Goal: Information Seeking & Learning: Compare options

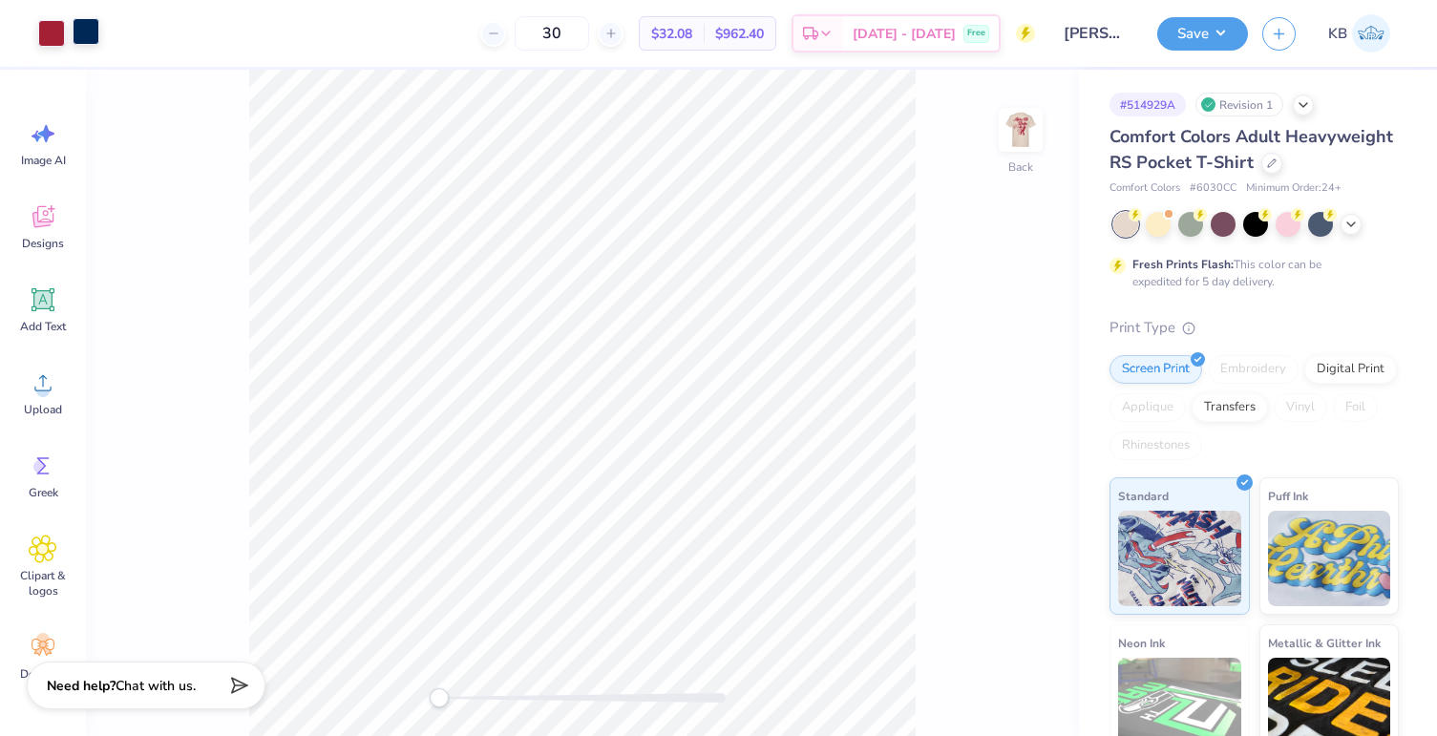
click at [91, 26] on div at bounding box center [86, 31] width 27 height 27
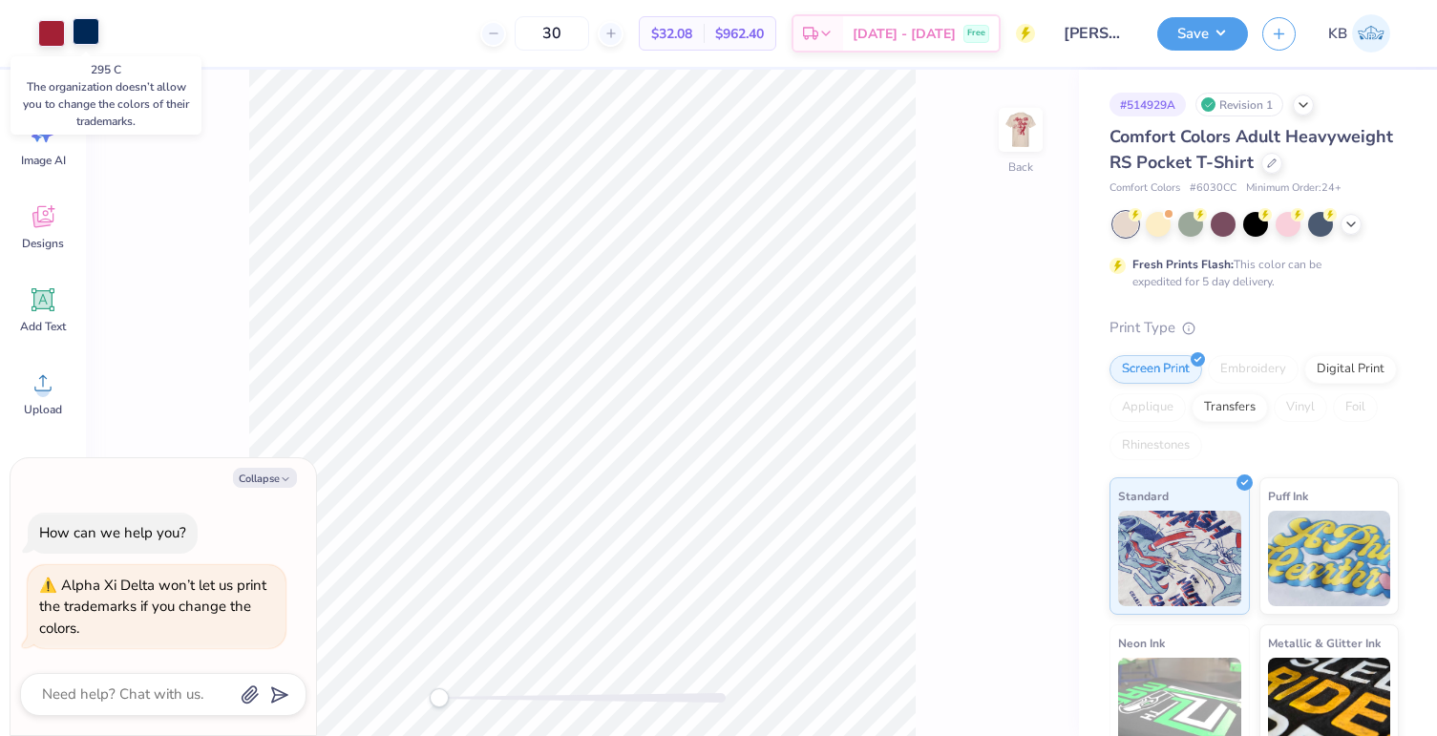
click at [88, 36] on div at bounding box center [86, 31] width 27 height 27
type textarea "x"
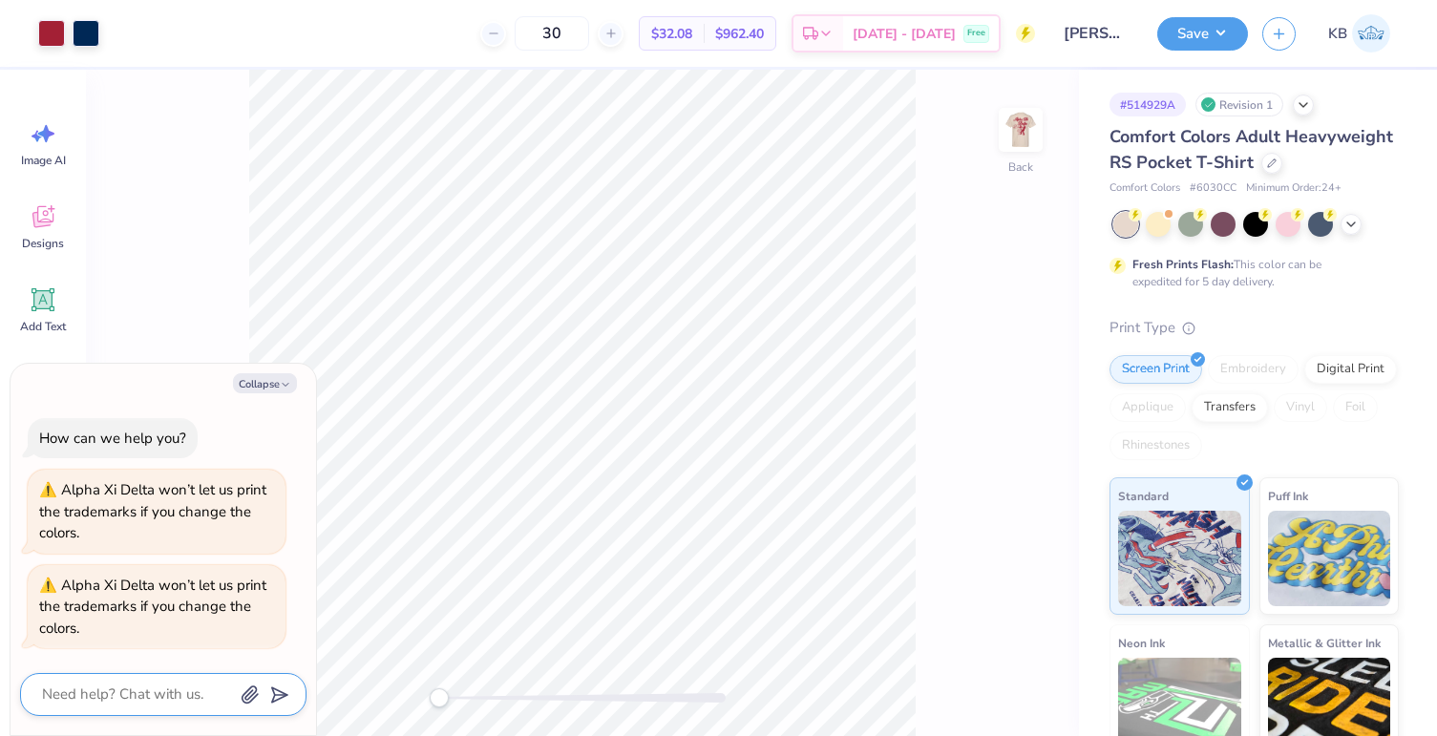
click at [103, 701] on textarea at bounding box center [137, 695] width 194 height 26
type textarea "W"
type textarea "x"
type textarea "Wh"
type textarea "x"
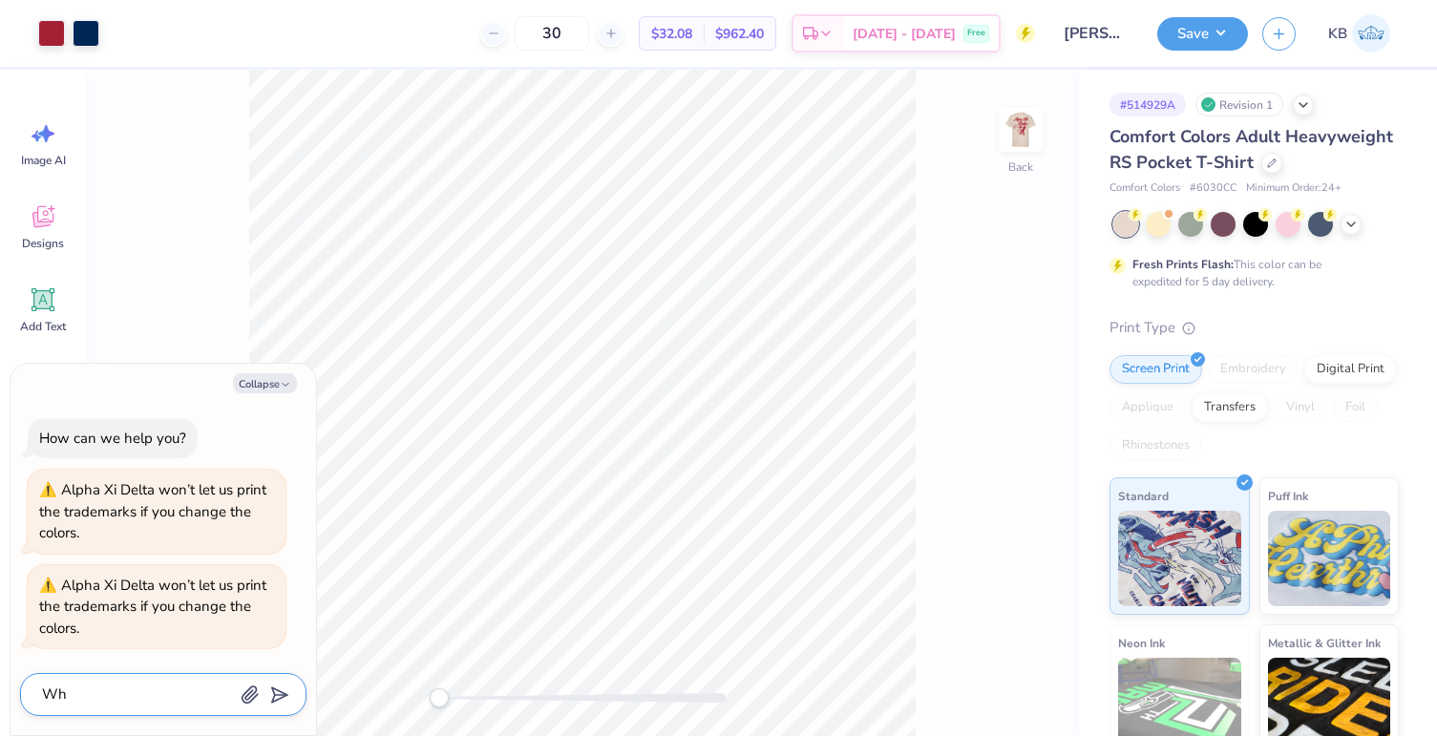
type textarea "Why"
type textarea "x"
type textarea "Why"
type textarea "x"
type textarea "Why n"
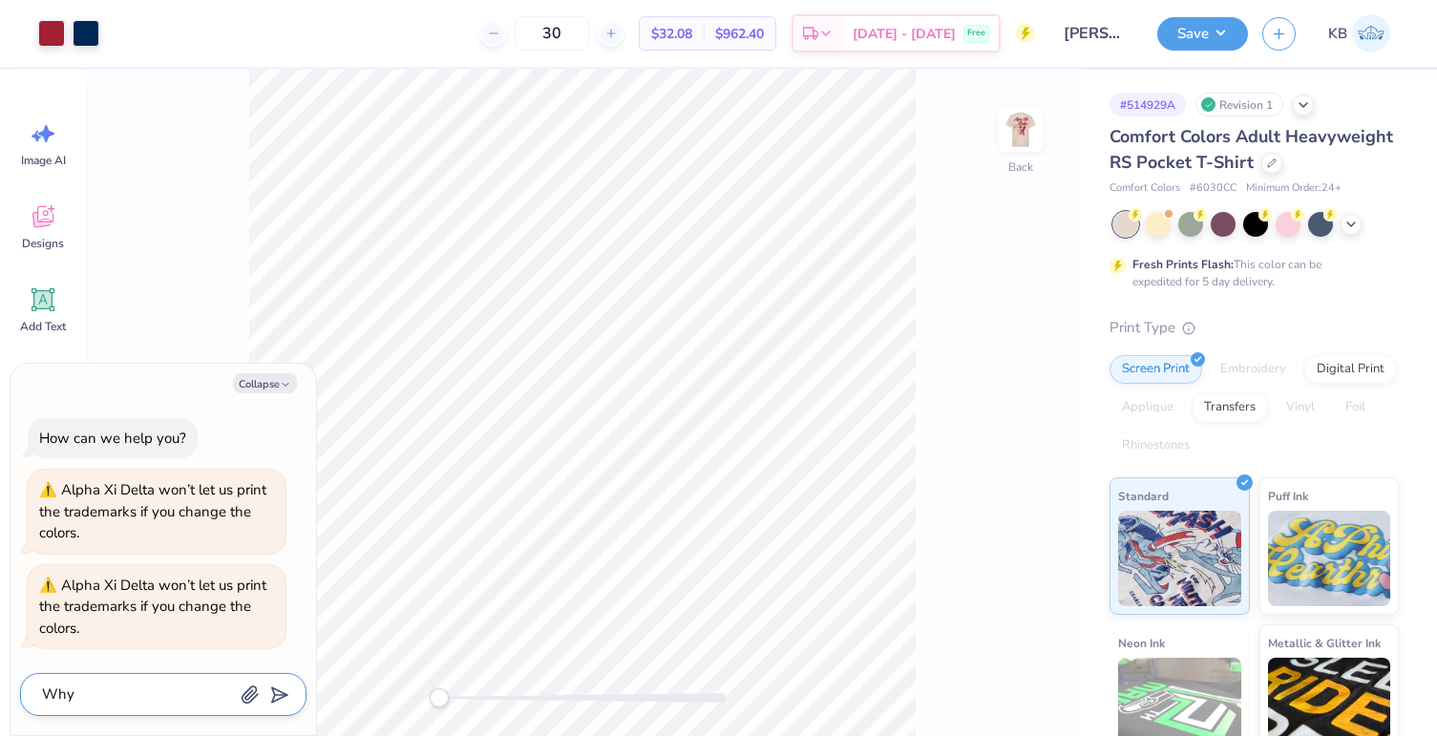
type textarea "x"
type textarea "Why no"
type textarea "x"
type textarea "Why not"
type textarea "x"
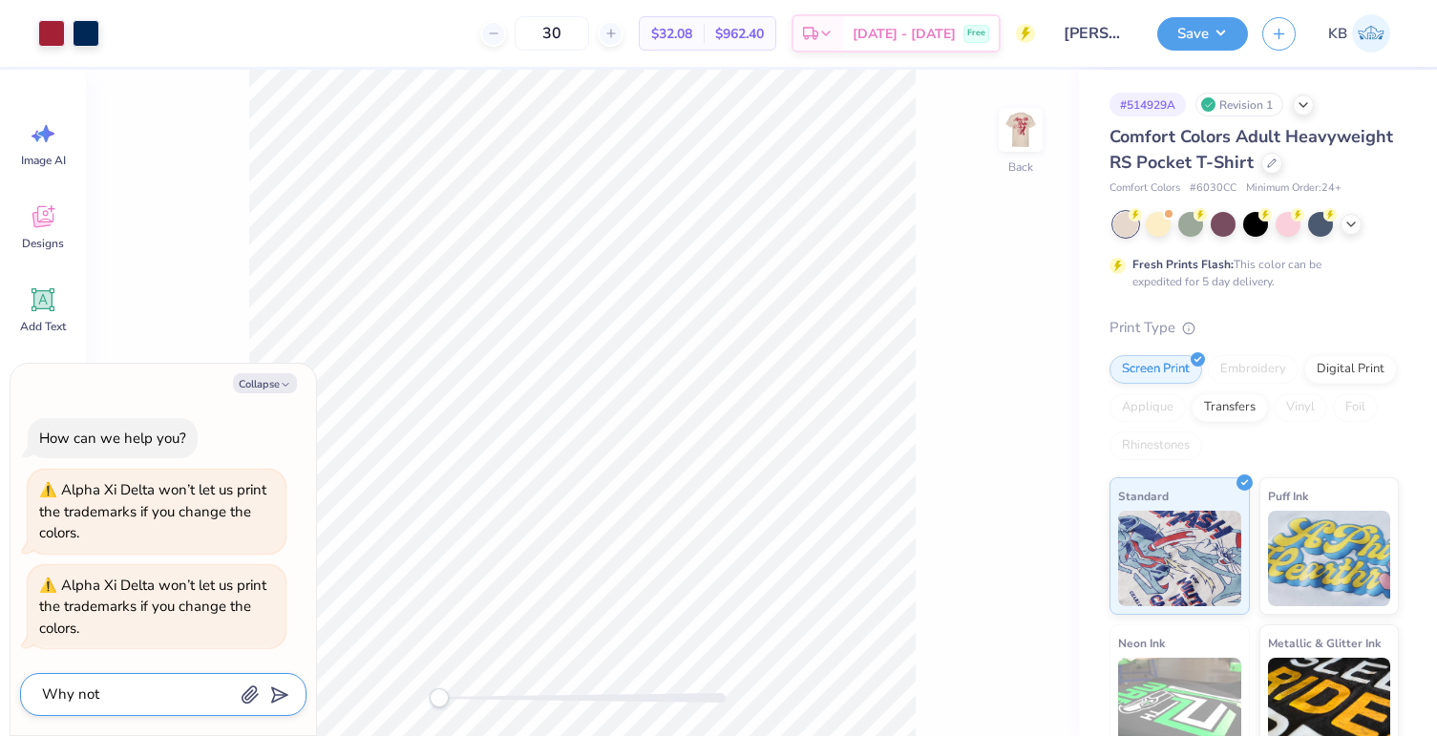
type textarea "Why not?"
type textarea "x"
type textarea "Why not?"
type textarea "x"
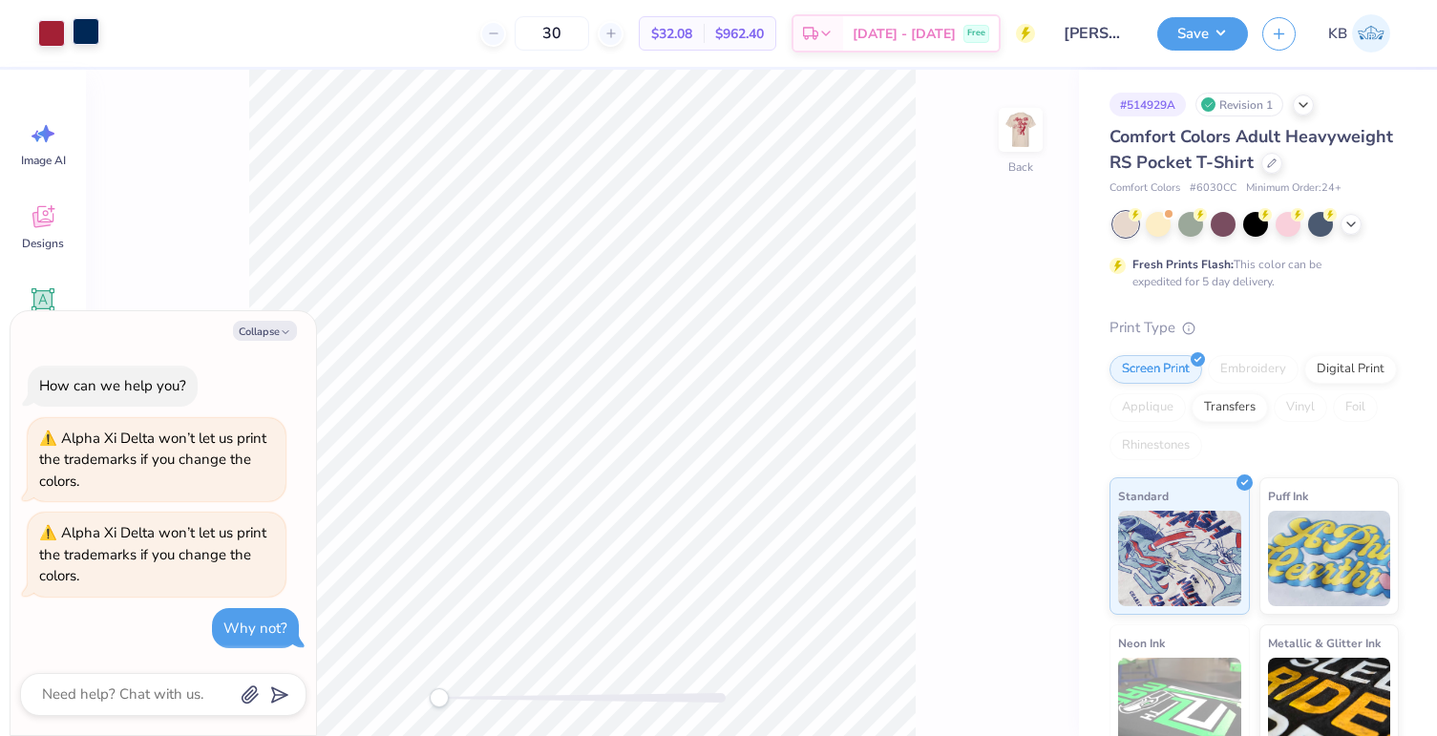
click at [82, 21] on div at bounding box center [86, 31] width 27 height 27
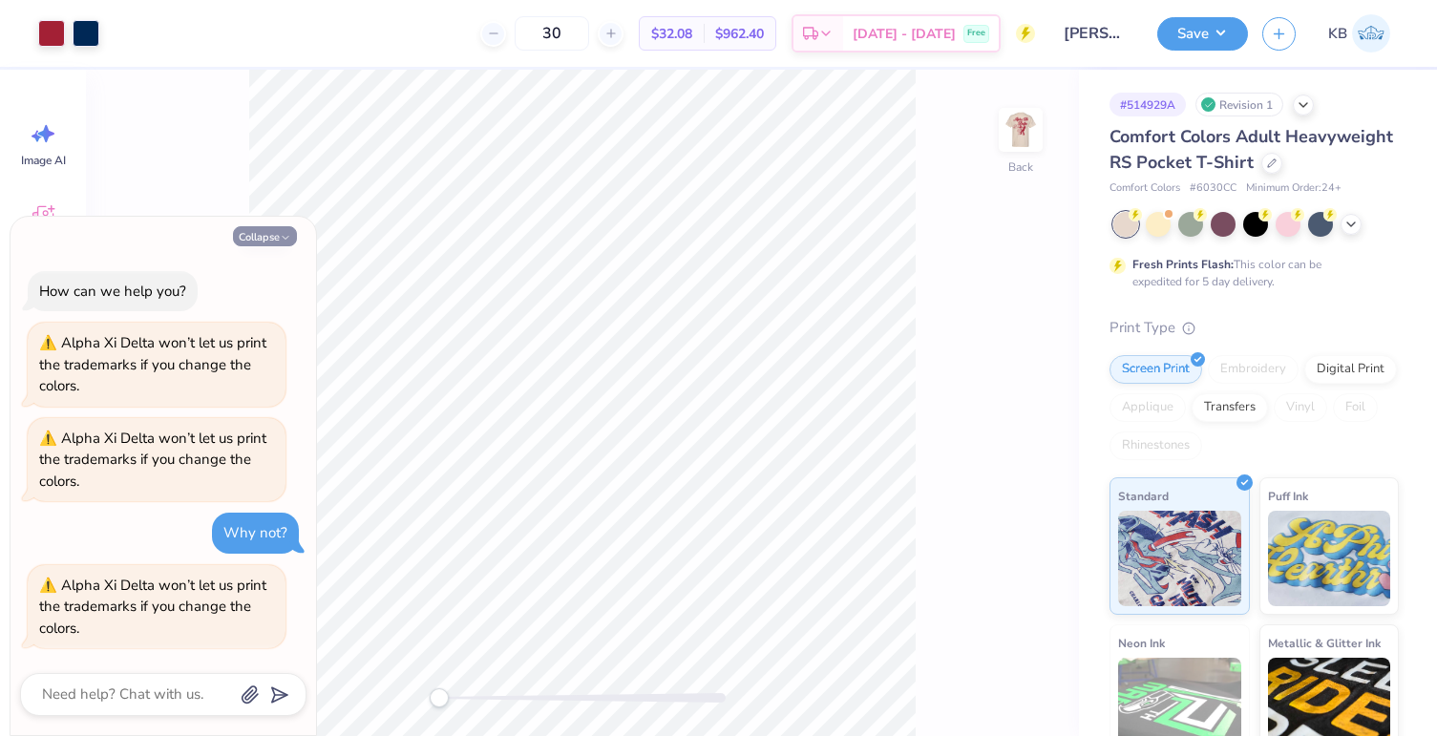
click at [278, 239] on button "Collapse" at bounding box center [265, 236] width 64 height 20
type textarea "x"
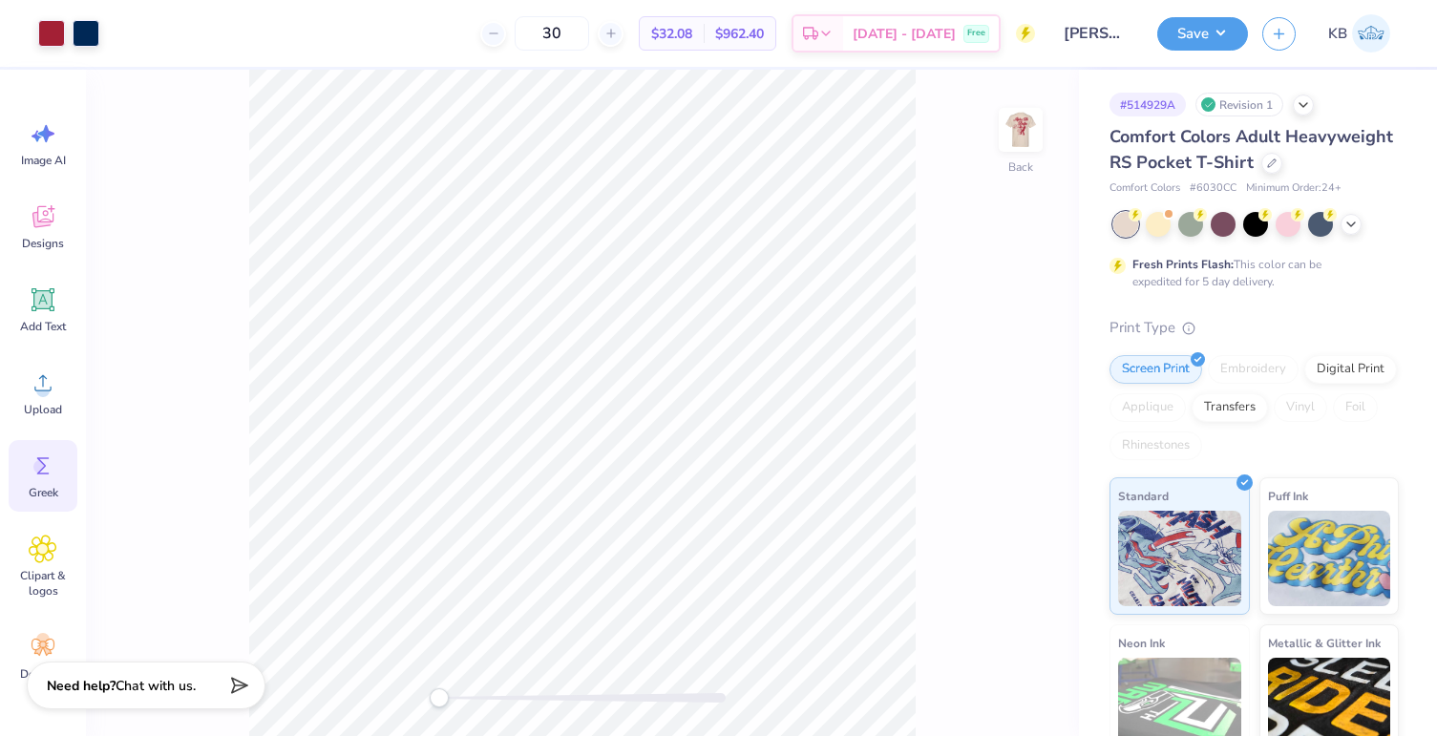
click at [54, 460] on icon at bounding box center [43, 466] width 29 height 29
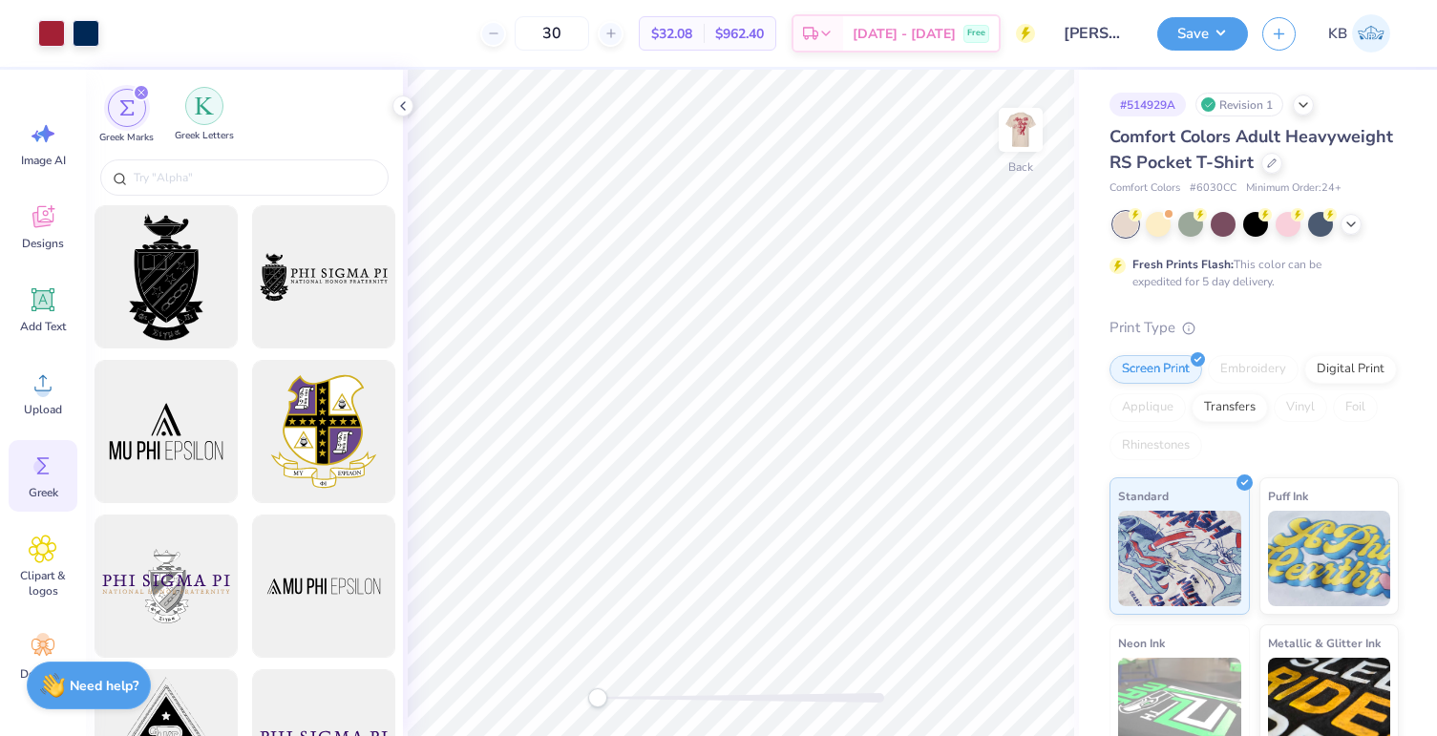
click at [206, 105] on img "filter for Greek Letters" at bounding box center [204, 105] width 19 height 19
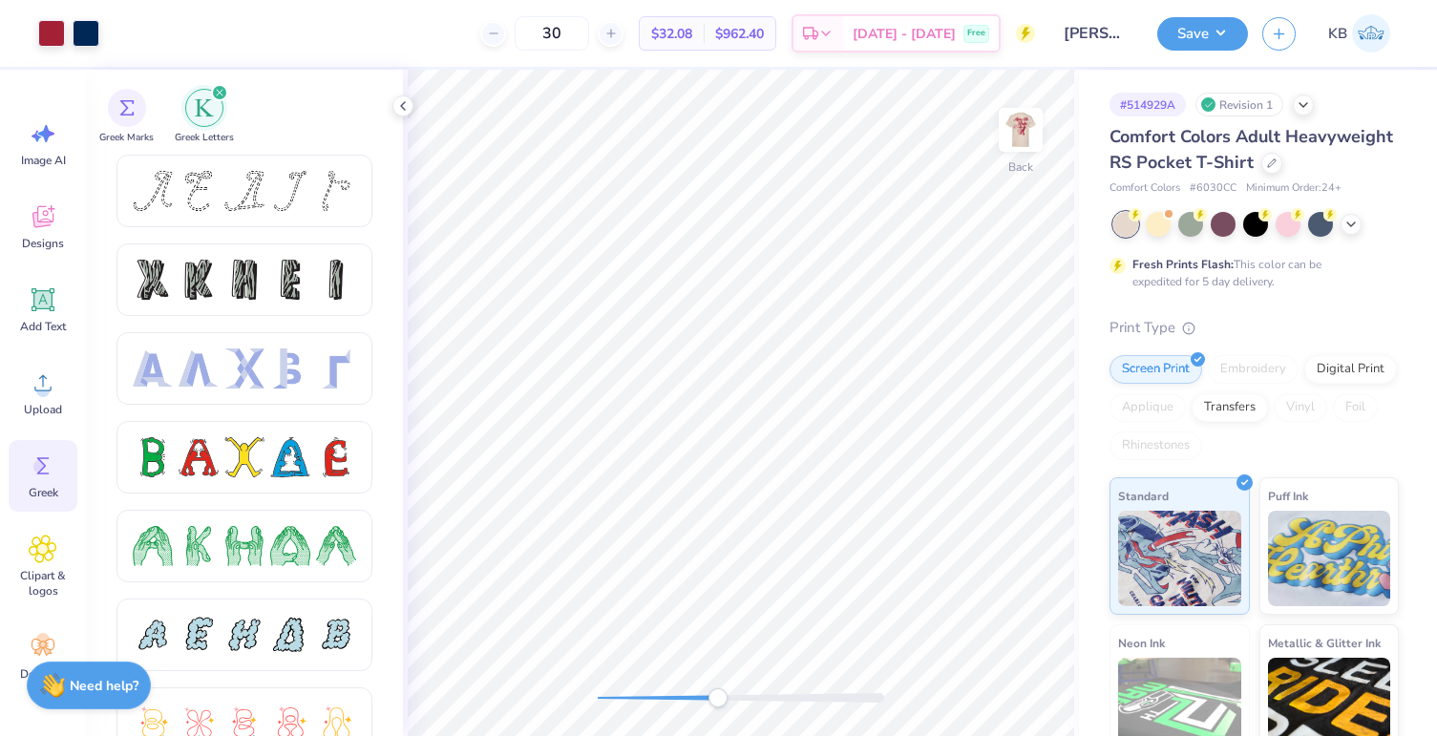
click at [740, 683] on div "Back" at bounding box center [741, 403] width 676 height 666
click at [557, 704] on div "Back" at bounding box center [741, 403] width 676 height 666
click at [42, 390] on icon at bounding box center [42, 383] width 17 height 16
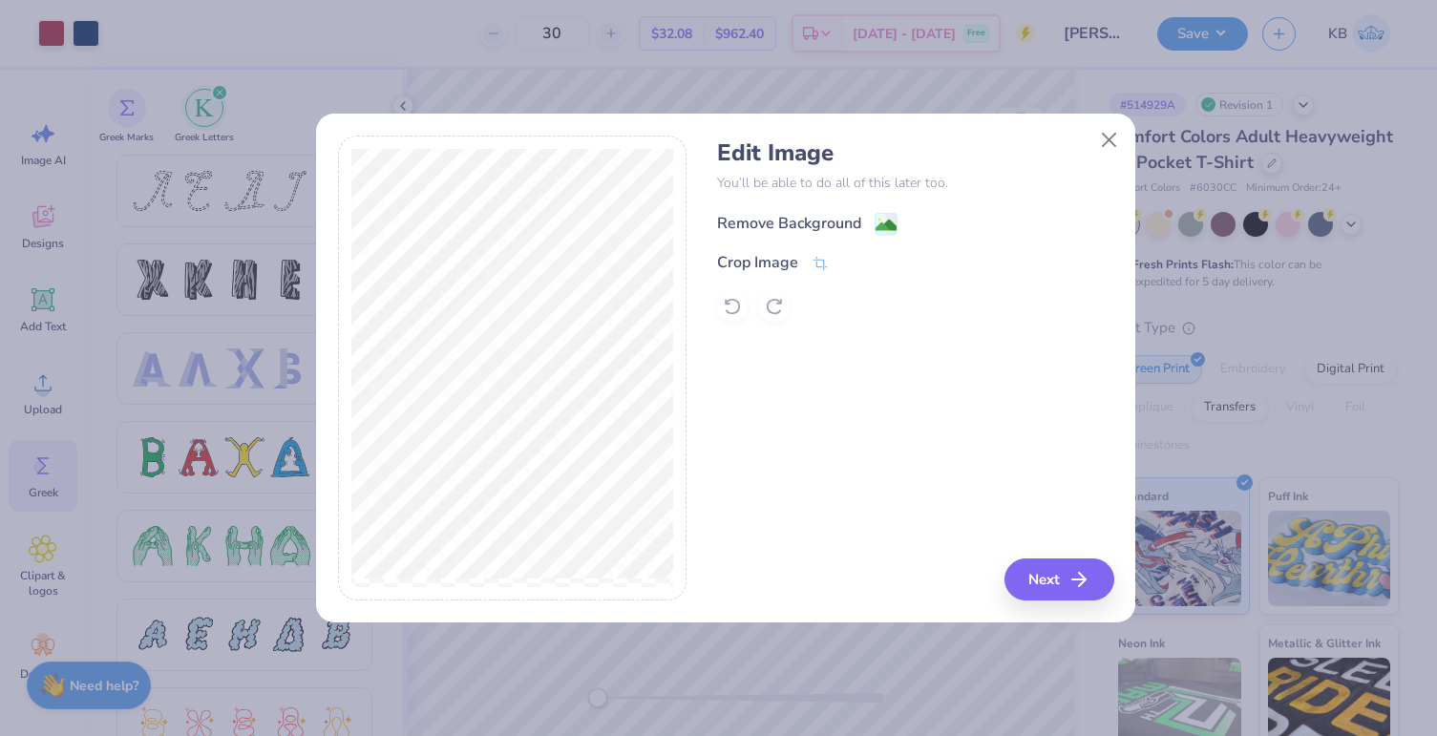
click at [810, 220] on div "Remove Background" at bounding box center [789, 223] width 144 height 23
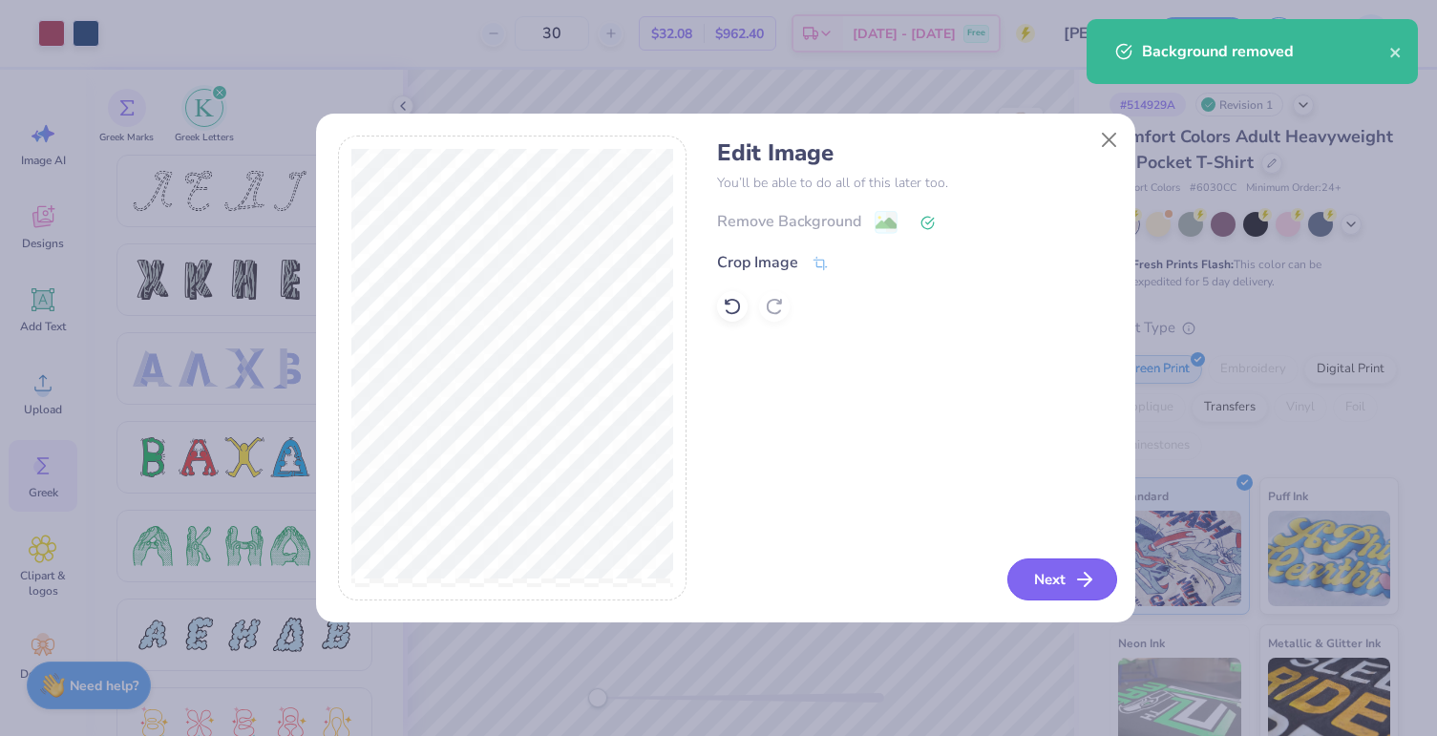
click at [1093, 580] on icon "button" at bounding box center [1084, 579] width 23 height 23
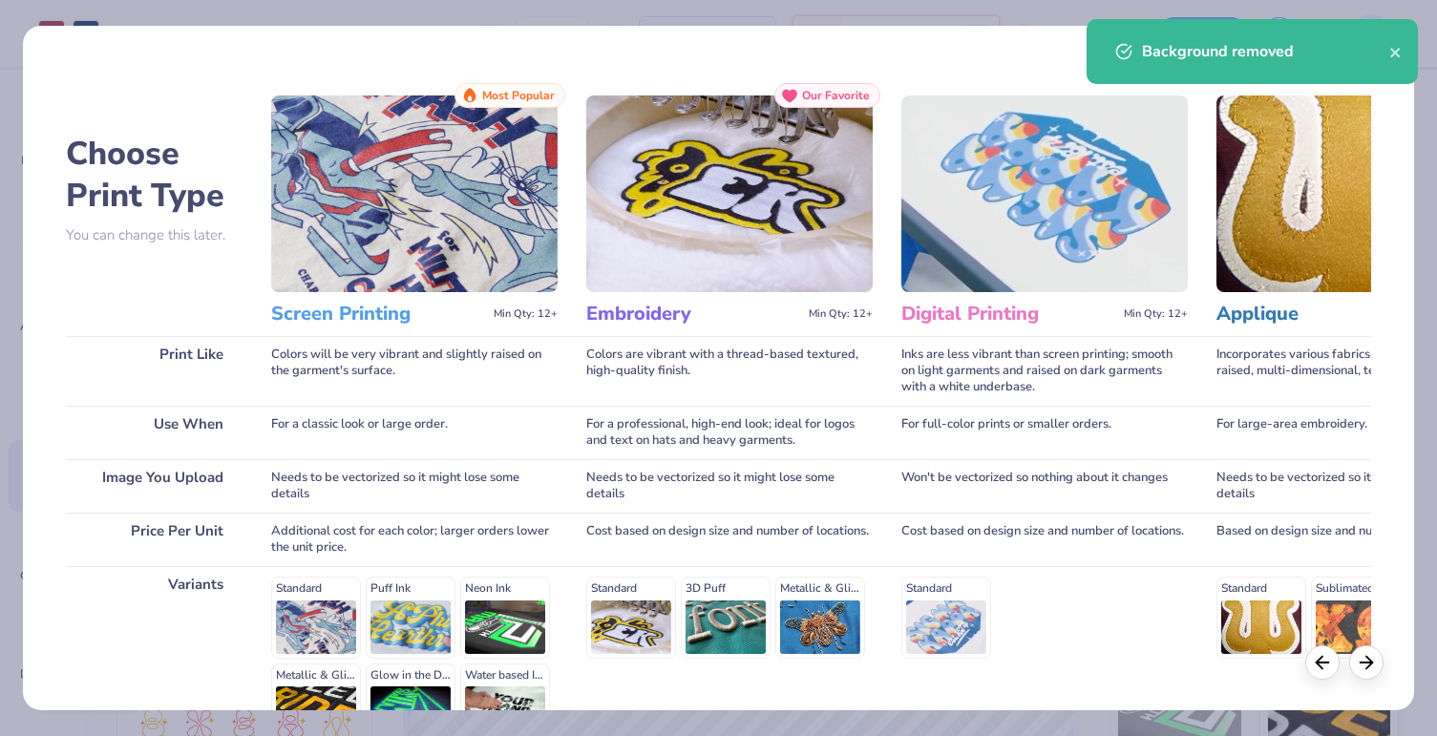
scroll to position [216, 0]
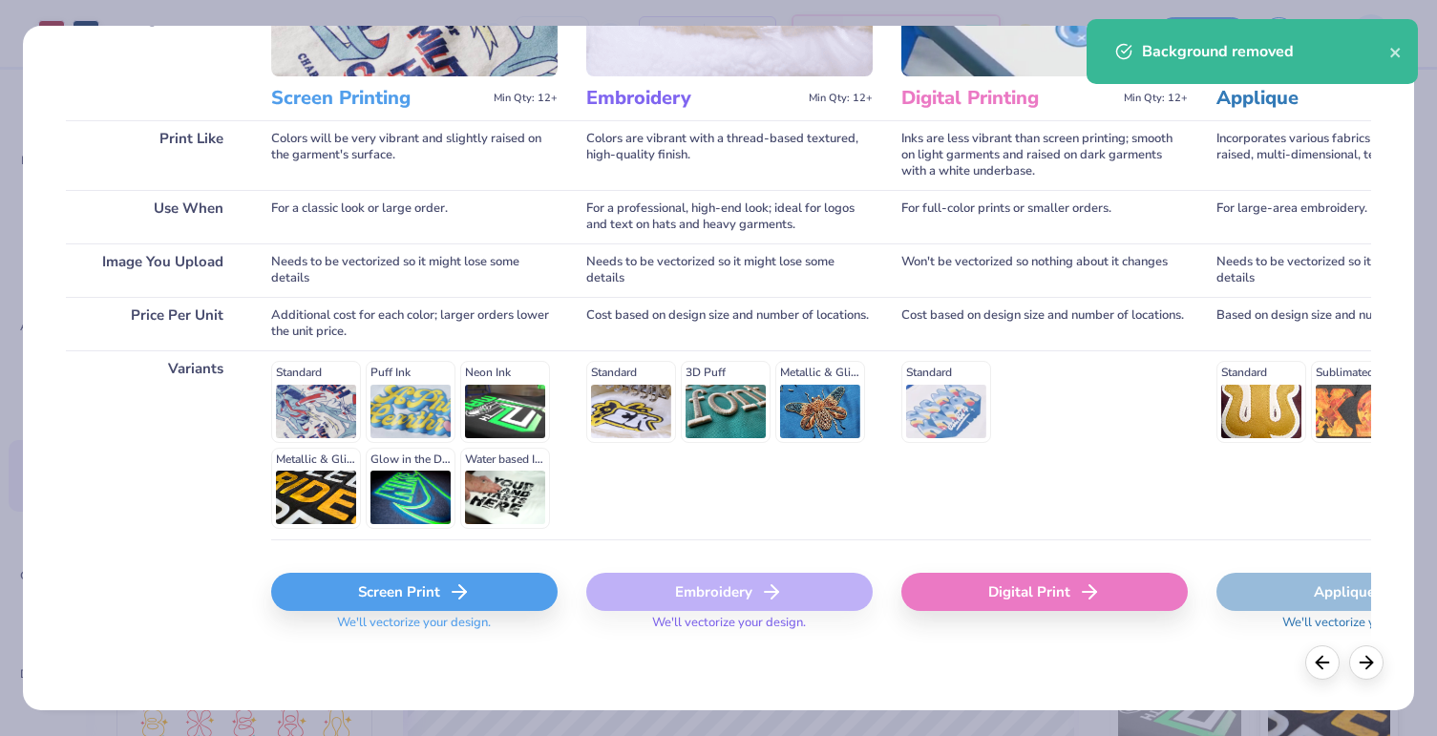
click at [322, 599] on div "Screen Print" at bounding box center [414, 592] width 286 height 38
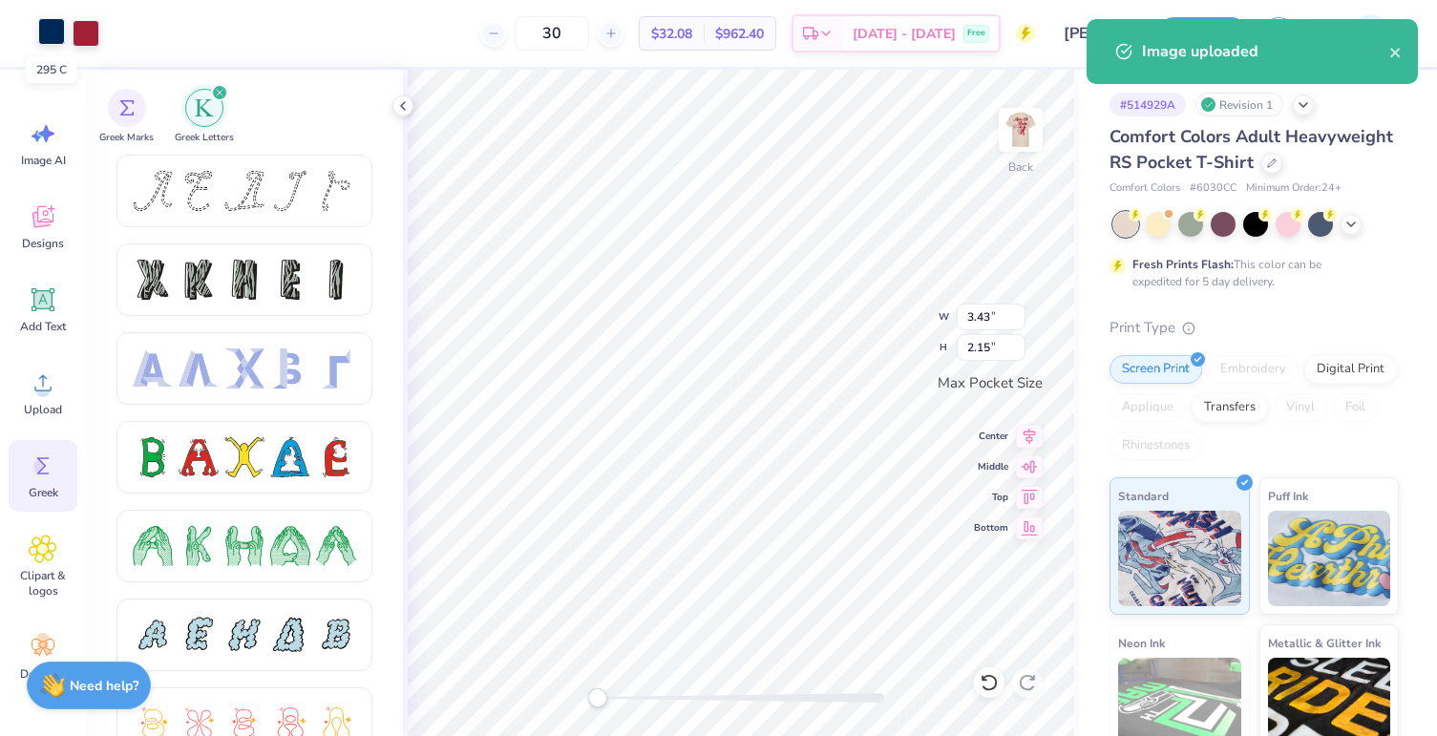
click at [53, 31] on div at bounding box center [51, 31] width 27 height 27
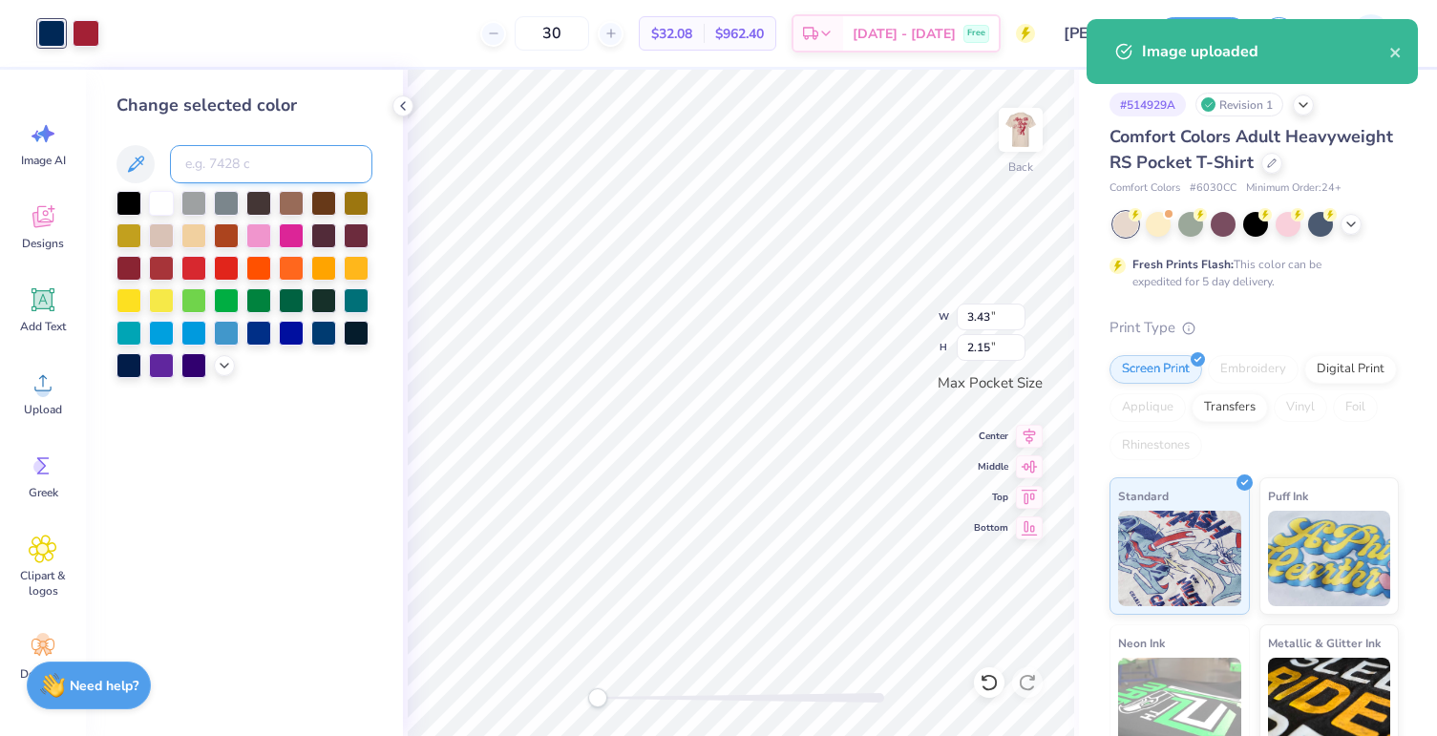
click at [221, 163] on input at bounding box center [271, 164] width 202 height 38
type input "201"
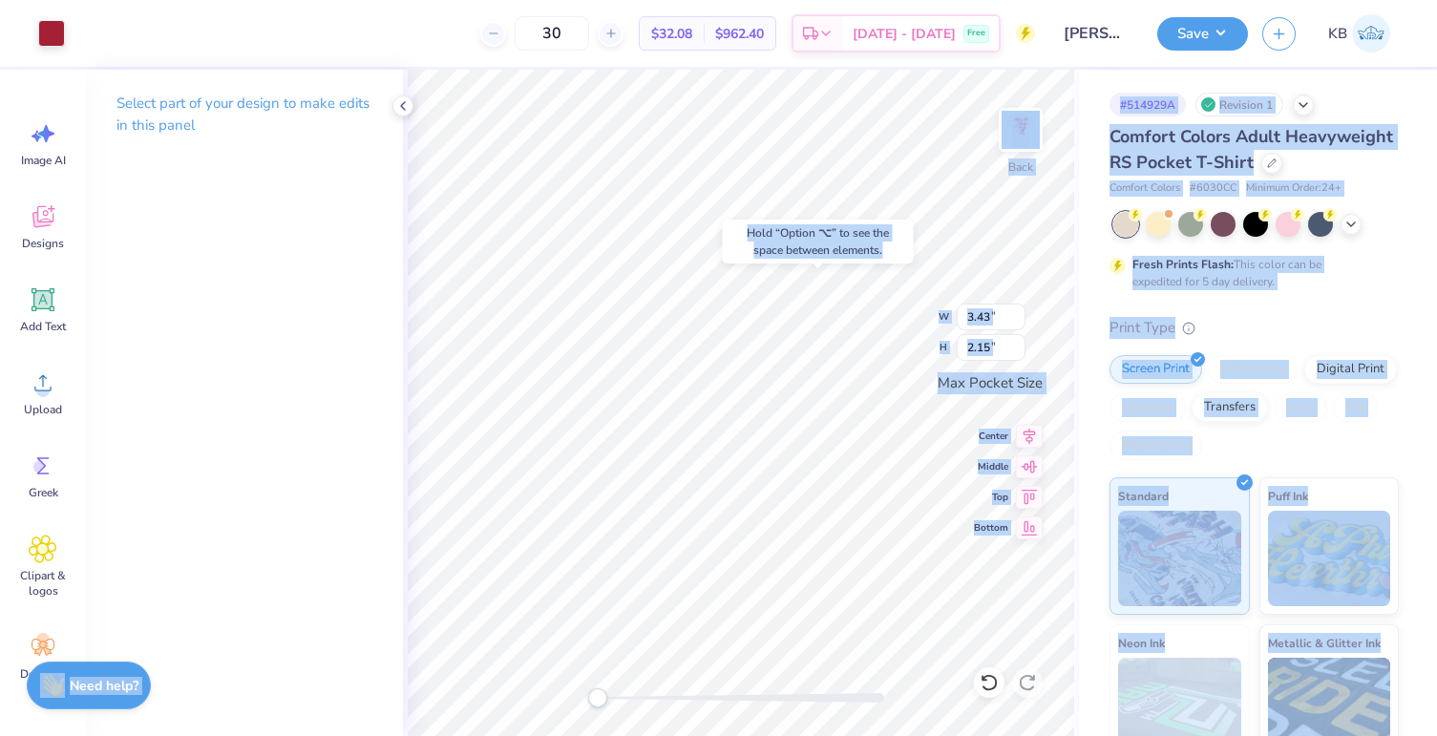
click at [954, 390] on body "Art colors 30 $32.08 Per Item $962.40 Total Est. Delivery Sep 21 - 24 Free Desi…" at bounding box center [718, 368] width 1437 height 736
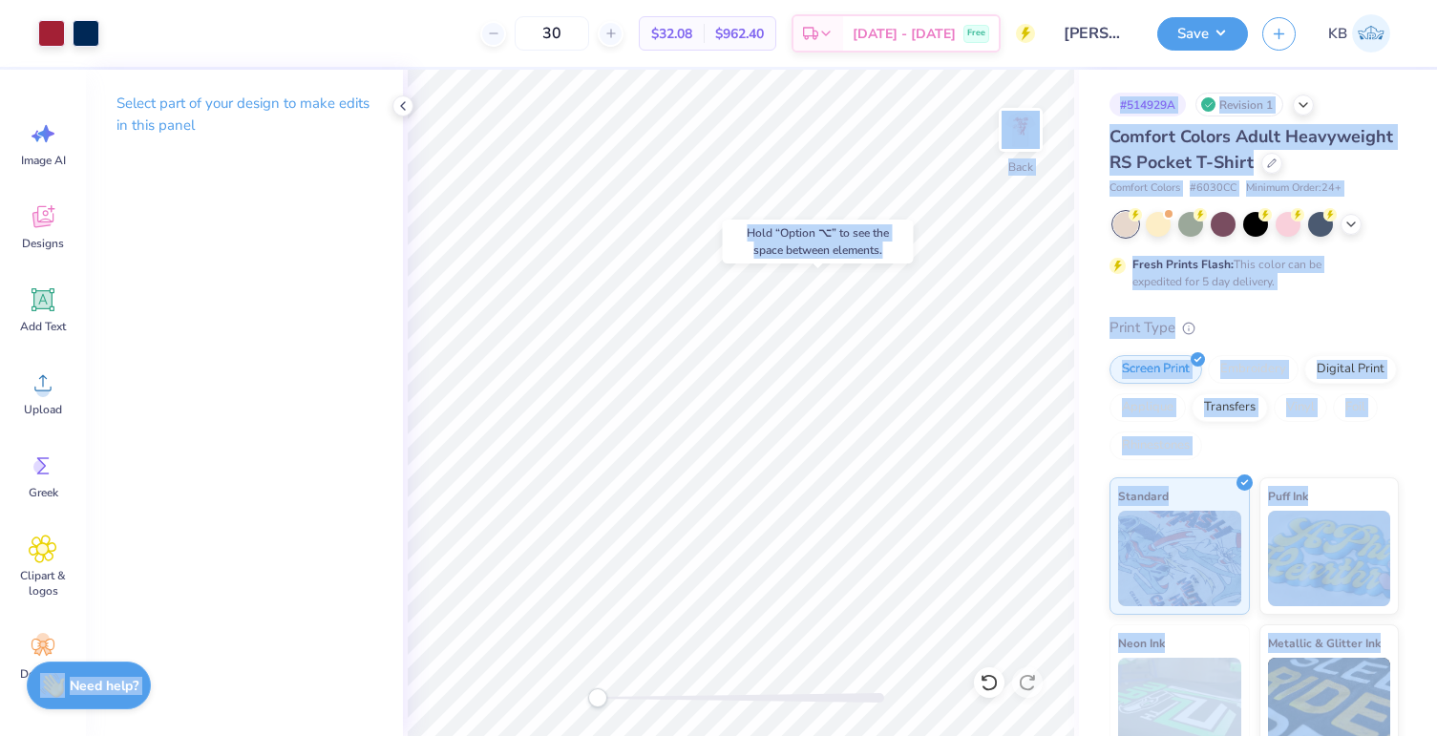
drag, startPoint x: 768, startPoint y: 268, endPoint x: 800, endPoint y: 235, distance: 46.6
click at [800, 235] on body "Art colors 30 $32.08 Per Item $962.40 Total Est. Delivery Sep 21 - 24 Free Desi…" at bounding box center [718, 368] width 1437 height 736
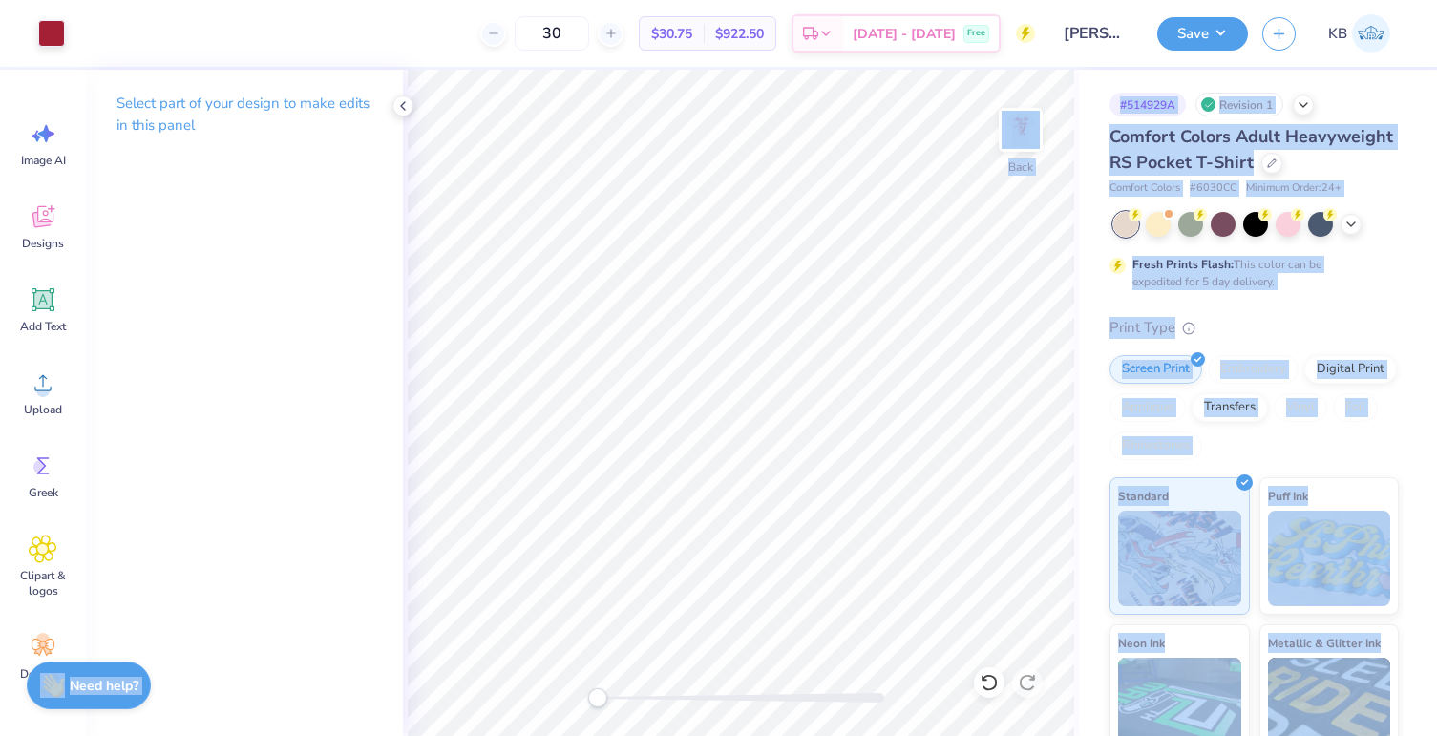
click at [1101, 102] on div "# 514929A Revision 1 Comfort Colors Adult Heavyweight RS Pocket T-Shirt Comfort…" at bounding box center [1258, 489] width 358 height 839
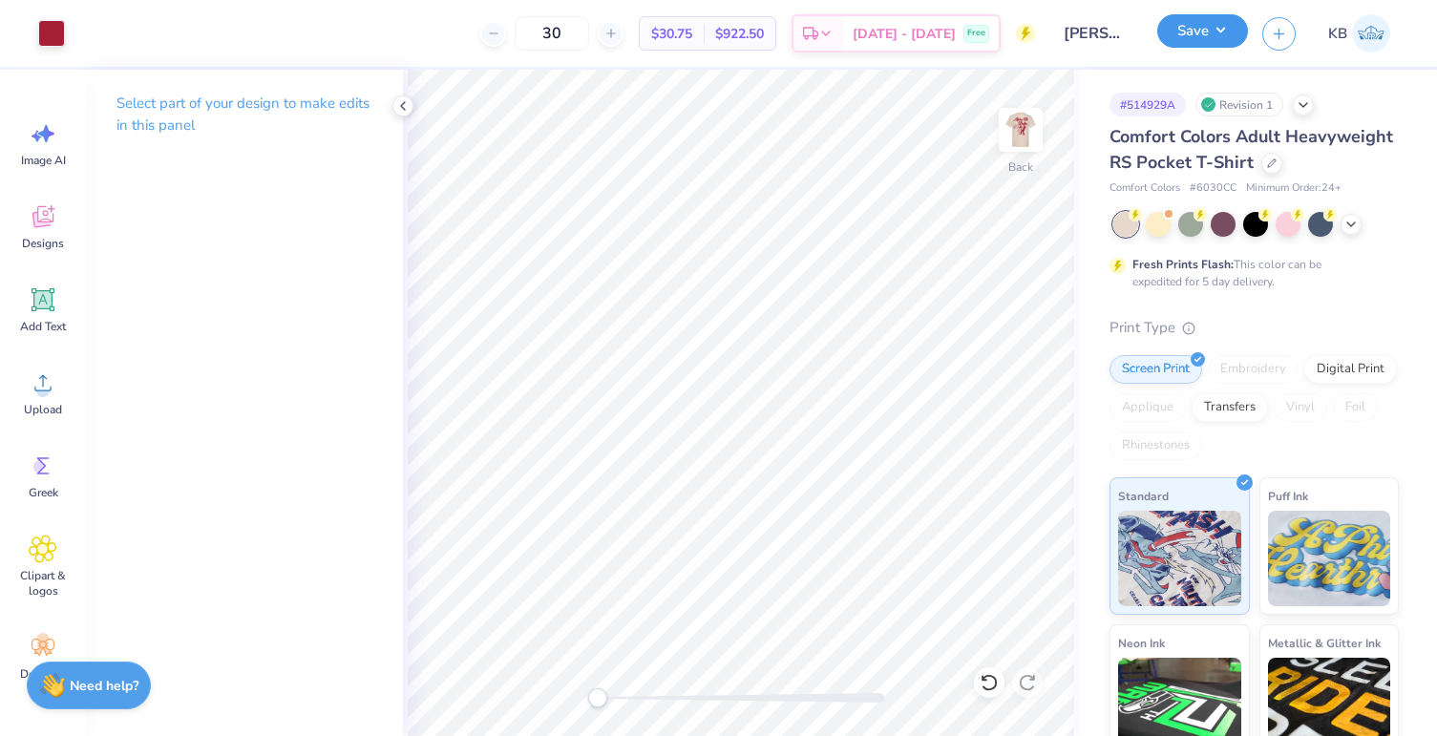
click at [1198, 41] on button "Save" at bounding box center [1202, 30] width 91 height 33
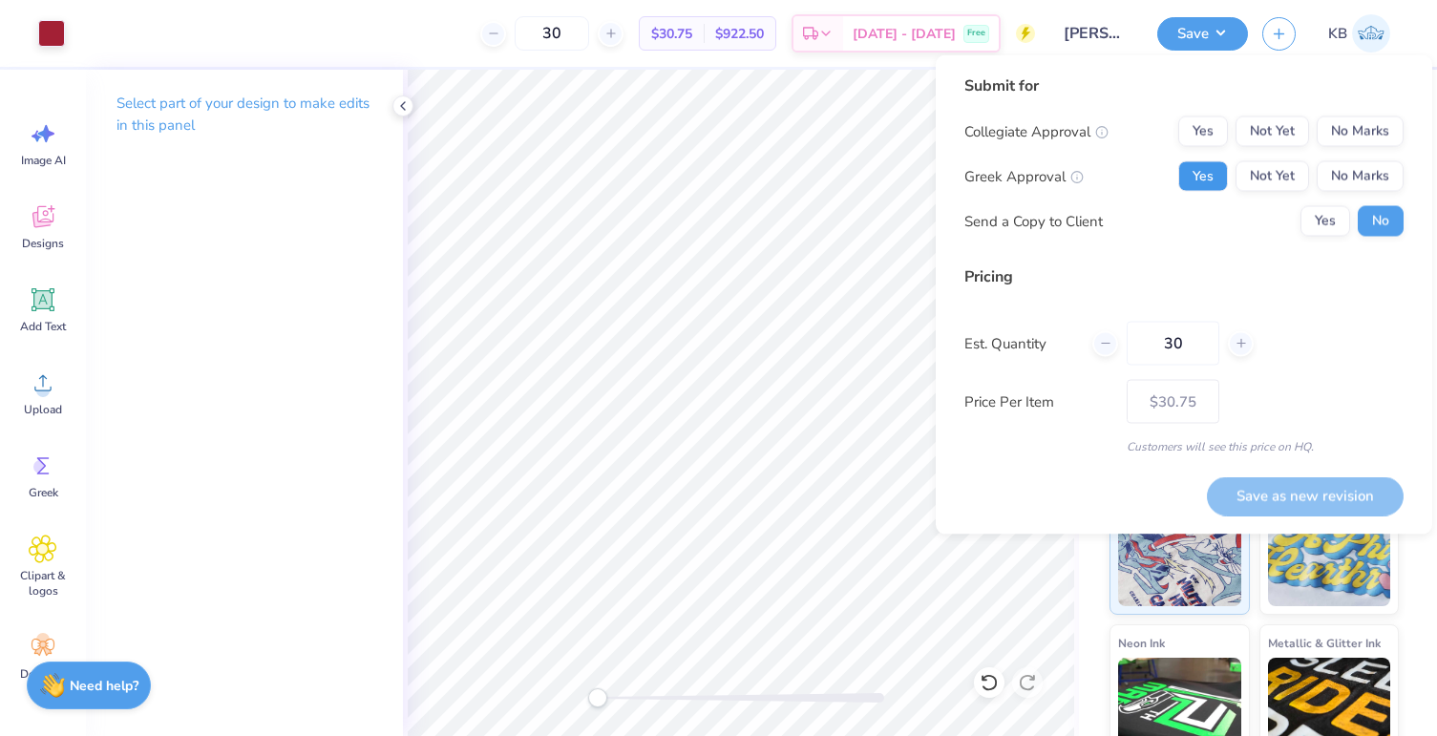
click at [1206, 174] on button "Yes" at bounding box center [1203, 176] width 50 height 31
click at [1367, 134] on button "No Marks" at bounding box center [1360, 131] width 87 height 31
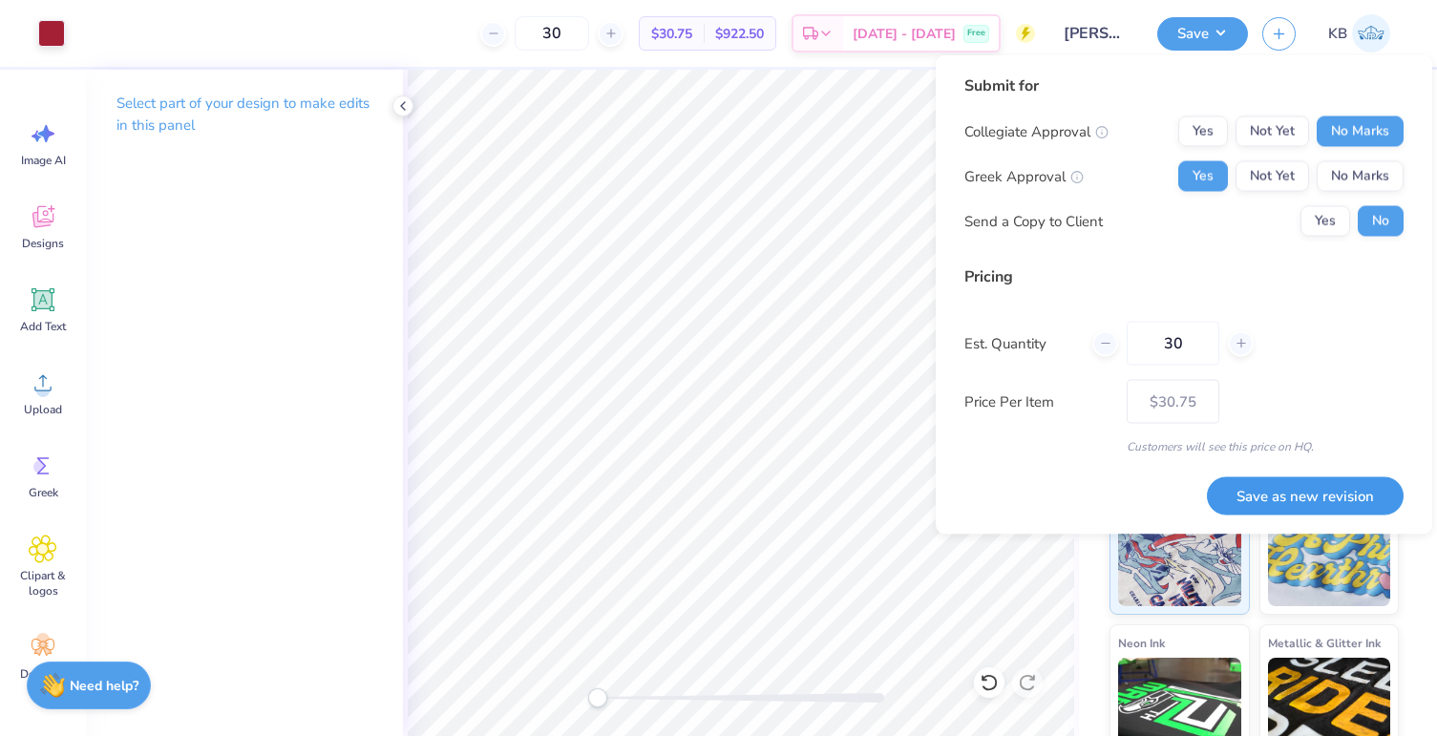
click at [1277, 481] on button "Save as new revision" at bounding box center [1305, 495] width 197 height 39
type input "$30.75"
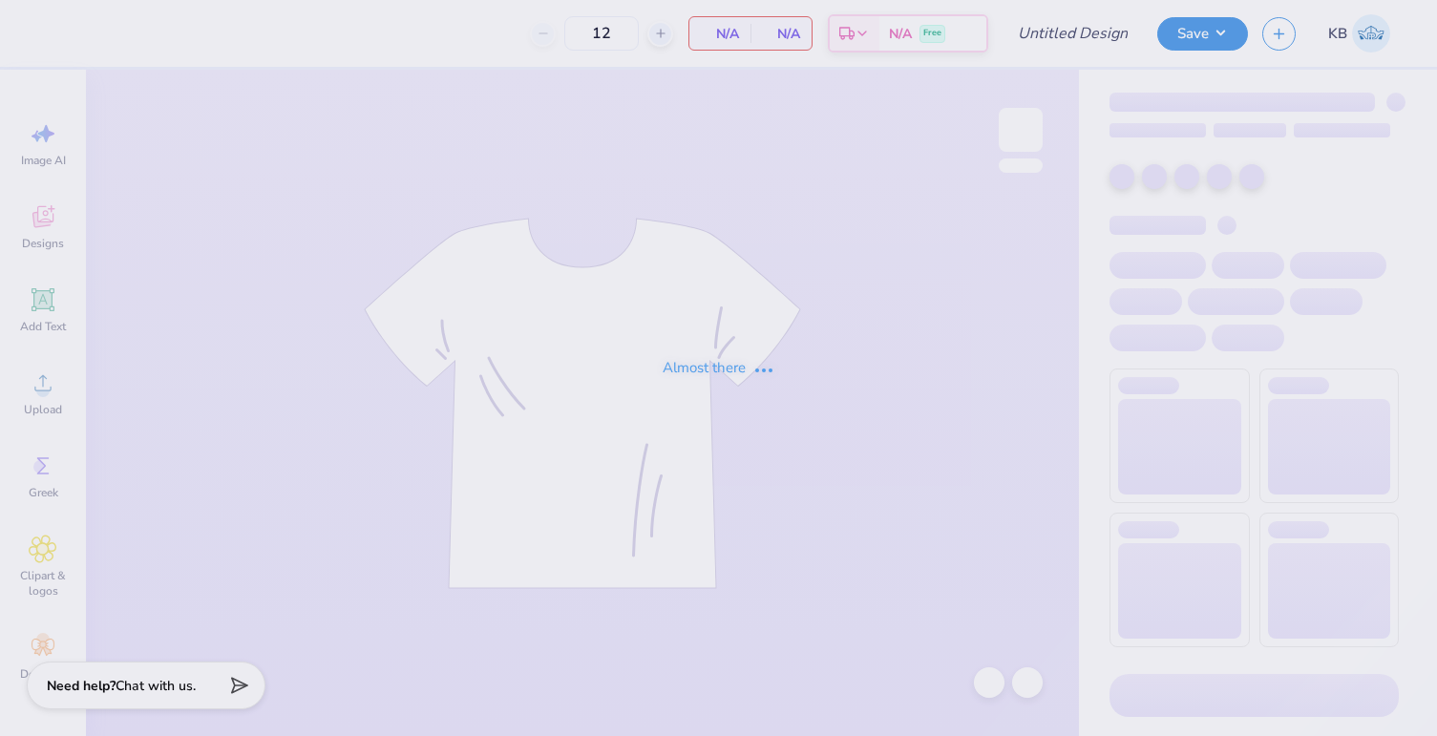
type input "COB 2025 Vol. 2"
type input "26"
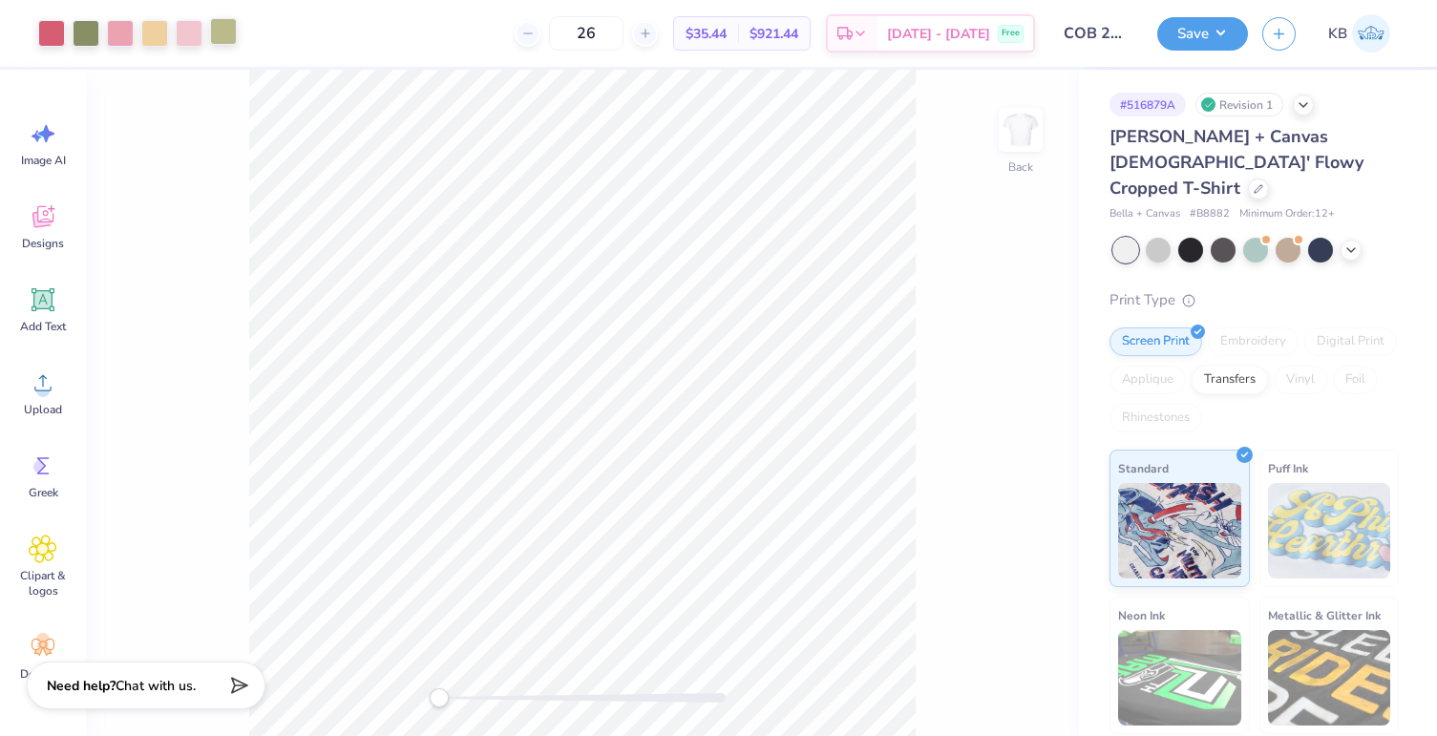
click at [222, 38] on div at bounding box center [223, 31] width 27 height 27
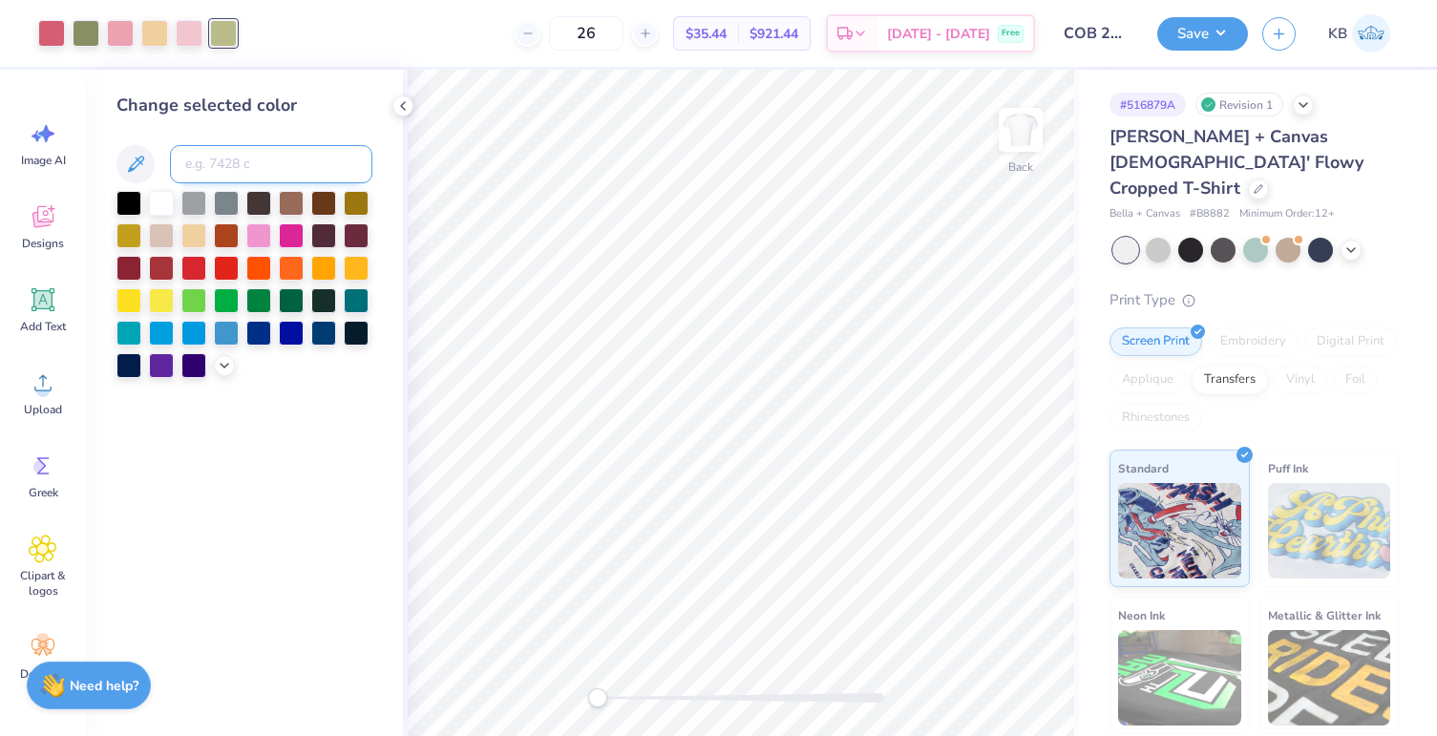
click at [286, 161] on input at bounding box center [271, 164] width 202 height 38
type input "5773"
click at [142, 33] on div at bounding box center [154, 31] width 27 height 27
click at [253, 164] on input at bounding box center [271, 164] width 202 height 38
type input "496"
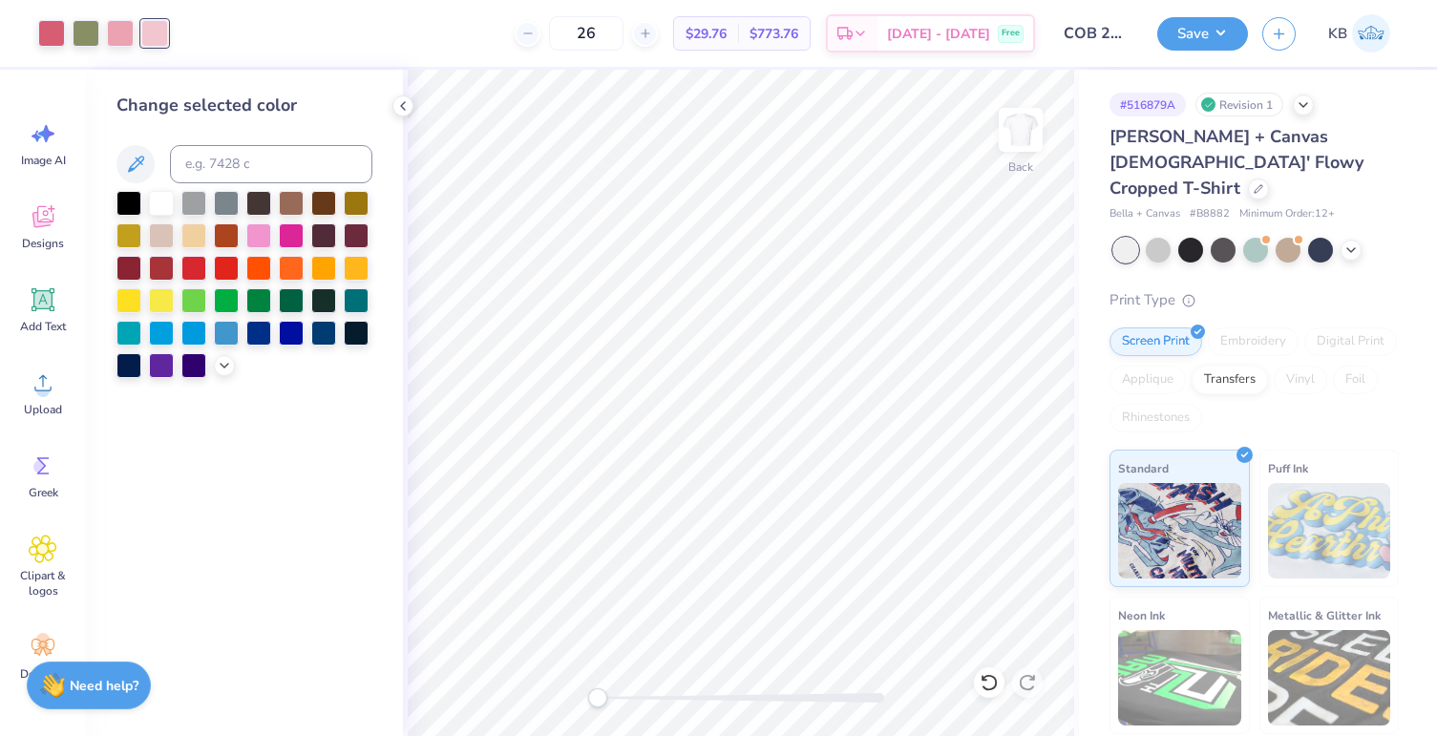
click at [1100, 27] on input "COB 2025 Vol. 2" at bounding box center [1096, 33] width 94 height 38
click at [1182, 29] on button "Save" at bounding box center [1202, 30] width 91 height 33
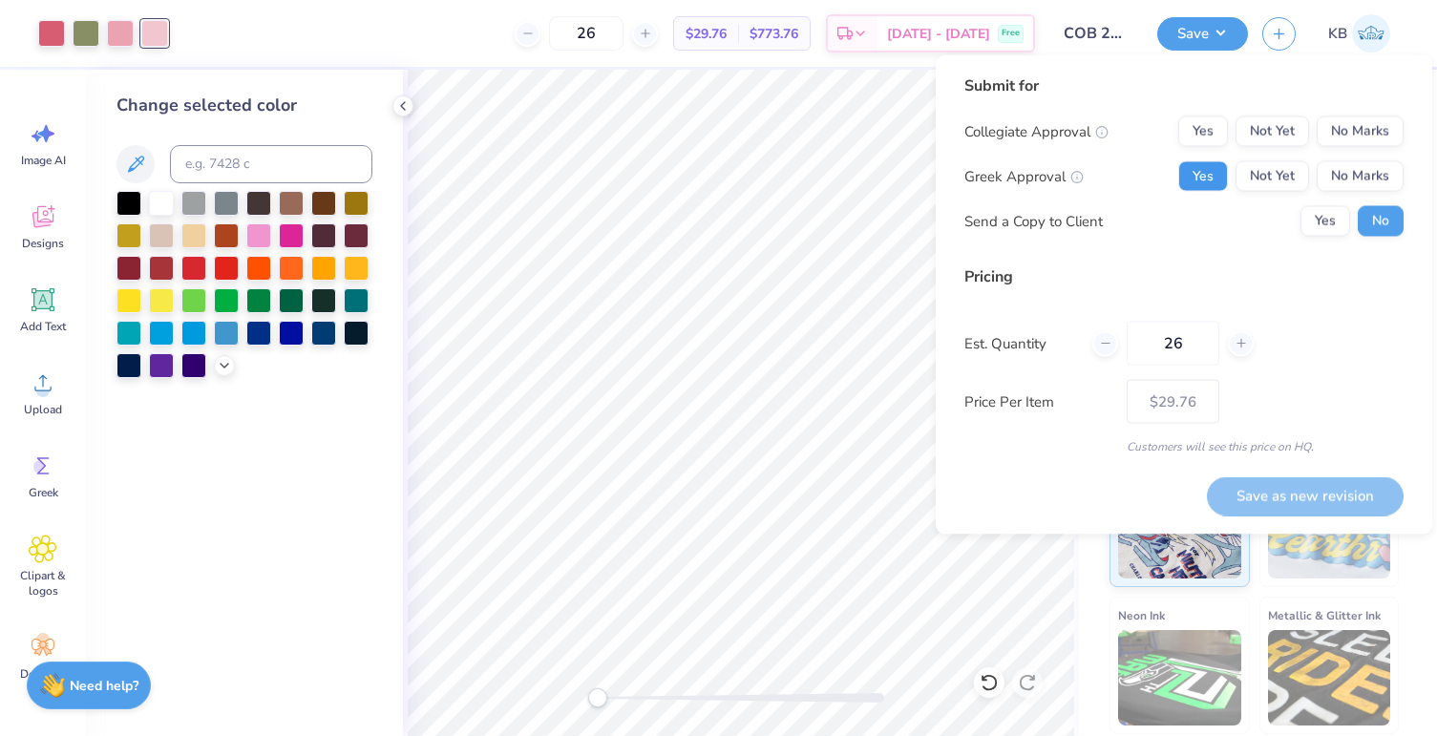
click at [1204, 162] on button "Yes" at bounding box center [1203, 176] width 50 height 31
click at [1351, 134] on button "No Marks" at bounding box center [1360, 131] width 87 height 31
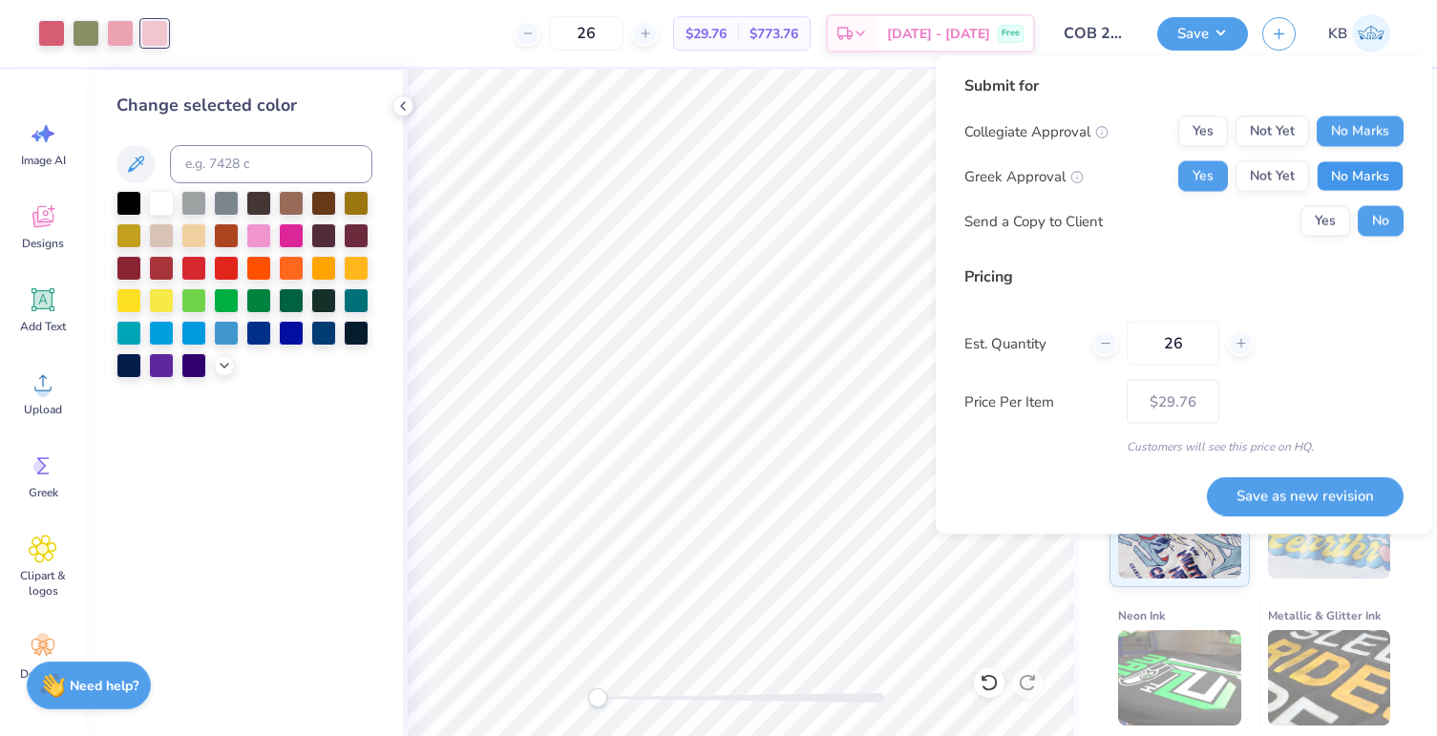
click at [1350, 182] on button "No Marks" at bounding box center [1360, 176] width 87 height 31
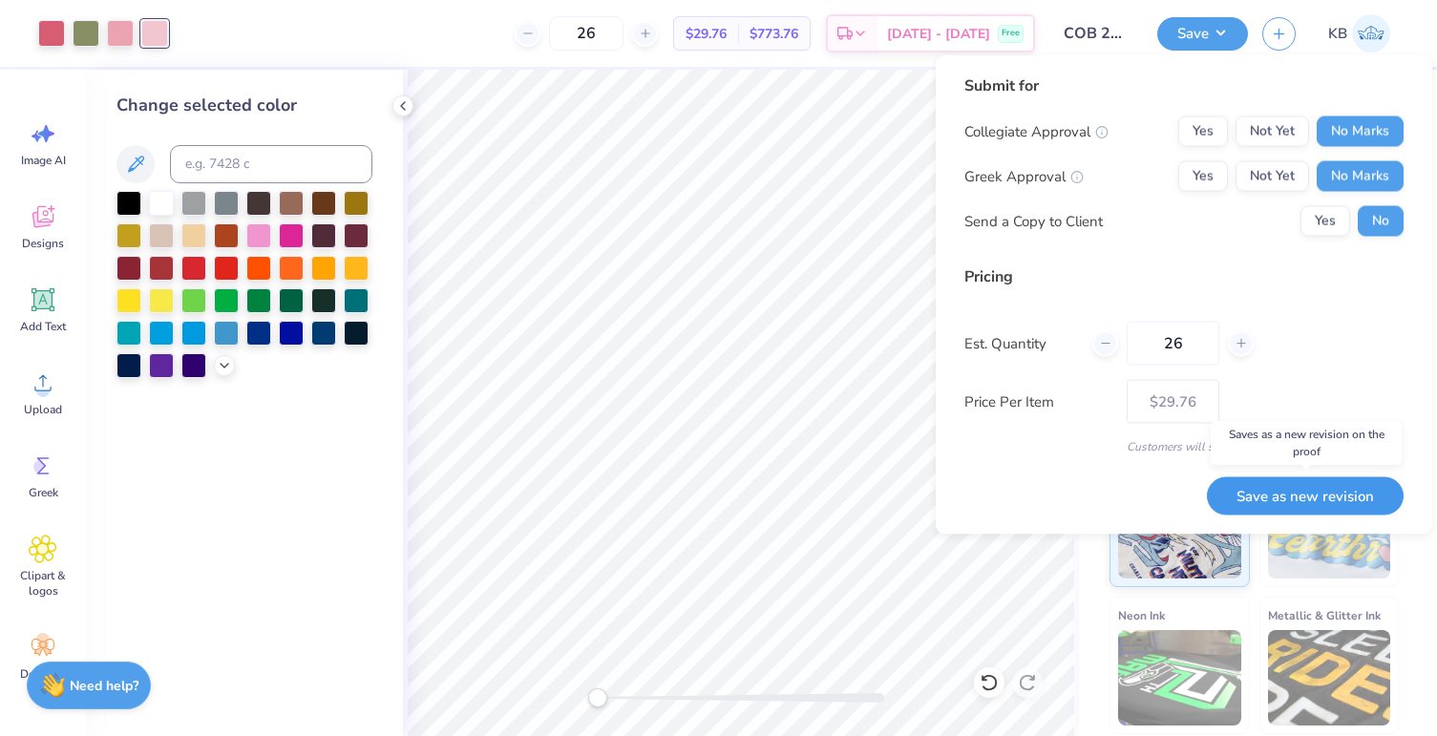
click at [1252, 496] on button "Save as new revision" at bounding box center [1305, 495] width 197 height 39
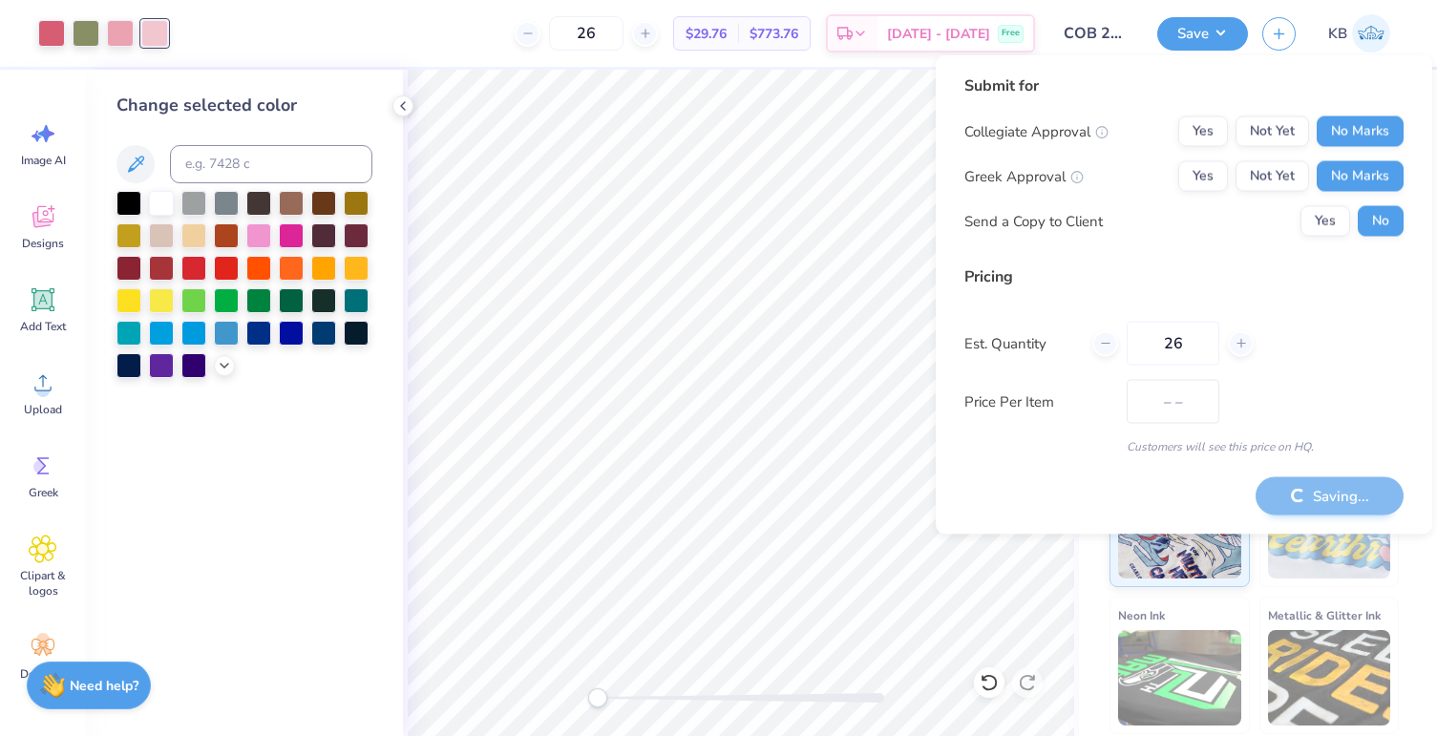
type input "$25.09"
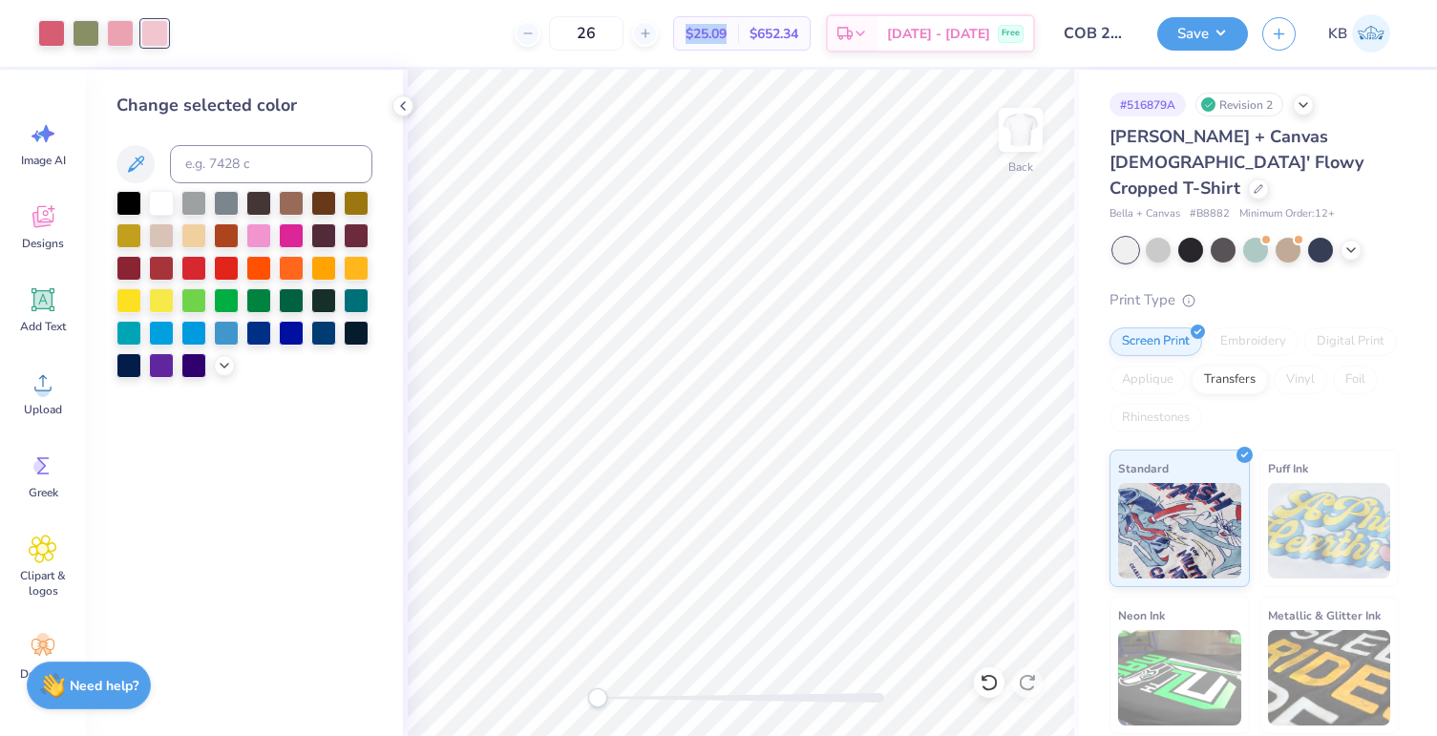
drag, startPoint x: 713, startPoint y: 32, endPoint x: 765, endPoint y: 33, distance: 51.6
click at [738, 33] on div "$25.09 Per Item" at bounding box center [706, 33] width 64 height 32
copy span "$25.09"
click at [1248, 177] on div at bounding box center [1258, 187] width 21 height 21
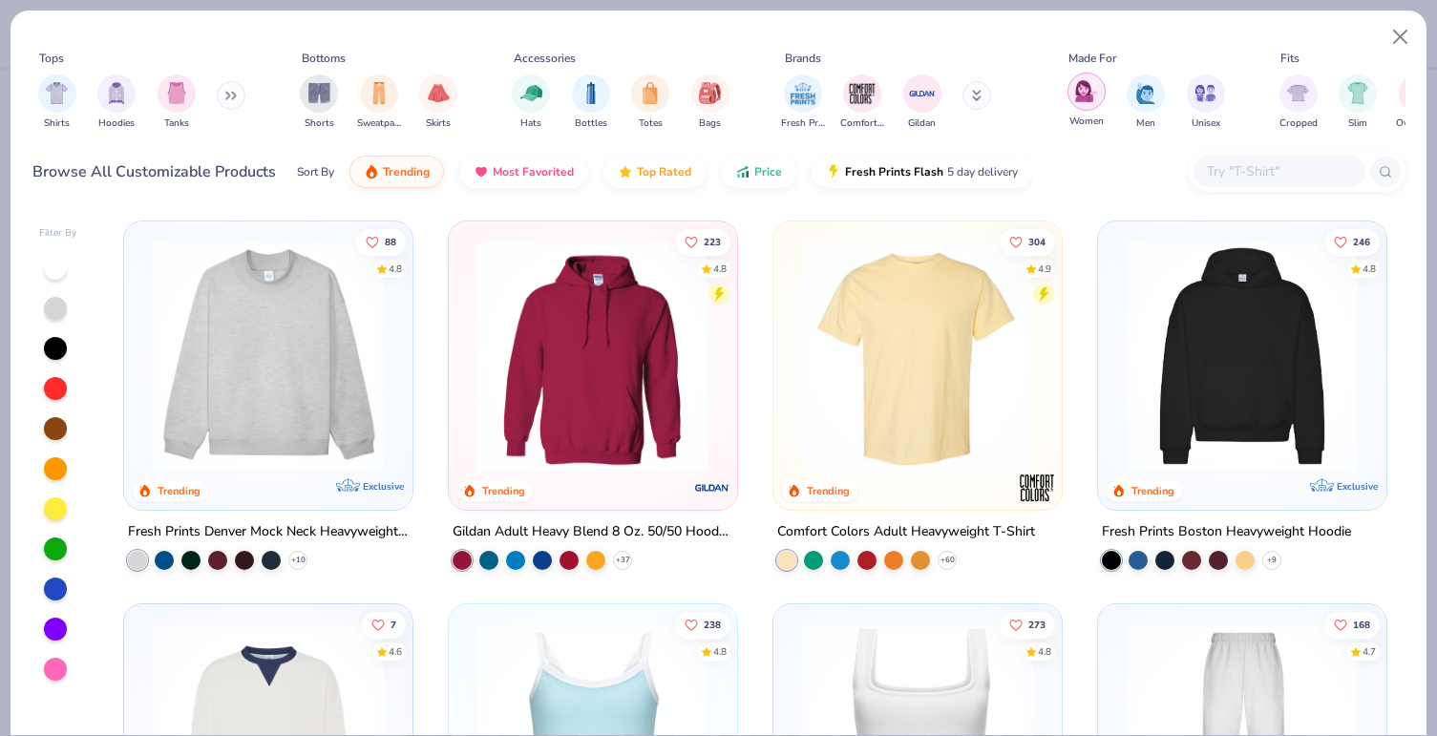
click at [1098, 95] on div "filter for Women" at bounding box center [1086, 92] width 38 height 38
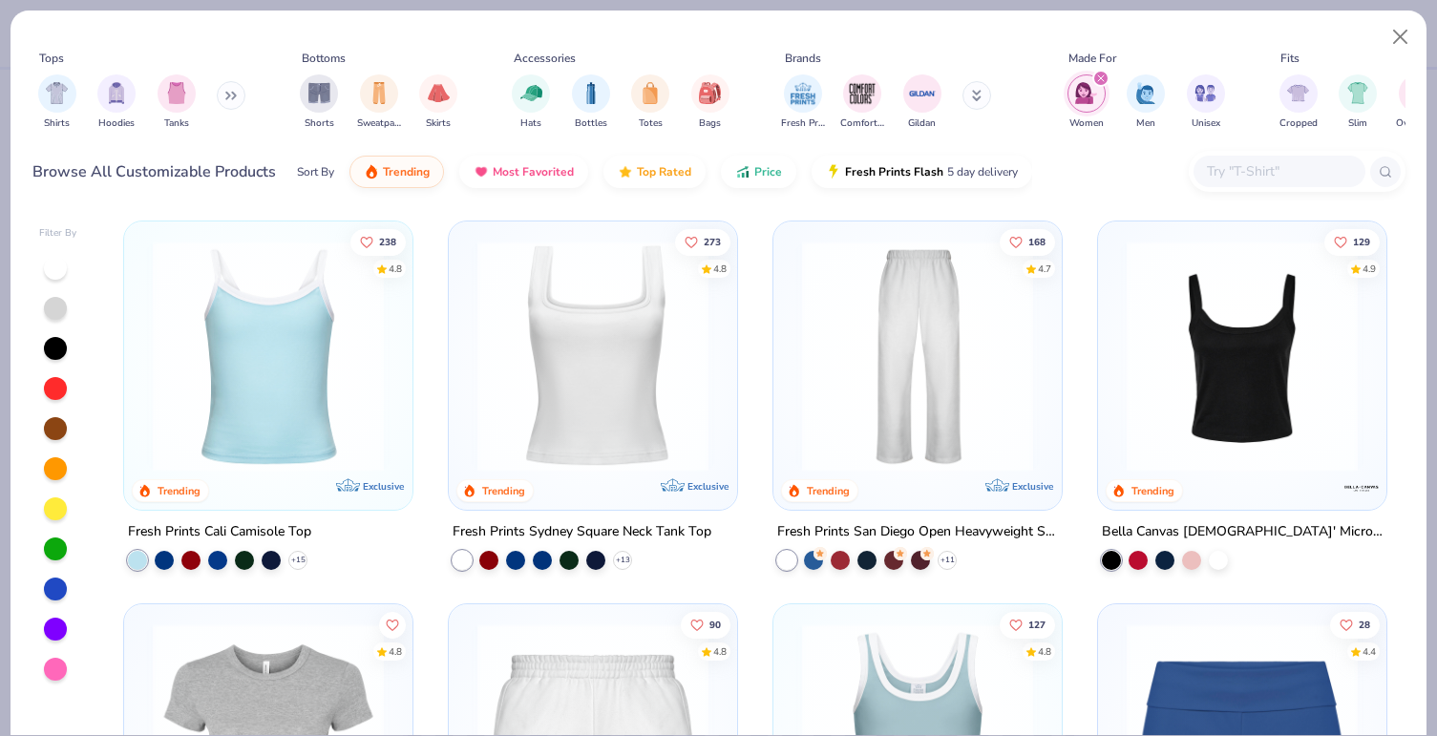
click at [229, 91] on icon at bounding box center [230, 96] width 11 height 10
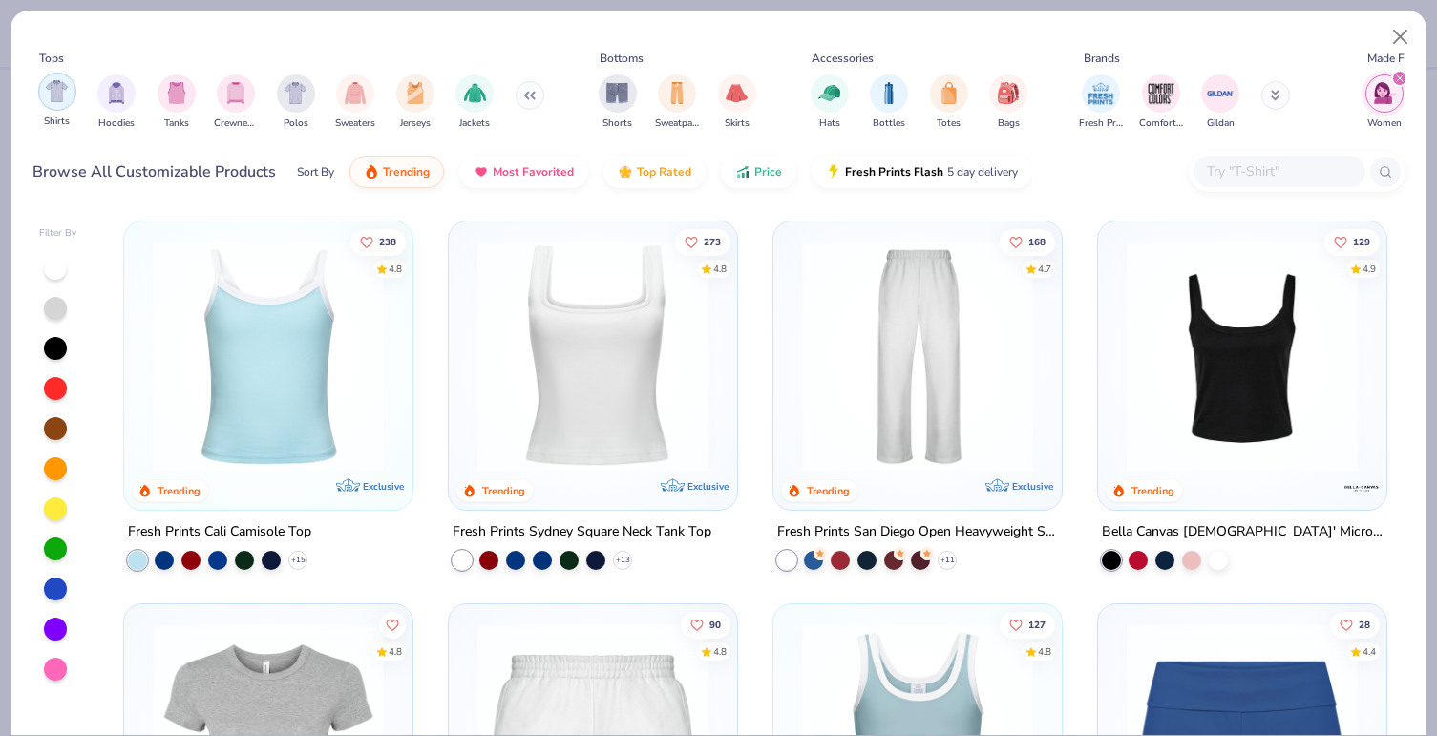
click at [62, 95] on img "filter for Shirts" at bounding box center [57, 91] width 22 height 22
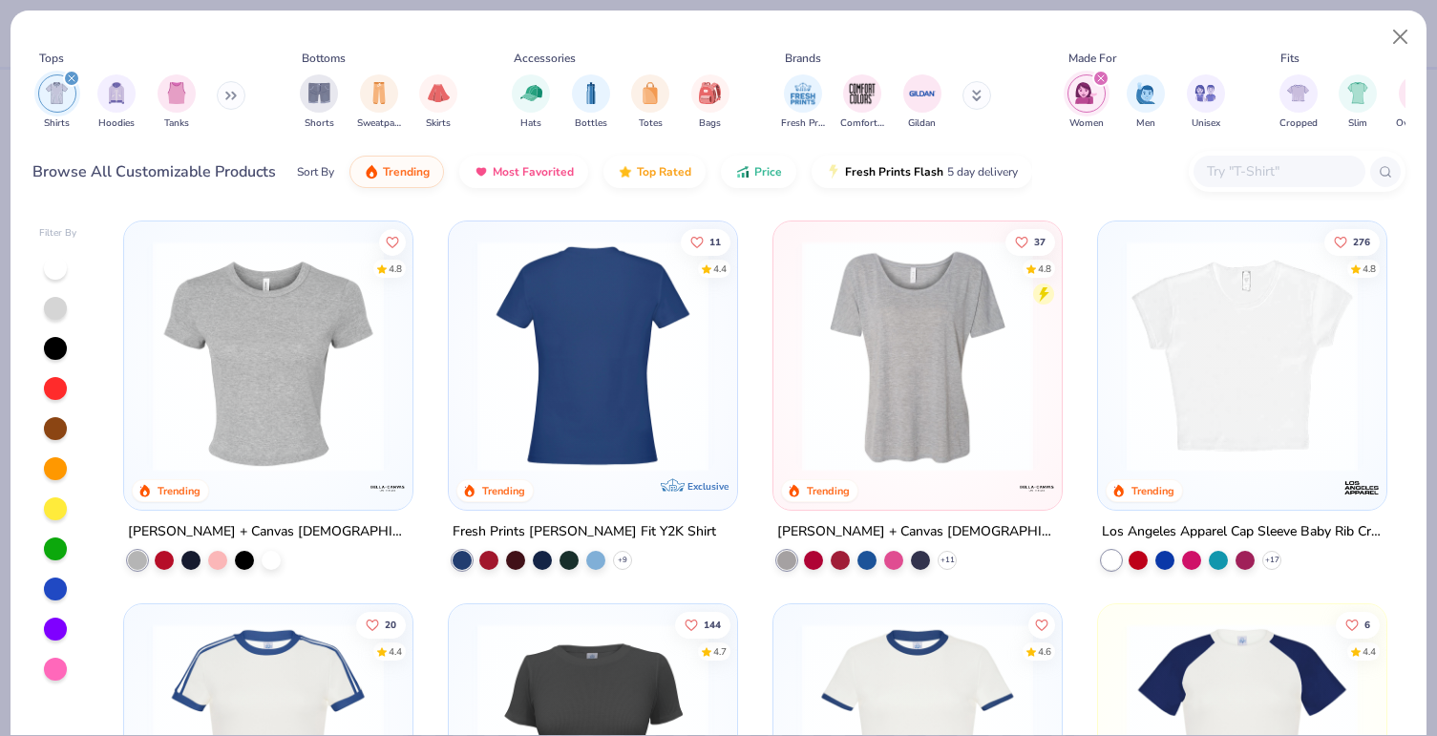
click at [607, 393] on img at bounding box center [593, 356] width 250 height 231
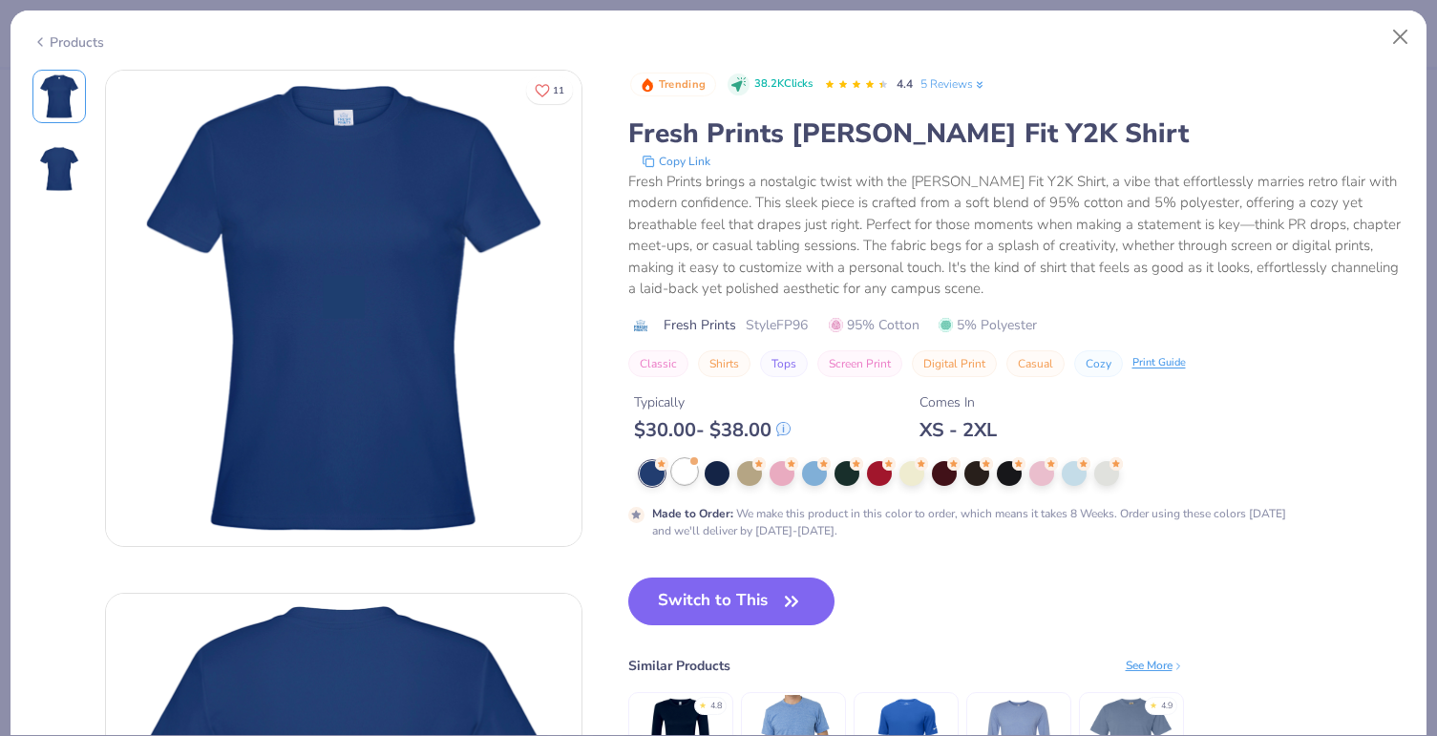
click at [681, 474] on div at bounding box center [684, 471] width 25 height 25
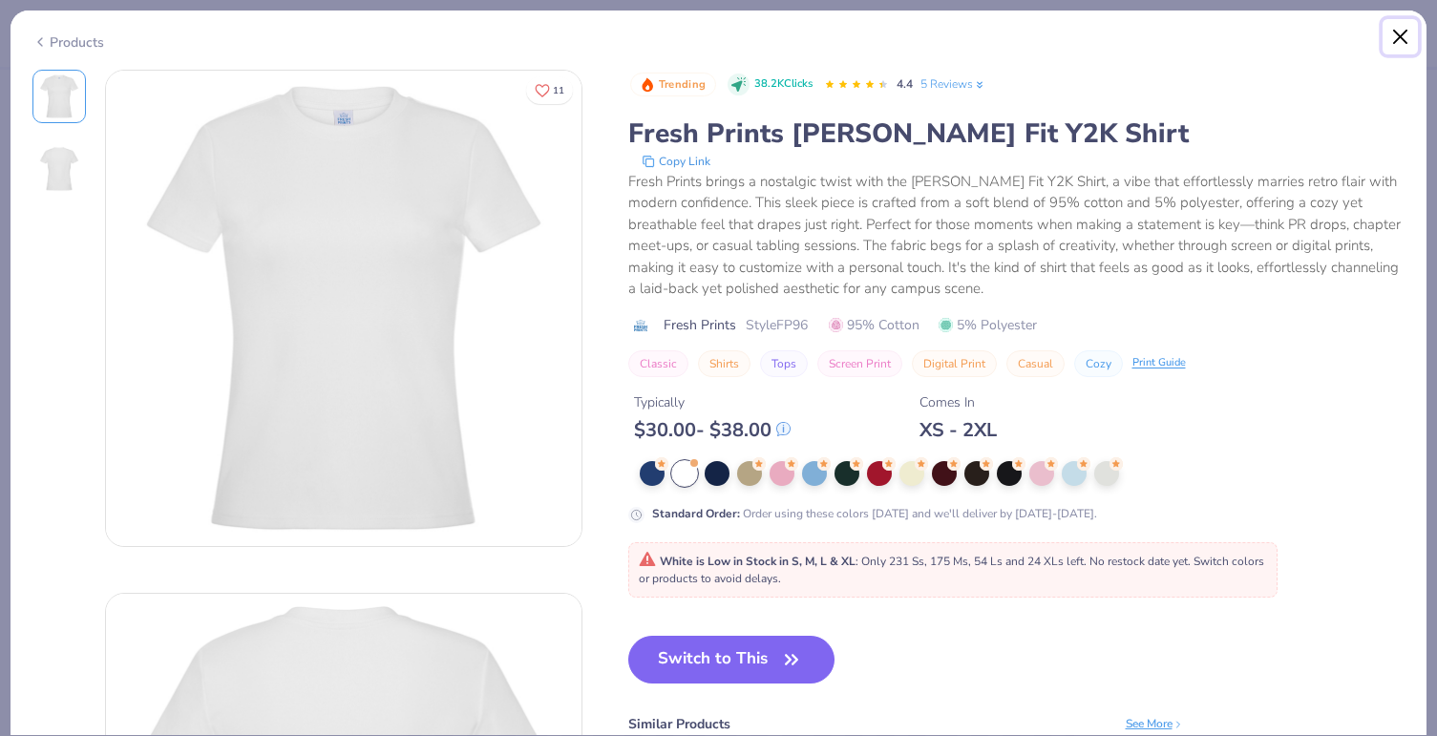
click at [1403, 40] on button "Close" at bounding box center [1400, 37] width 36 height 36
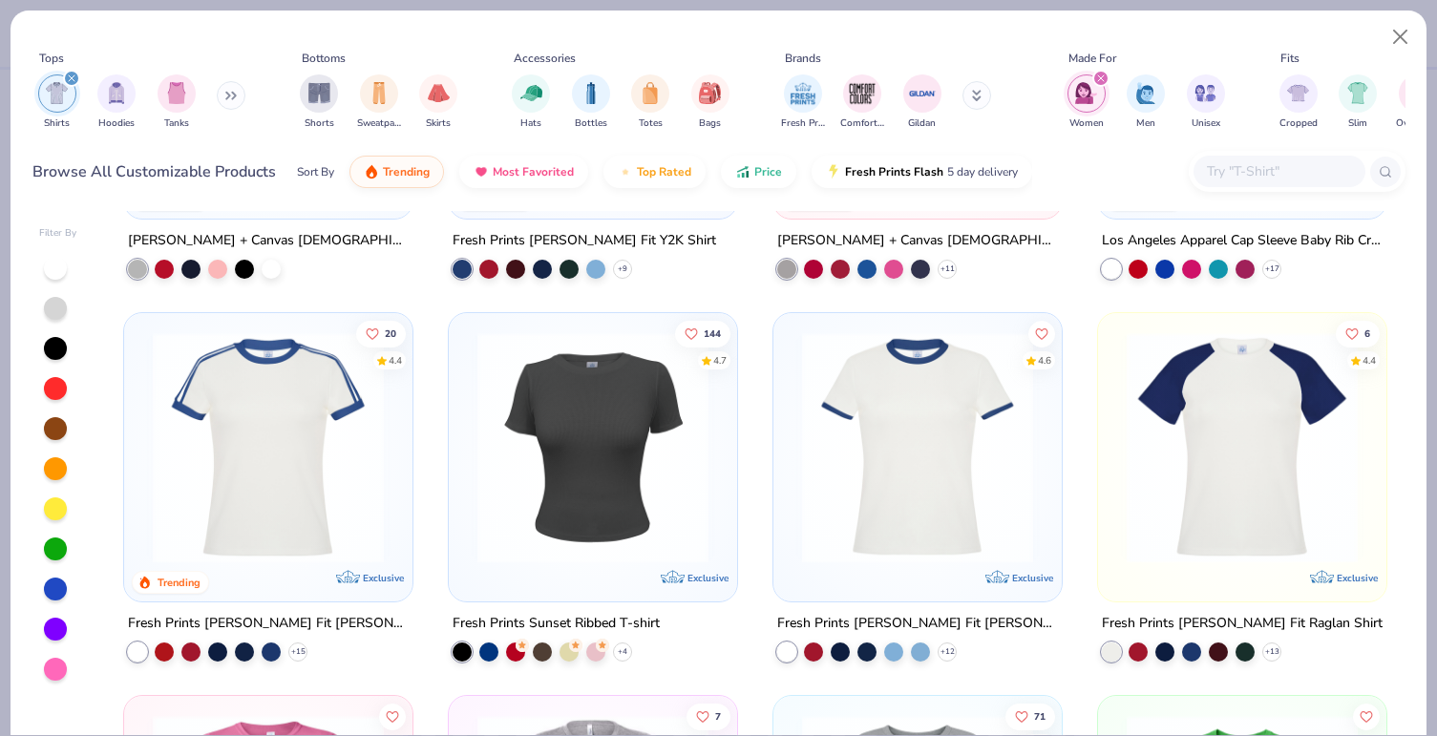
scroll to position [306, 0]
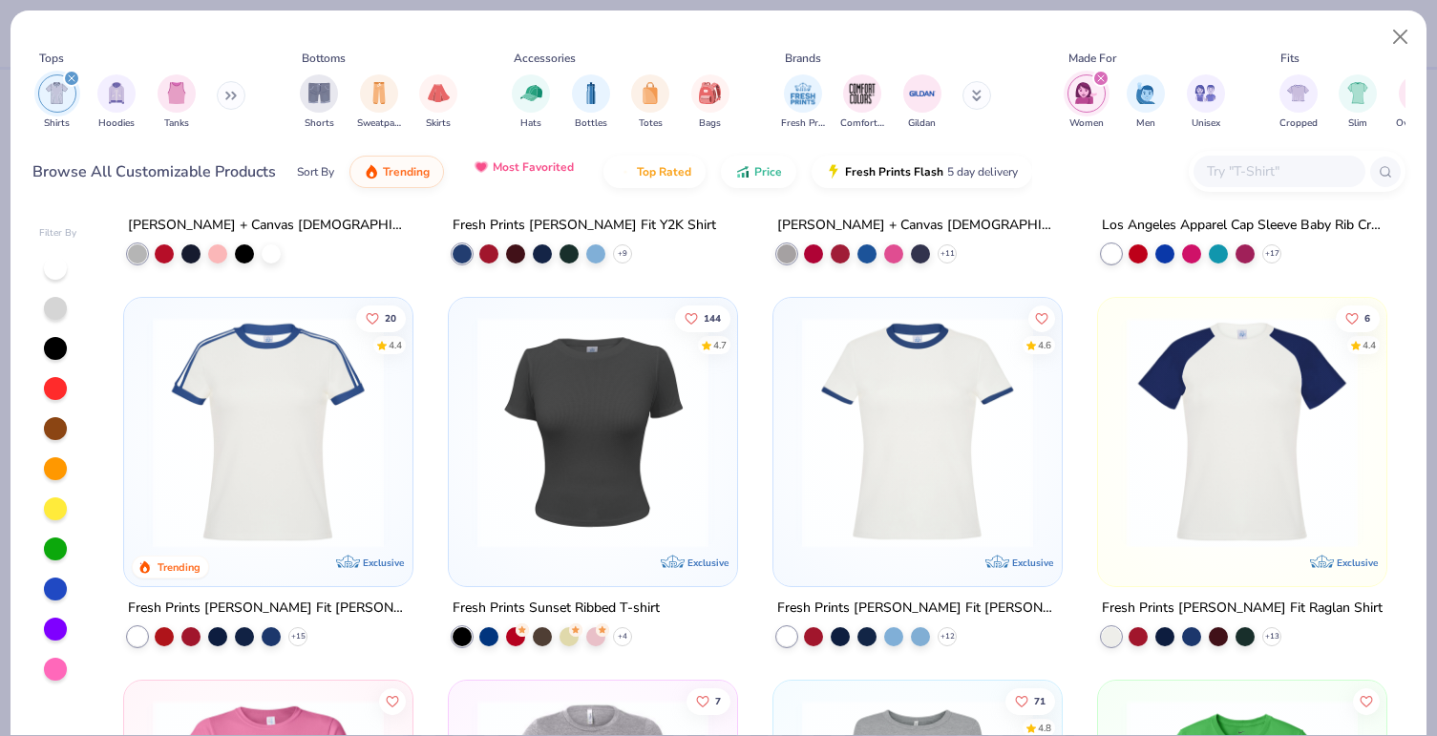
click at [507, 176] on button "Most Favorited" at bounding box center [523, 167] width 129 height 32
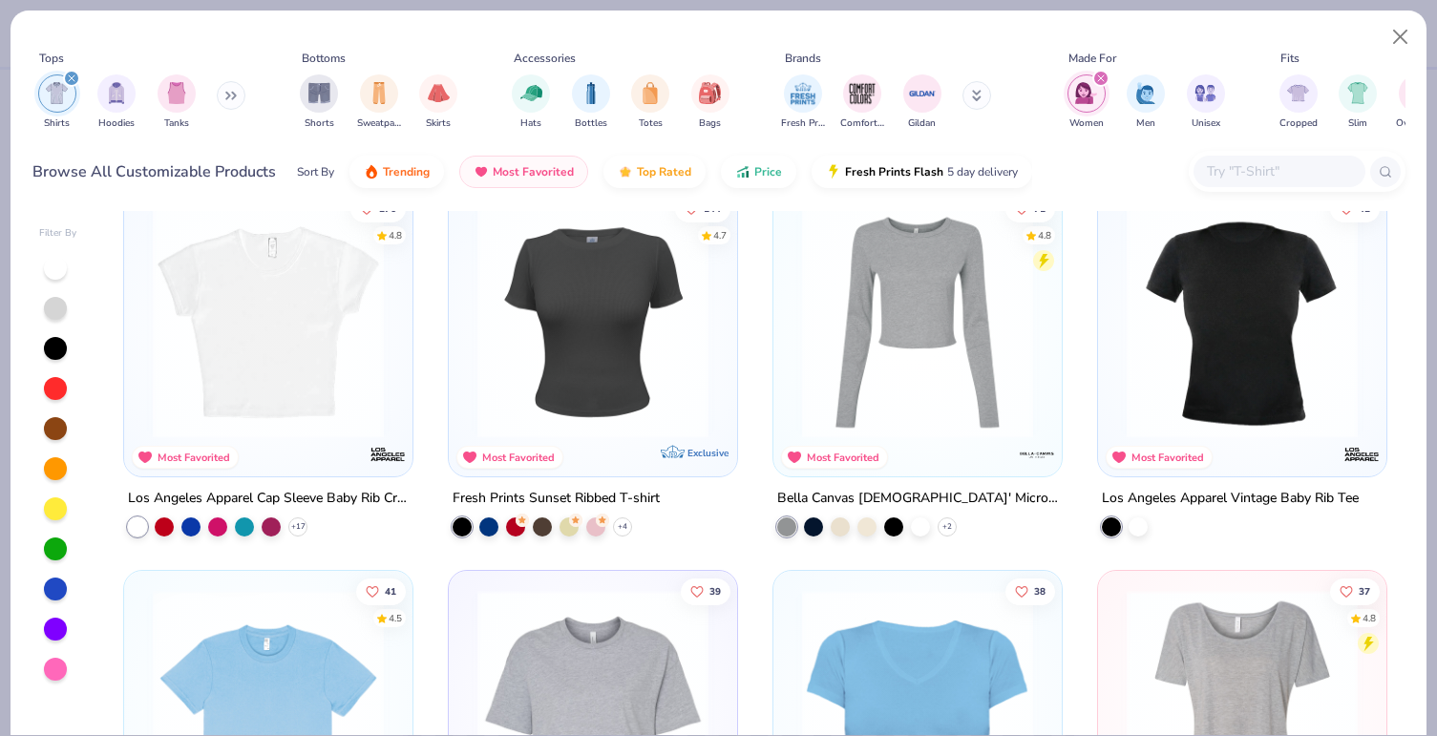
scroll to position [0, 0]
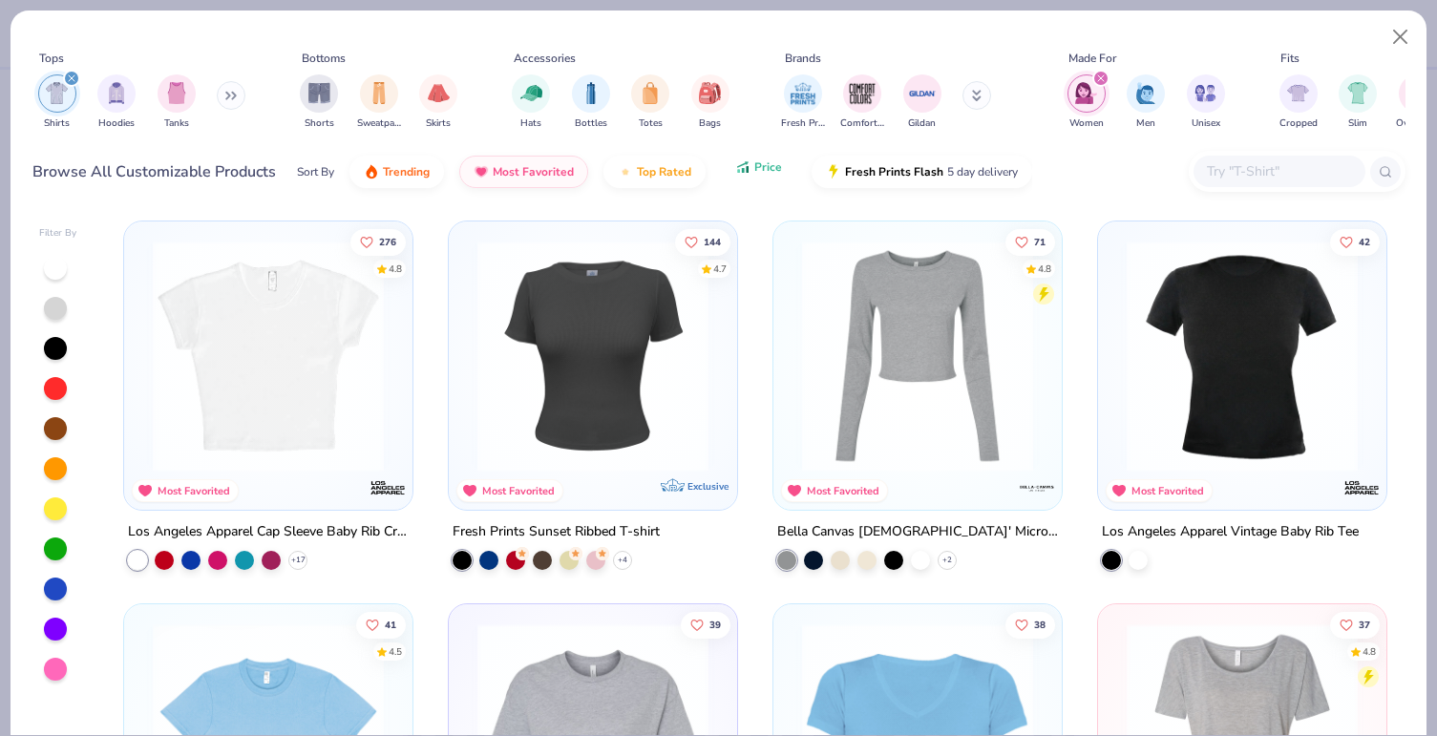
click at [755, 162] on span "Price" at bounding box center [768, 166] width 28 height 15
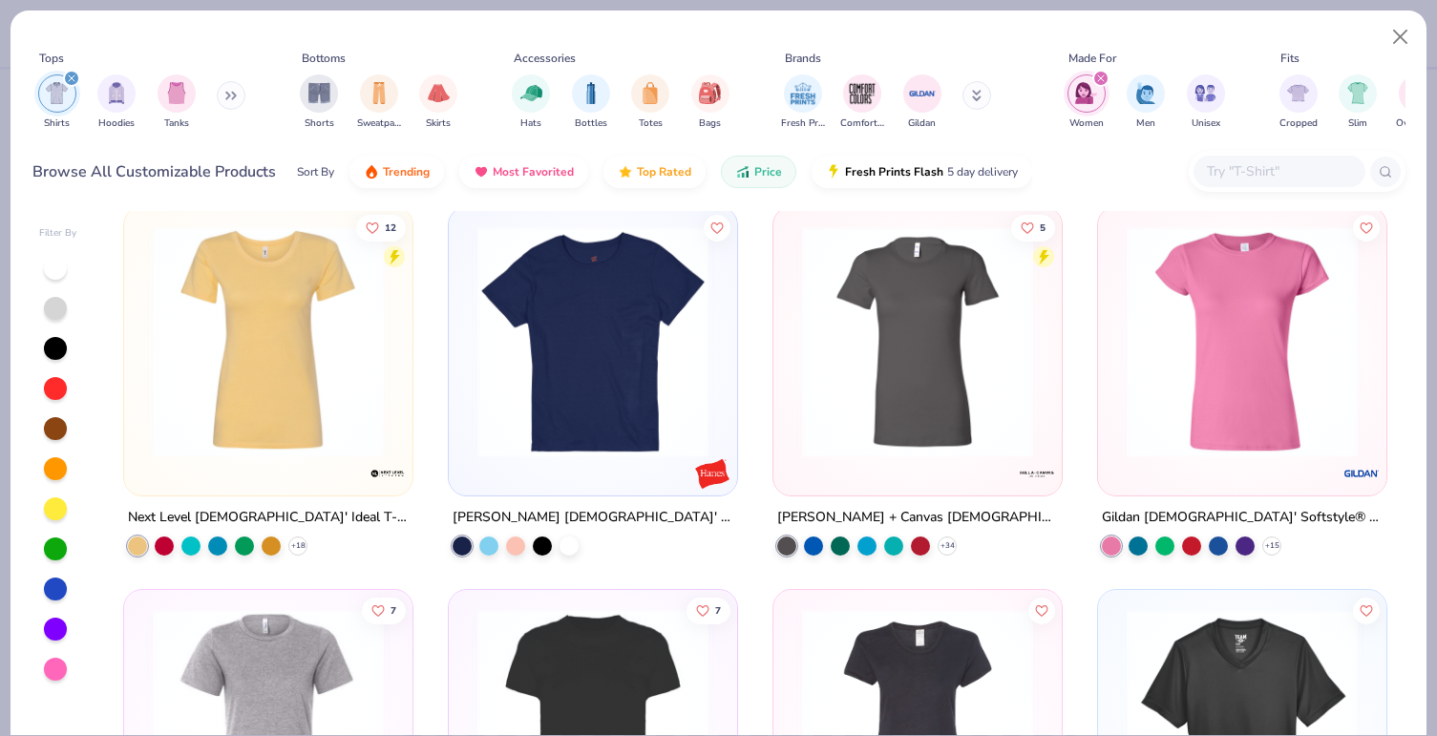
scroll to position [16, 0]
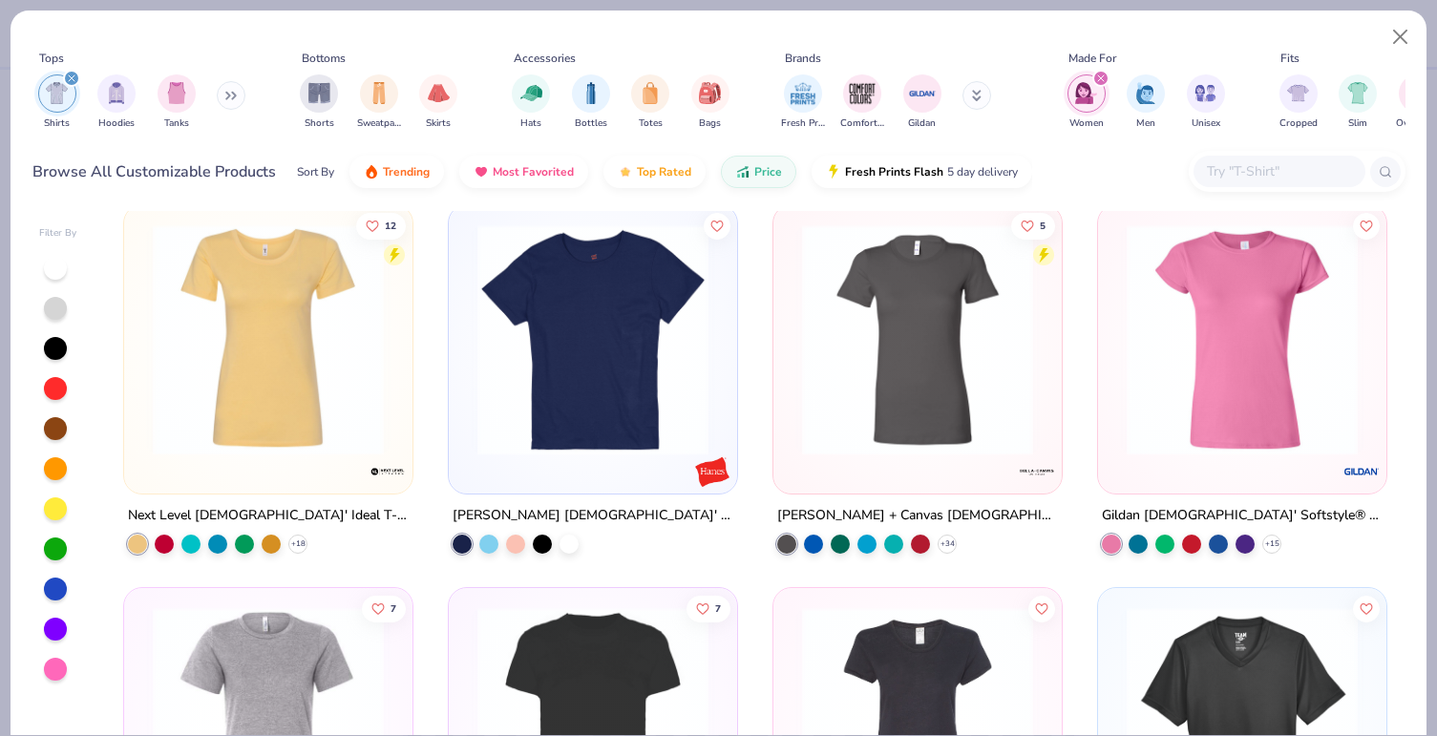
click at [1257, 403] on img at bounding box center [1242, 339] width 250 height 231
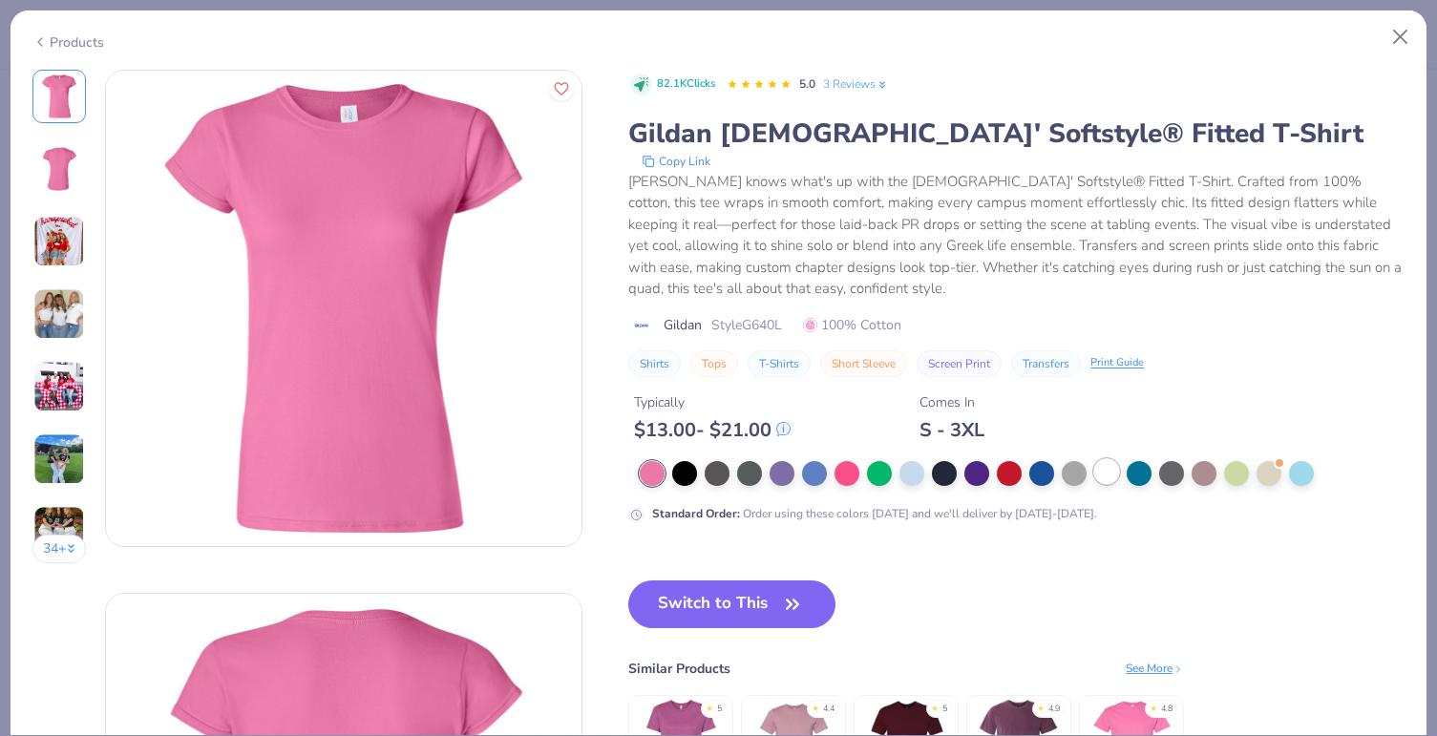
click at [1108, 471] on div at bounding box center [1106, 471] width 25 height 25
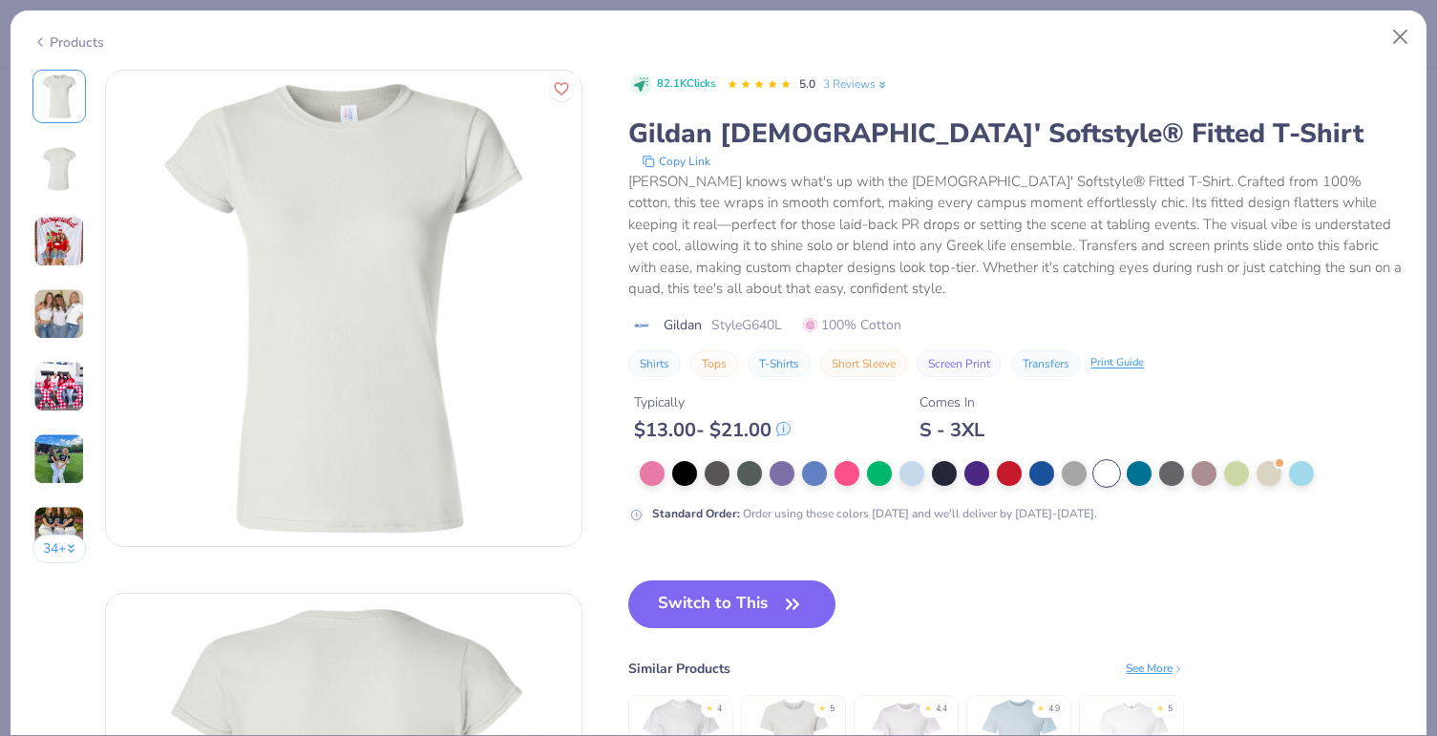
click at [54, 237] on img at bounding box center [59, 242] width 52 height 52
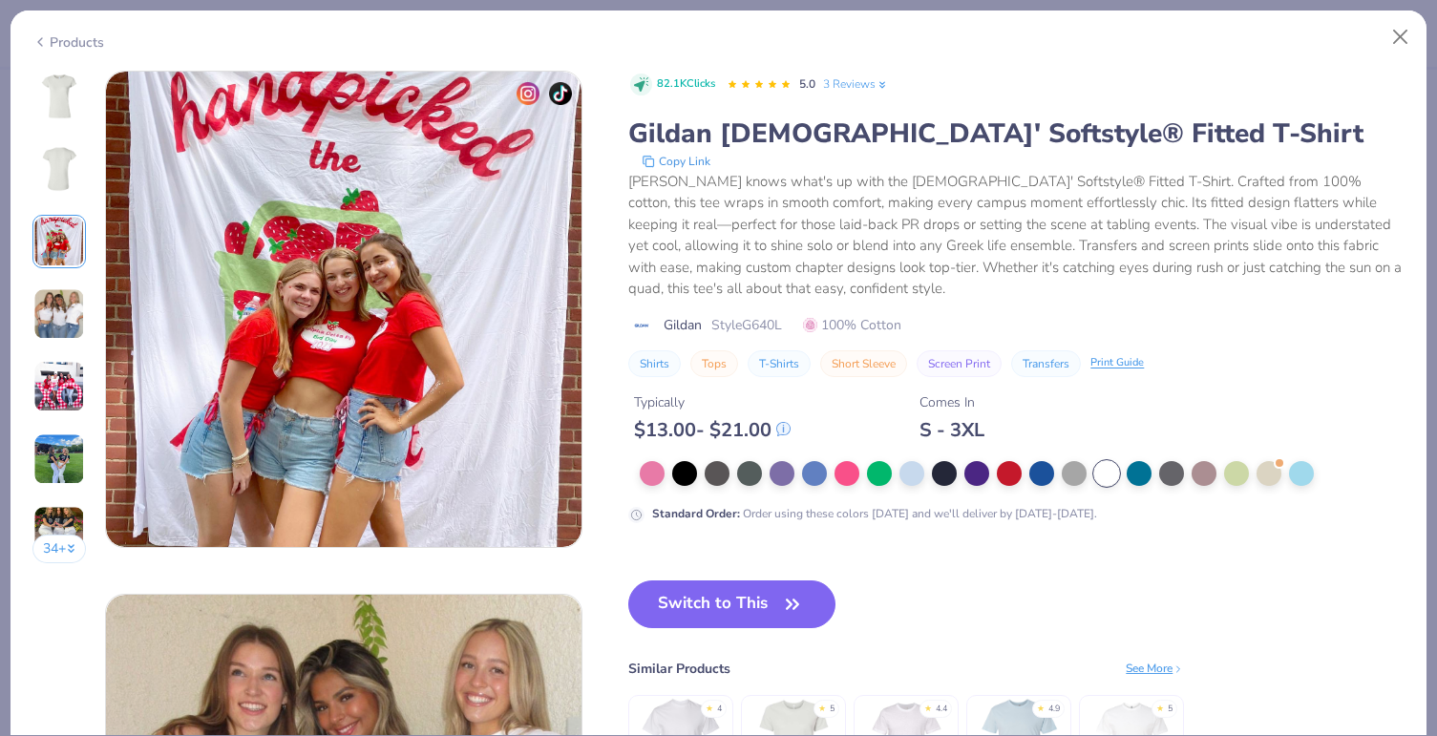
scroll to position [1046, 0]
click at [55, 307] on img at bounding box center [59, 314] width 52 height 52
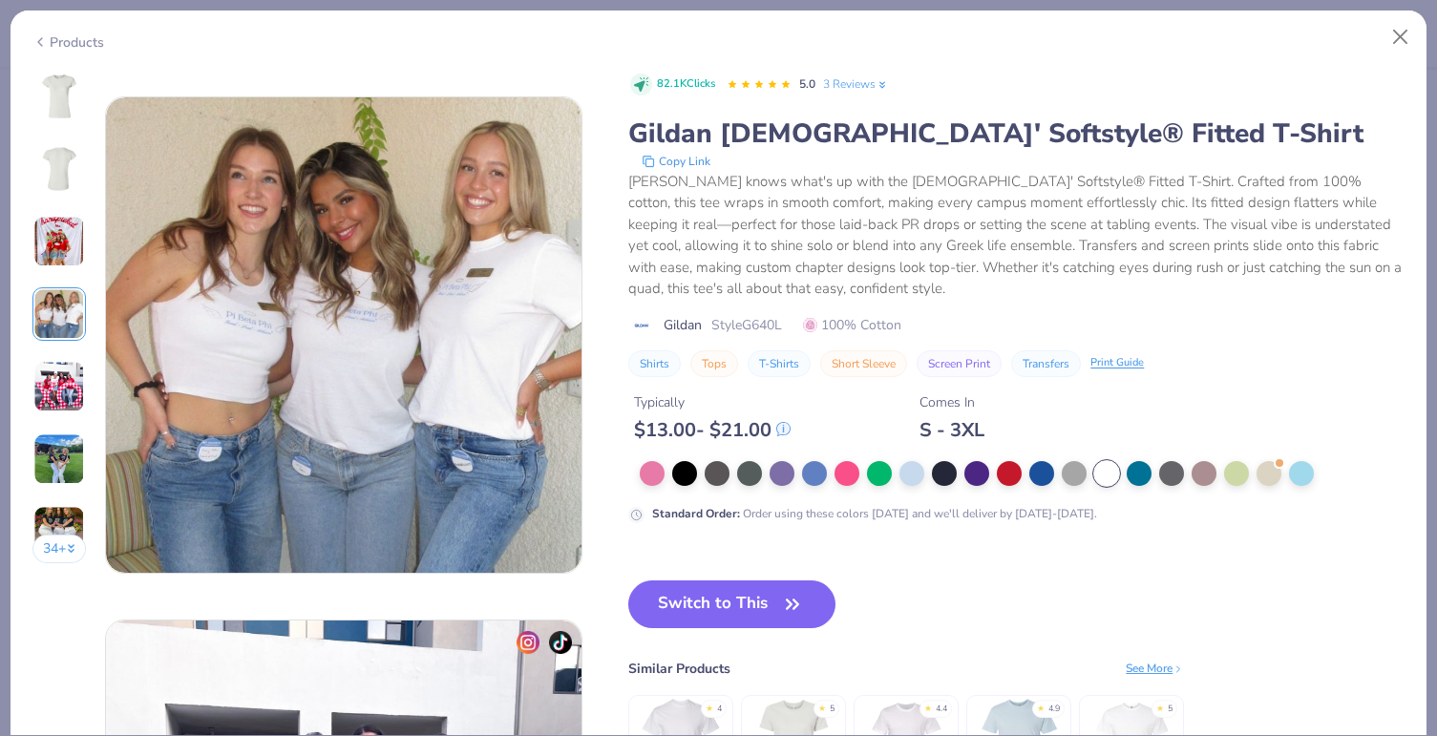
scroll to position [1570, 0]
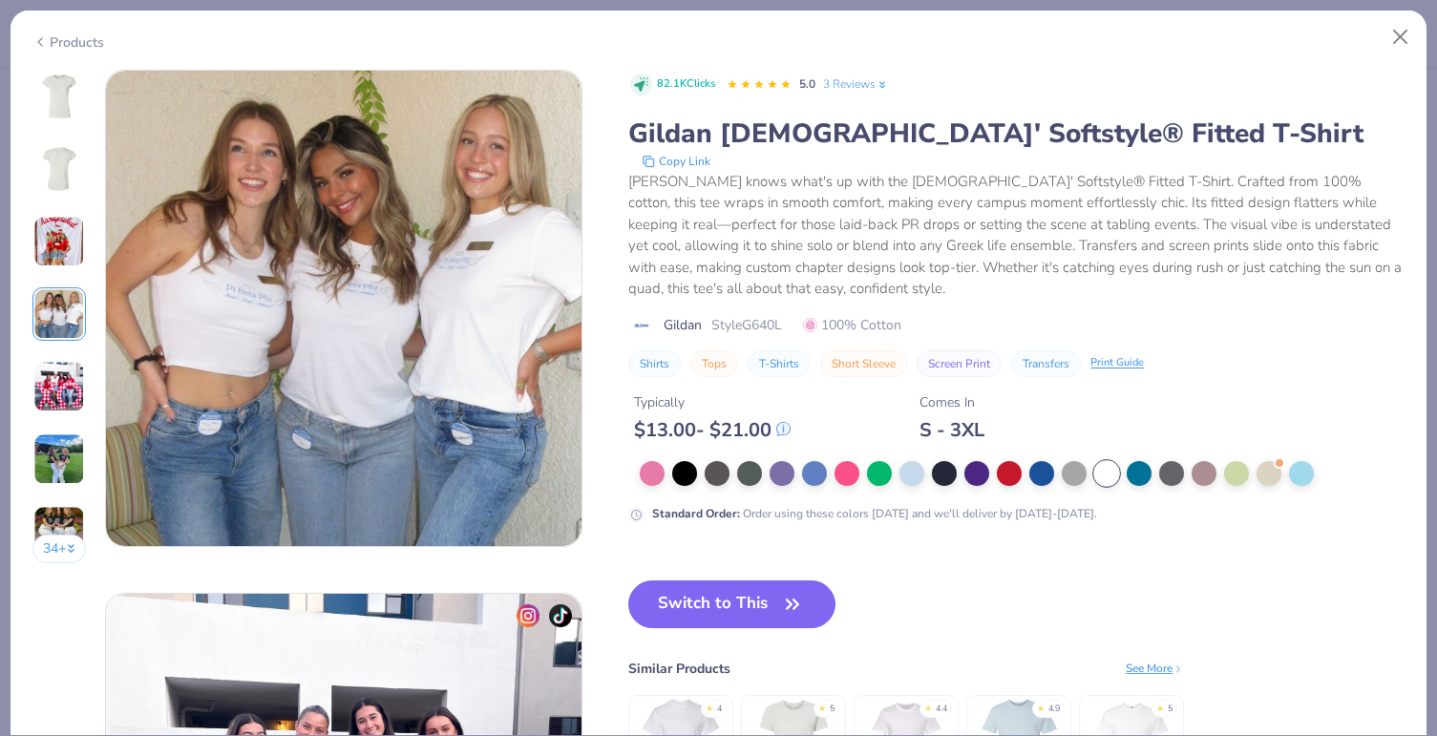
click at [51, 460] on img at bounding box center [59, 459] width 52 height 52
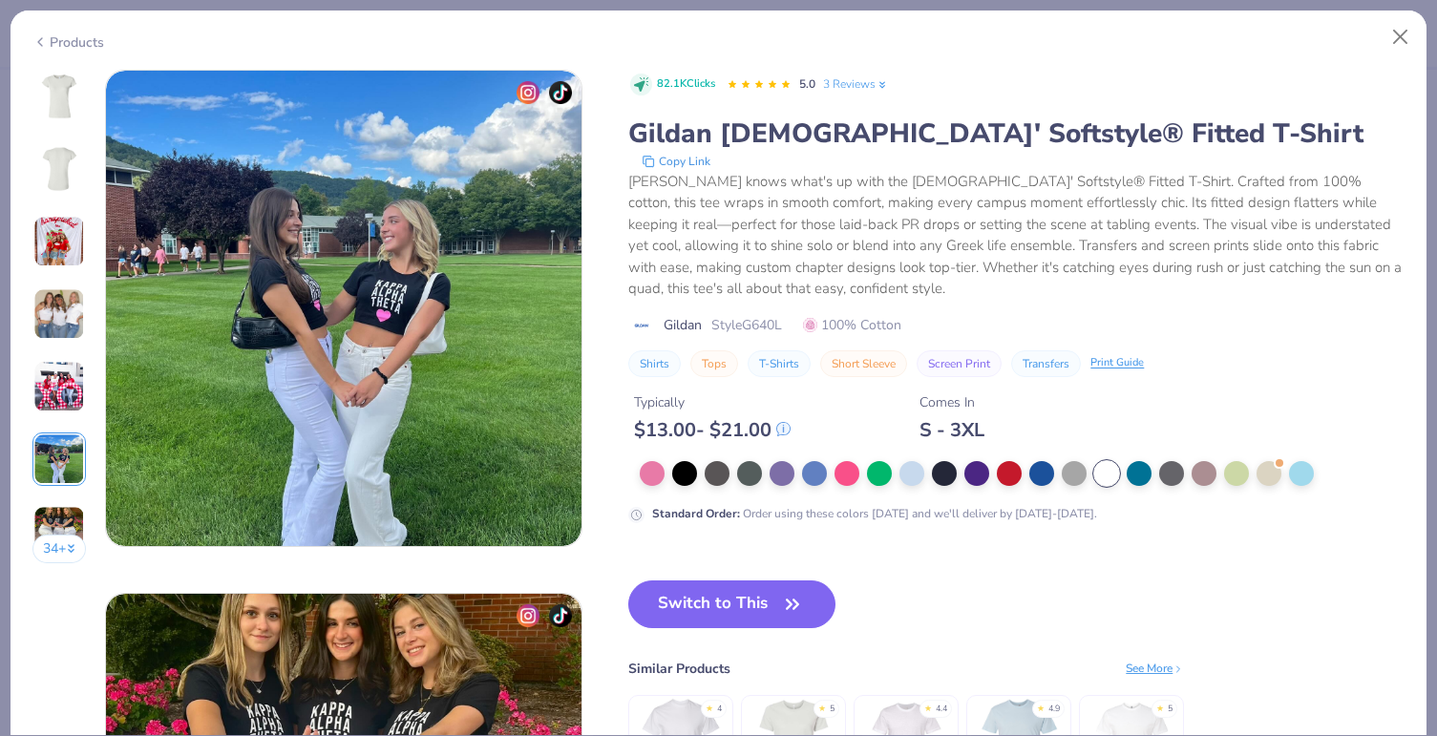
click at [69, 102] on img at bounding box center [59, 97] width 46 height 46
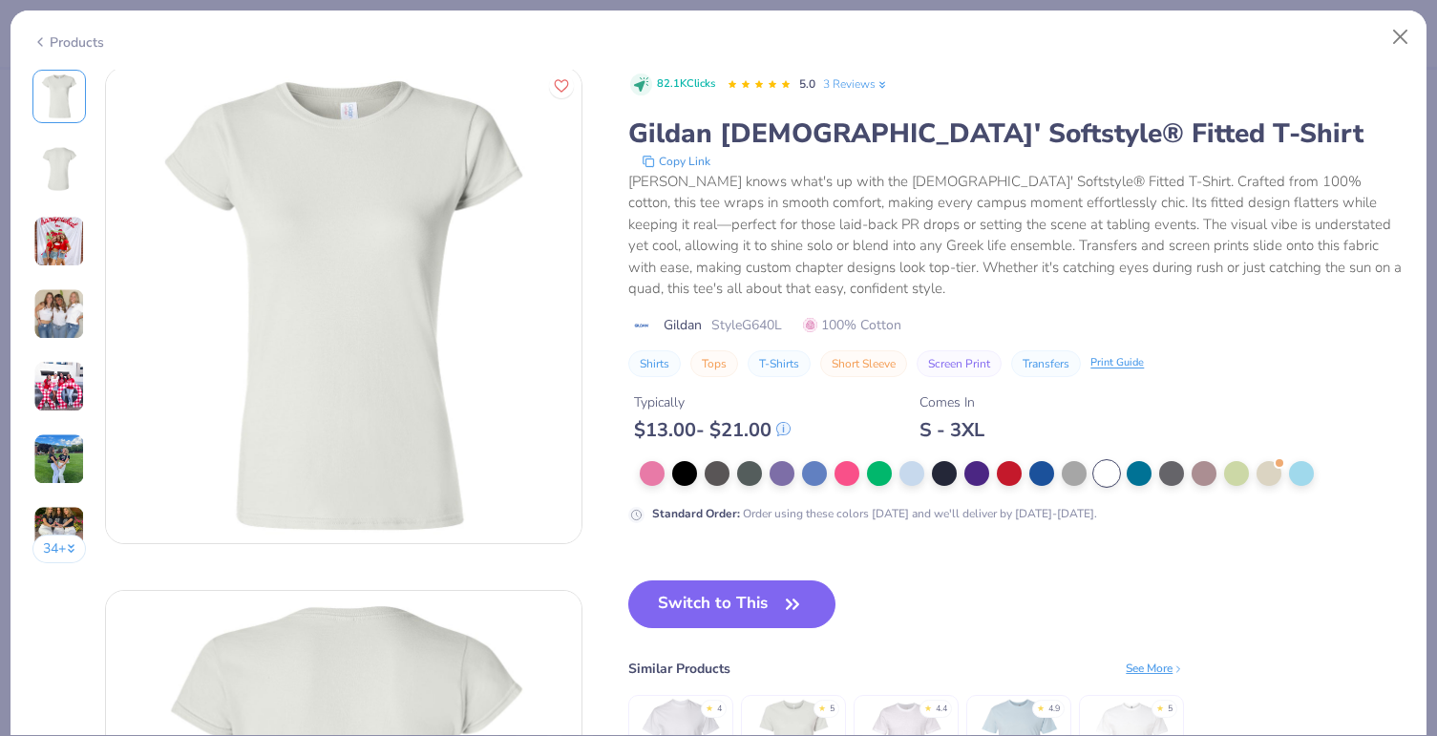
scroll to position [0, 0]
click at [665, 601] on button "Switch to This" at bounding box center [731, 604] width 207 height 48
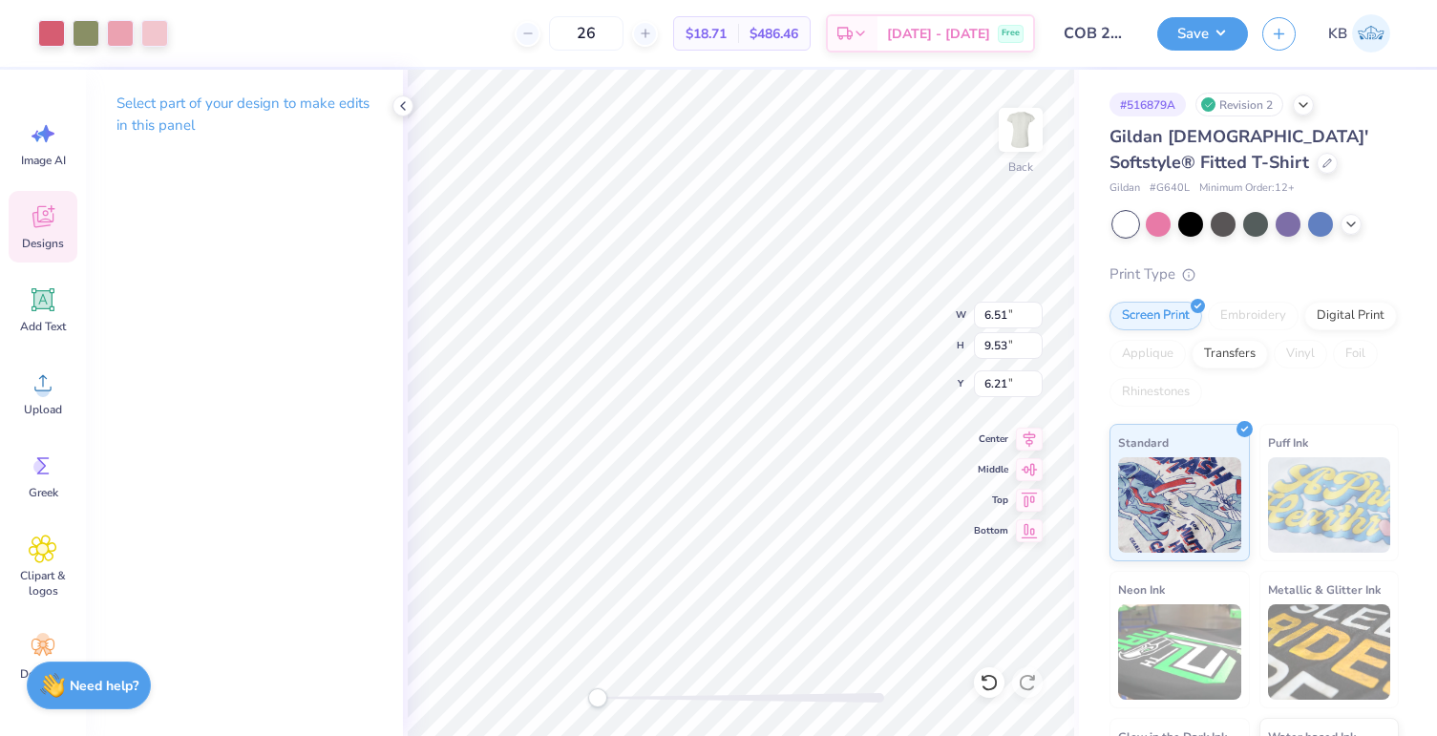
click at [903, 341] on div "Back W 6.51 6.51 " H 9.53 9.53 " Y 6.21 6.21 " Center Middle Top Bottom" at bounding box center [741, 403] width 676 height 666
drag, startPoint x: 711, startPoint y: 31, endPoint x: 757, endPoint y: 32, distance: 45.8
click at [738, 32] on div "$18.71 Per Item" at bounding box center [706, 33] width 64 height 32
copy span "$18.71"
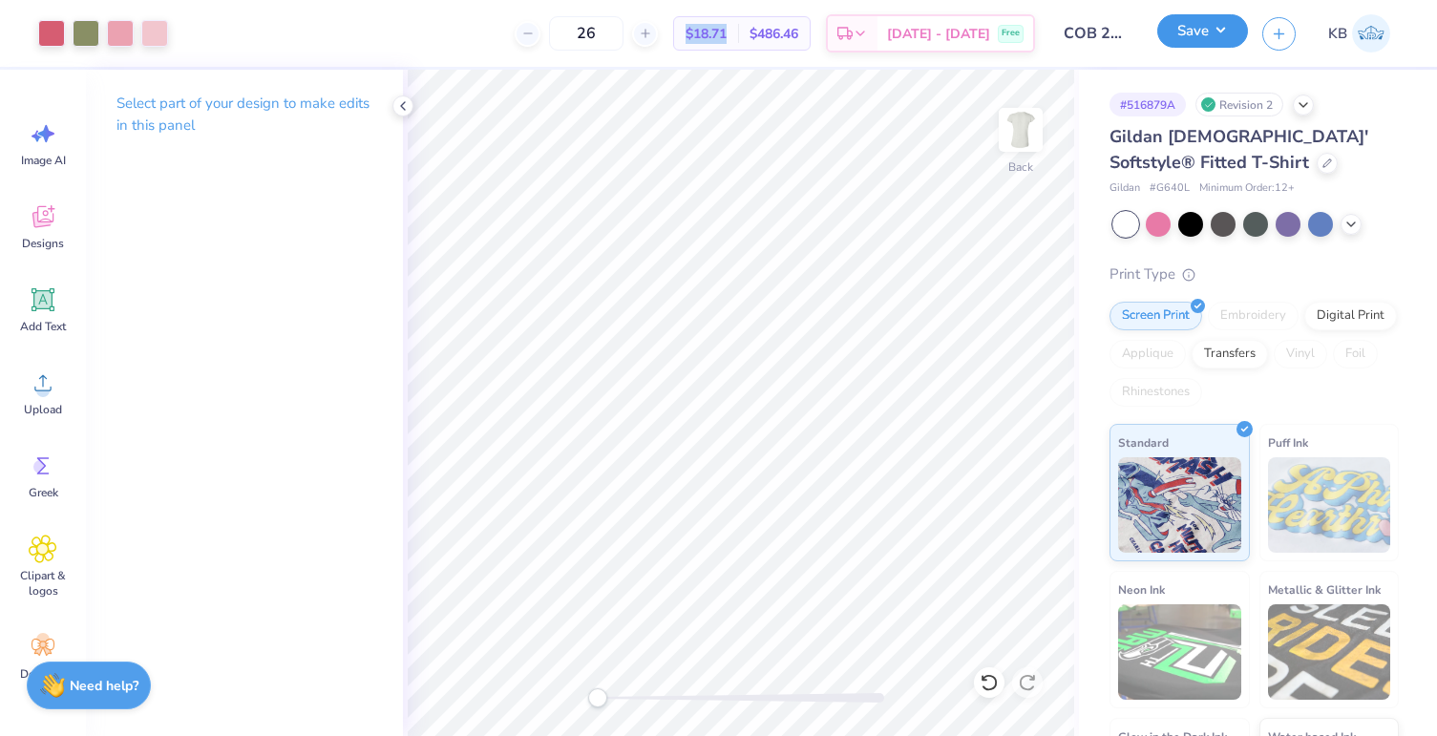
click at [1169, 33] on button "Save" at bounding box center [1202, 30] width 91 height 33
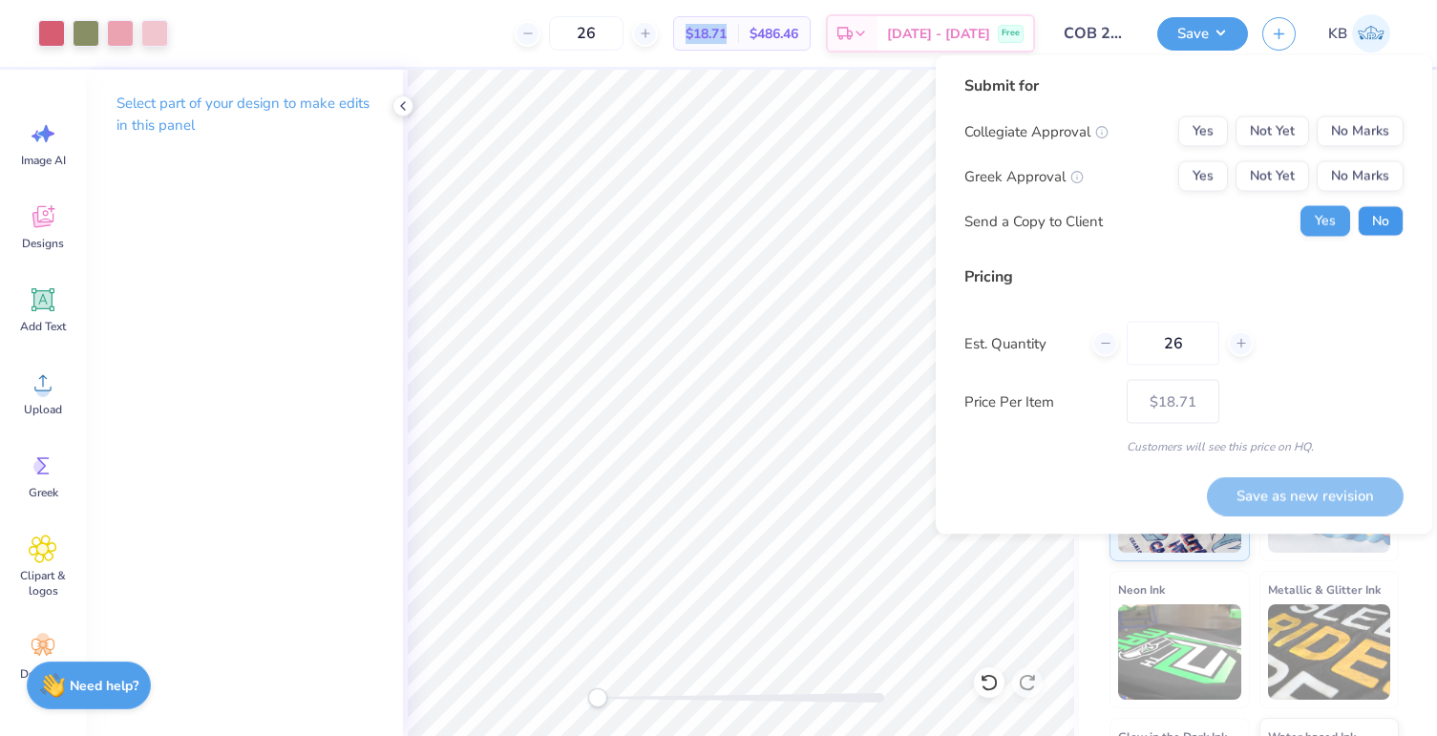
click at [1378, 215] on button "No" at bounding box center [1381, 221] width 46 height 31
click at [1339, 169] on button "No Marks" at bounding box center [1360, 176] width 87 height 31
click at [1340, 132] on button "No Marks" at bounding box center [1360, 131] width 87 height 31
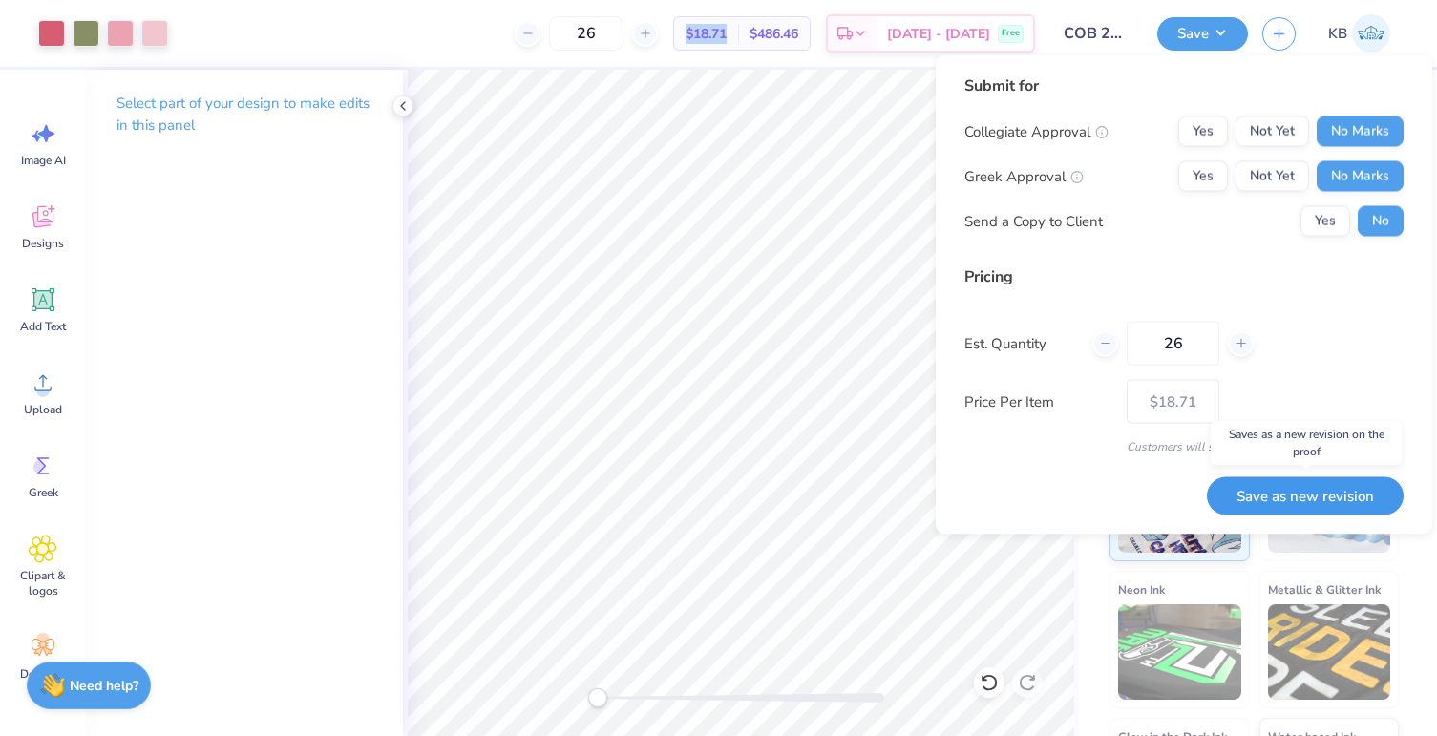
click at [1256, 490] on button "Save as new revision" at bounding box center [1305, 495] width 197 height 39
type input "$18.71"
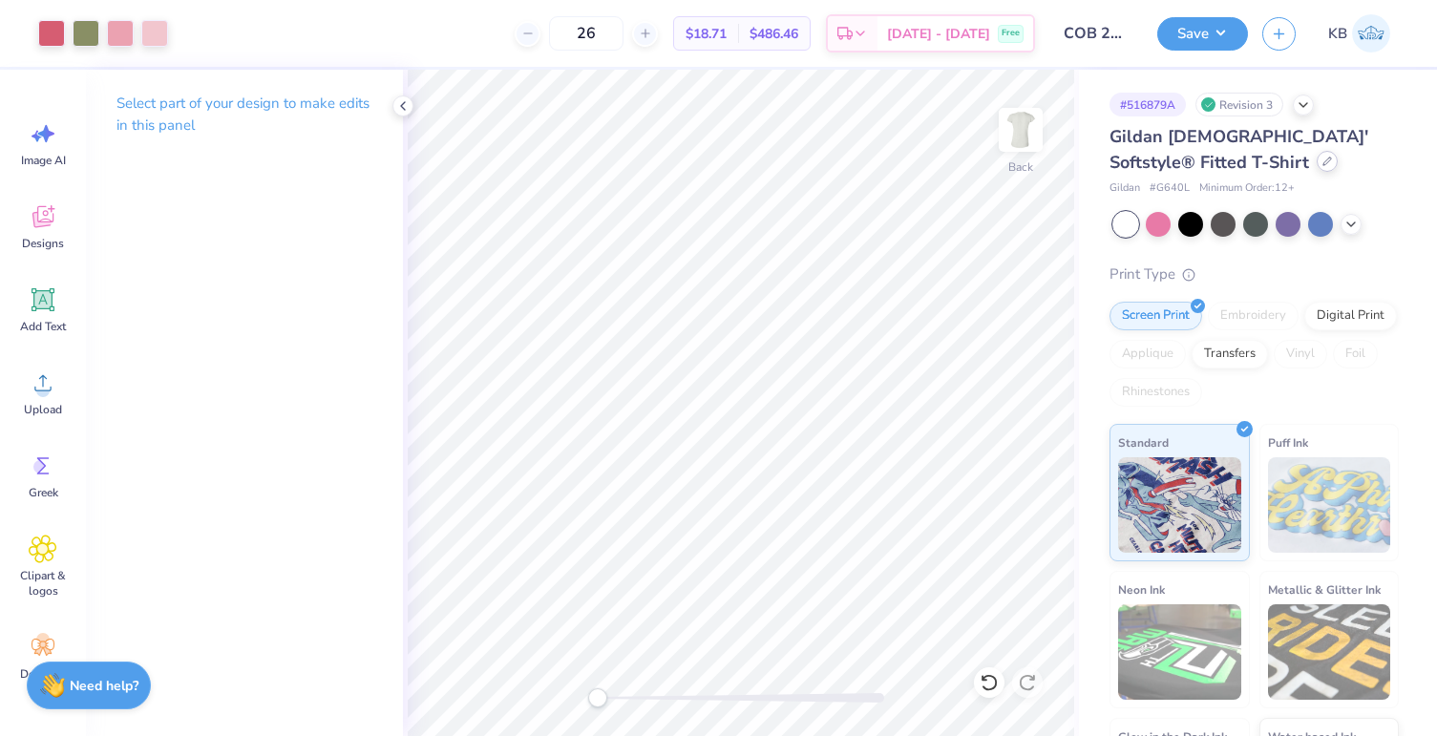
click at [1322, 161] on icon at bounding box center [1327, 162] width 10 height 10
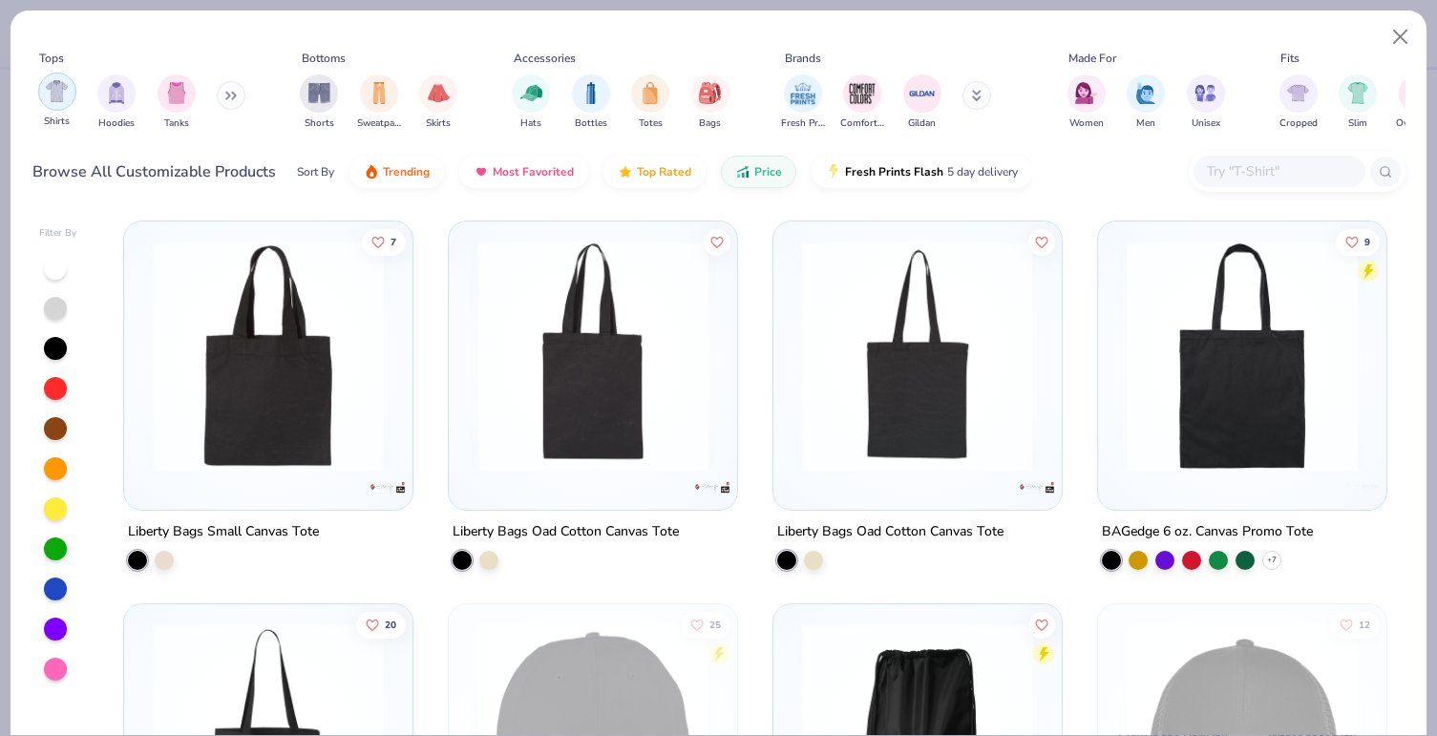
click at [51, 91] on img "filter for Shirts" at bounding box center [57, 91] width 22 height 22
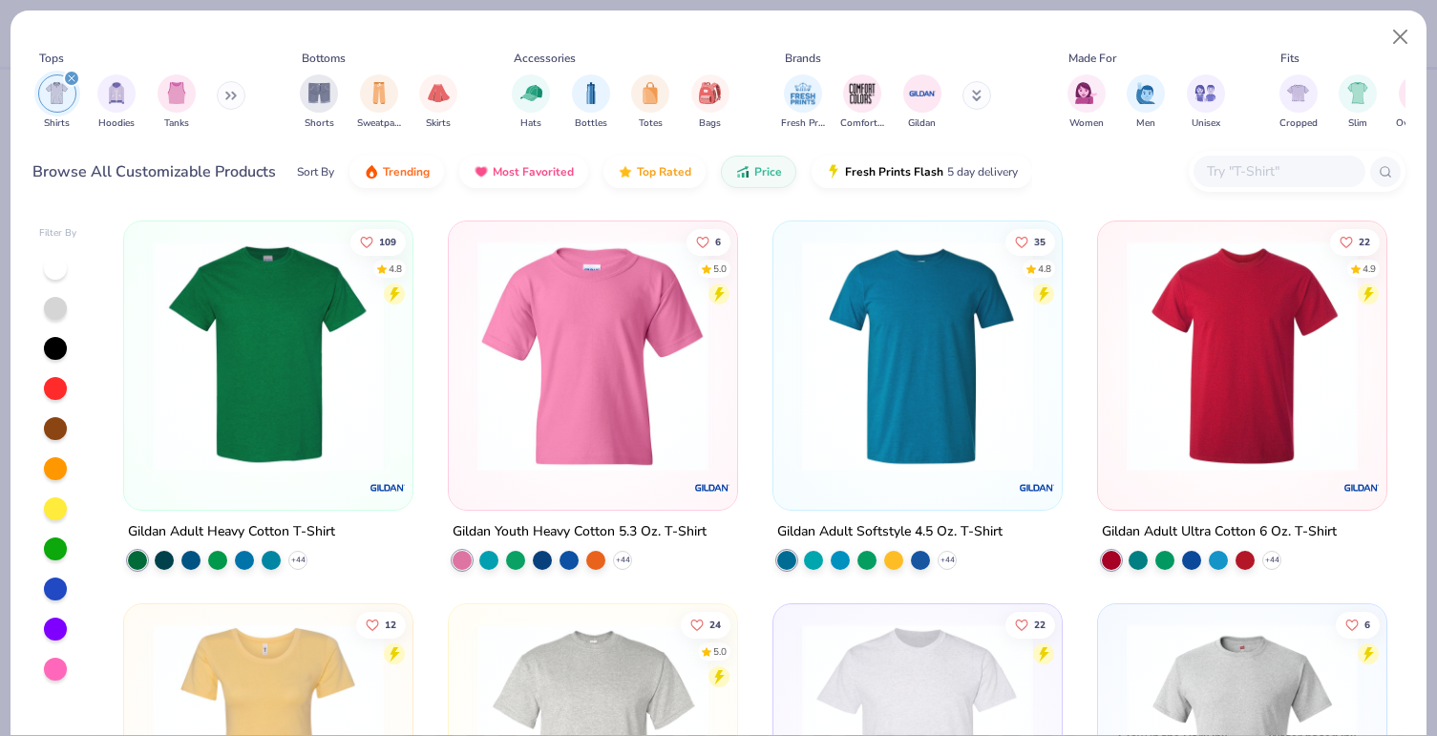
click at [45, 275] on div at bounding box center [55, 268] width 25 height 25
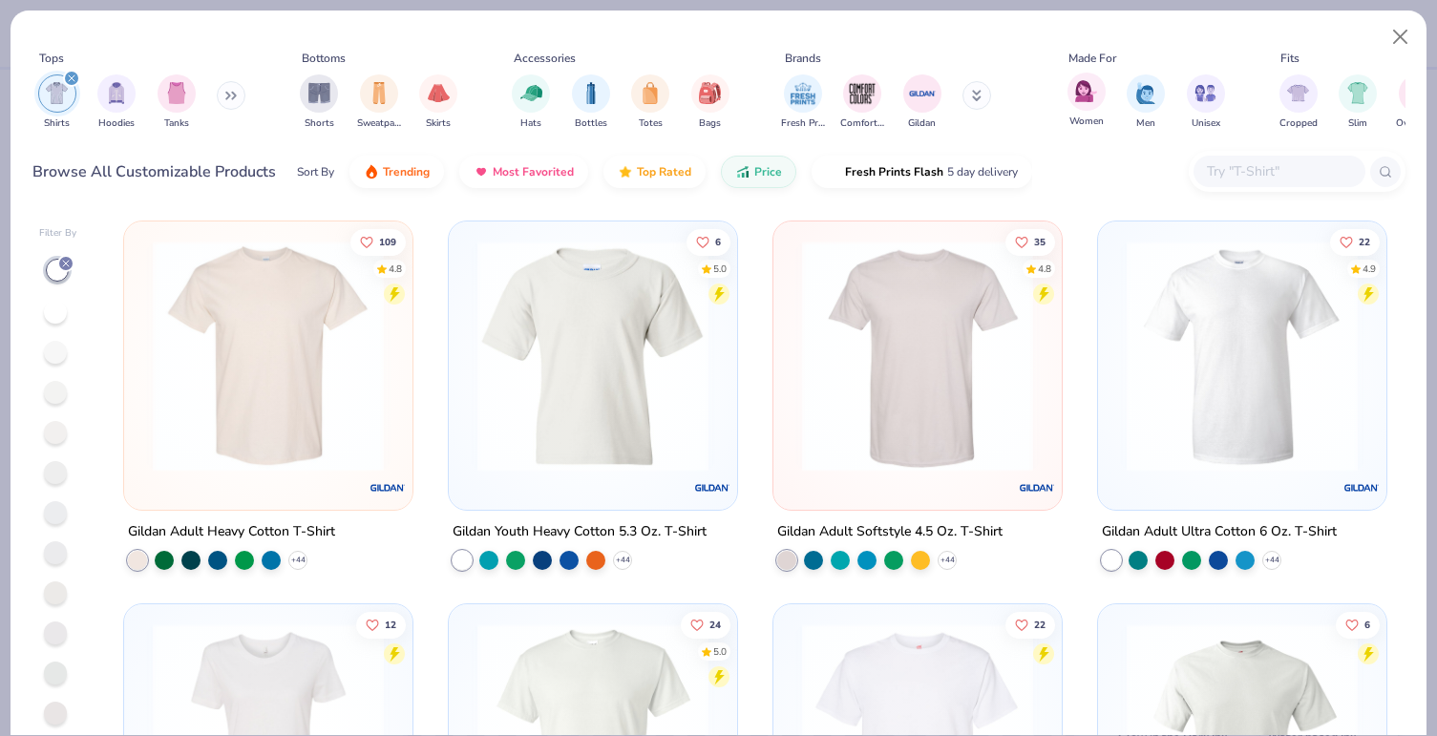
click at [1074, 108] on div "Women" at bounding box center [1086, 101] width 38 height 56
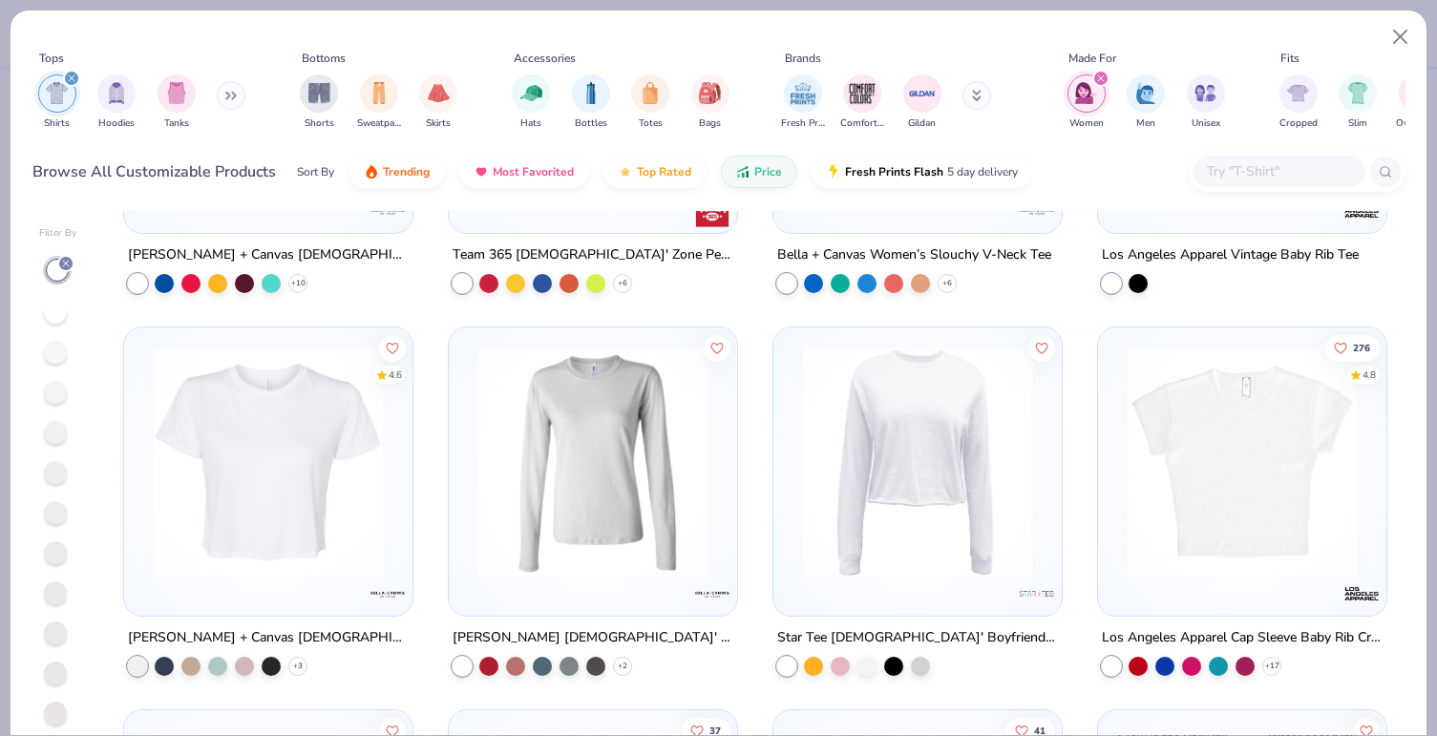
scroll to position [1836, 0]
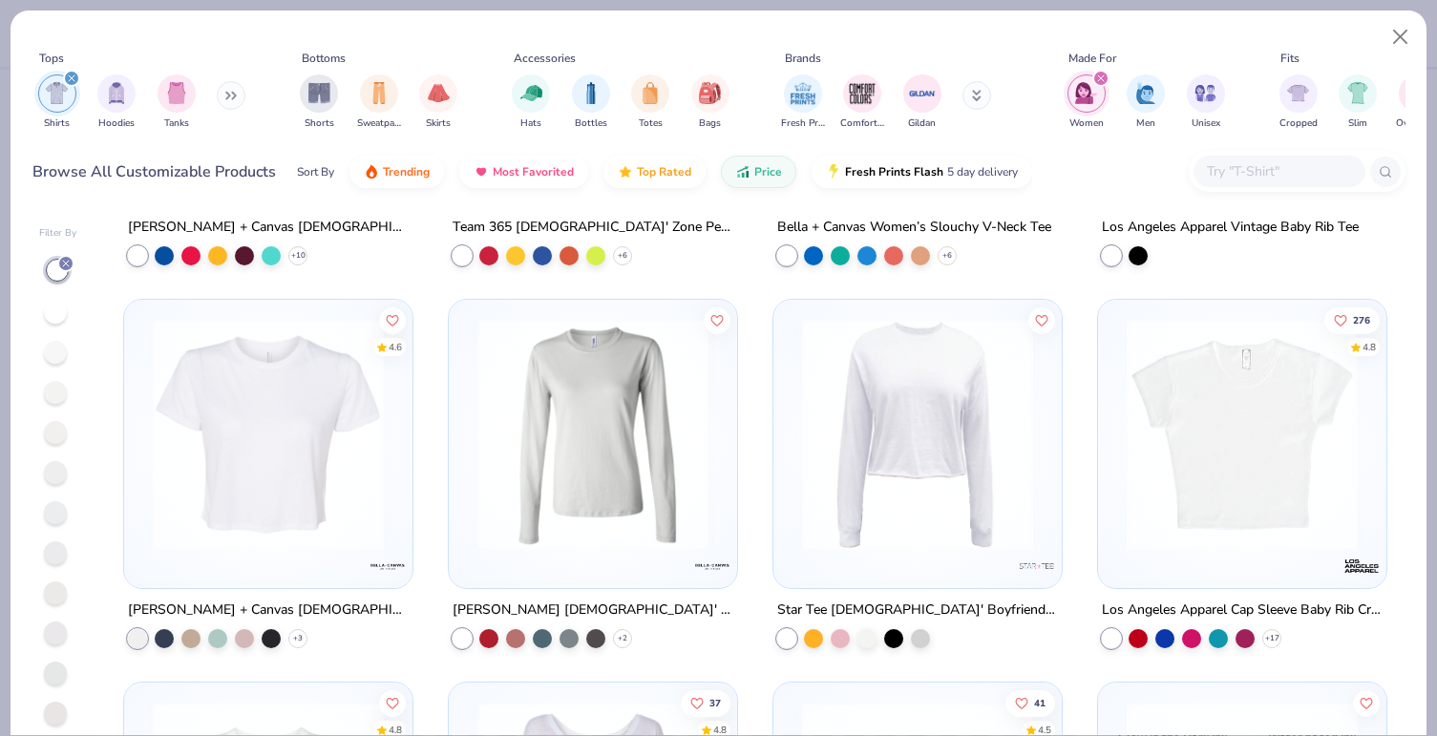
click at [259, 482] on img at bounding box center [268, 434] width 250 height 231
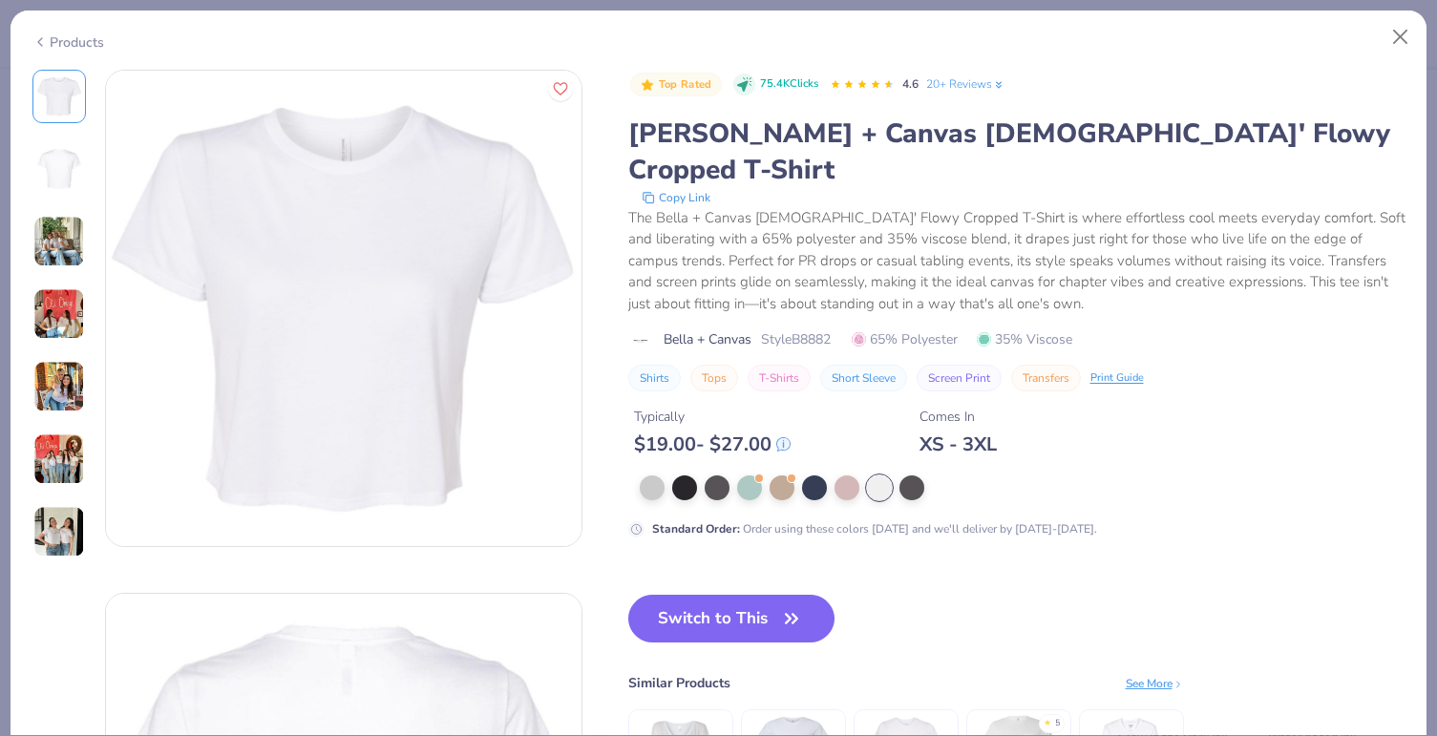
click at [52, 258] on img at bounding box center [59, 242] width 52 height 52
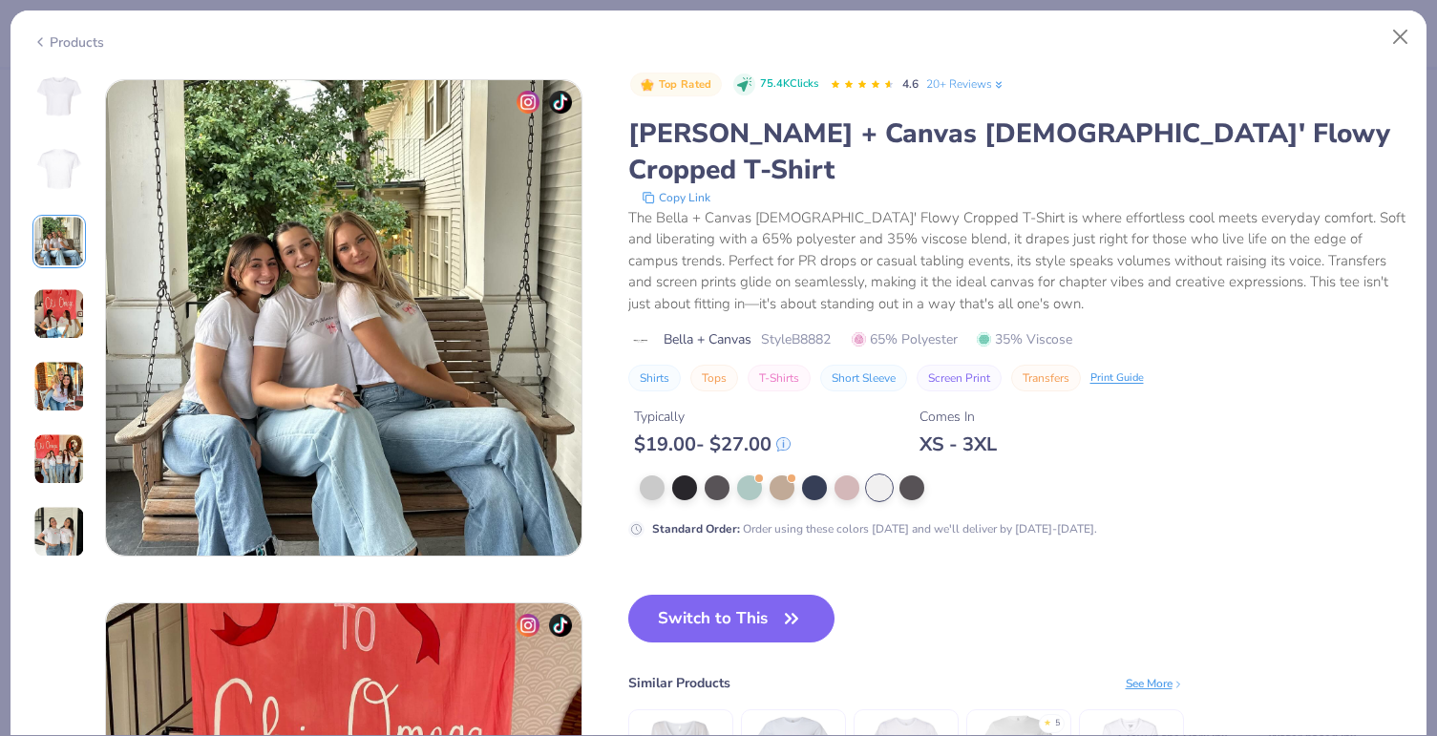
scroll to position [1046, 0]
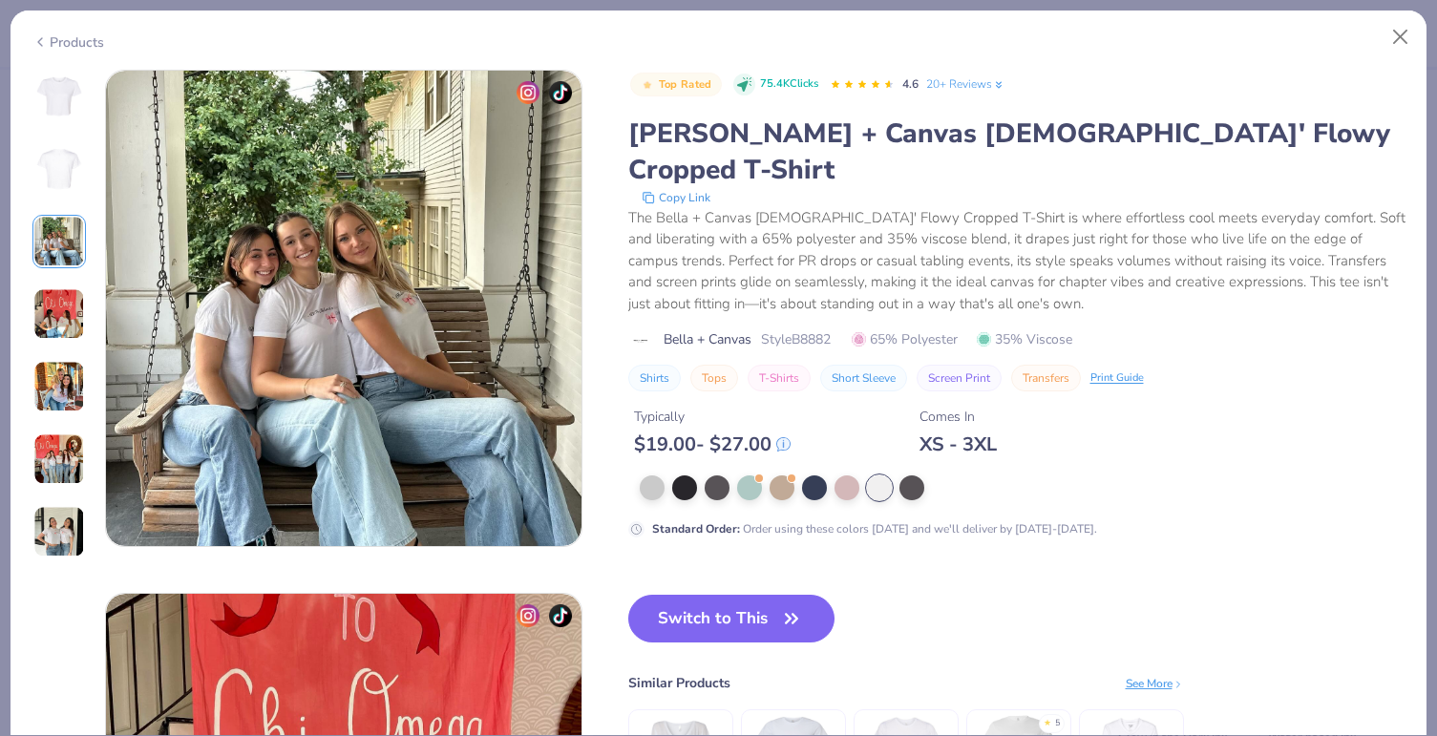
click at [57, 351] on div at bounding box center [58, 314] width 53 height 489
click at [58, 388] on img at bounding box center [59, 387] width 52 height 52
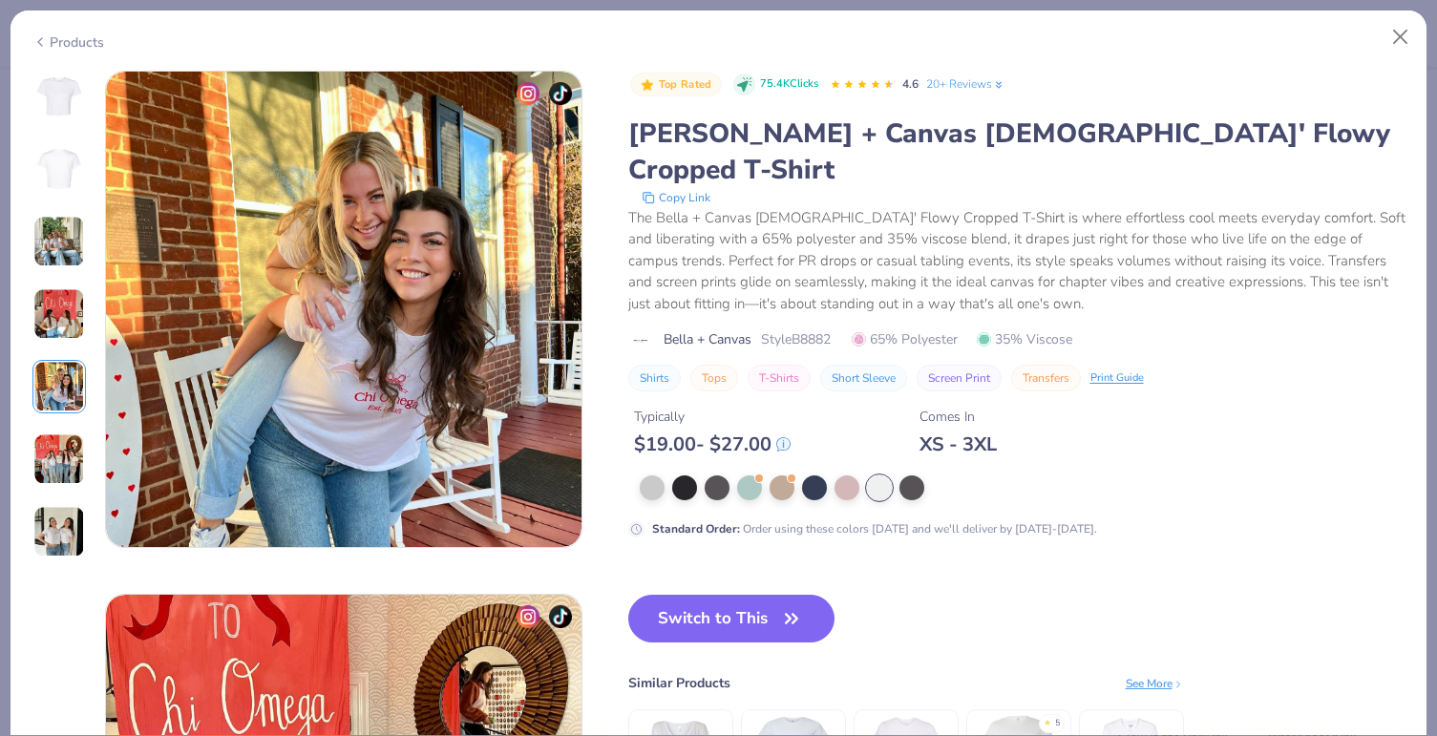
scroll to position [2093, 0]
click at [57, 464] on img at bounding box center [59, 459] width 52 height 52
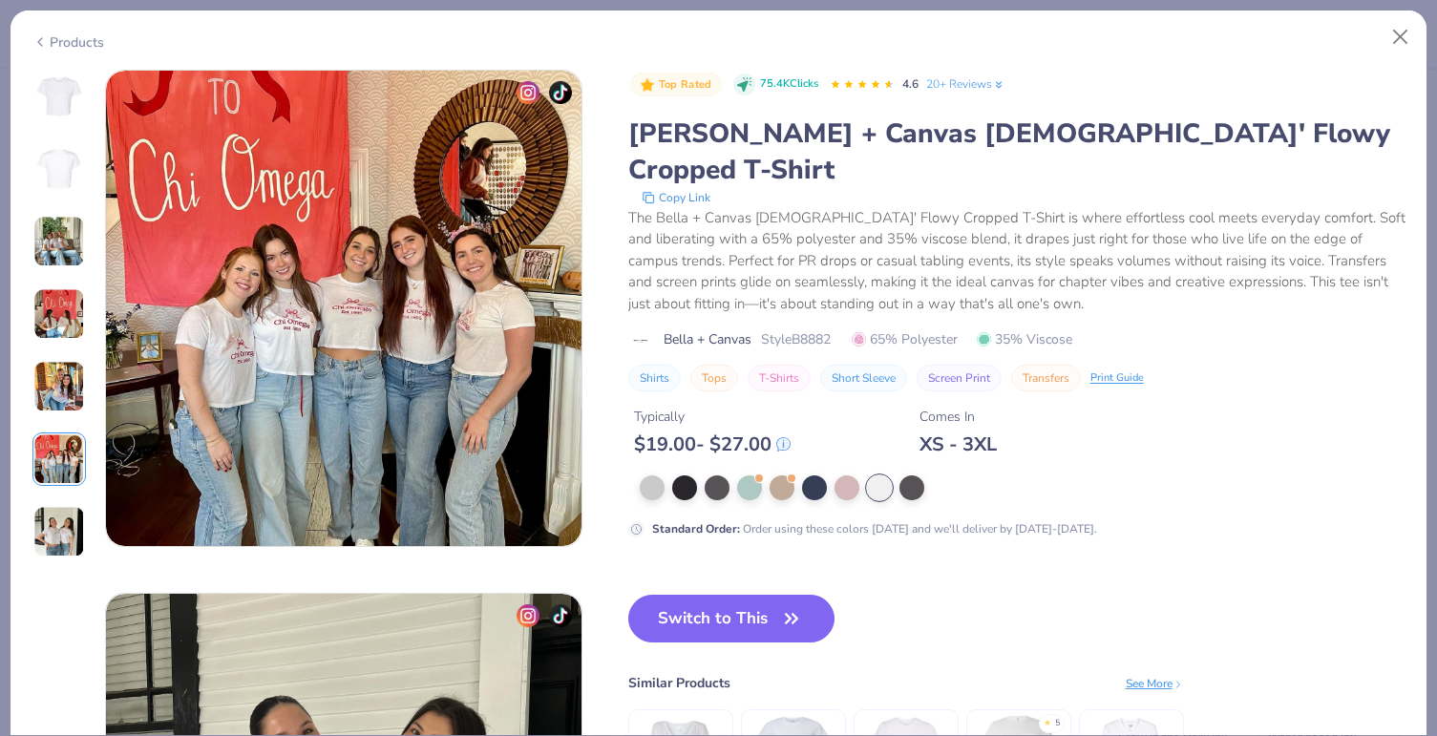
click at [54, 529] on img at bounding box center [59, 532] width 52 height 52
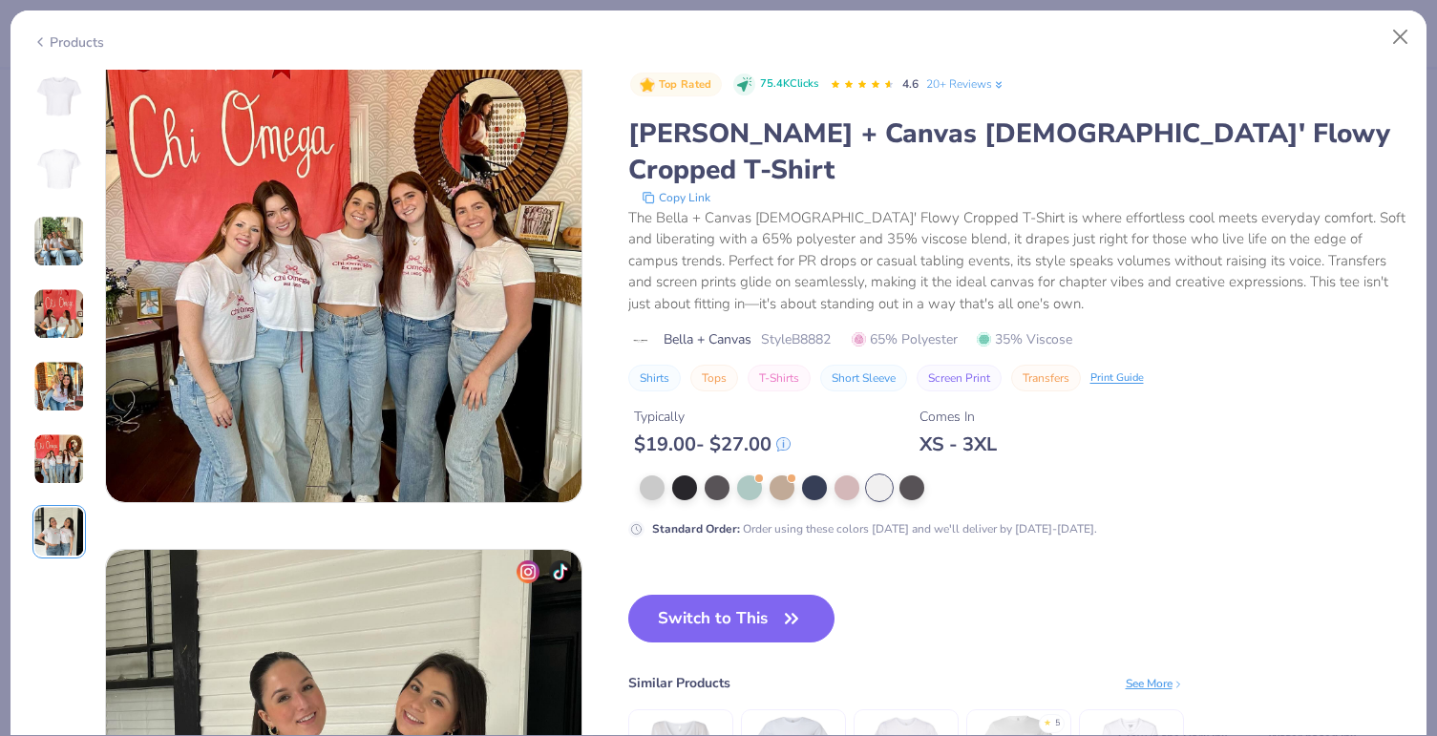
scroll to position [2462, 0]
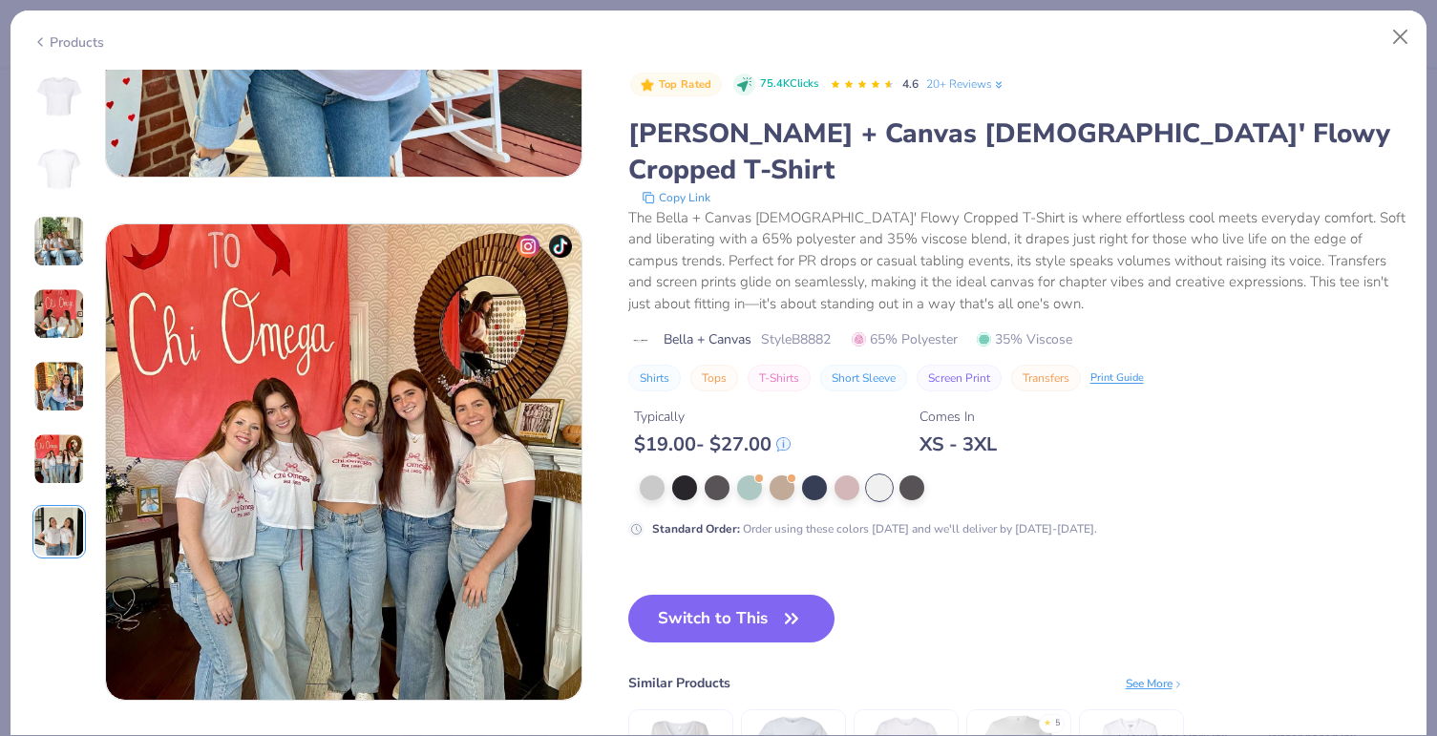
click at [60, 36] on div "Products" at bounding box center [68, 42] width 72 height 20
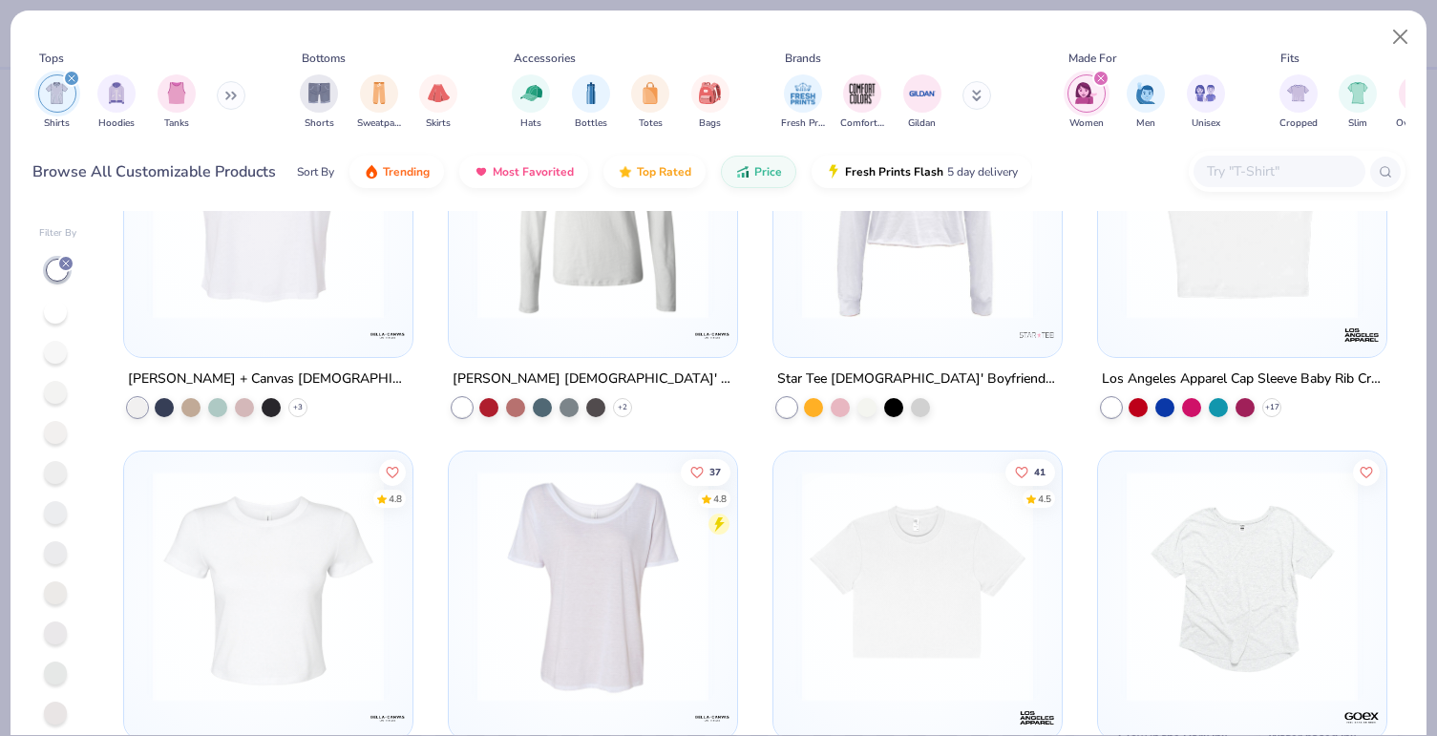
scroll to position [2063, 0]
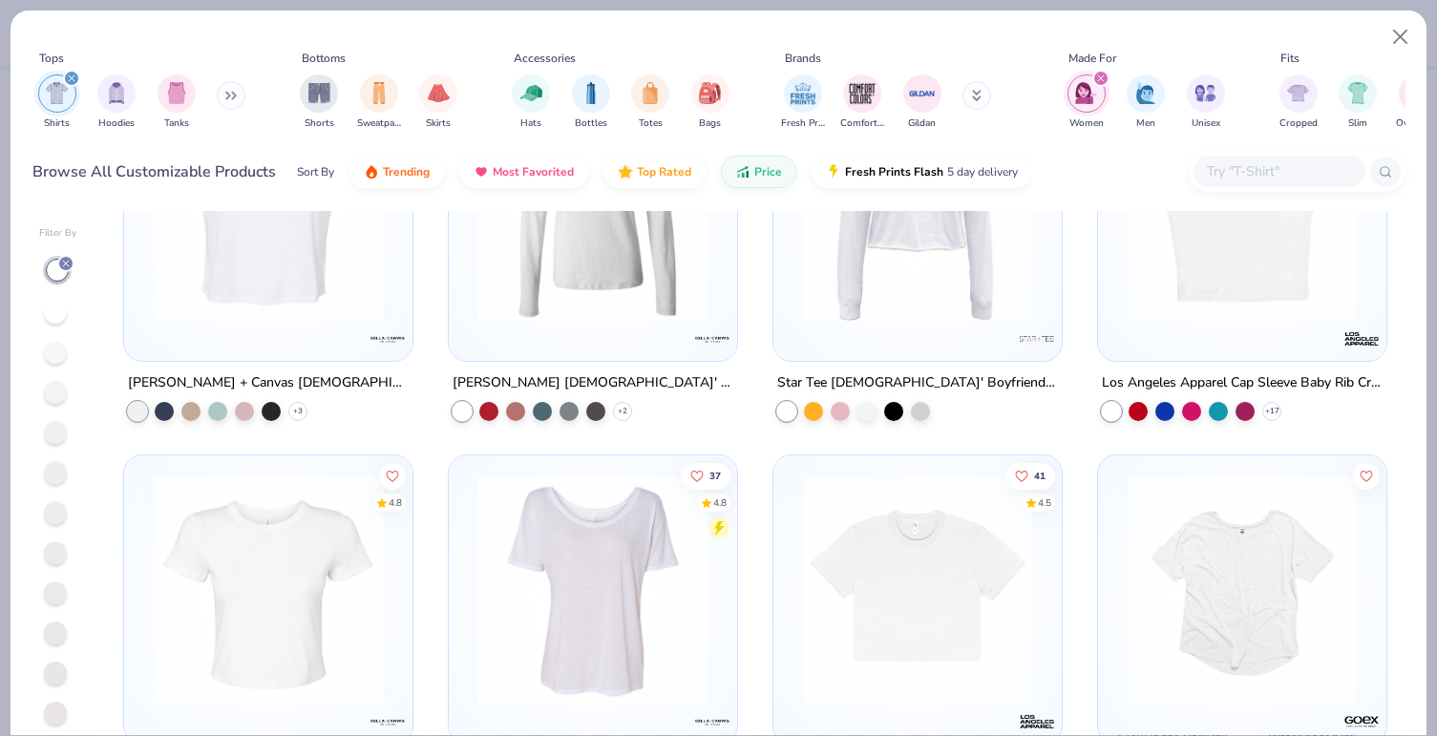
click at [1219, 319] on img at bounding box center [1242, 207] width 250 height 231
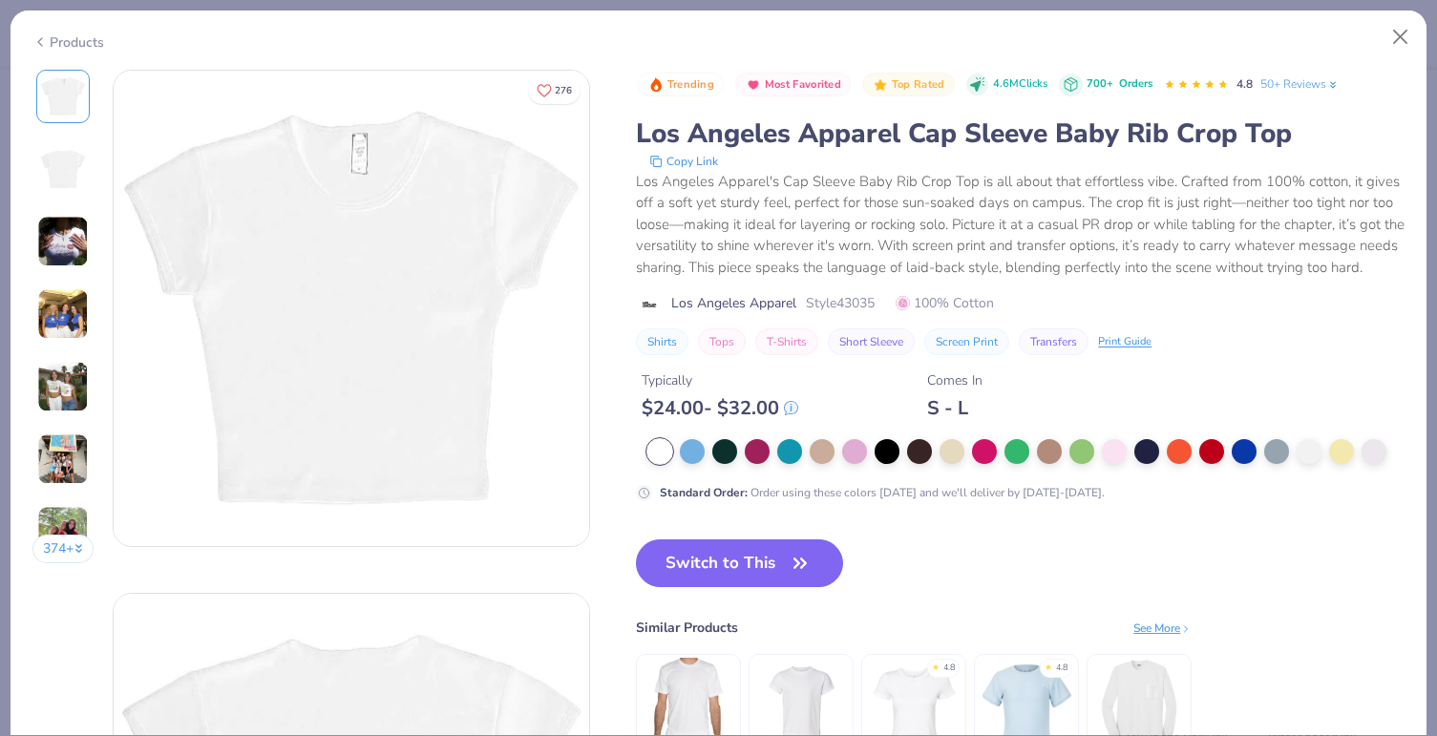
click at [63, 309] on img at bounding box center [63, 314] width 52 height 52
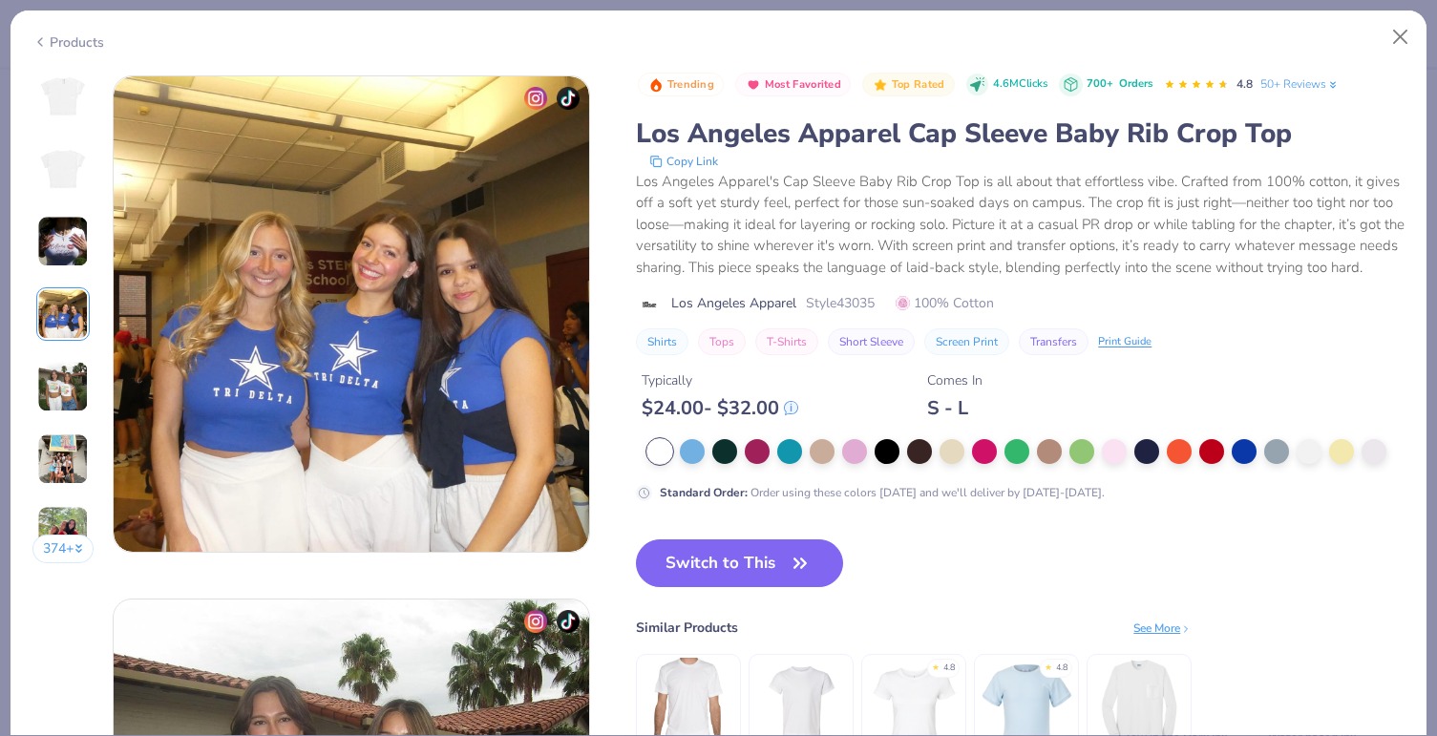
scroll to position [1570, 0]
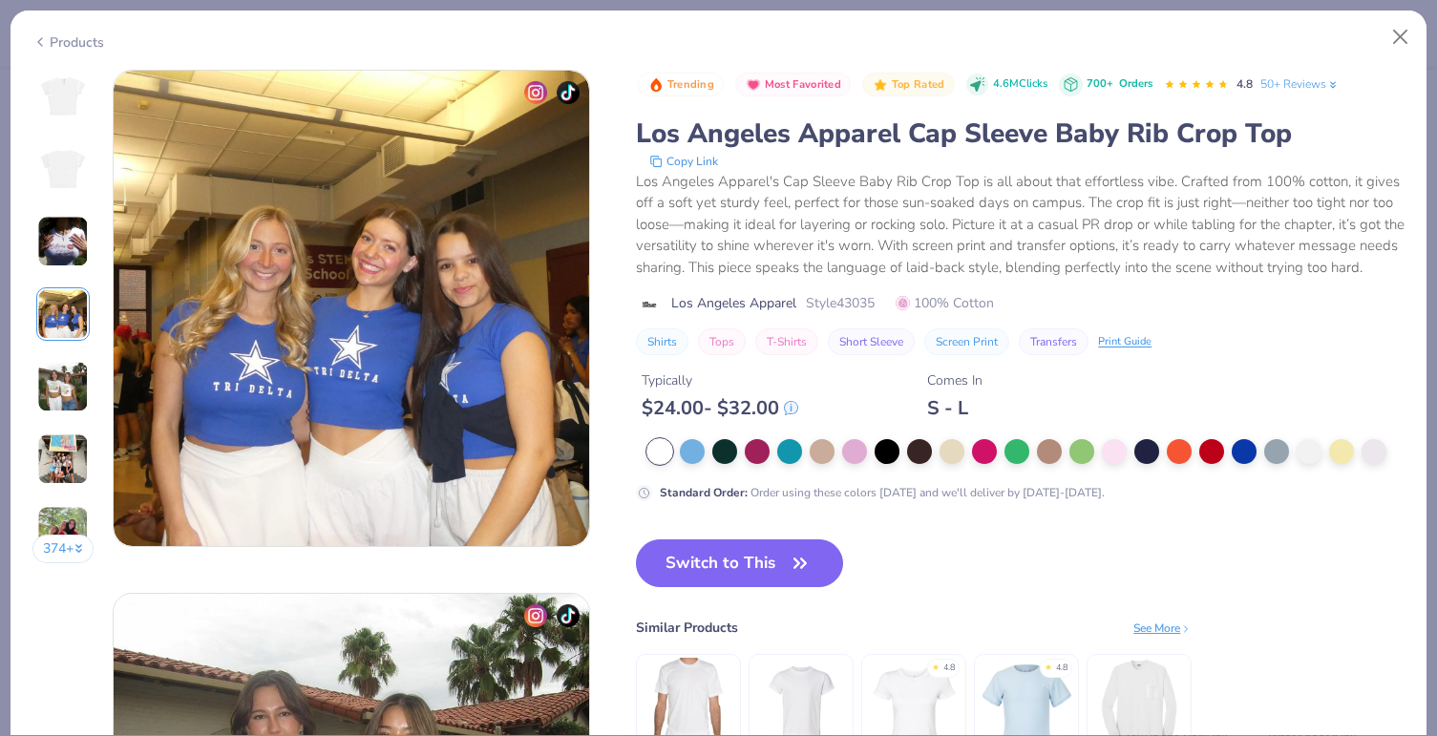
click at [71, 389] on img at bounding box center [63, 387] width 52 height 52
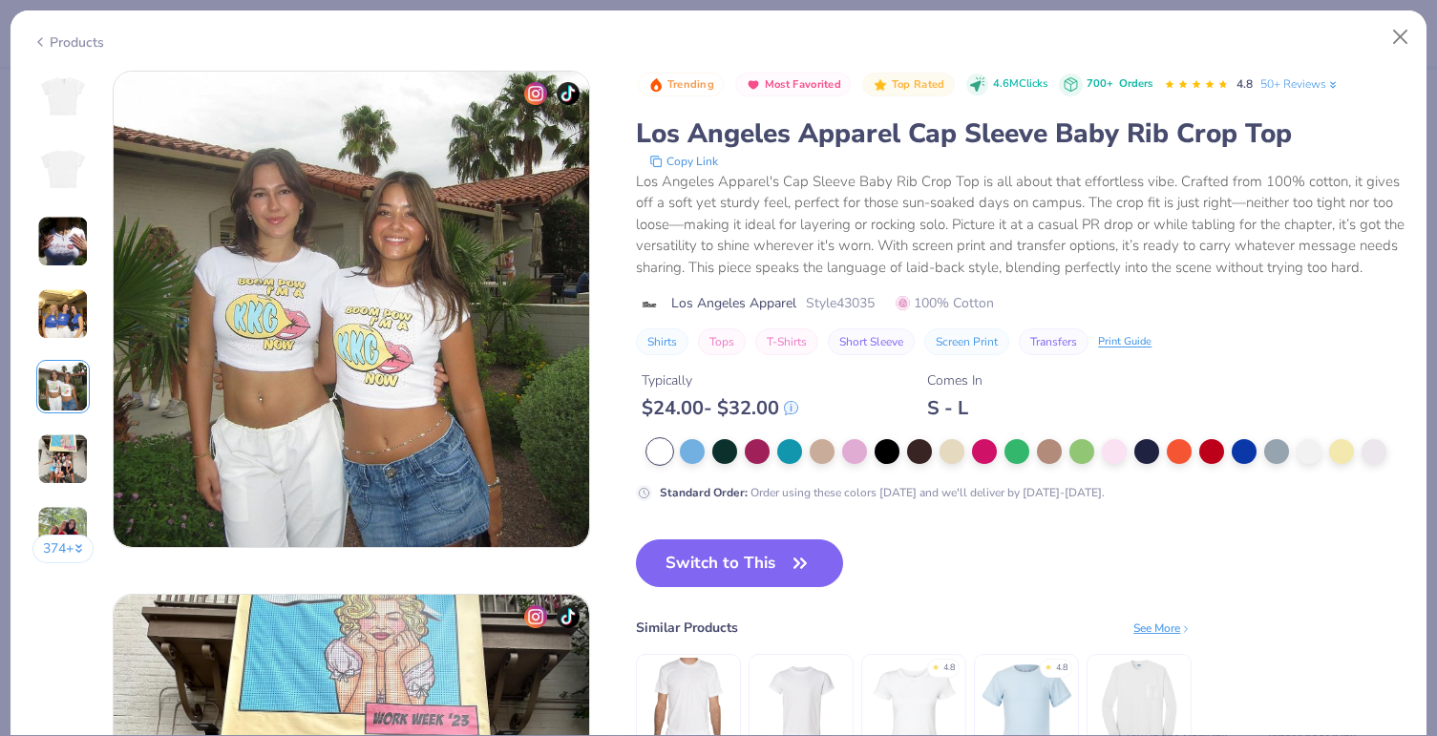
scroll to position [2093, 0]
click at [57, 483] on img at bounding box center [63, 459] width 52 height 52
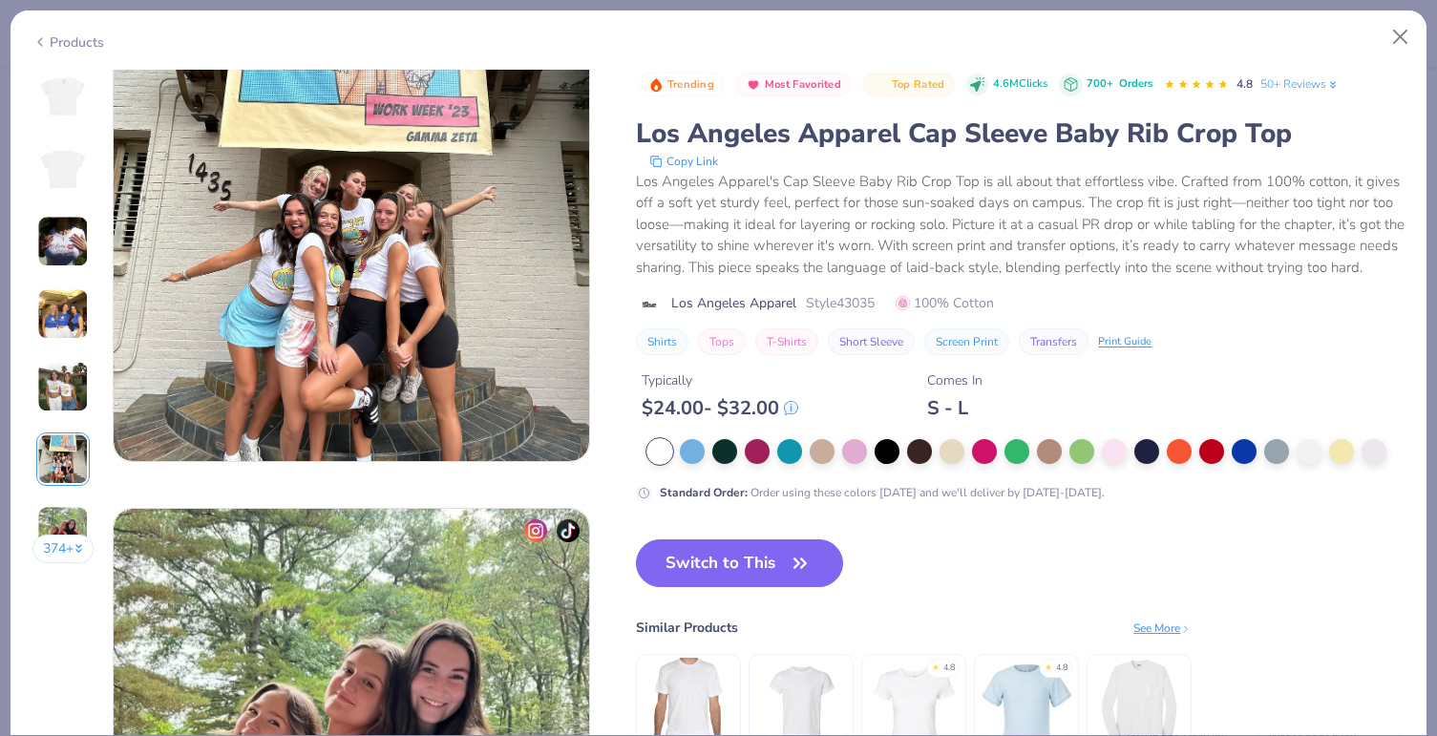
click at [55, 547] on button "374 +" at bounding box center [63, 549] width 62 height 29
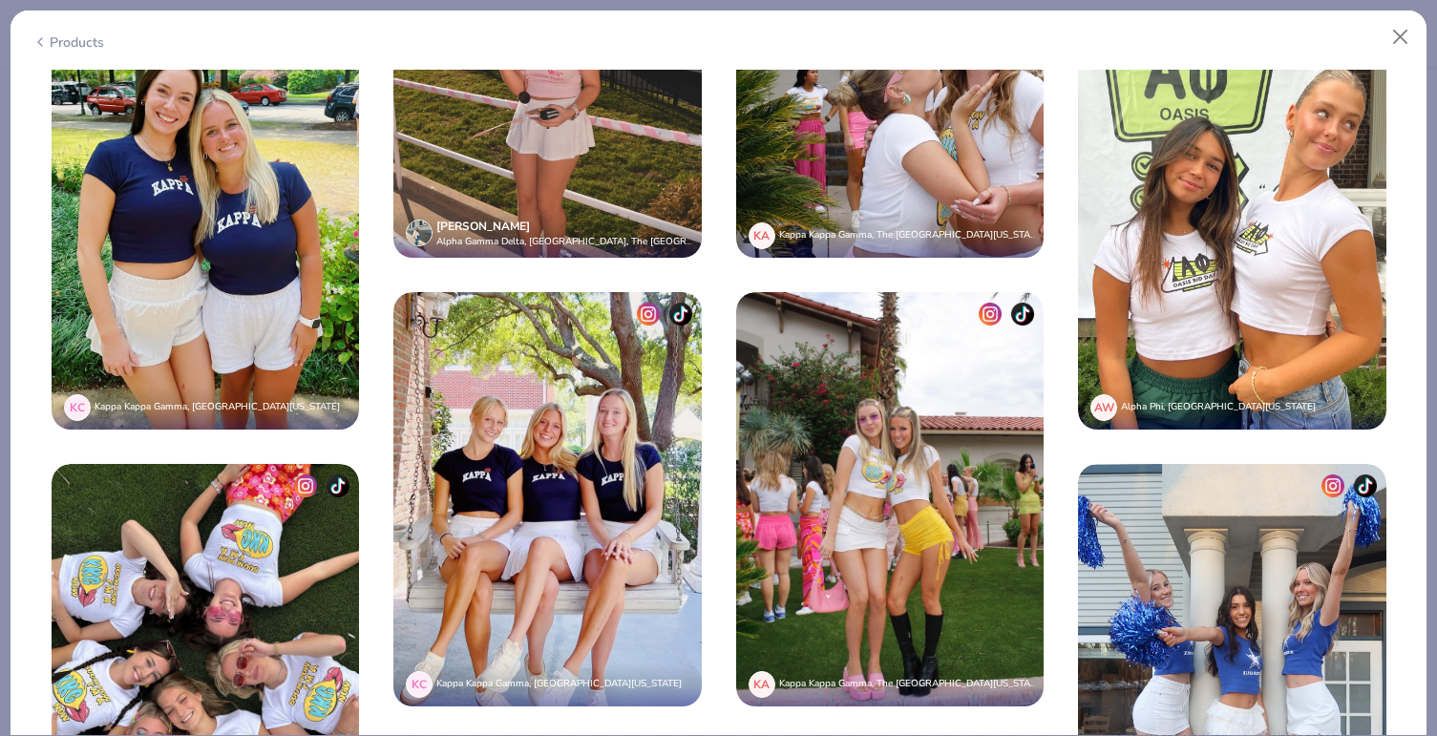
scroll to position [4231, 0]
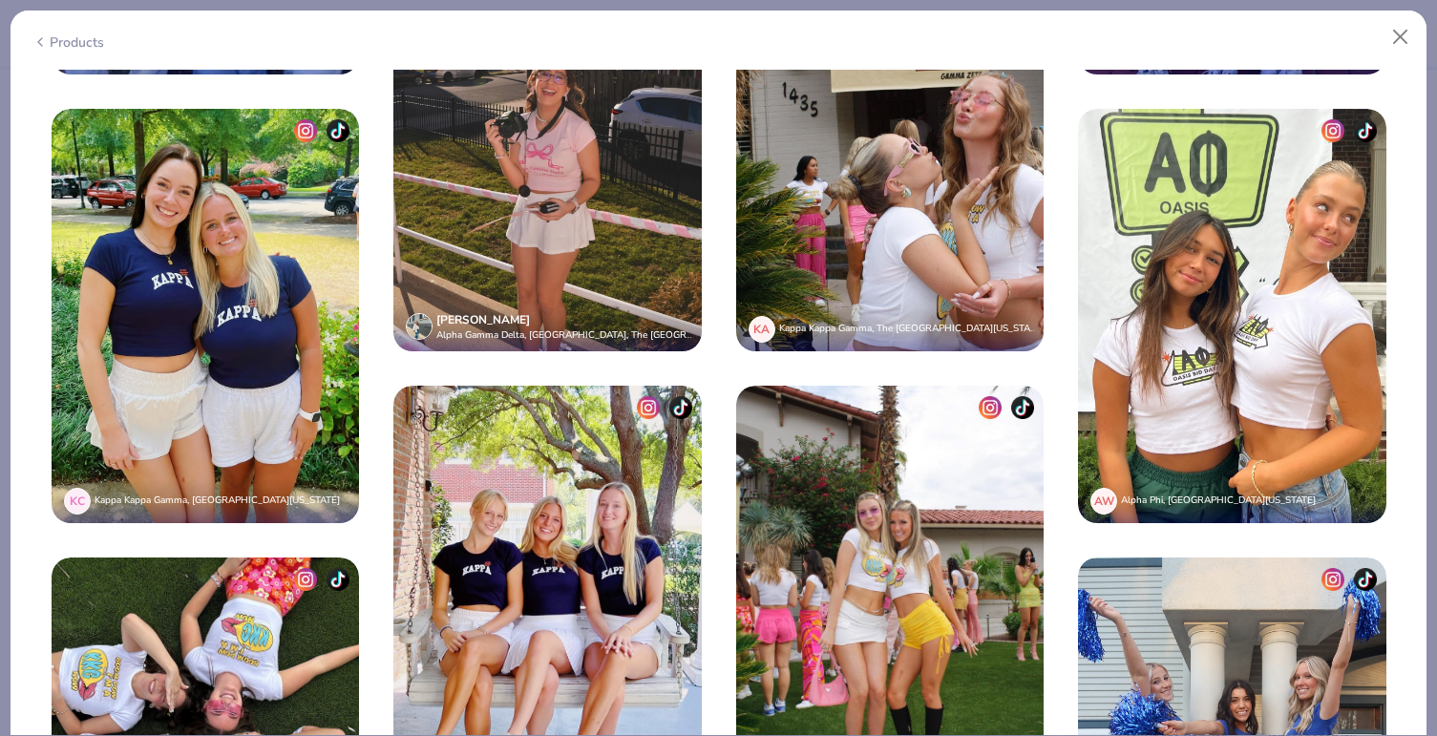
click at [92, 29] on div "Products" at bounding box center [719, 36] width 1416 height 50
click at [89, 38] on div "Products" at bounding box center [68, 42] width 72 height 20
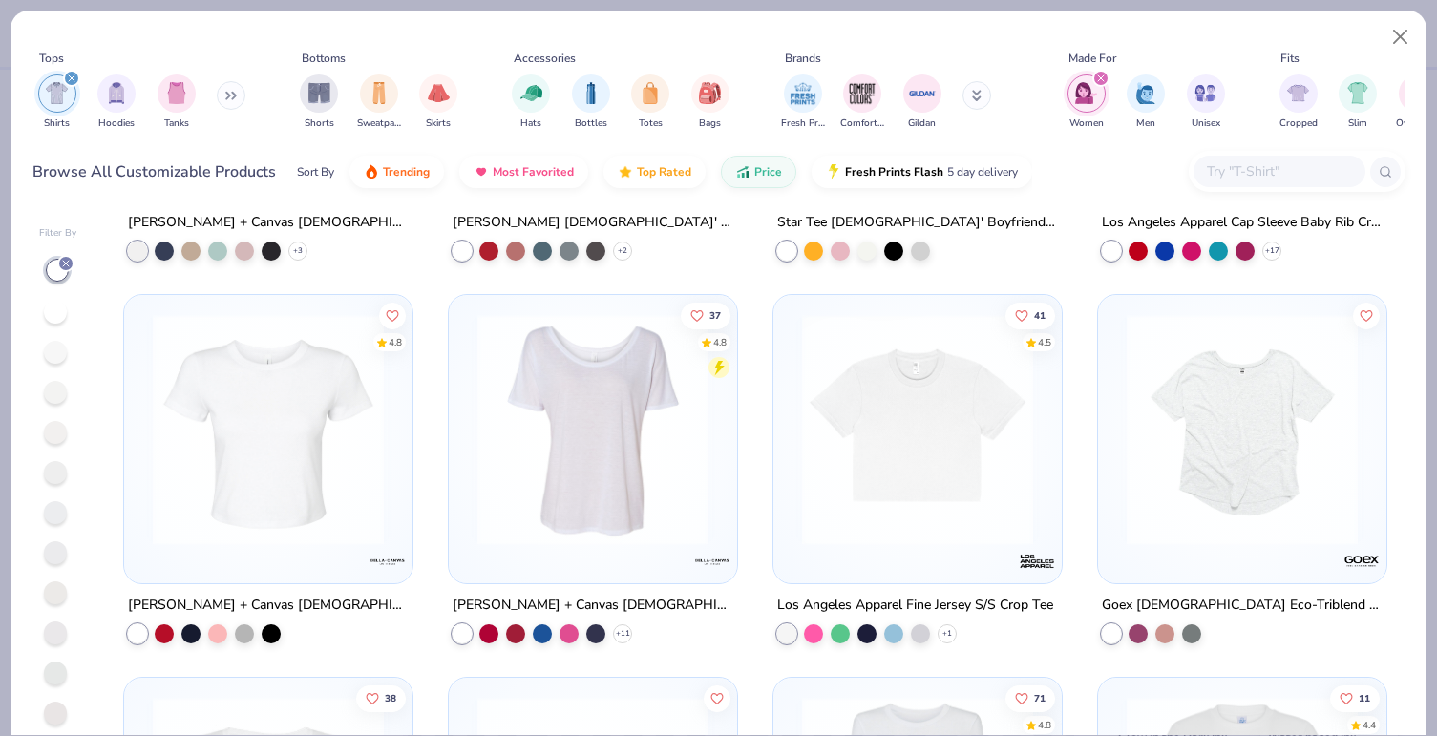
scroll to position [2233, 0]
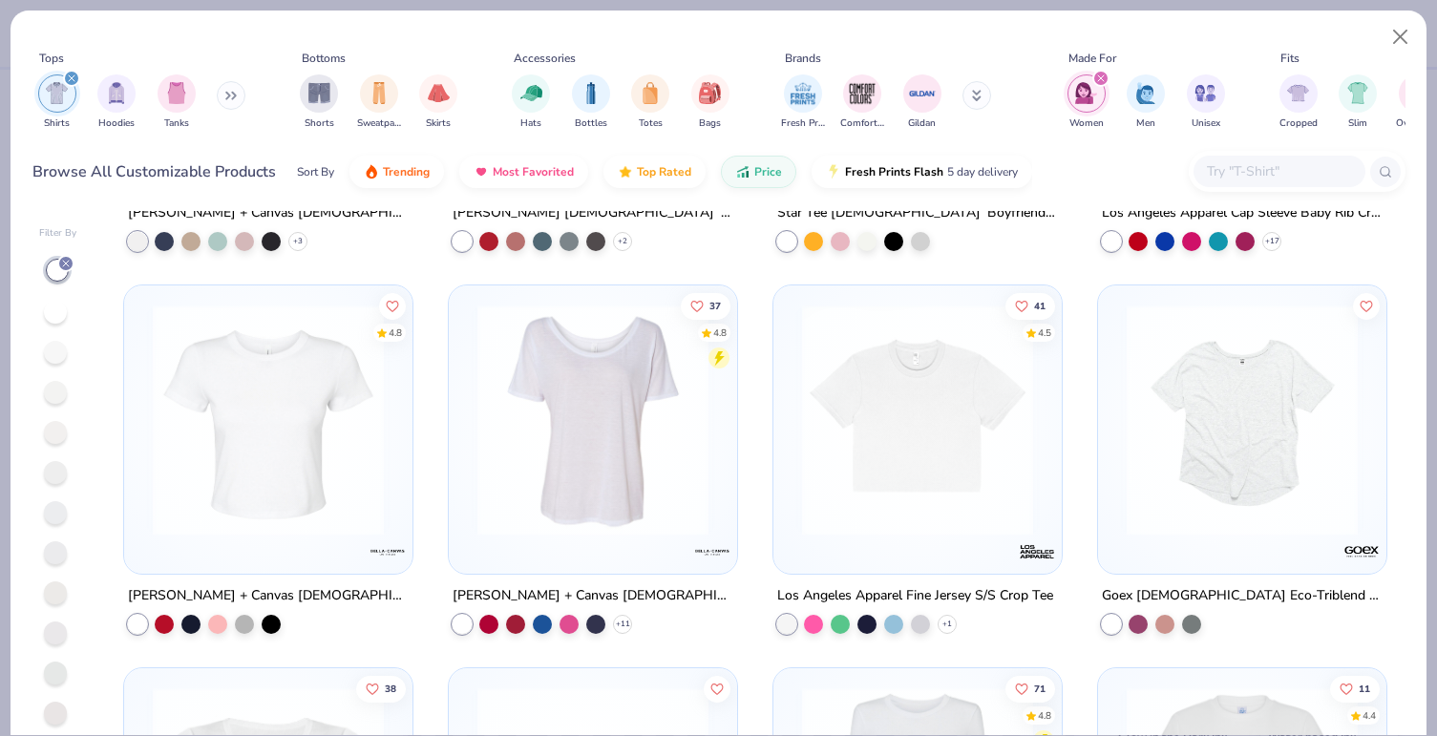
click at [299, 428] on img at bounding box center [268, 420] width 250 height 231
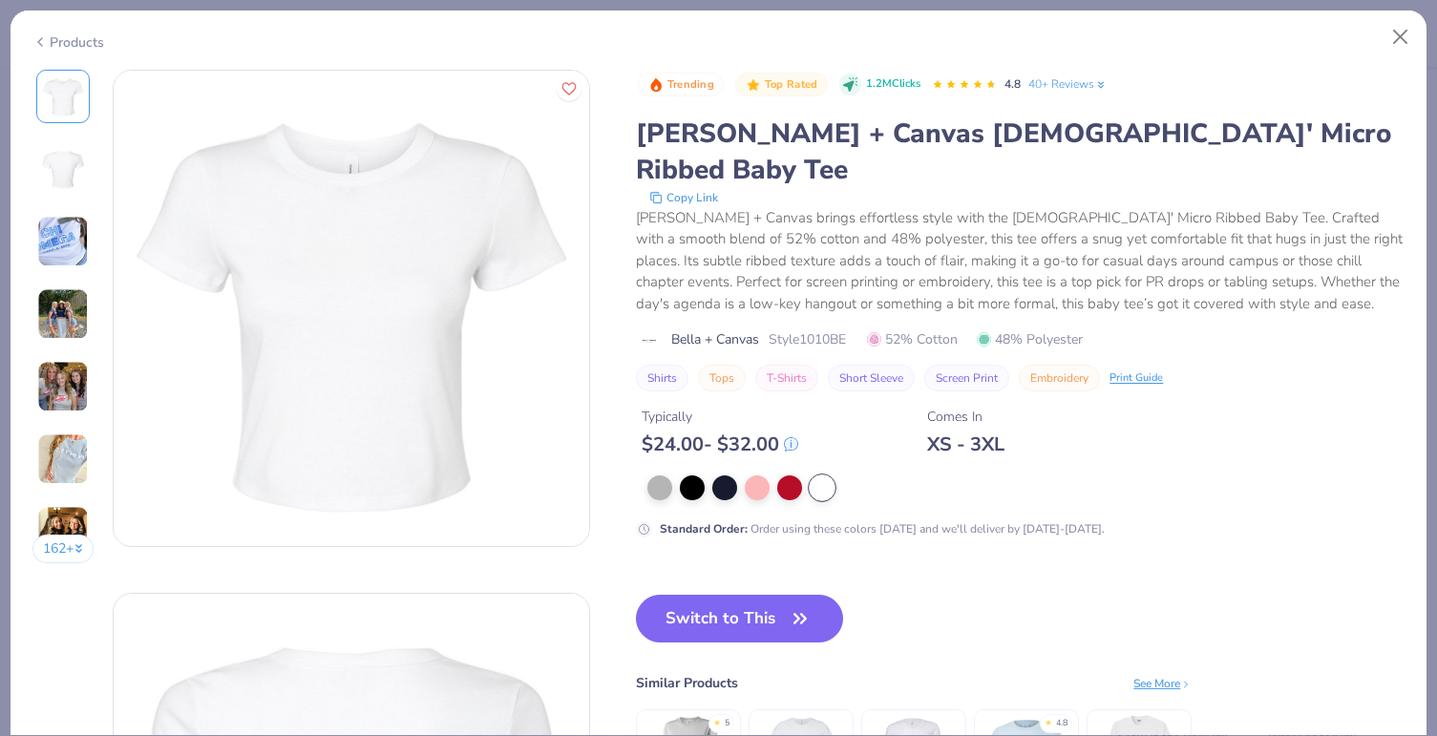
click at [62, 315] on img at bounding box center [63, 314] width 52 height 52
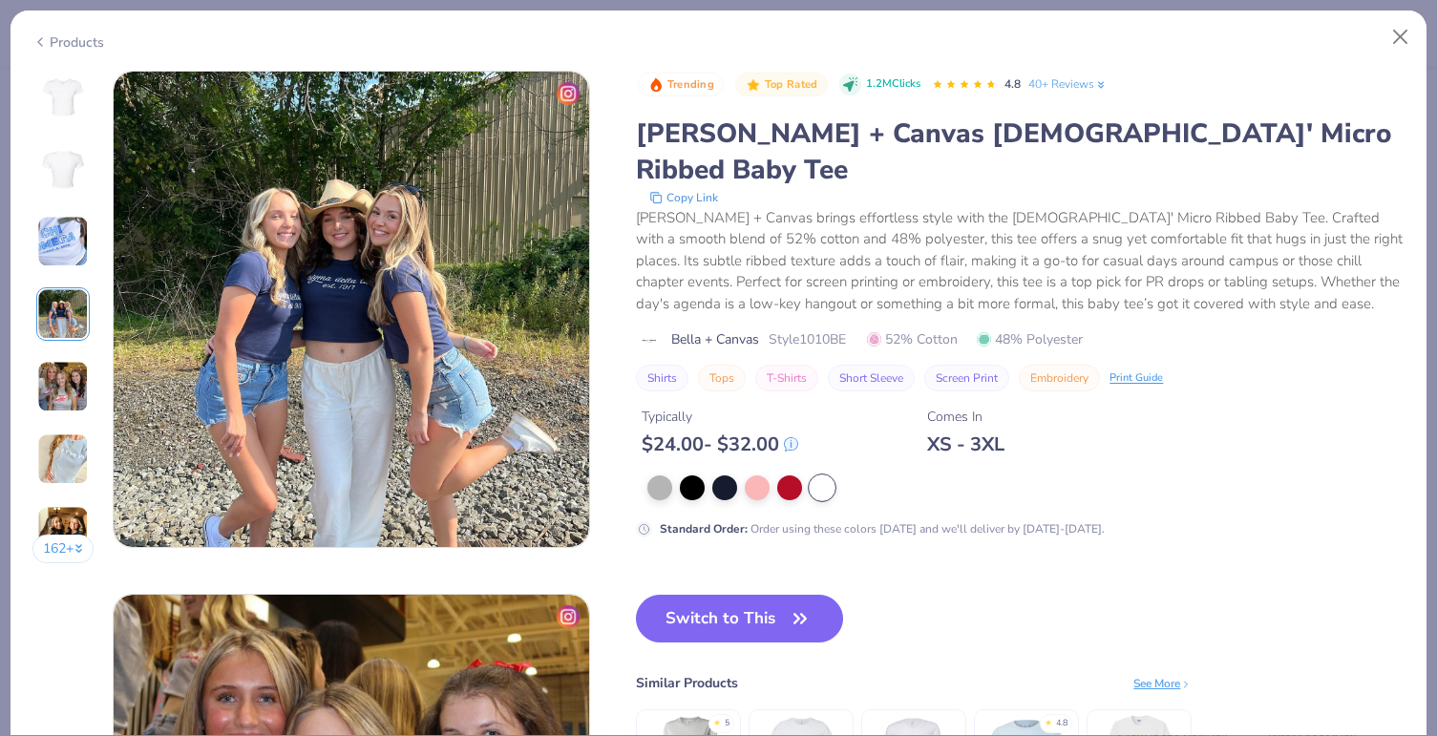
scroll to position [1570, 0]
click at [58, 450] on img at bounding box center [63, 459] width 52 height 52
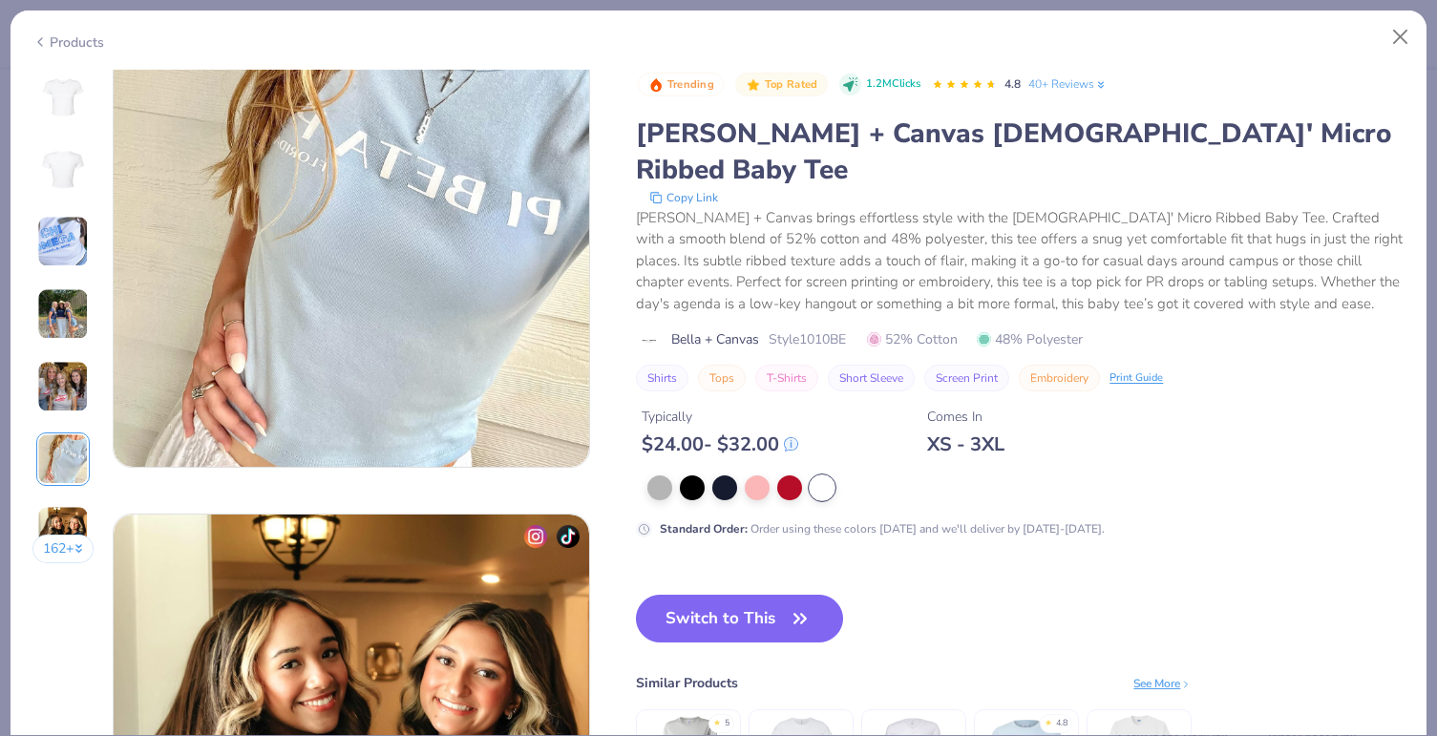
click at [62, 545] on button "162 +" at bounding box center [63, 549] width 62 height 29
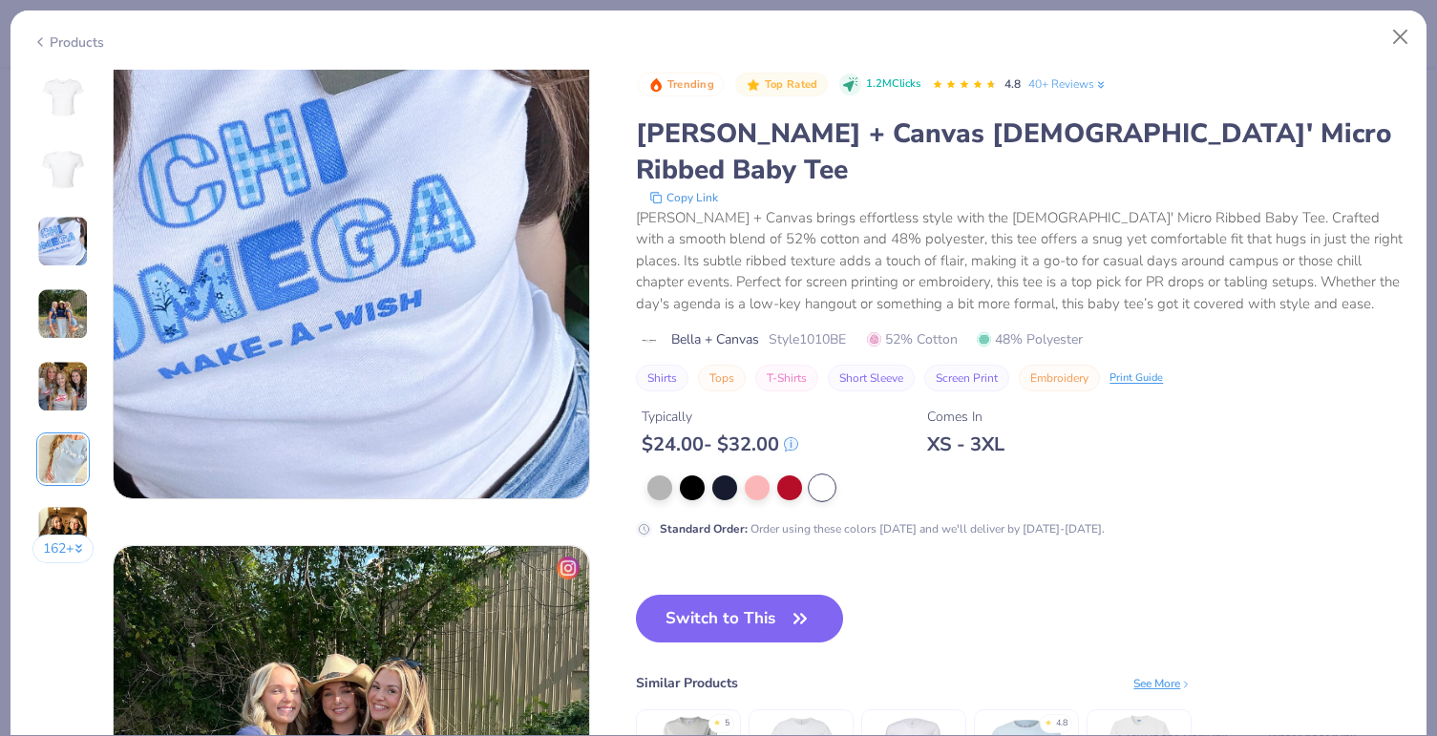
scroll to position [1043, 0]
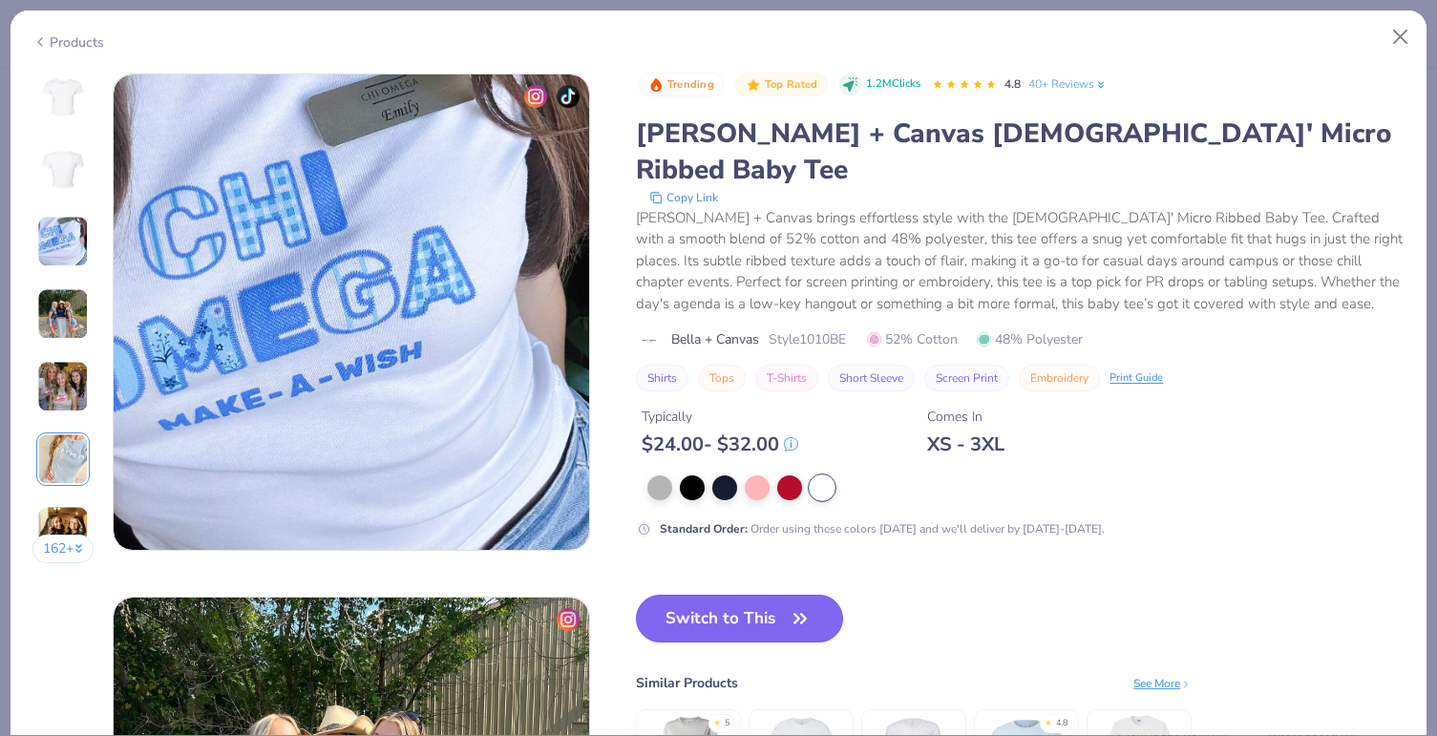
click at [703, 595] on button "Switch to This" at bounding box center [739, 619] width 207 height 48
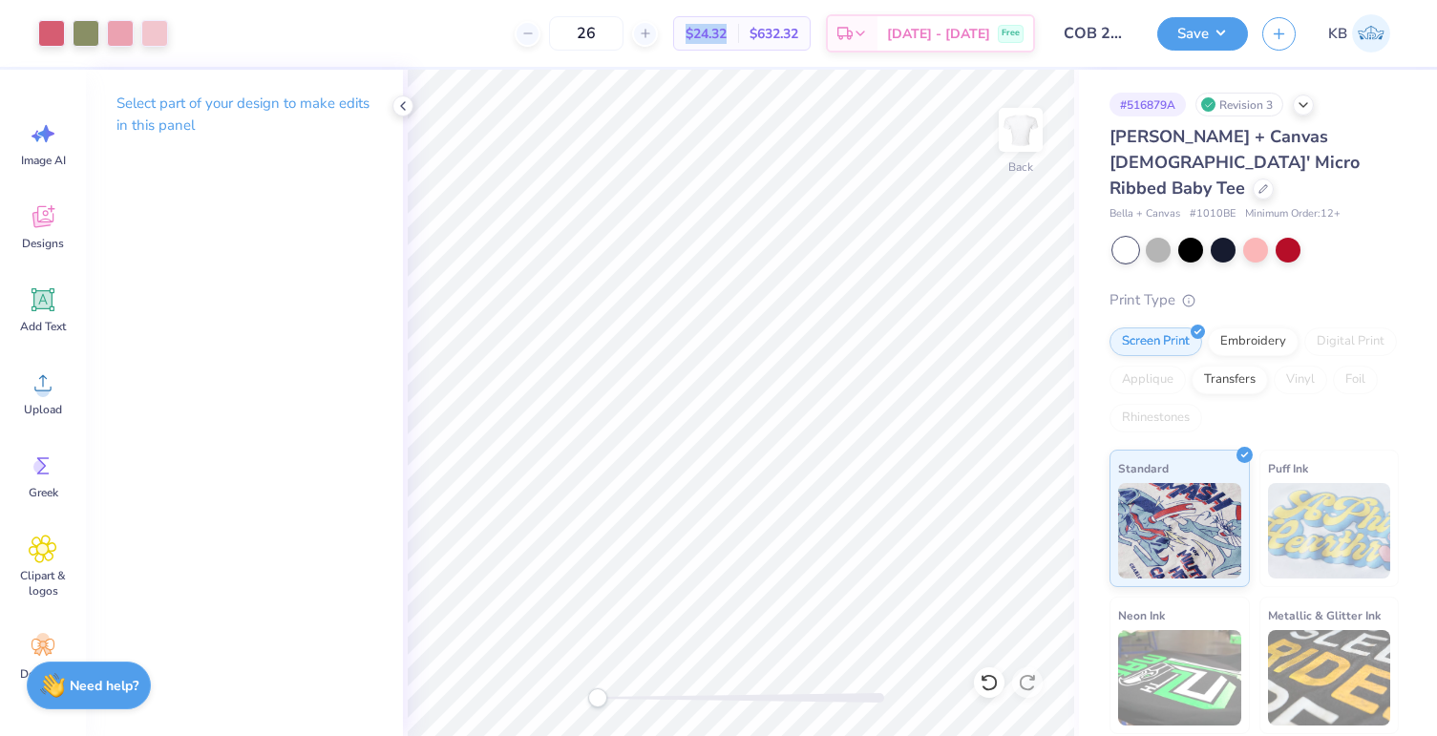
drag, startPoint x: 711, startPoint y: 33, endPoint x: 760, endPoint y: 33, distance: 48.7
click at [738, 33] on div "$24.32 Per Item" at bounding box center [706, 33] width 64 height 32
copy span "$24.32"
click at [1191, 29] on button "Save" at bounding box center [1202, 30] width 91 height 33
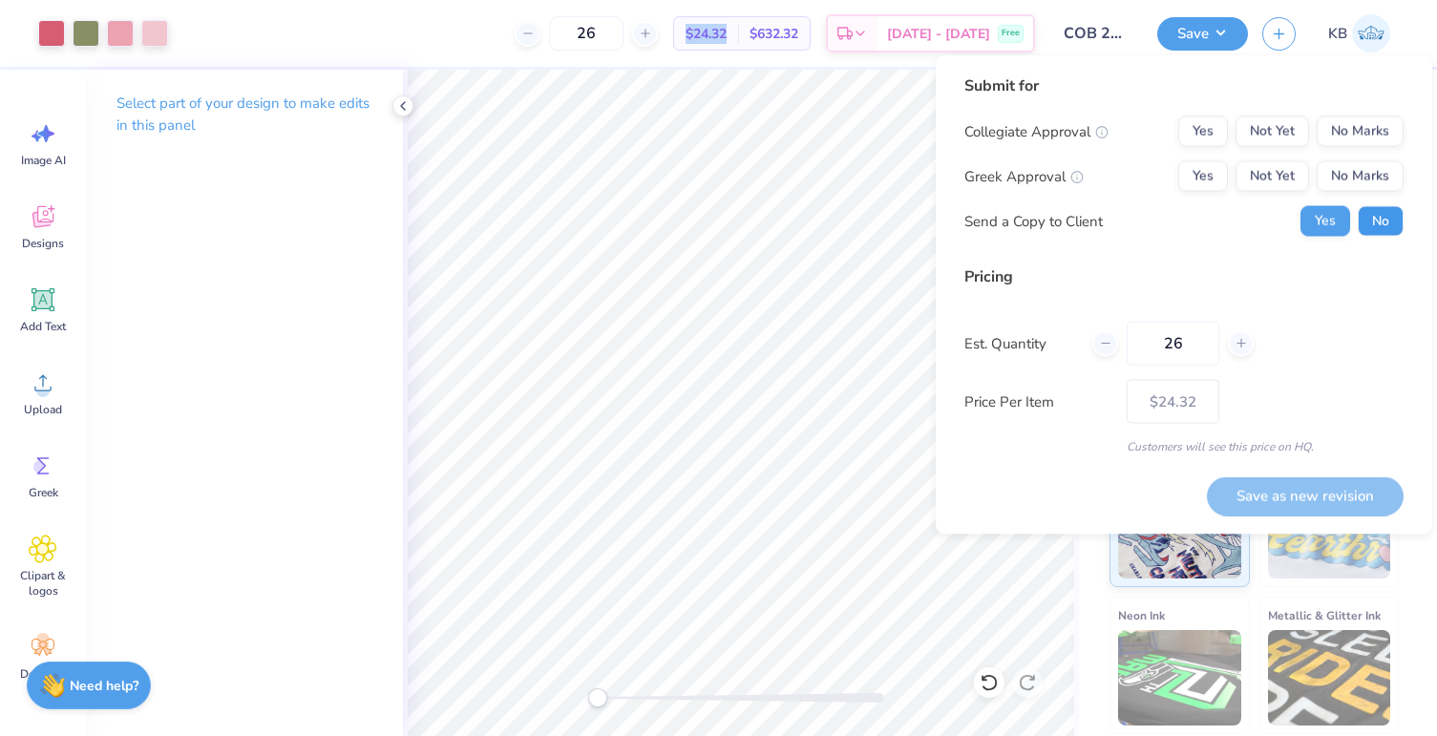
click at [1397, 218] on button "No" at bounding box center [1381, 221] width 46 height 31
click at [1372, 185] on button "No Marks" at bounding box center [1360, 176] width 87 height 31
click at [1354, 116] on button "No Marks" at bounding box center [1360, 131] width 87 height 31
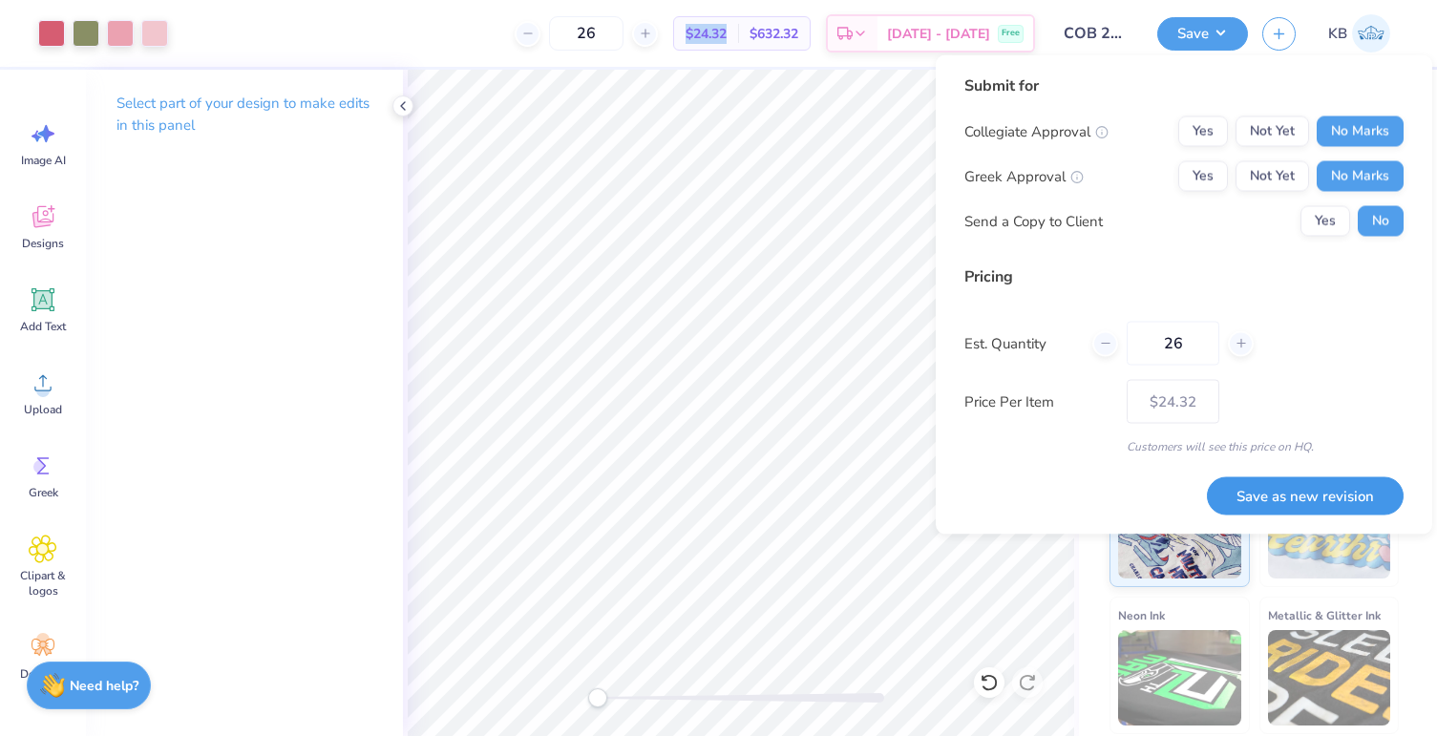
click at [1307, 494] on button "Save as new revision" at bounding box center [1305, 495] width 197 height 39
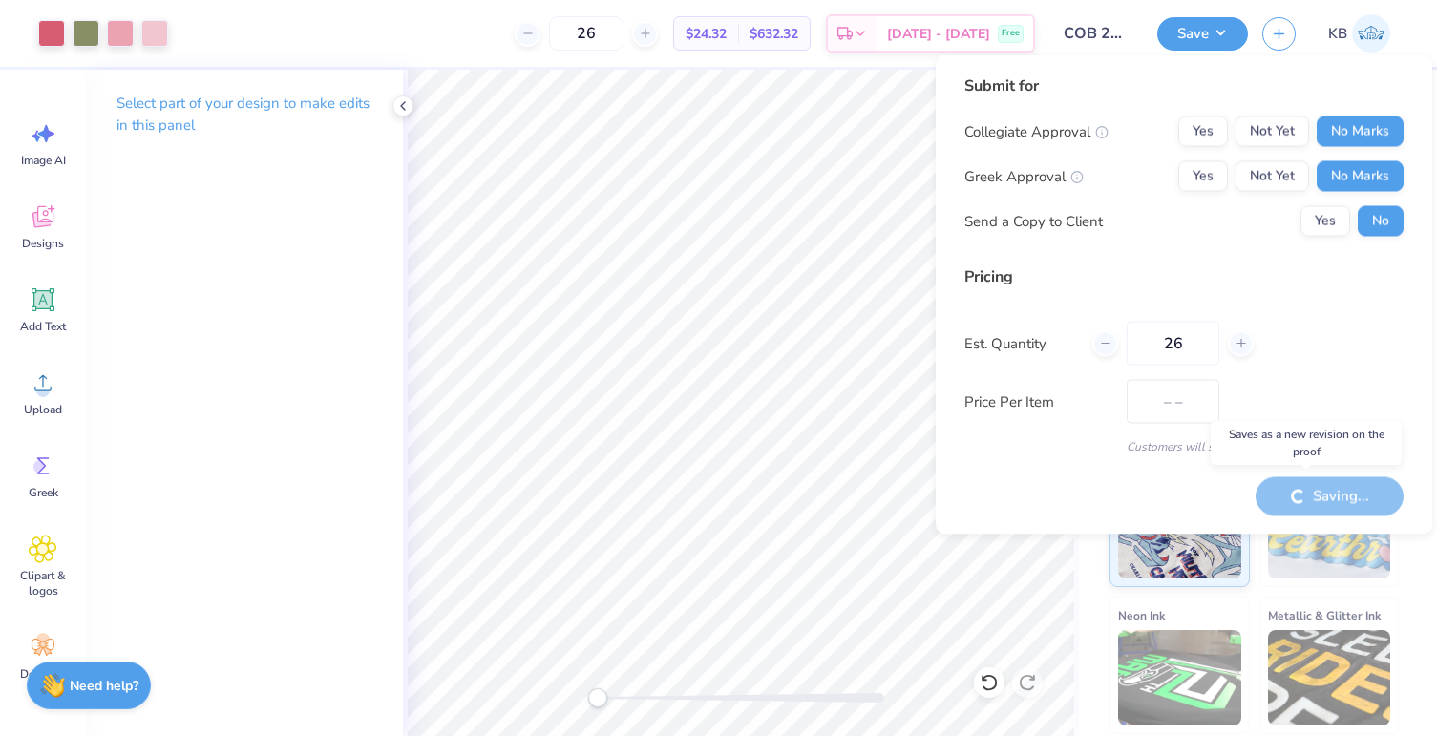
type input "$24.32"
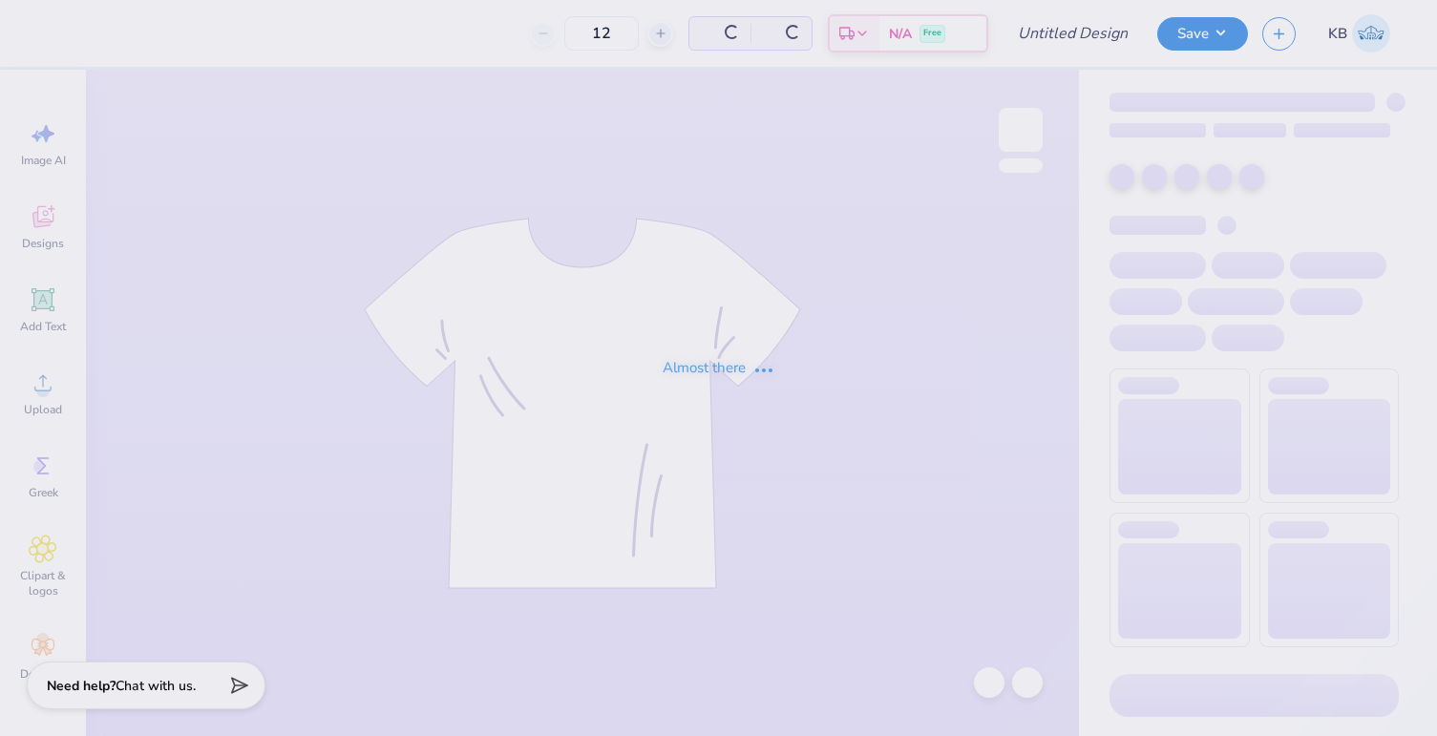
type input "COB 2025 Vol. 2"
type input "26"
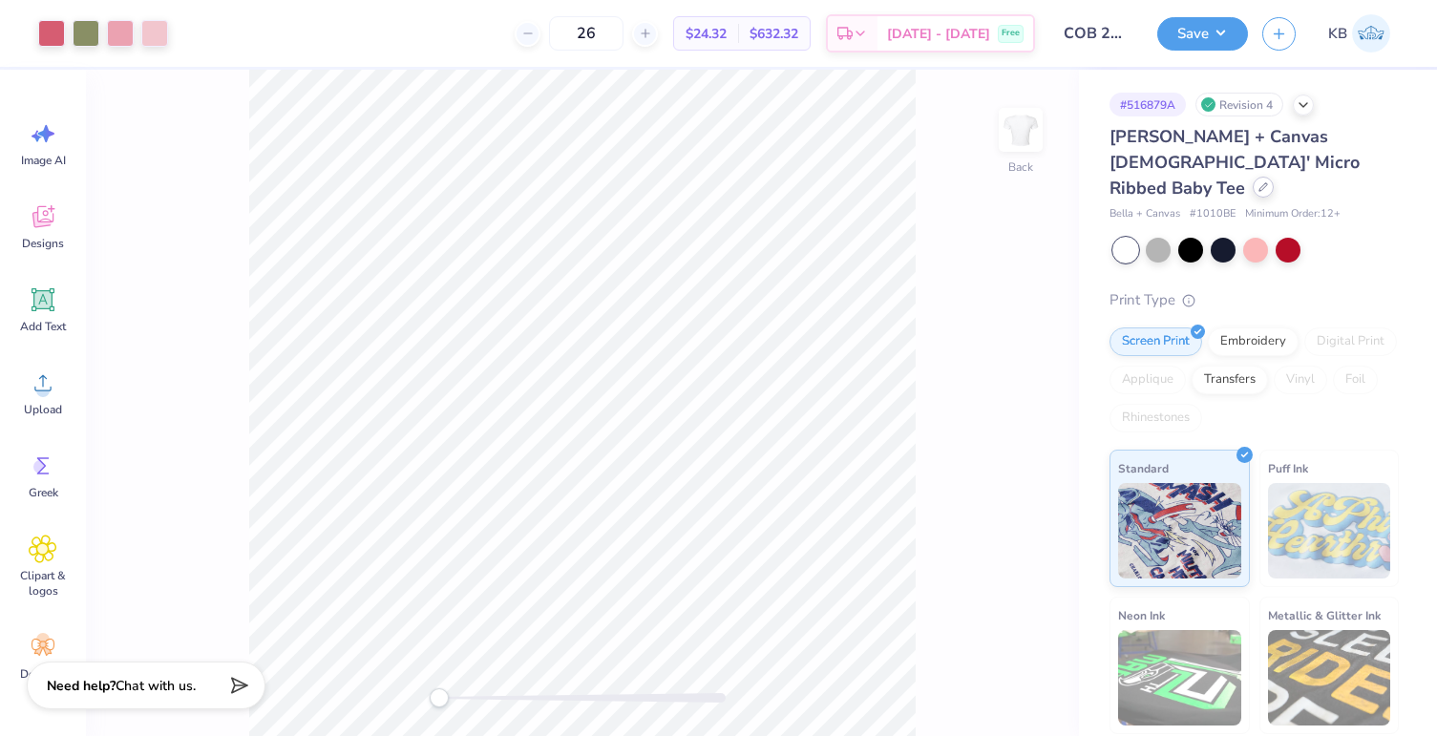
click at [1260, 177] on div at bounding box center [1263, 187] width 21 height 21
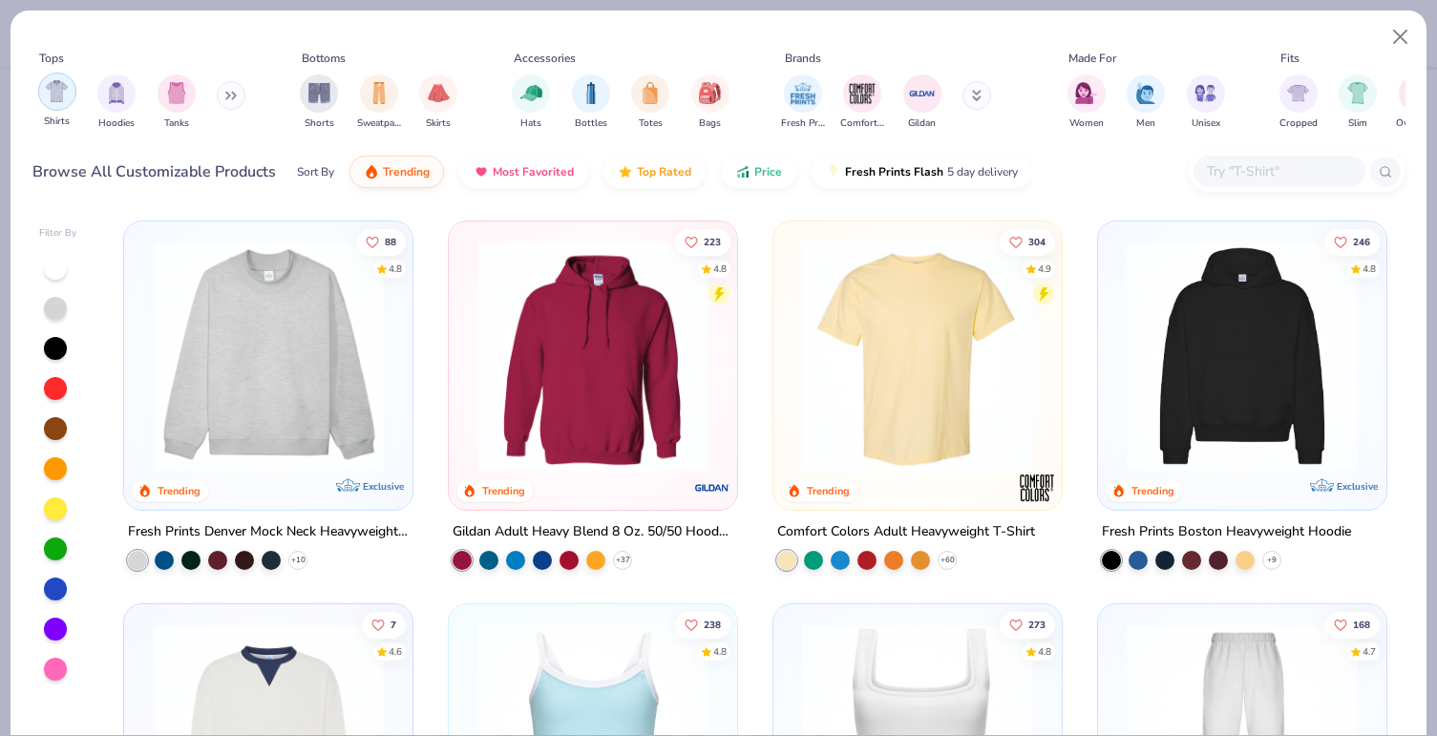
click at [49, 95] on img "filter for Shirts" at bounding box center [57, 91] width 22 height 22
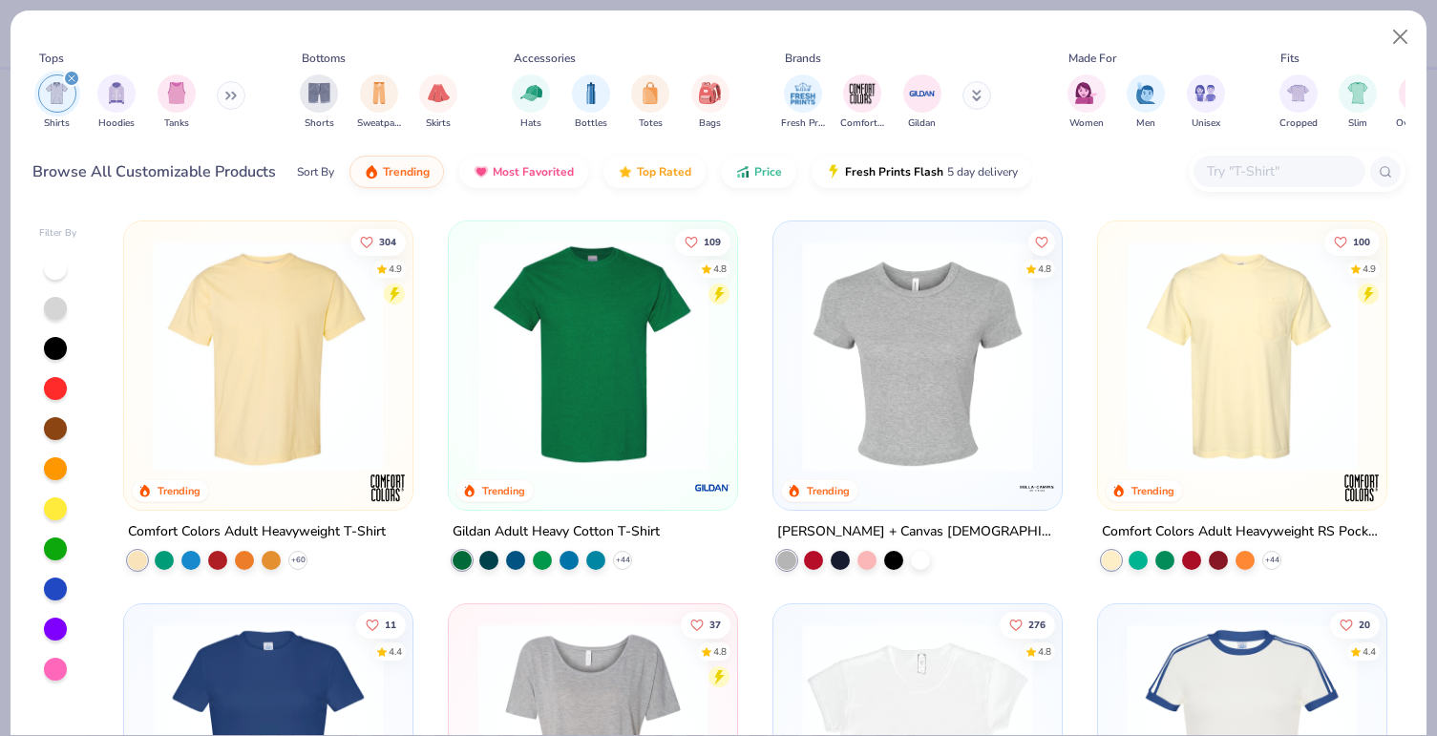
click at [48, 269] on div at bounding box center [55, 268] width 23 height 23
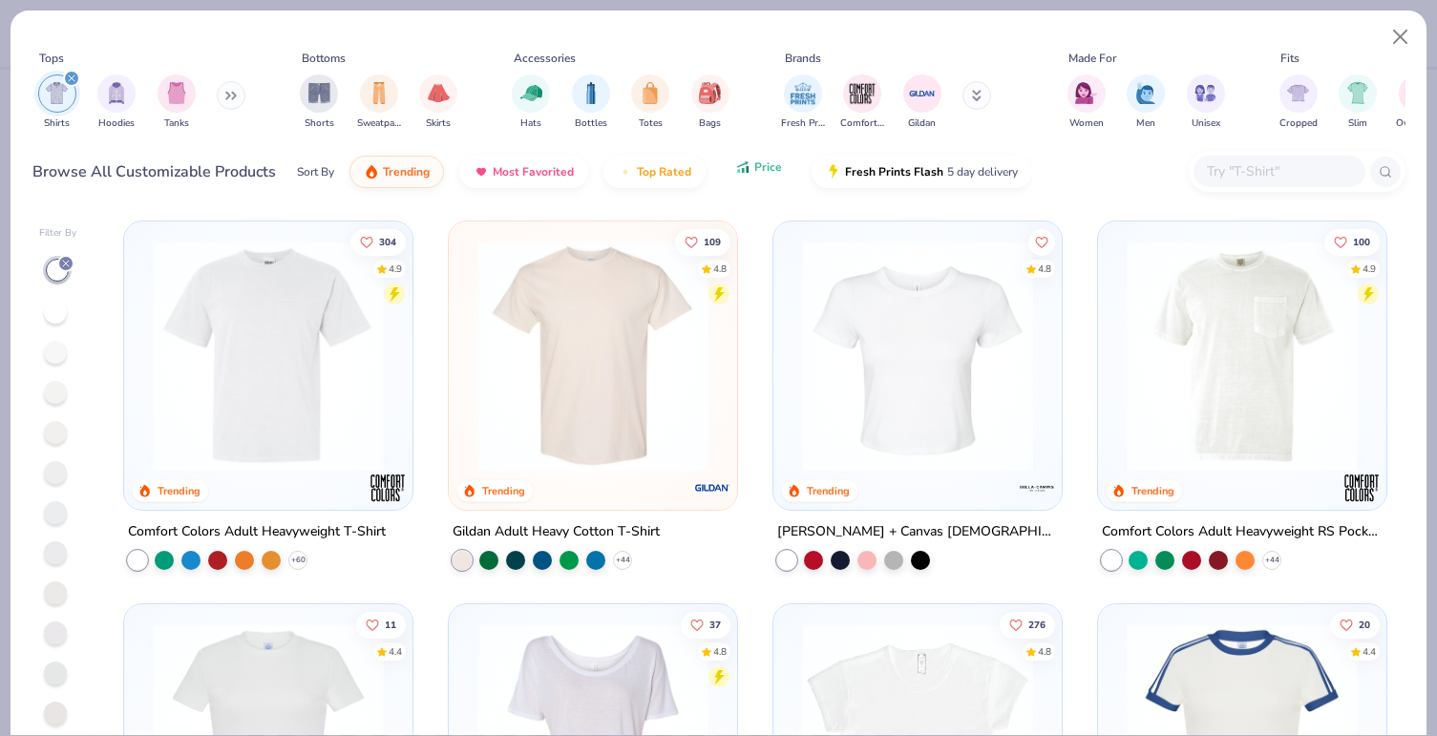
click at [738, 177] on button "Price" at bounding box center [758, 167] width 75 height 32
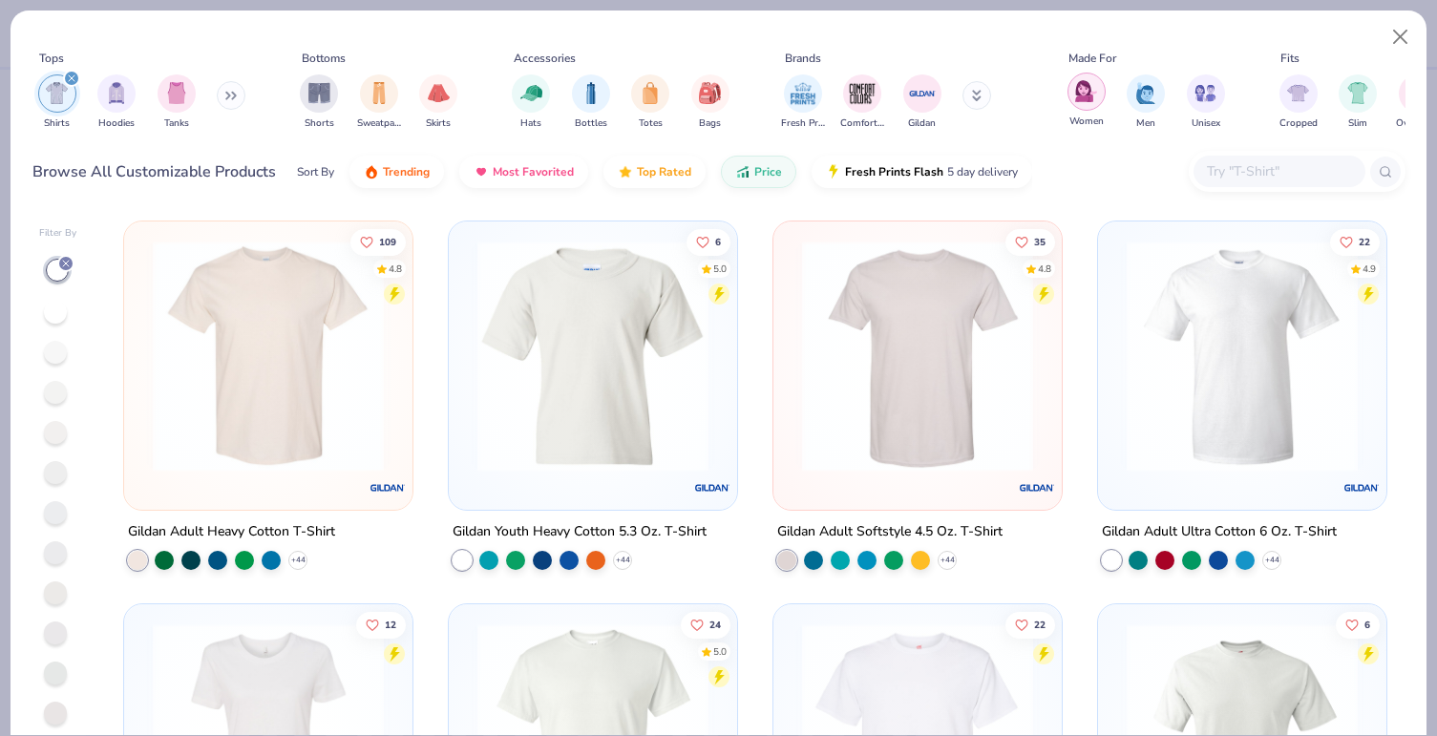
click at [1083, 99] on img "filter for Women" at bounding box center [1086, 91] width 22 height 22
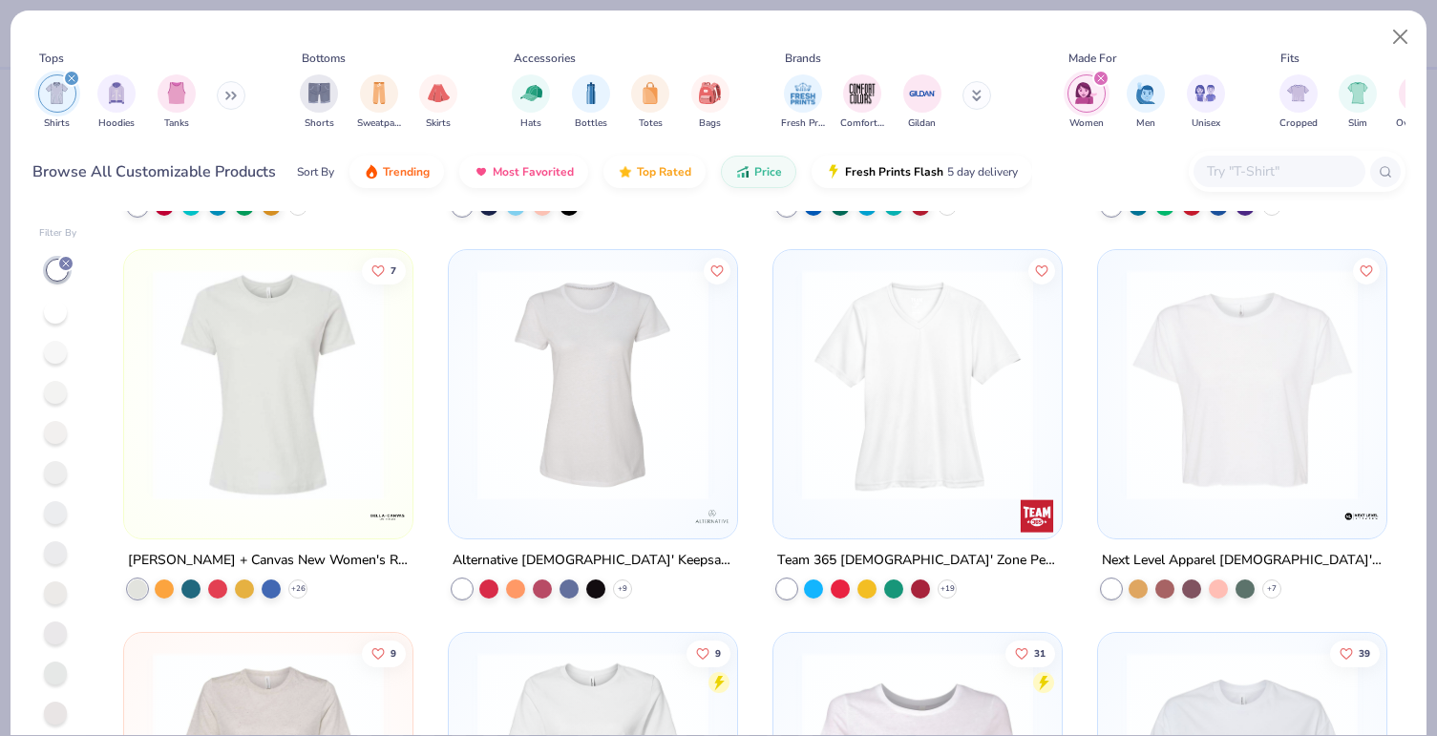
scroll to position [355, 0]
click at [227, 358] on img at bounding box center [268, 383] width 250 height 231
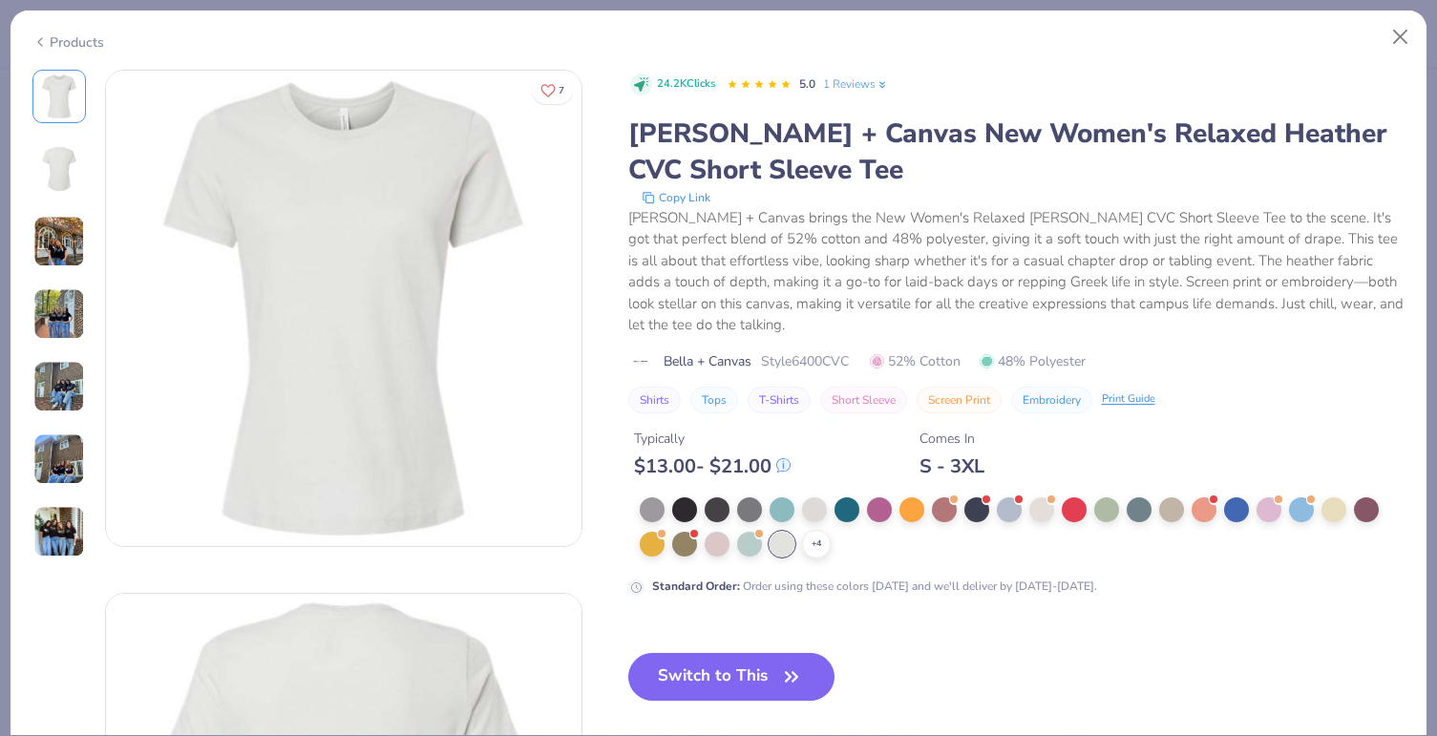
click at [44, 314] on img at bounding box center [59, 314] width 52 height 52
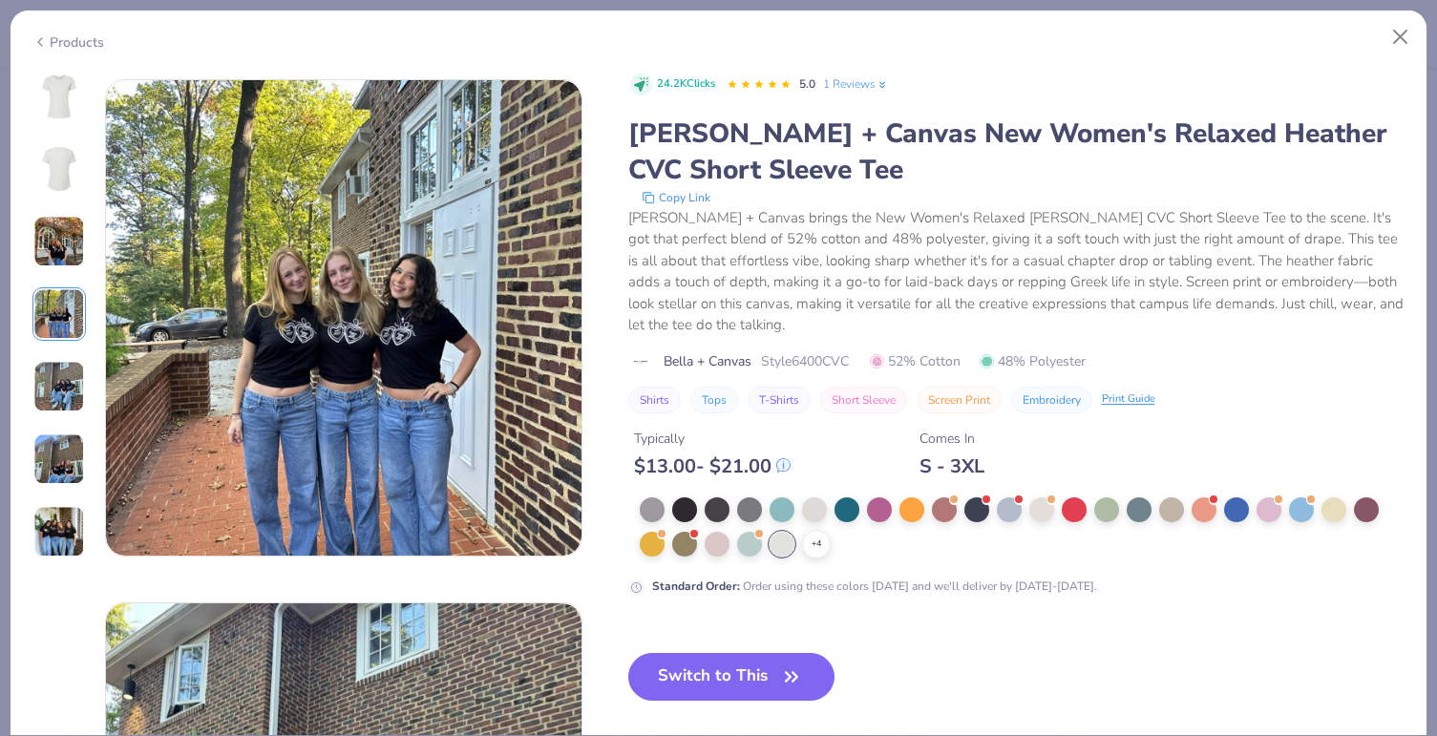
scroll to position [1570, 0]
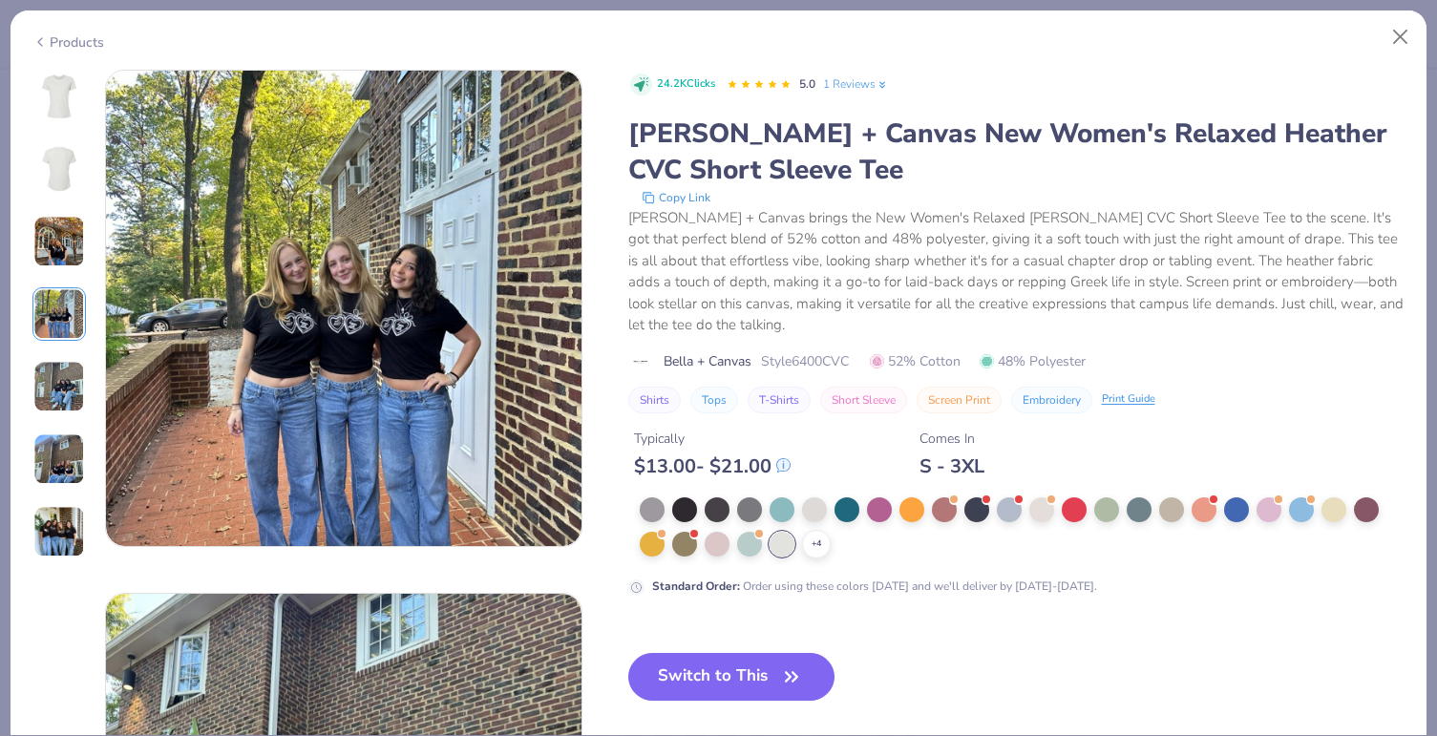
click at [57, 255] on img at bounding box center [59, 242] width 52 height 52
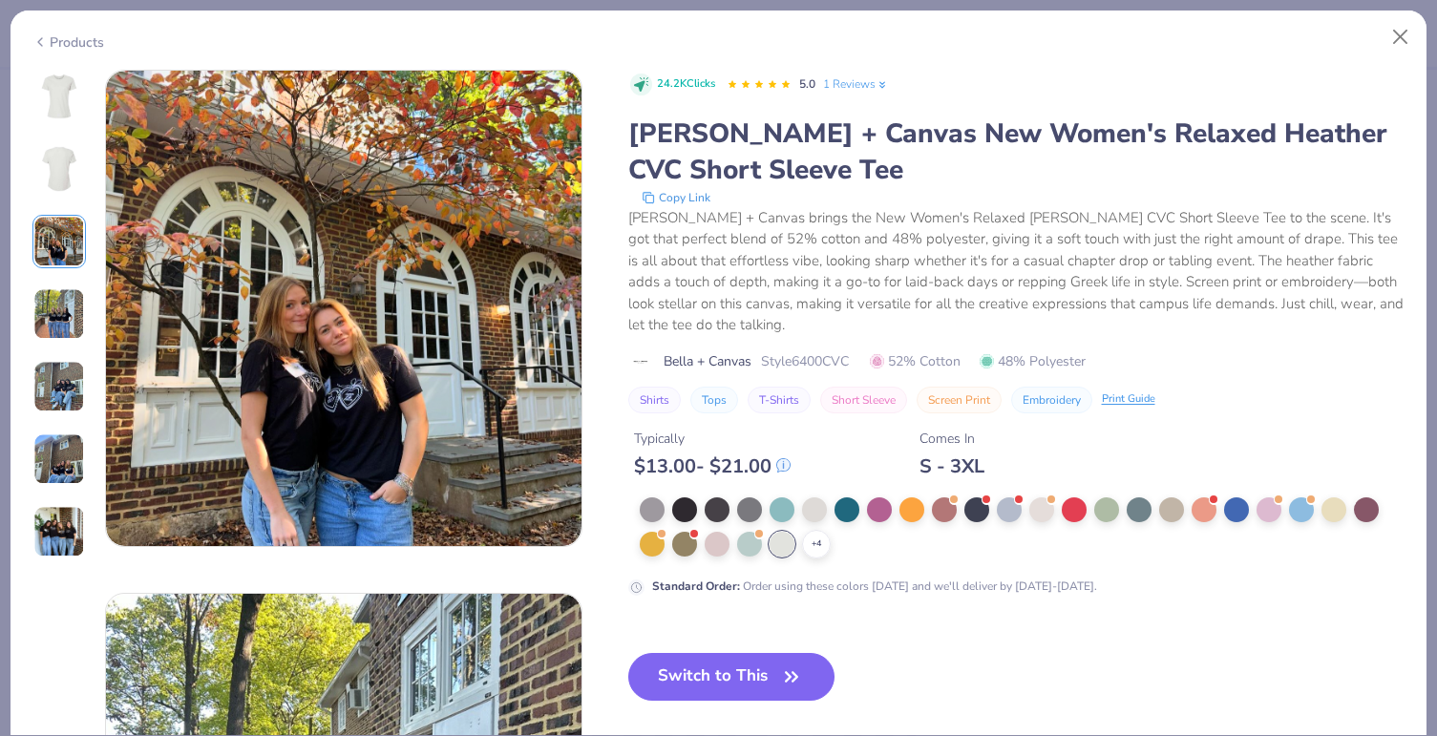
click at [65, 395] on img at bounding box center [59, 387] width 52 height 52
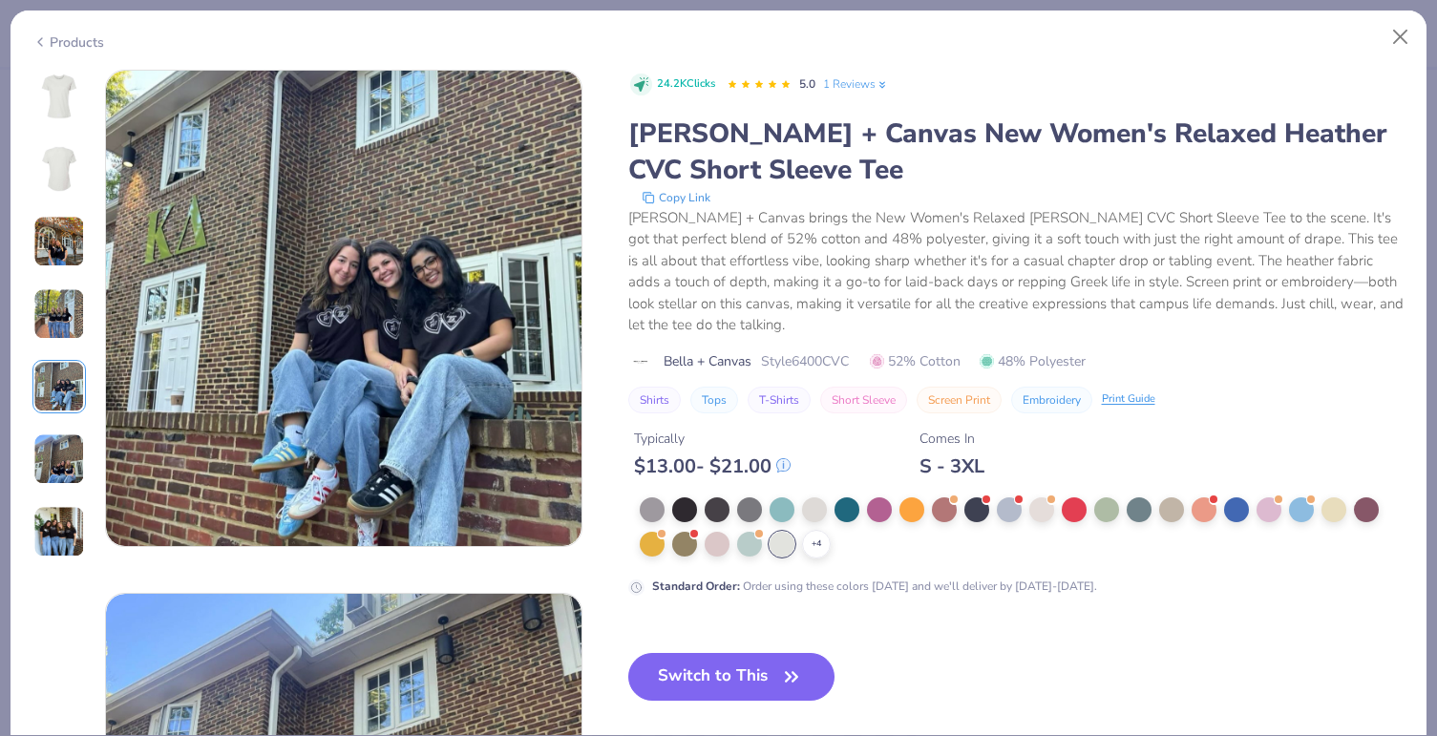
click at [57, 464] on img at bounding box center [59, 459] width 52 height 52
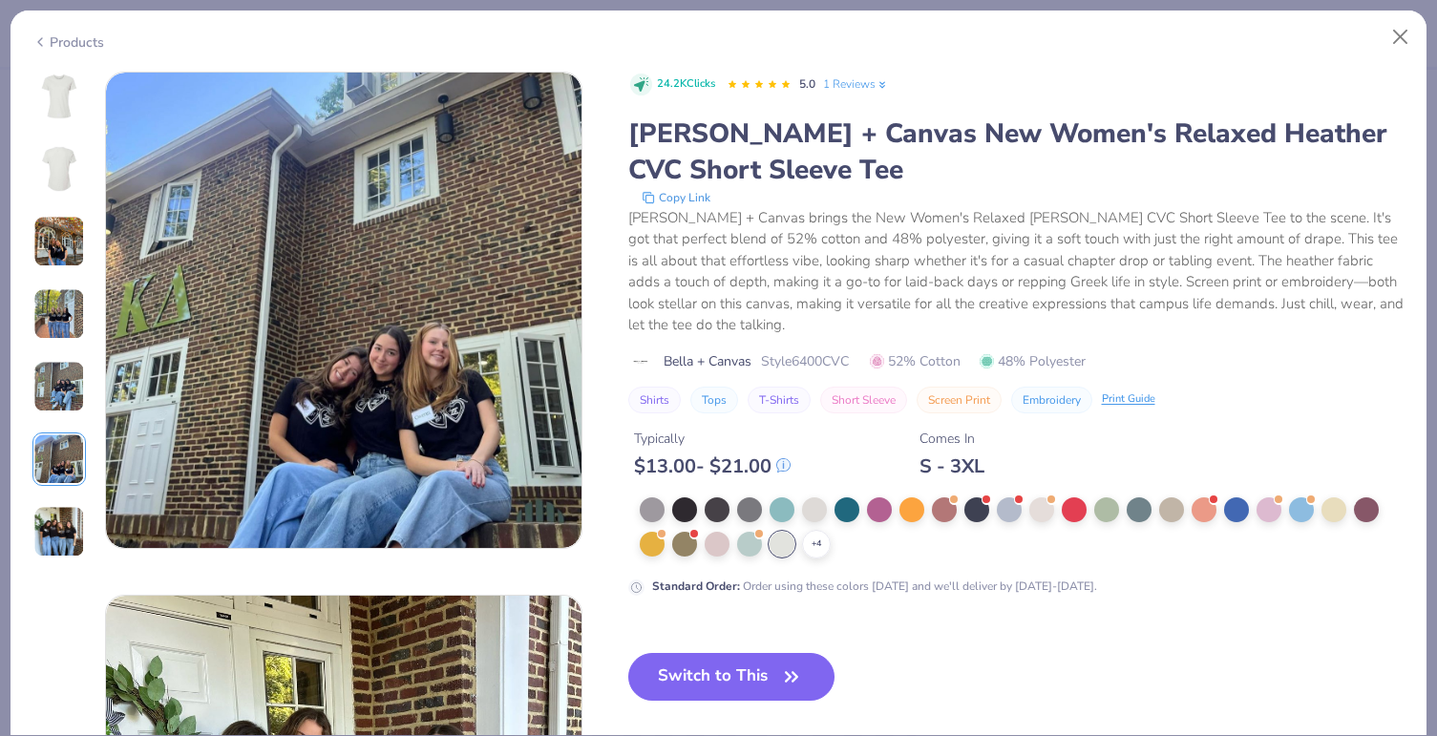
scroll to position [2616, 0]
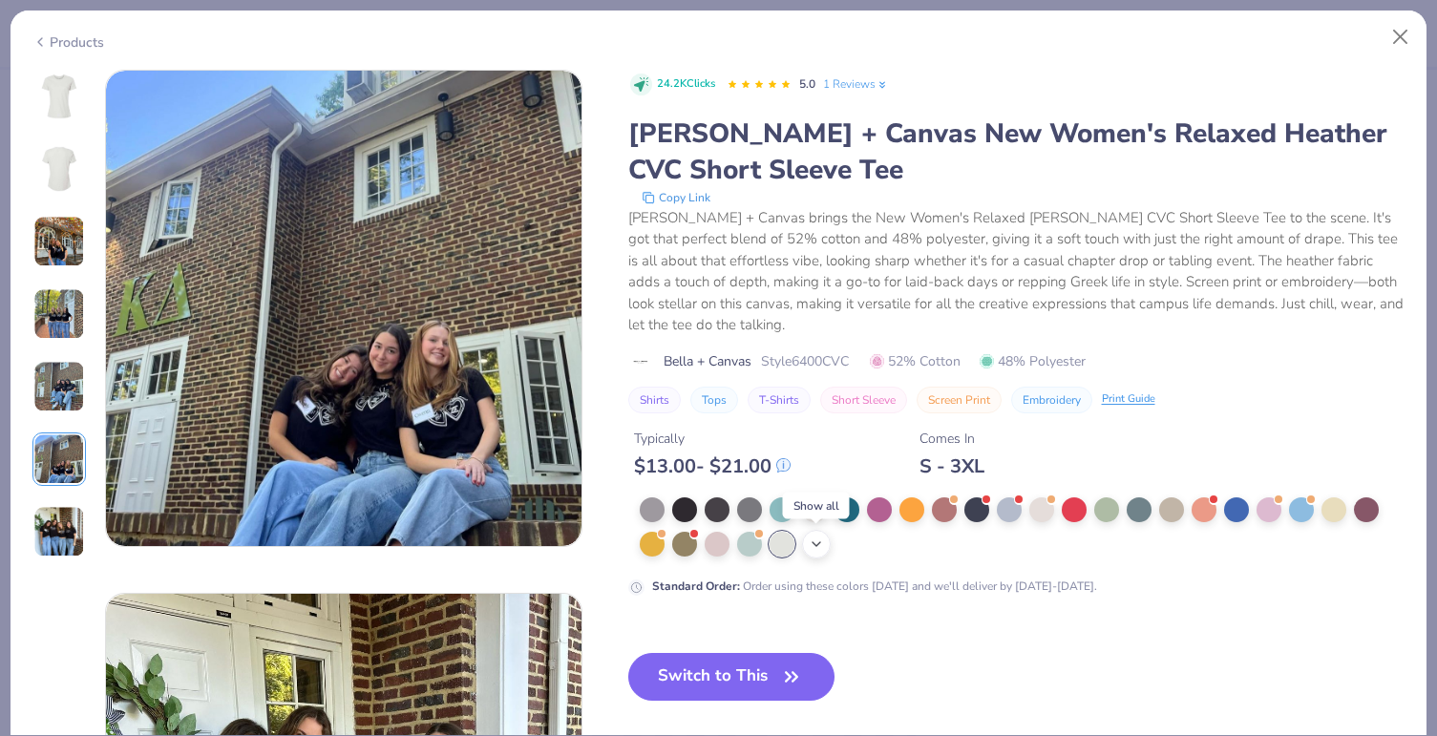
click at [810, 549] on icon at bounding box center [816, 544] width 15 height 15
click at [886, 546] on div at bounding box center [879, 542] width 25 height 25
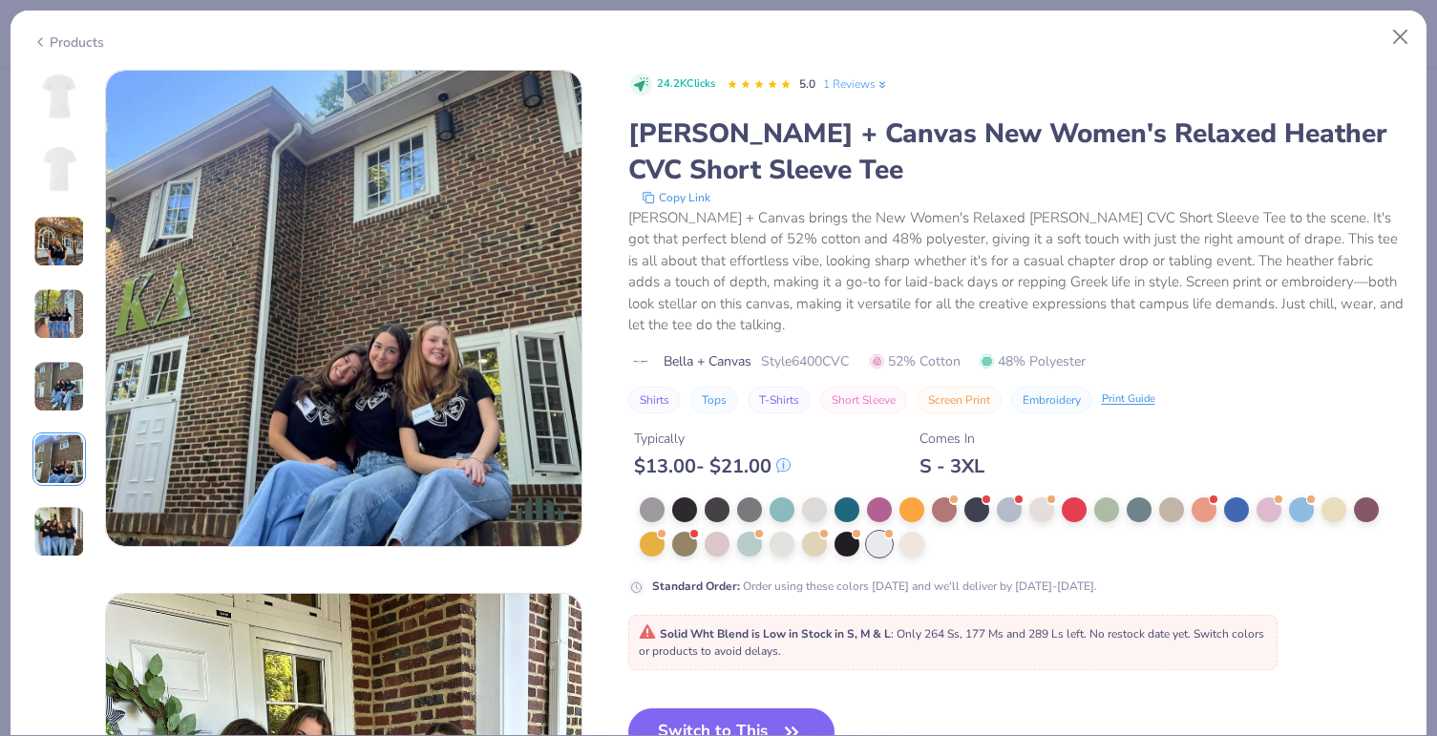
click at [73, 43] on div "Products" at bounding box center [68, 42] width 72 height 20
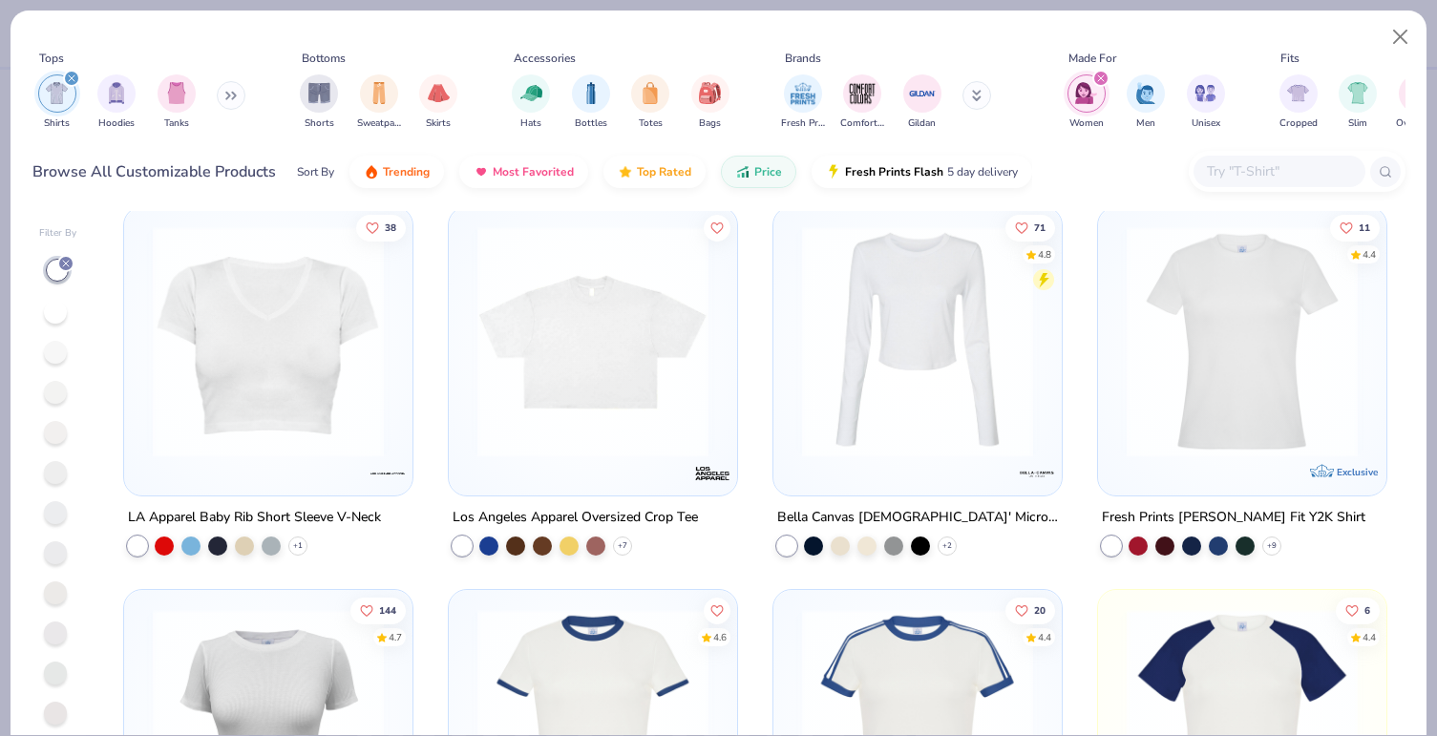
scroll to position [2679, 0]
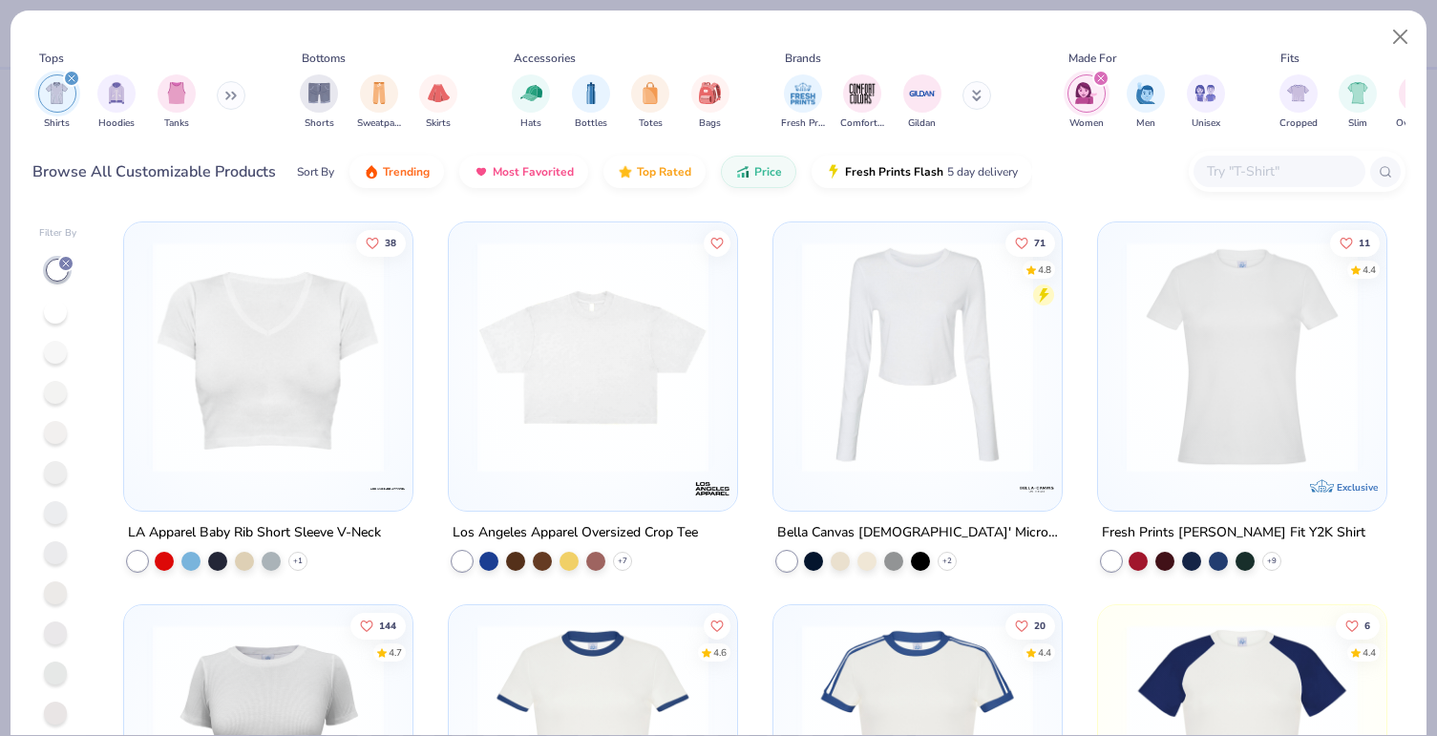
click at [1213, 415] on img at bounding box center [1242, 357] width 250 height 231
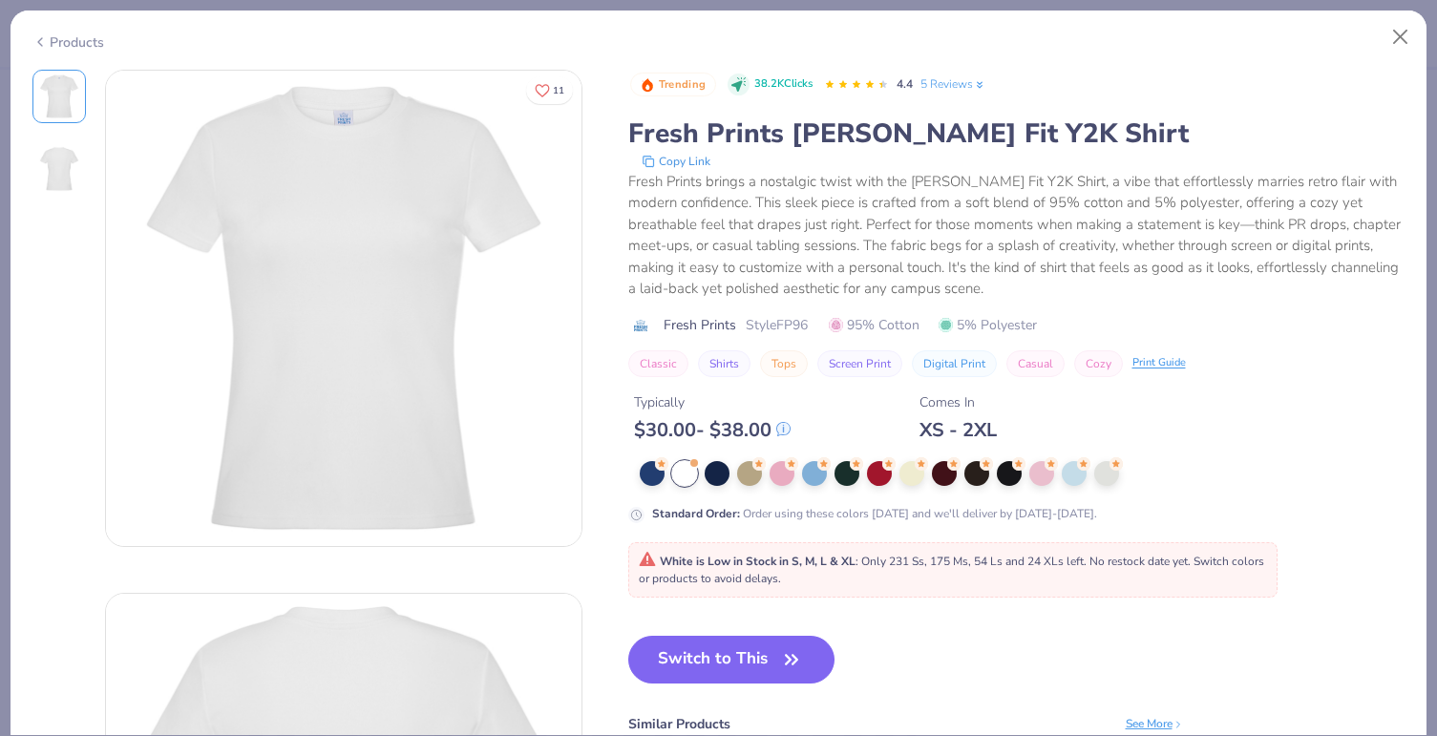
click at [46, 32] on icon at bounding box center [39, 42] width 15 height 23
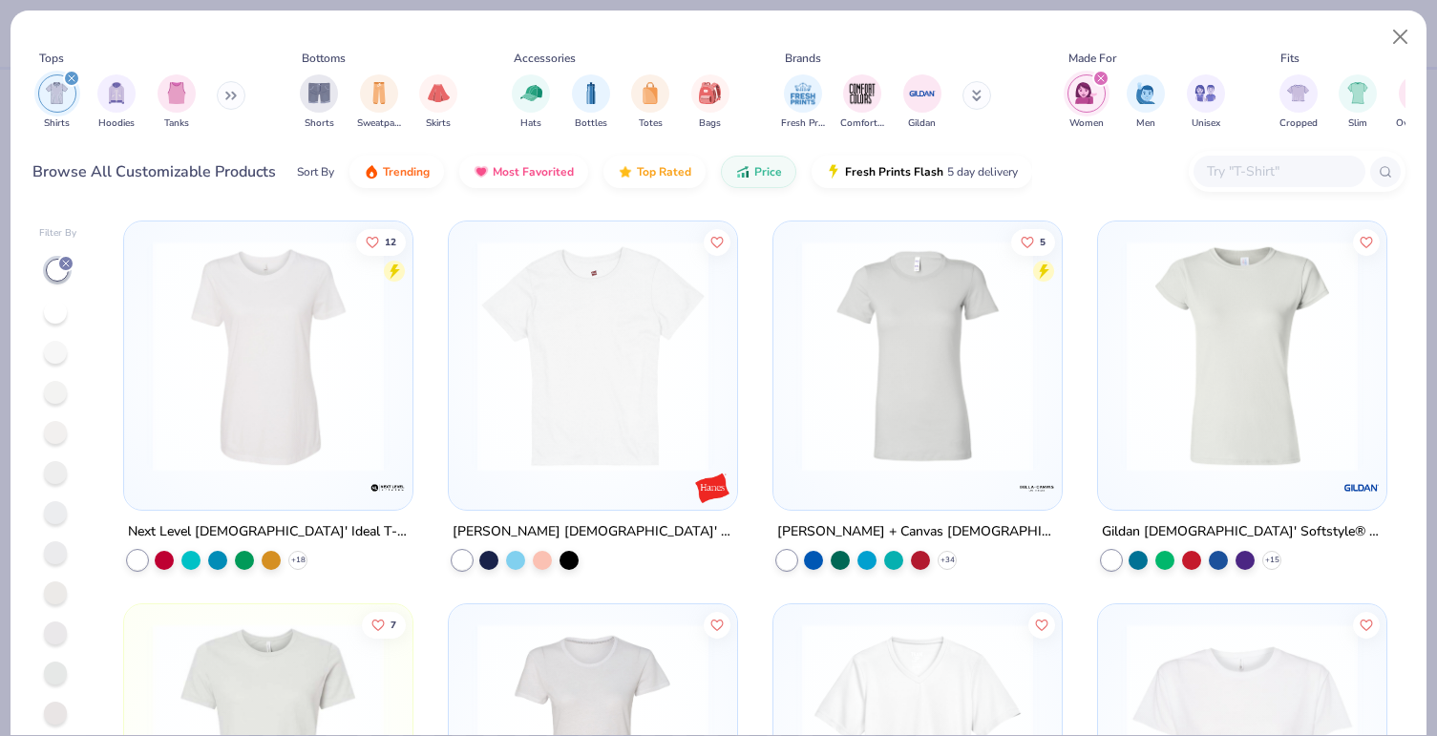
click at [560, 396] on img at bounding box center [593, 356] width 250 height 231
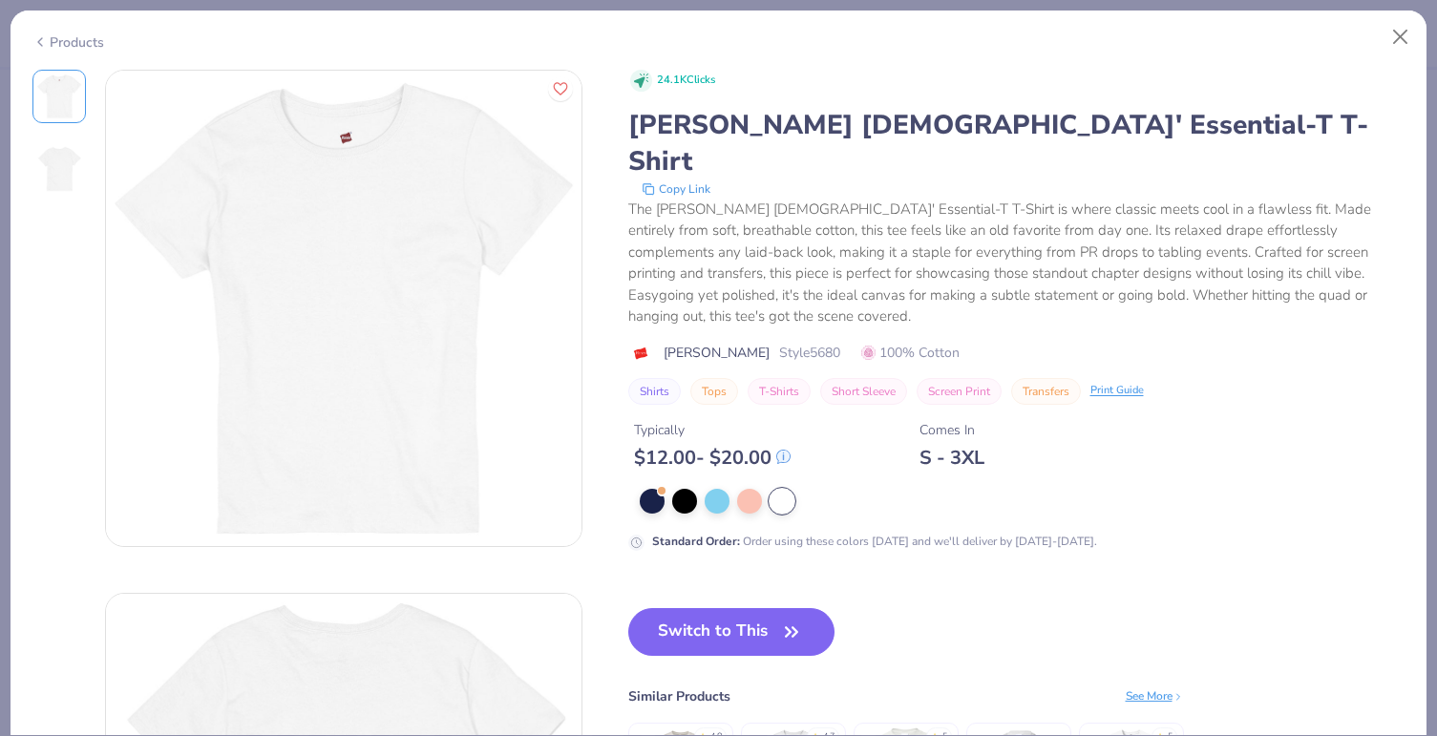
click at [58, 157] on img at bounding box center [59, 169] width 46 height 46
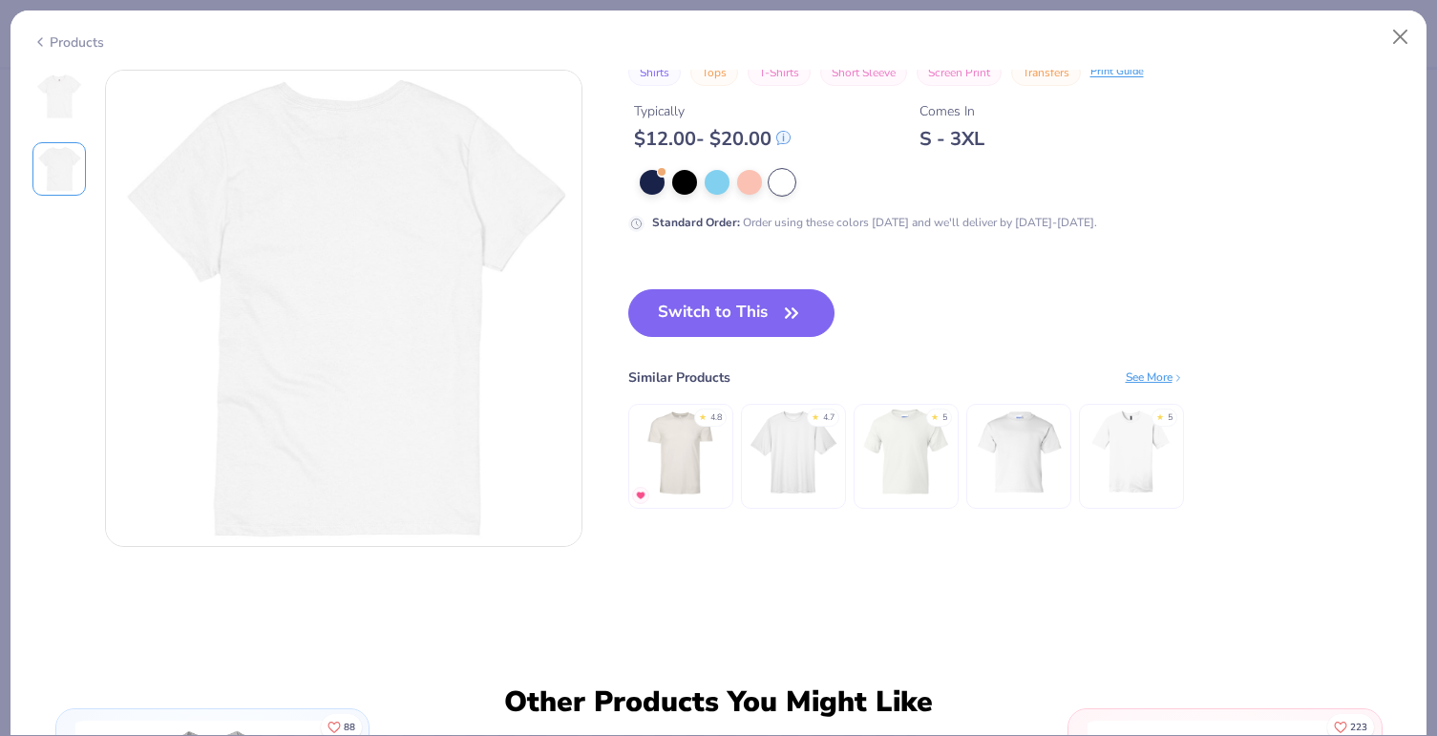
click at [56, 114] on img at bounding box center [59, 97] width 46 height 46
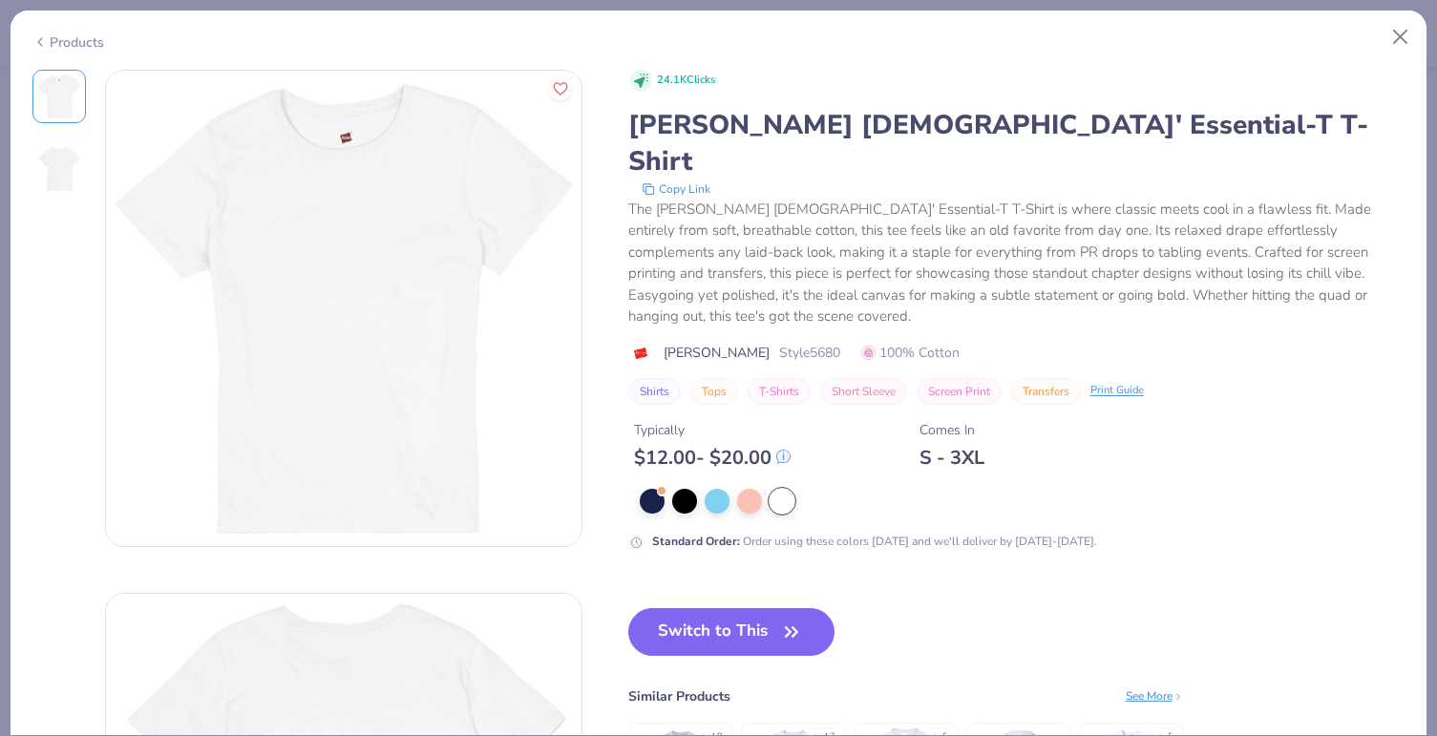
click at [74, 44] on div "Products" at bounding box center [68, 42] width 72 height 20
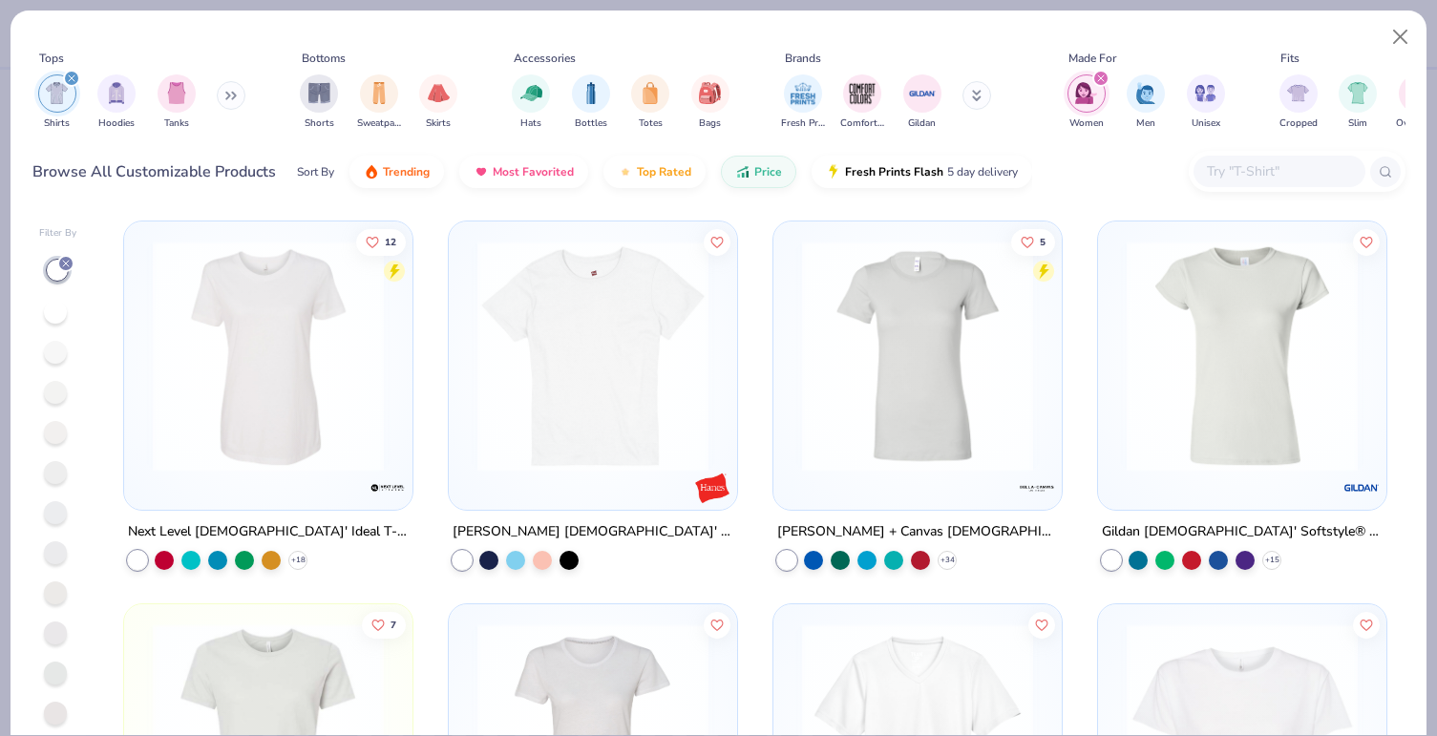
click at [926, 411] on img at bounding box center [917, 356] width 250 height 231
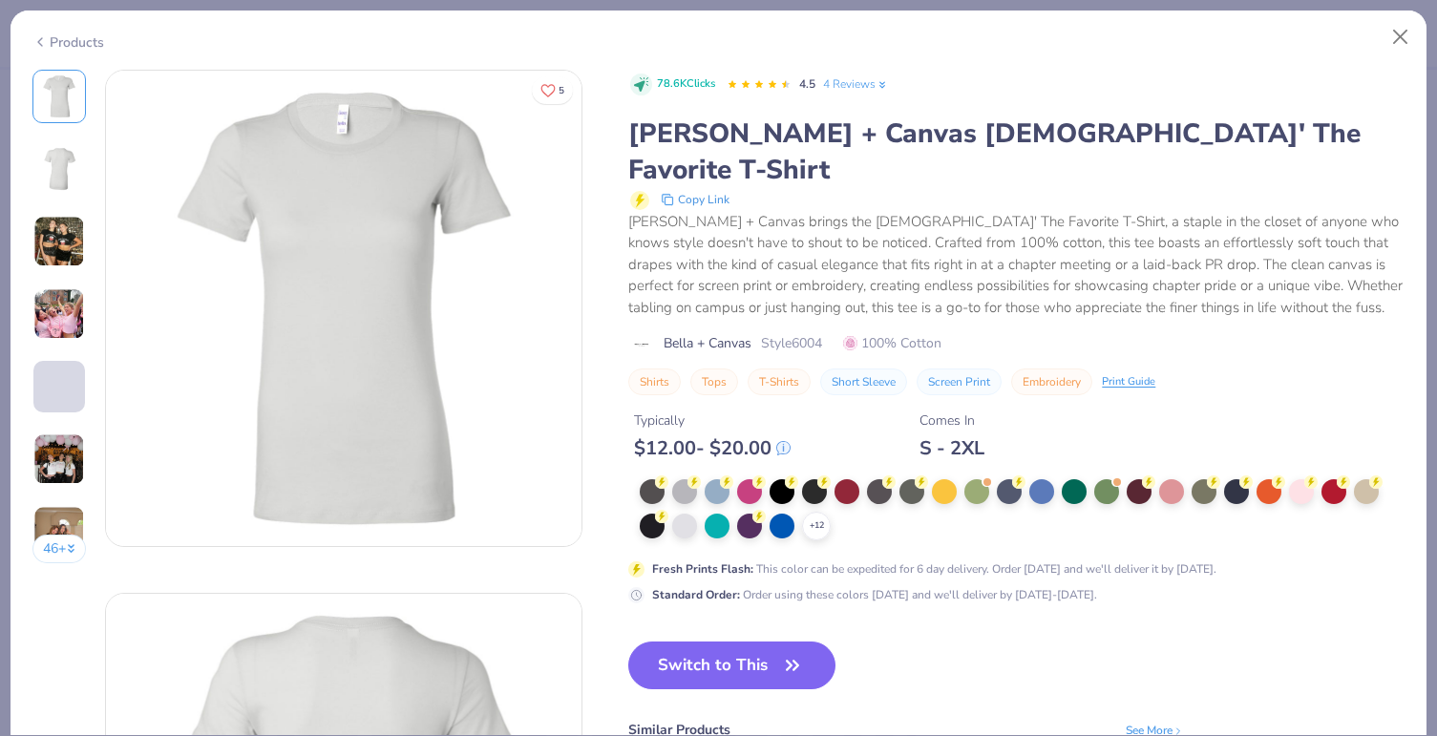
click at [69, 256] on img at bounding box center [59, 242] width 52 height 52
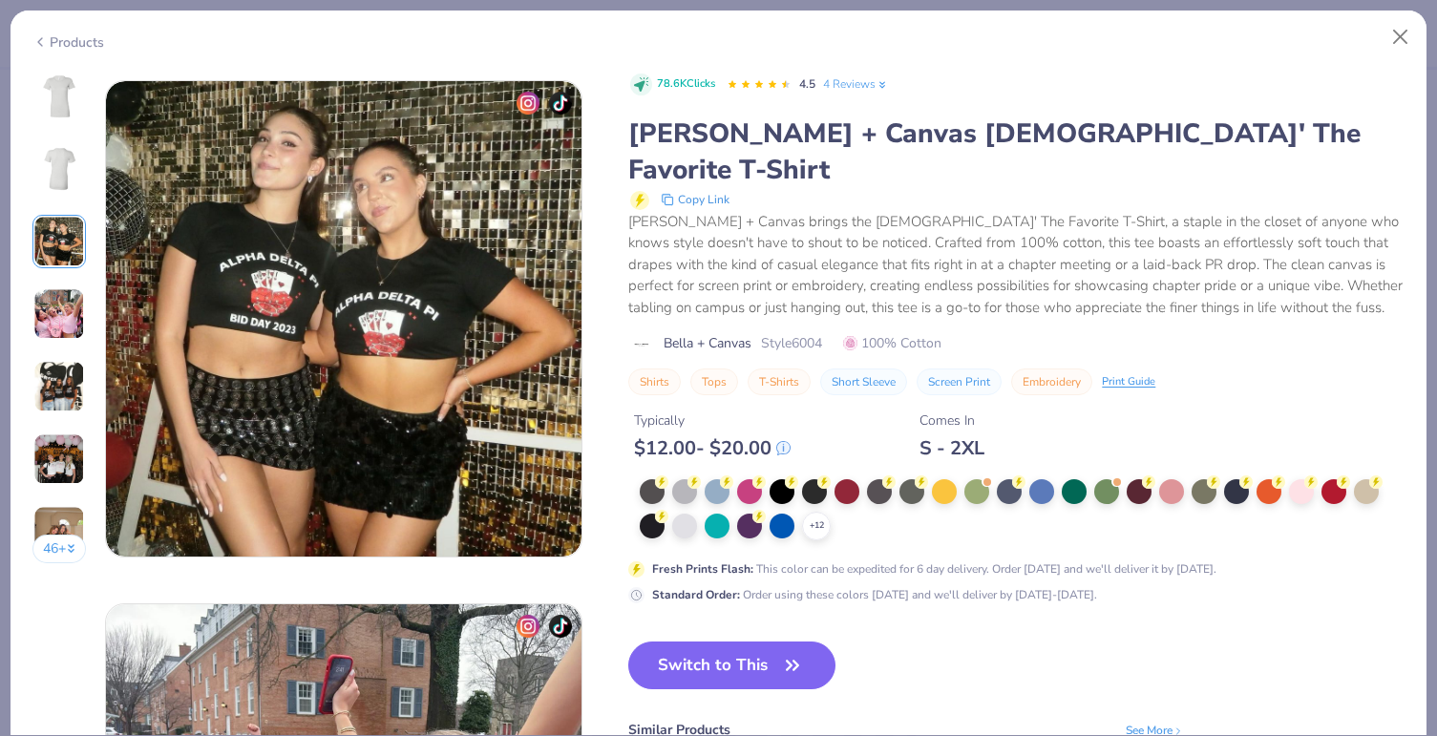
scroll to position [1046, 0]
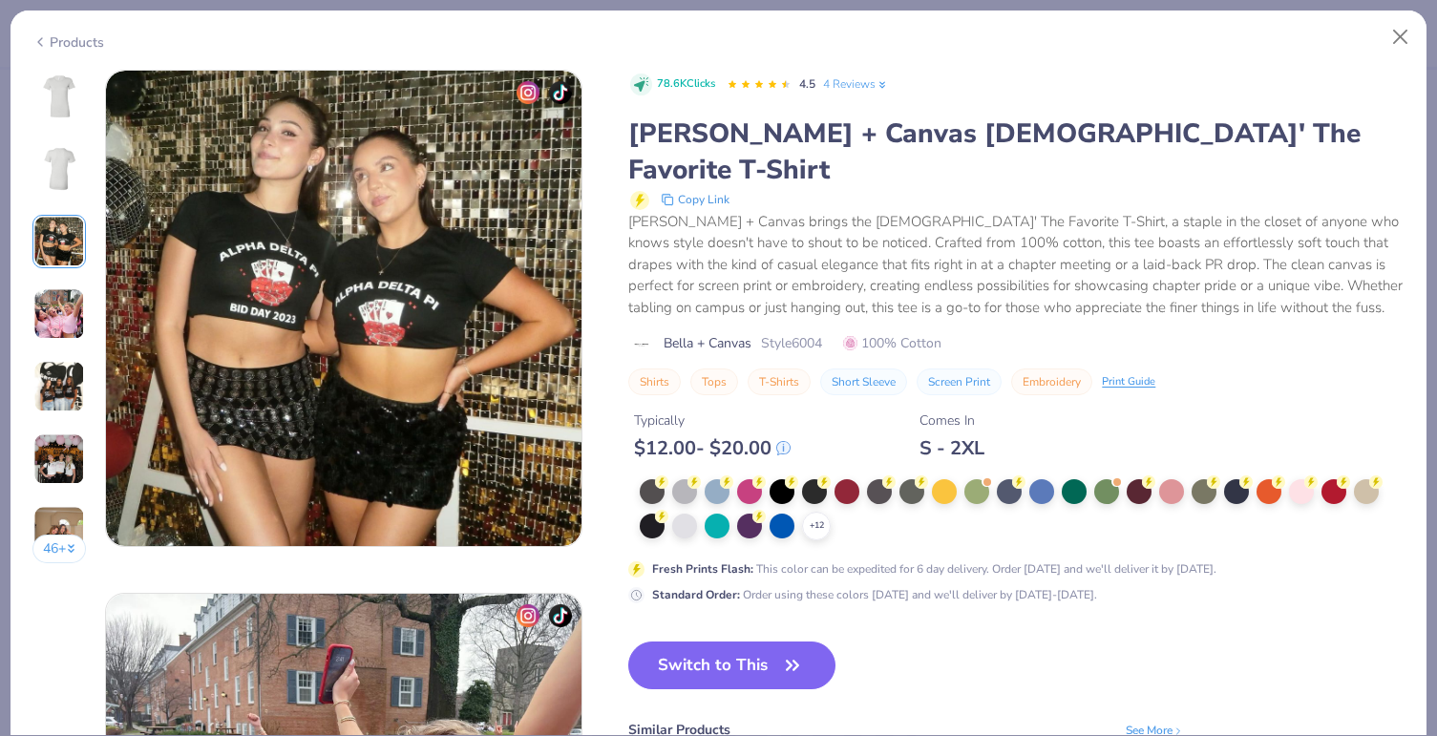
click at [62, 318] on img at bounding box center [59, 314] width 52 height 52
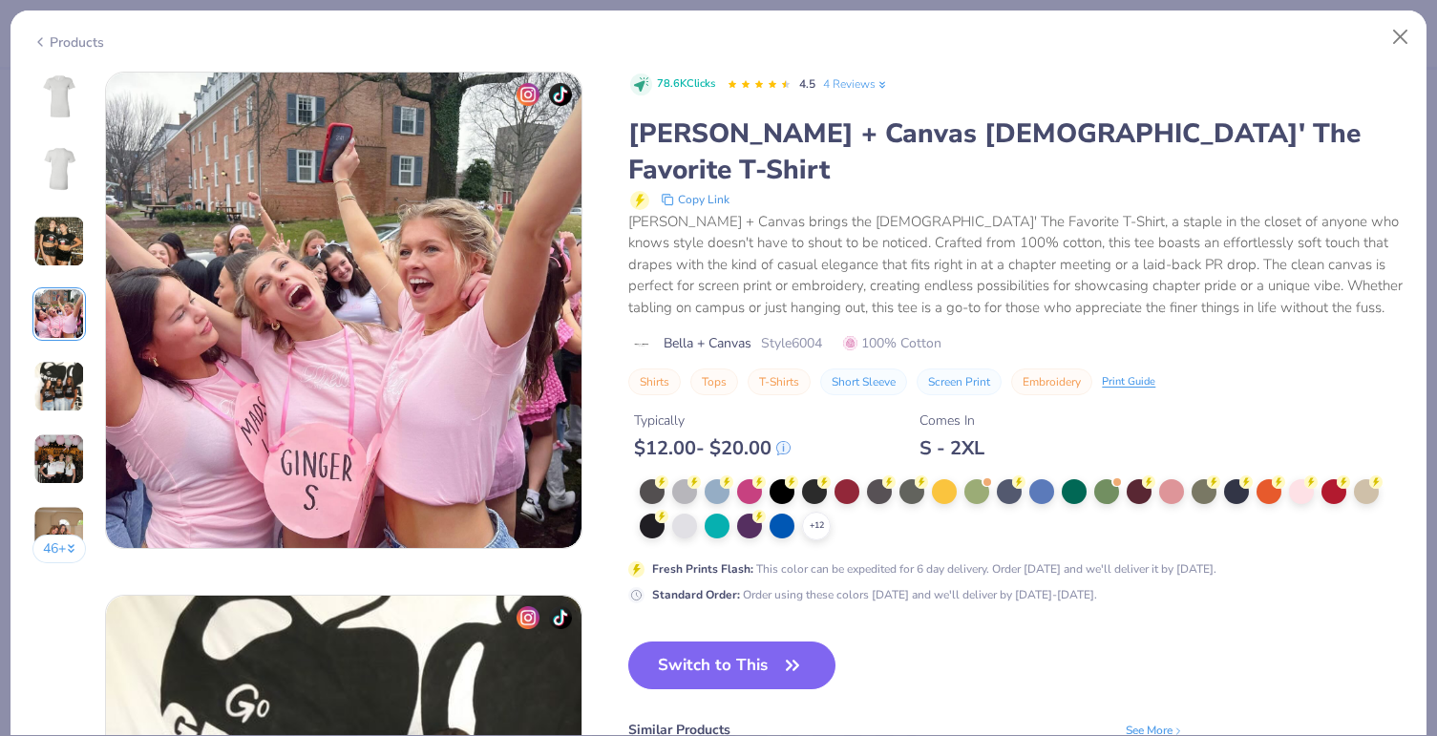
scroll to position [1570, 0]
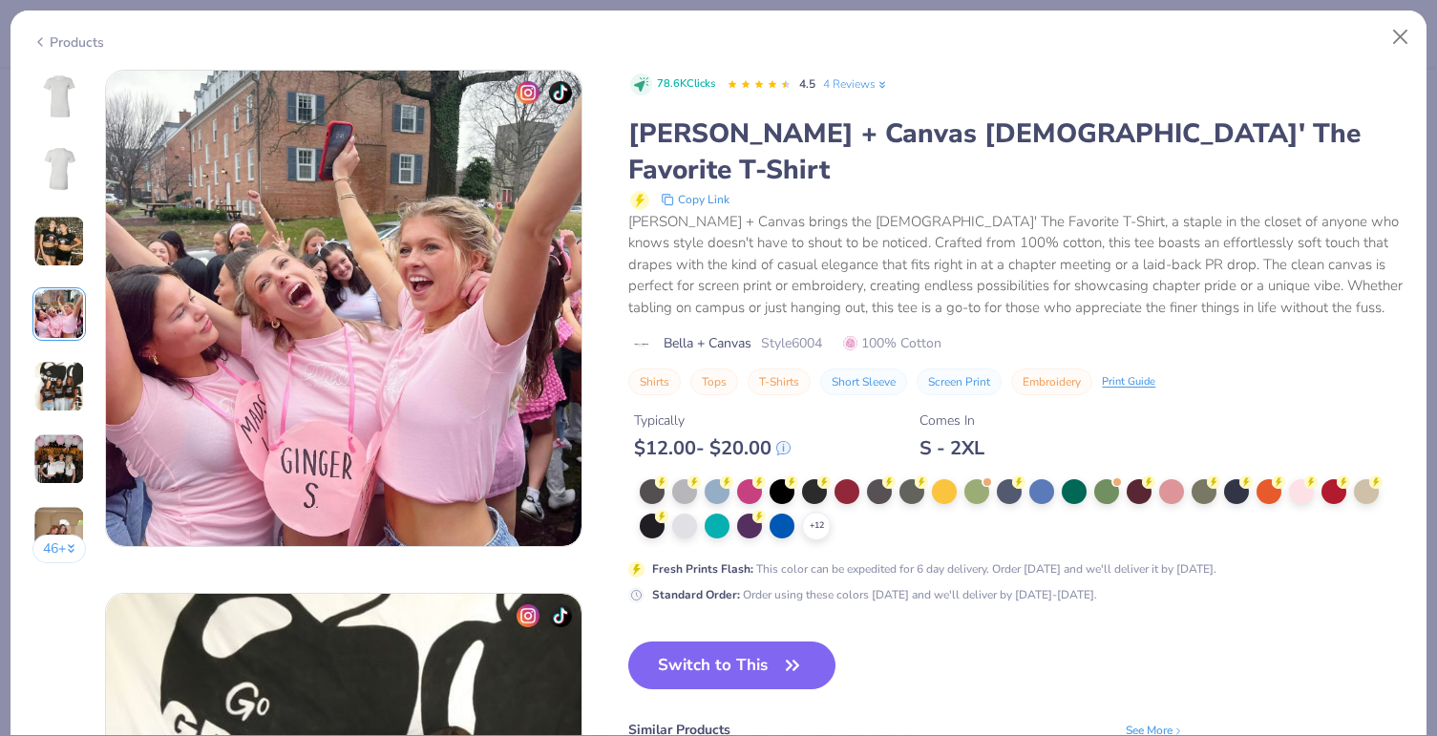
click at [67, 385] on img at bounding box center [59, 387] width 52 height 52
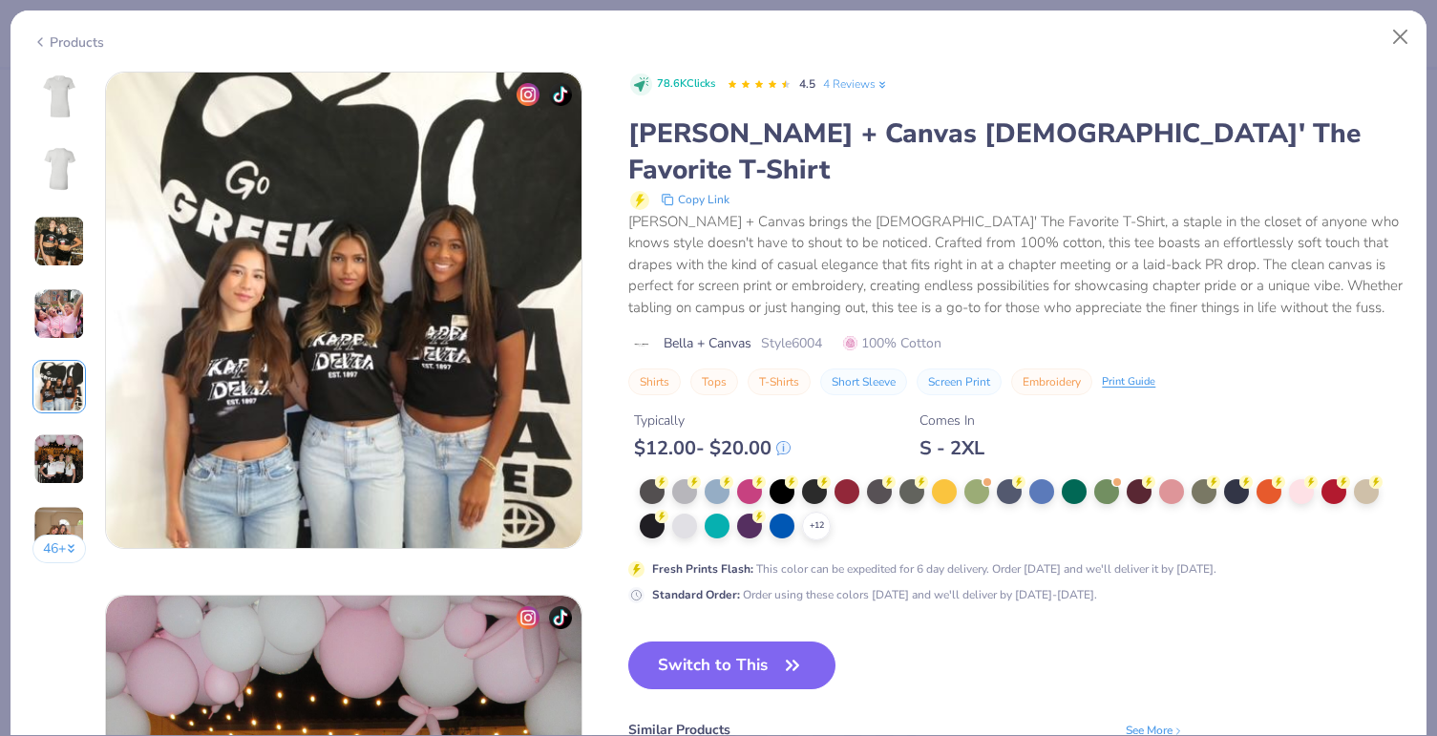
scroll to position [2093, 0]
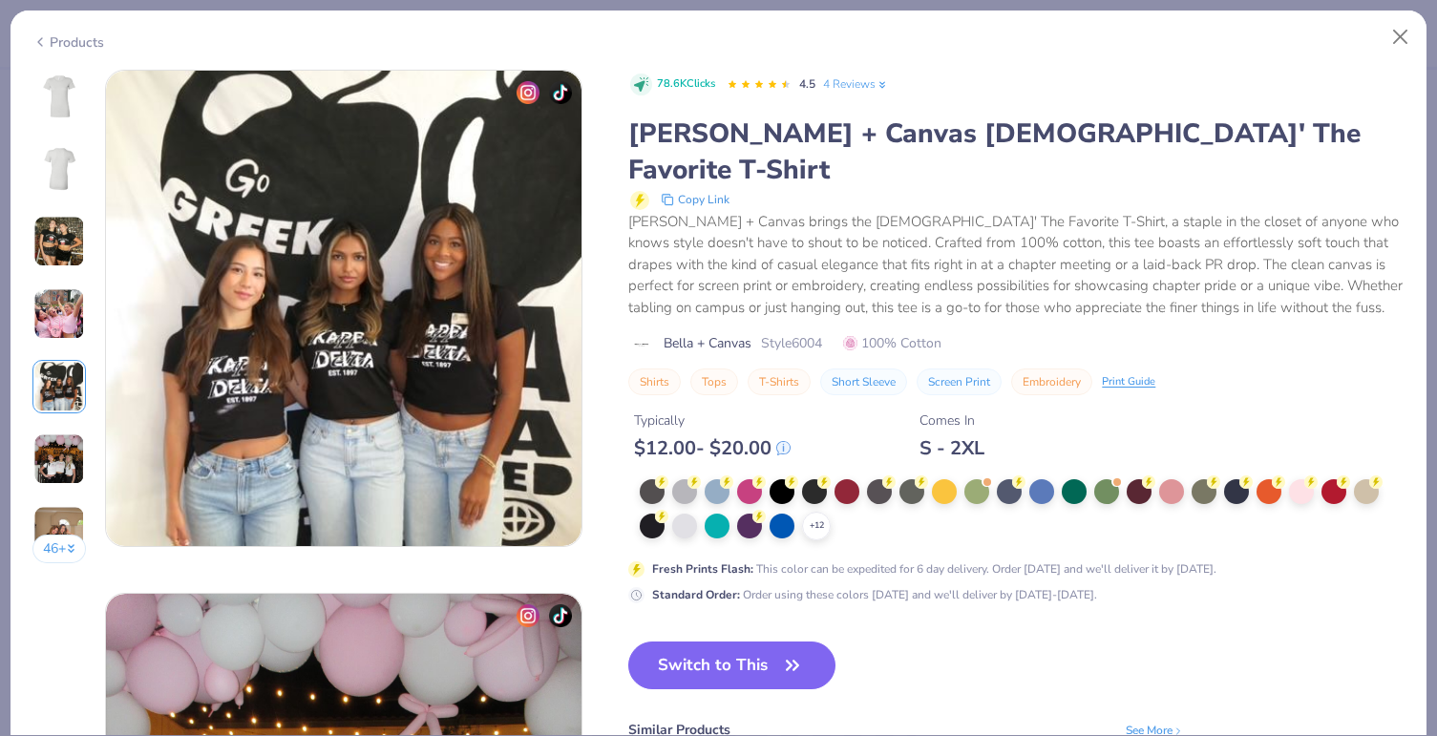
click at [65, 471] on img at bounding box center [59, 459] width 52 height 52
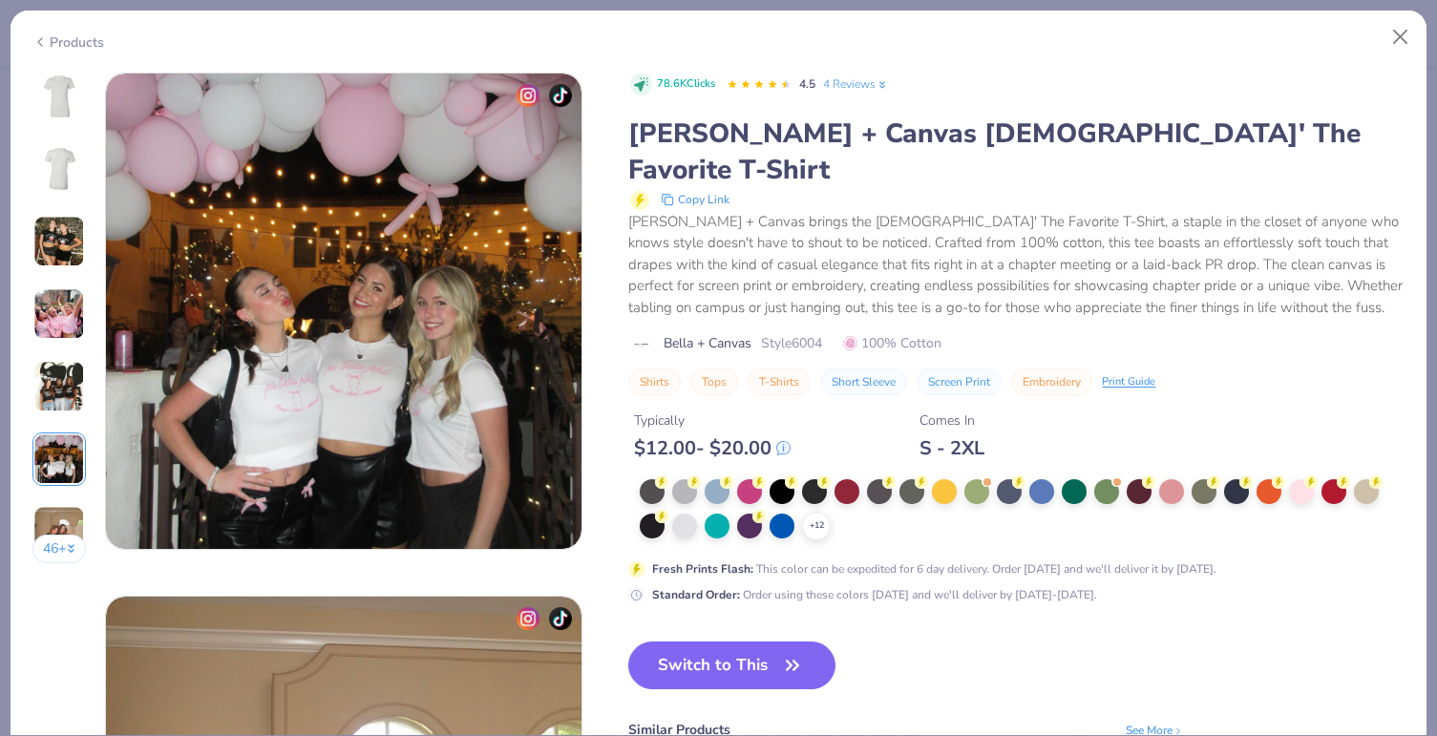
scroll to position [2616, 0]
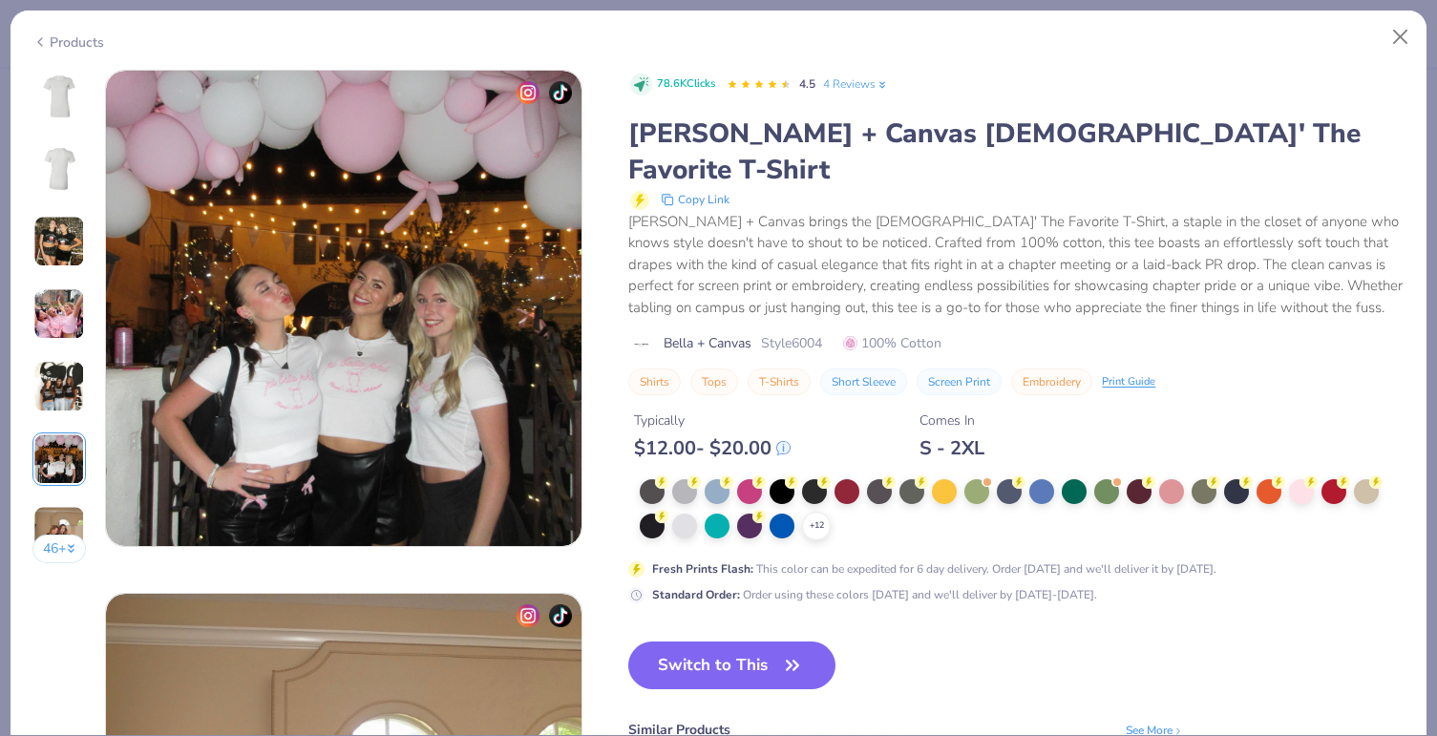
click at [77, 40] on div "Products" at bounding box center [68, 42] width 72 height 20
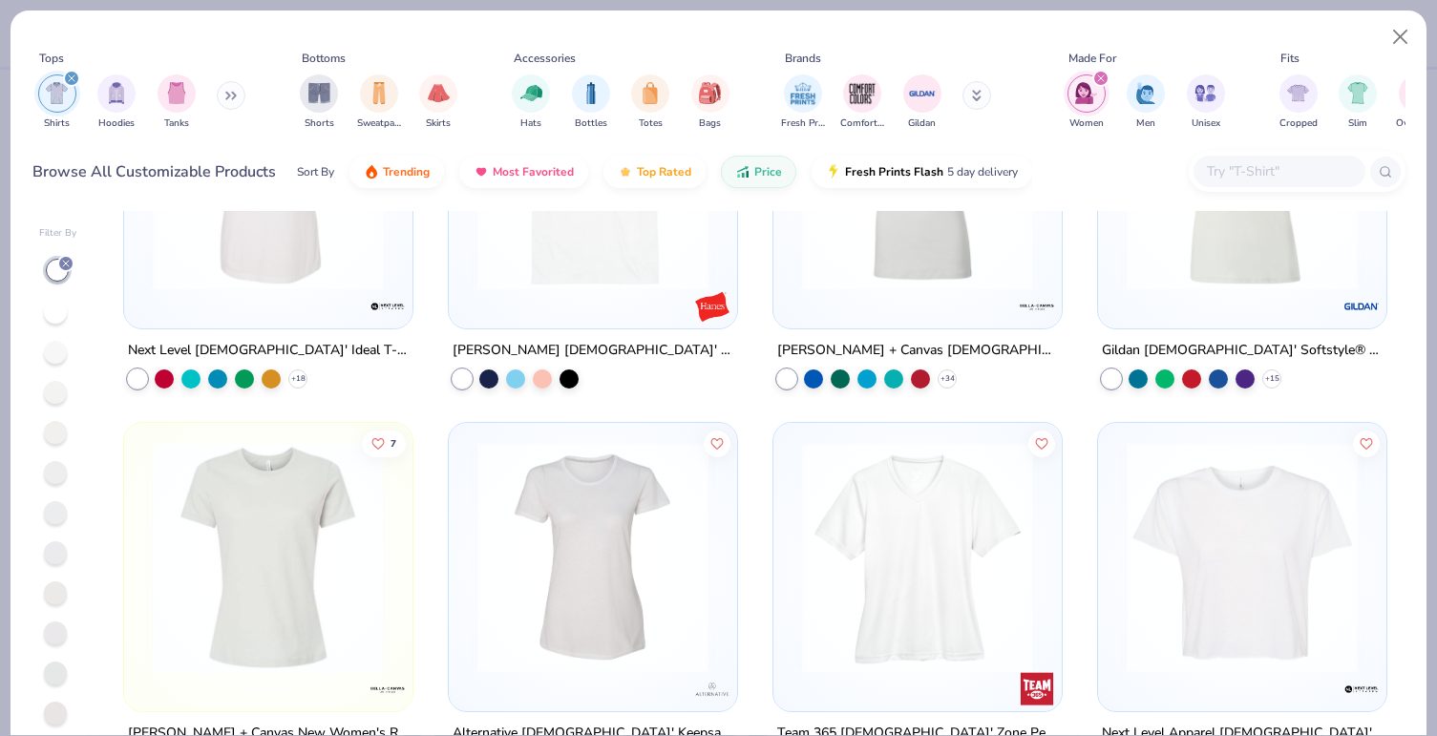
scroll to position [196, 0]
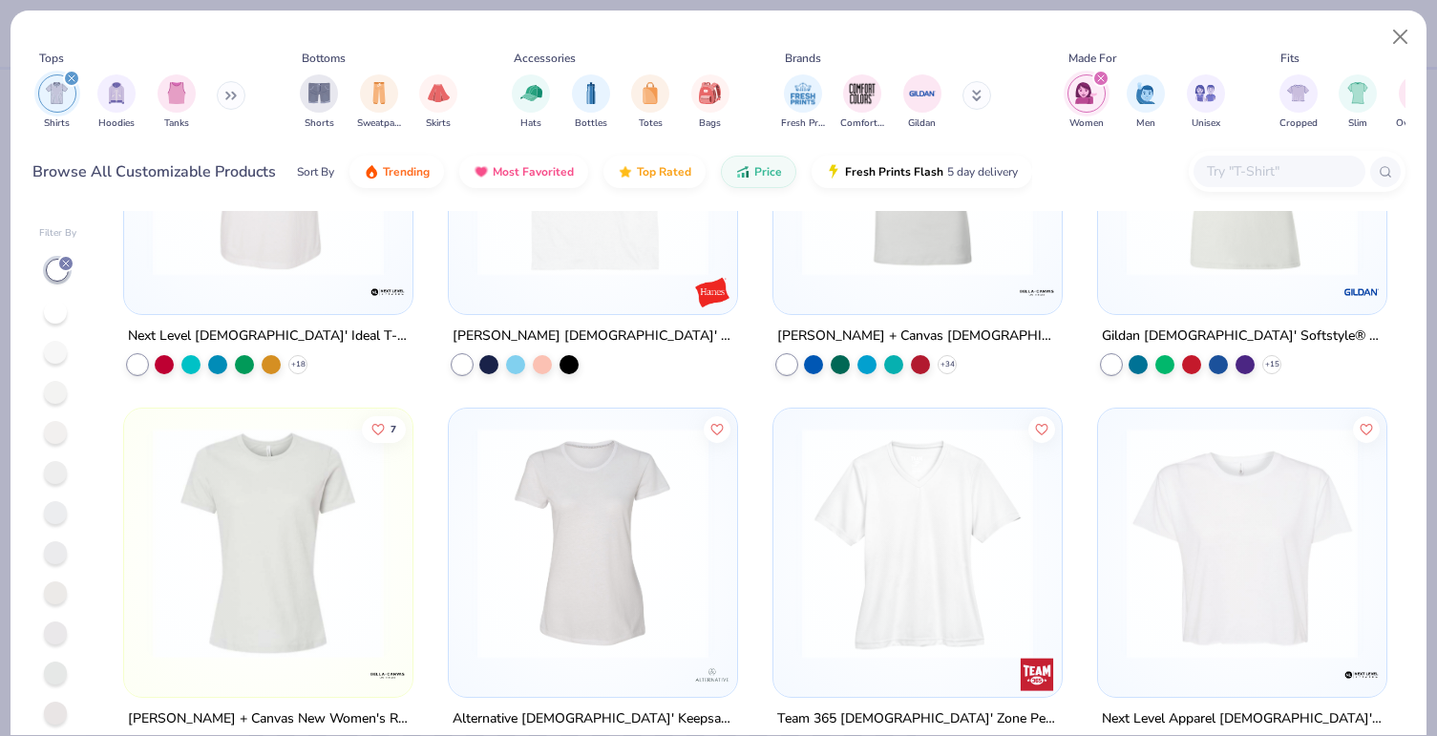
click at [279, 568] on img at bounding box center [268, 543] width 250 height 231
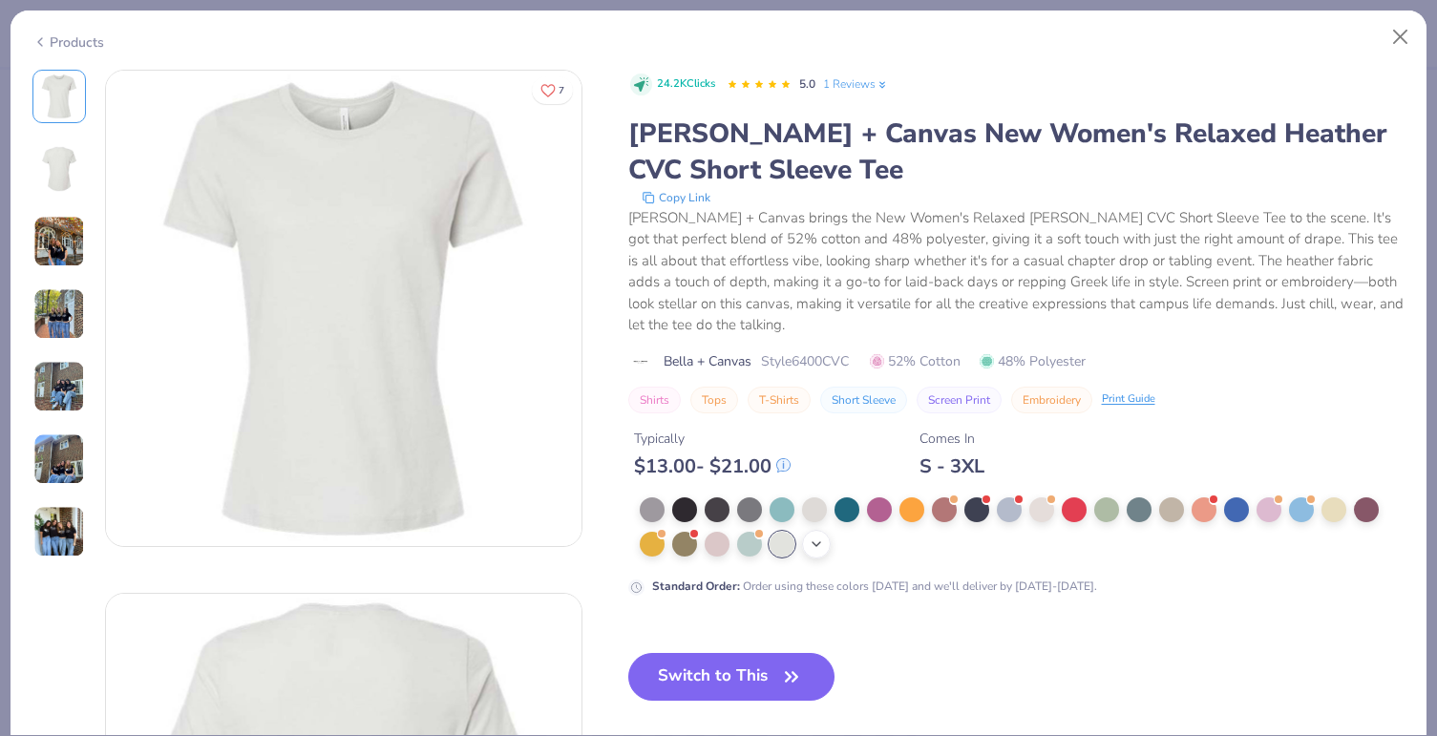
click at [821, 550] on icon at bounding box center [816, 544] width 15 height 15
click at [883, 550] on div at bounding box center [879, 542] width 25 height 25
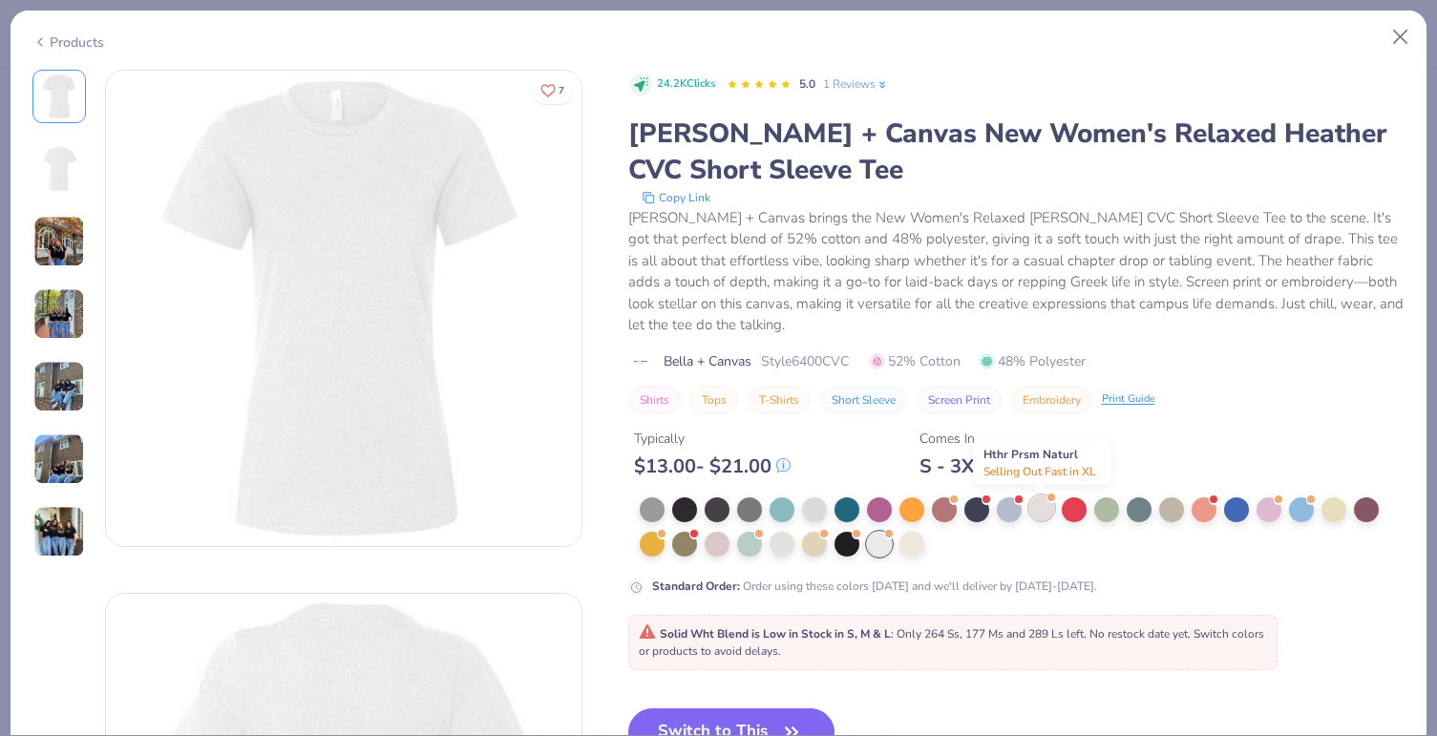
click at [1033, 517] on div at bounding box center [1041, 508] width 25 height 25
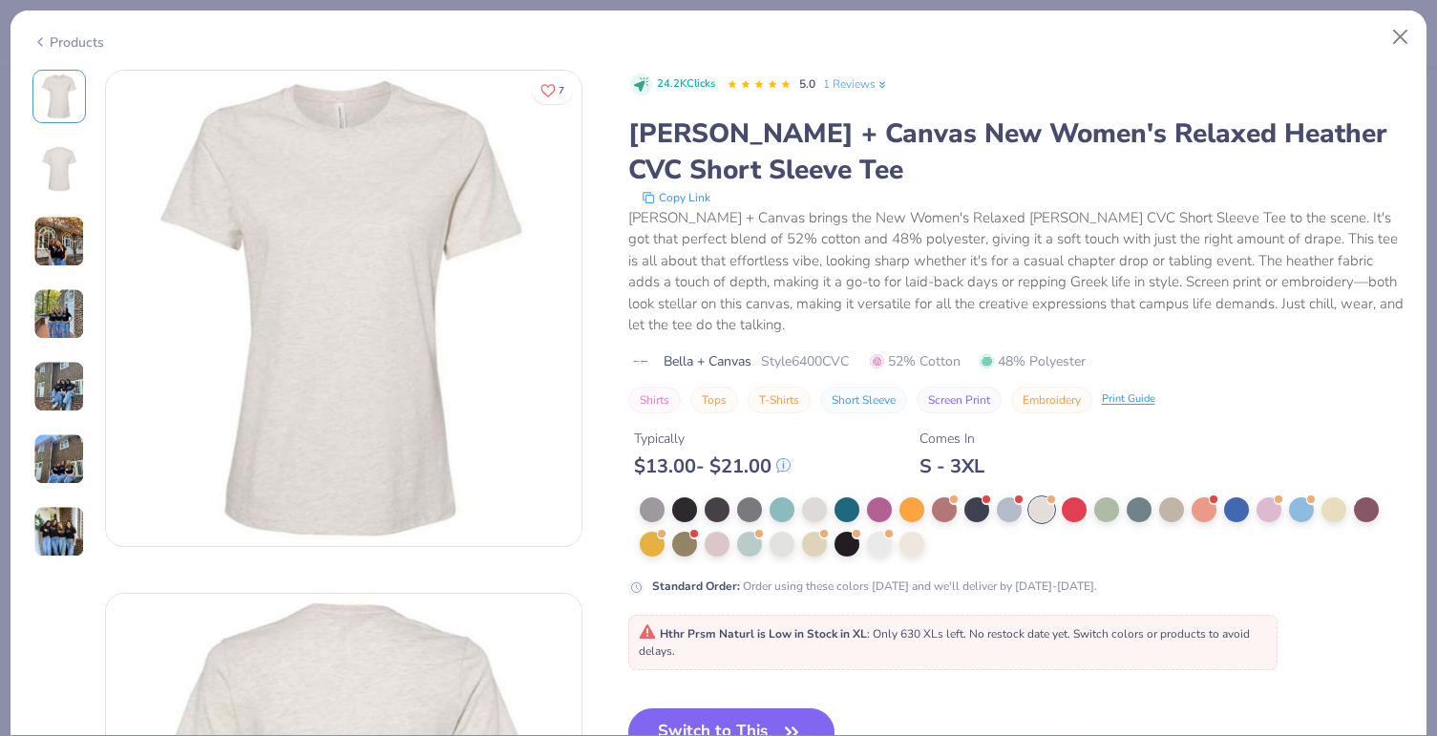
click at [64, 39] on div "Products" at bounding box center [68, 42] width 72 height 20
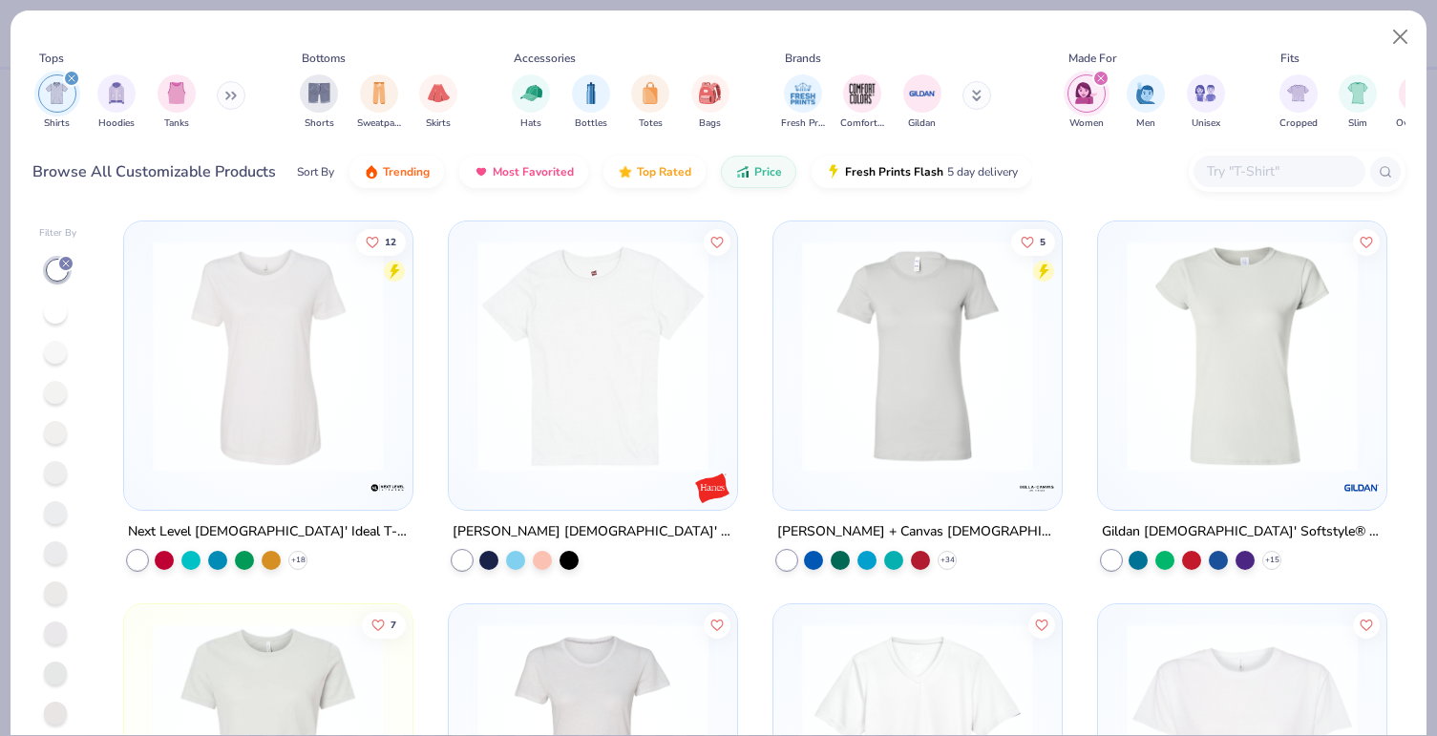
click at [1086, 98] on img "filter for Women" at bounding box center [1086, 93] width 22 height 22
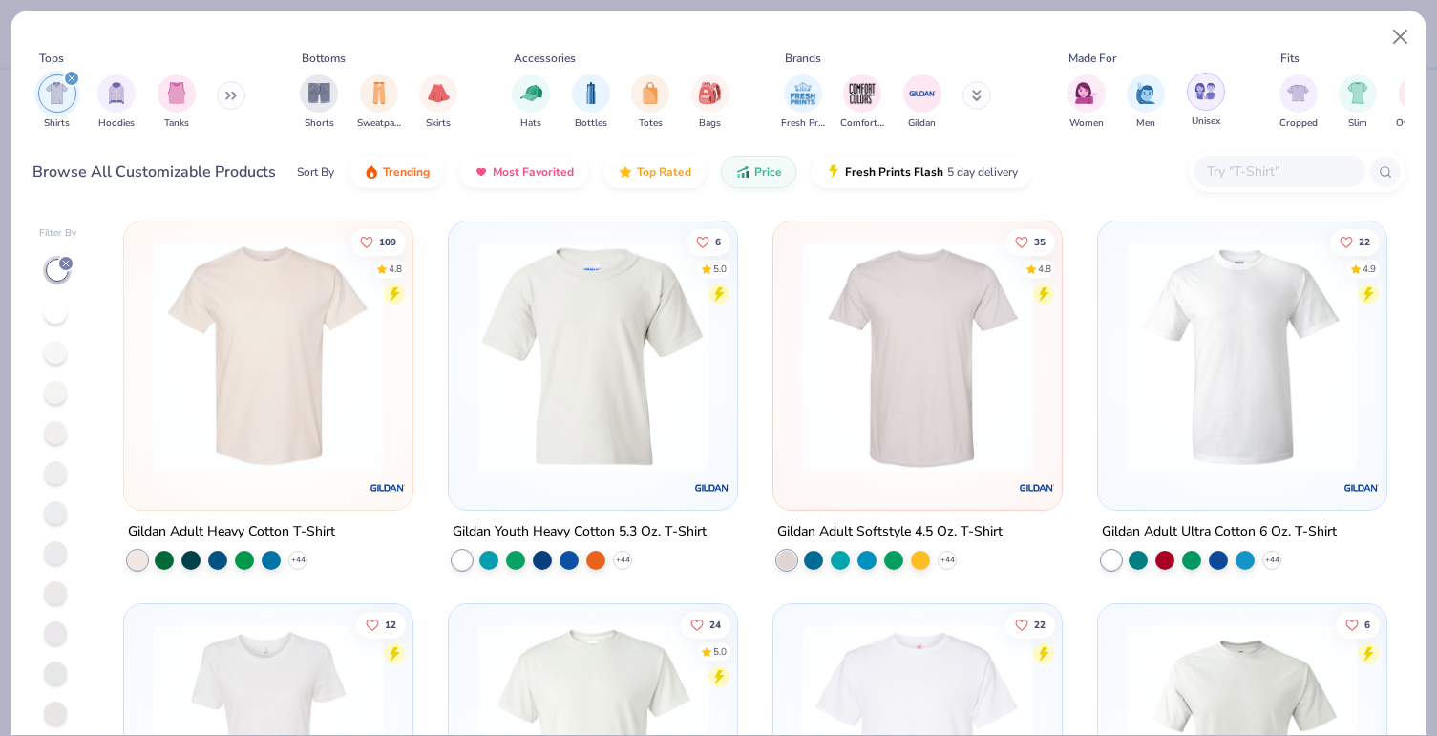
click at [1200, 95] on img "filter for Unisex" at bounding box center [1205, 91] width 22 height 22
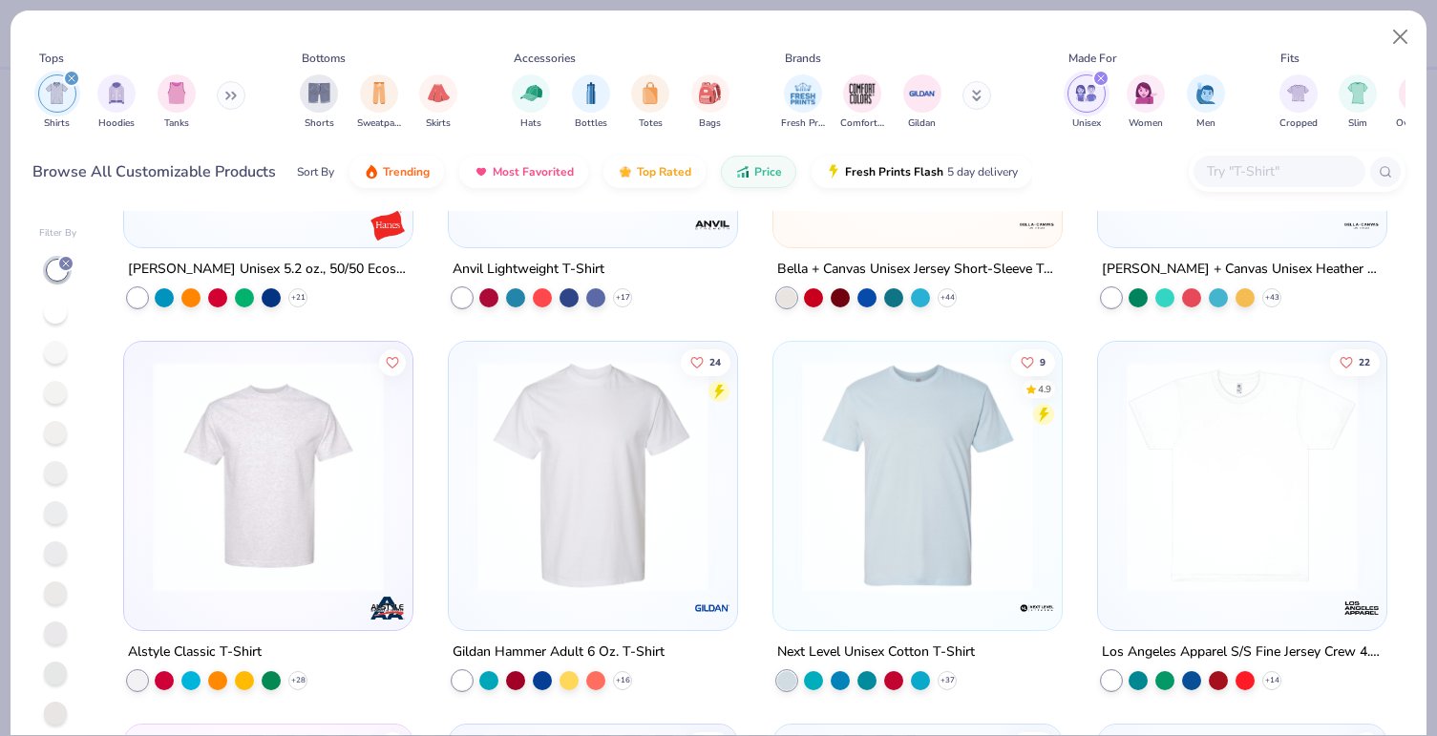
scroll to position [646, 0]
click at [1144, 90] on img "filter for Women" at bounding box center [1146, 91] width 22 height 22
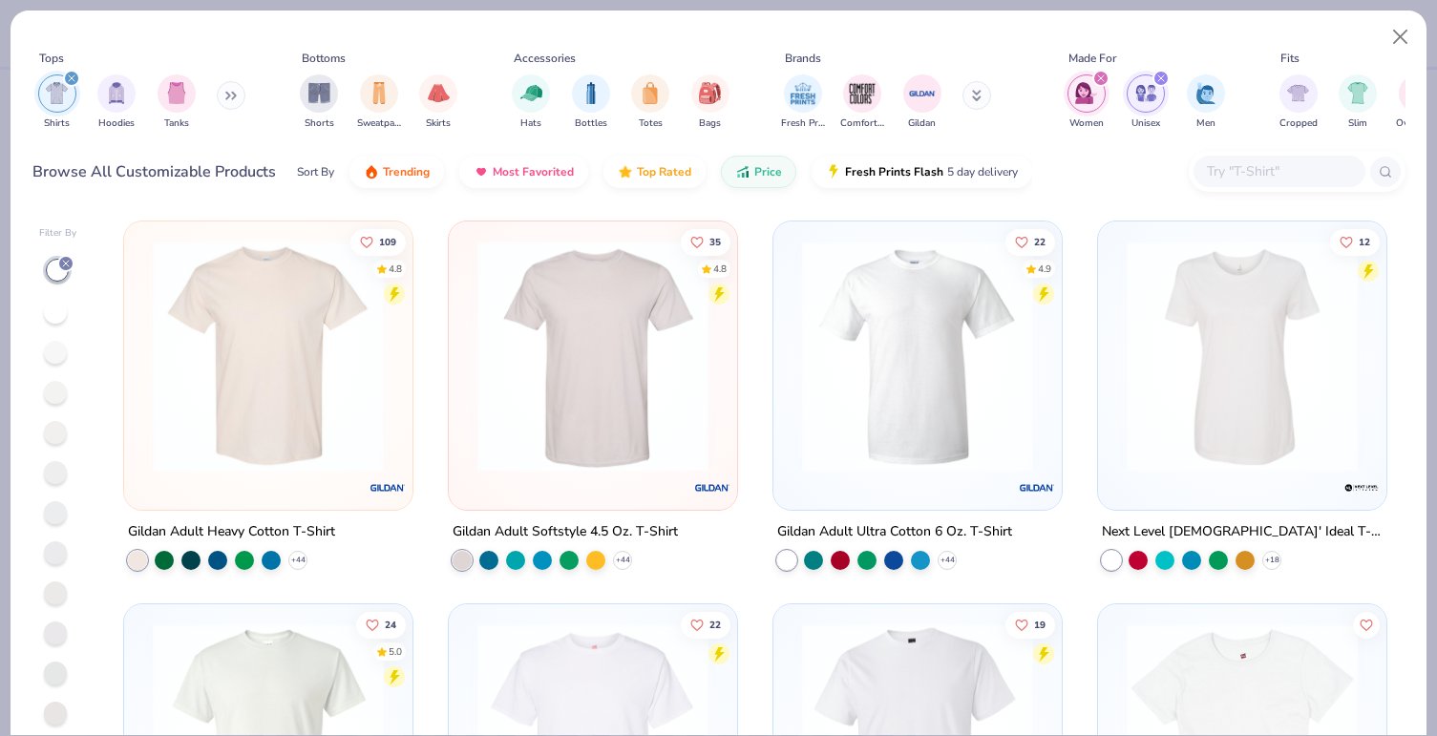
click at [1155, 78] on div "filter for Unisex" at bounding box center [1160, 78] width 17 height 17
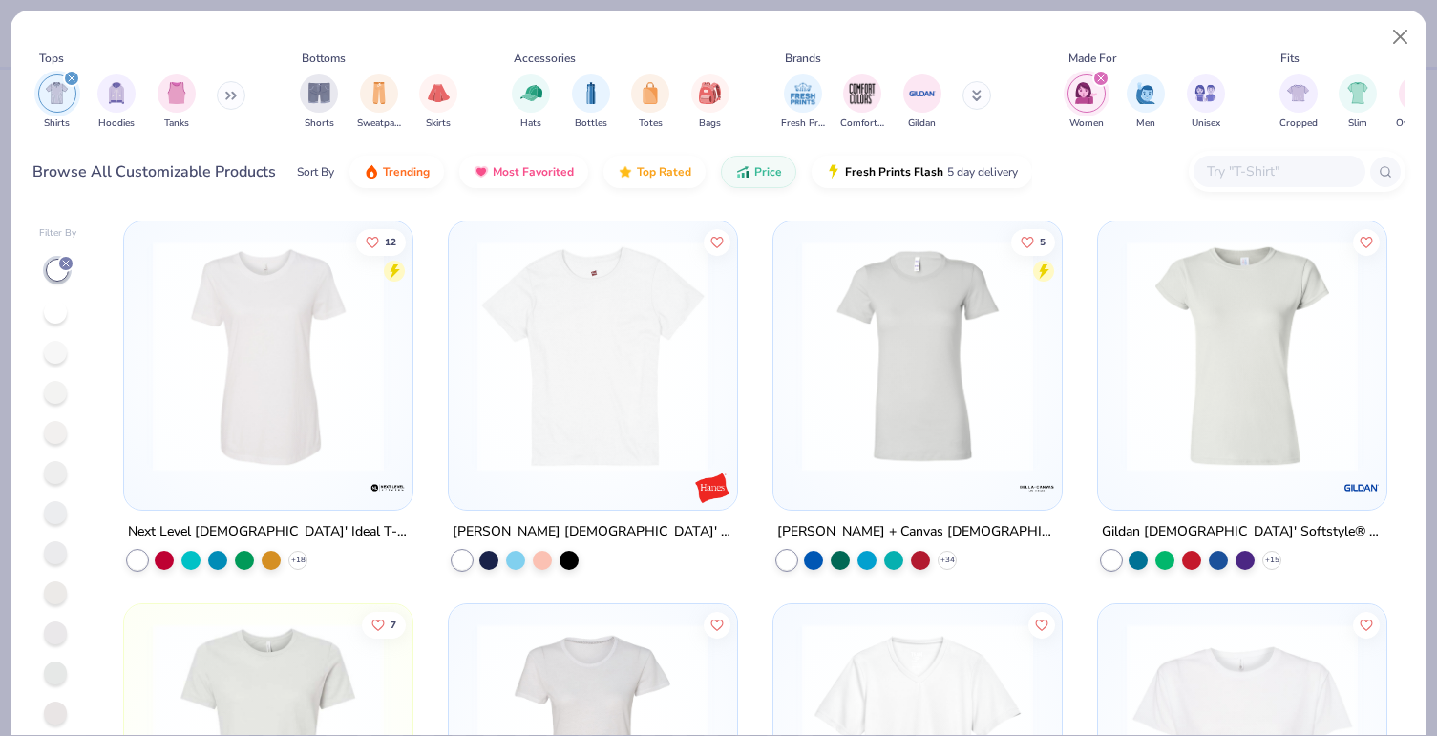
click at [70, 81] on icon "filter for Shirts" at bounding box center [72, 78] width 8 height 8
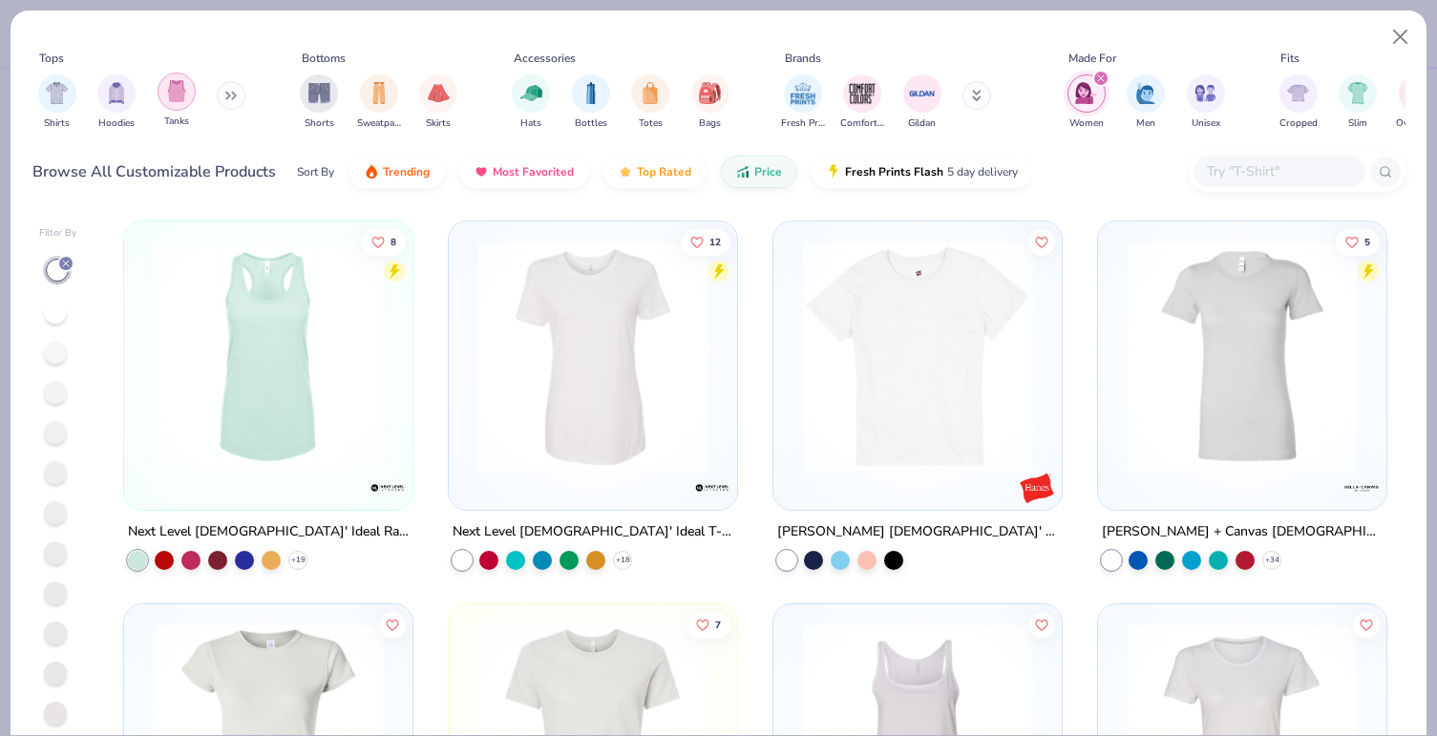
click at [169, 94] on img "filter for Tanks" at bounding box center [176, 91] width 21 height 22
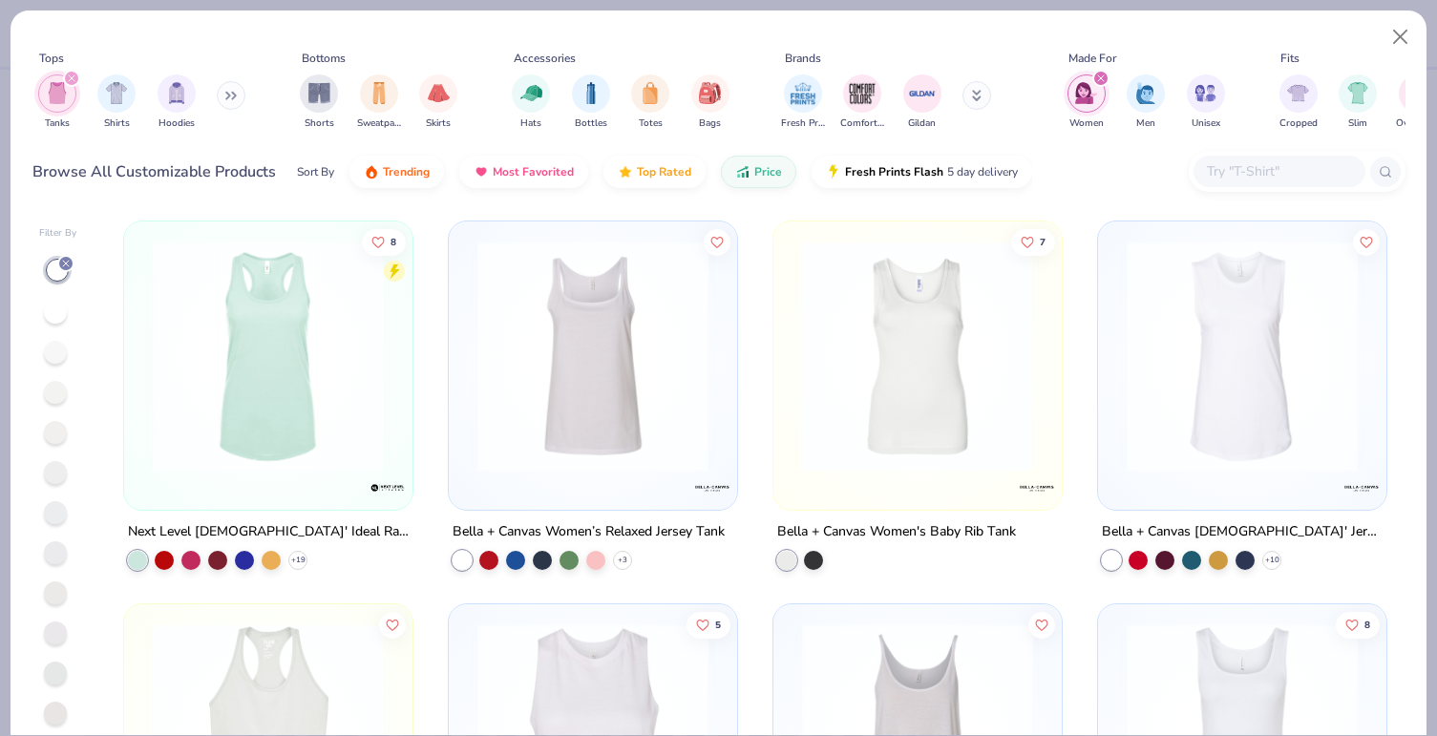
click at [230, 96] on icon at bounding box center [230, 96] width 11 height 10
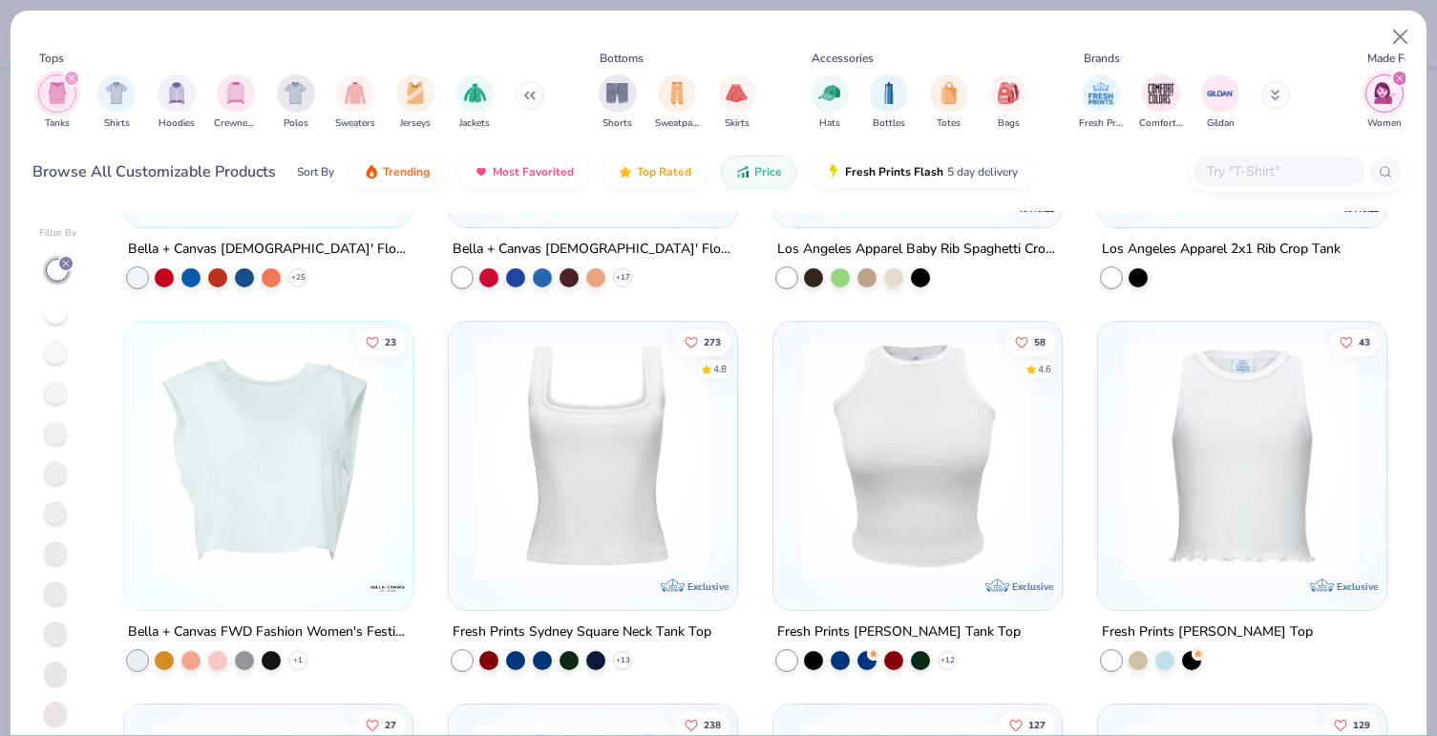
scroll to position [1051, 0]
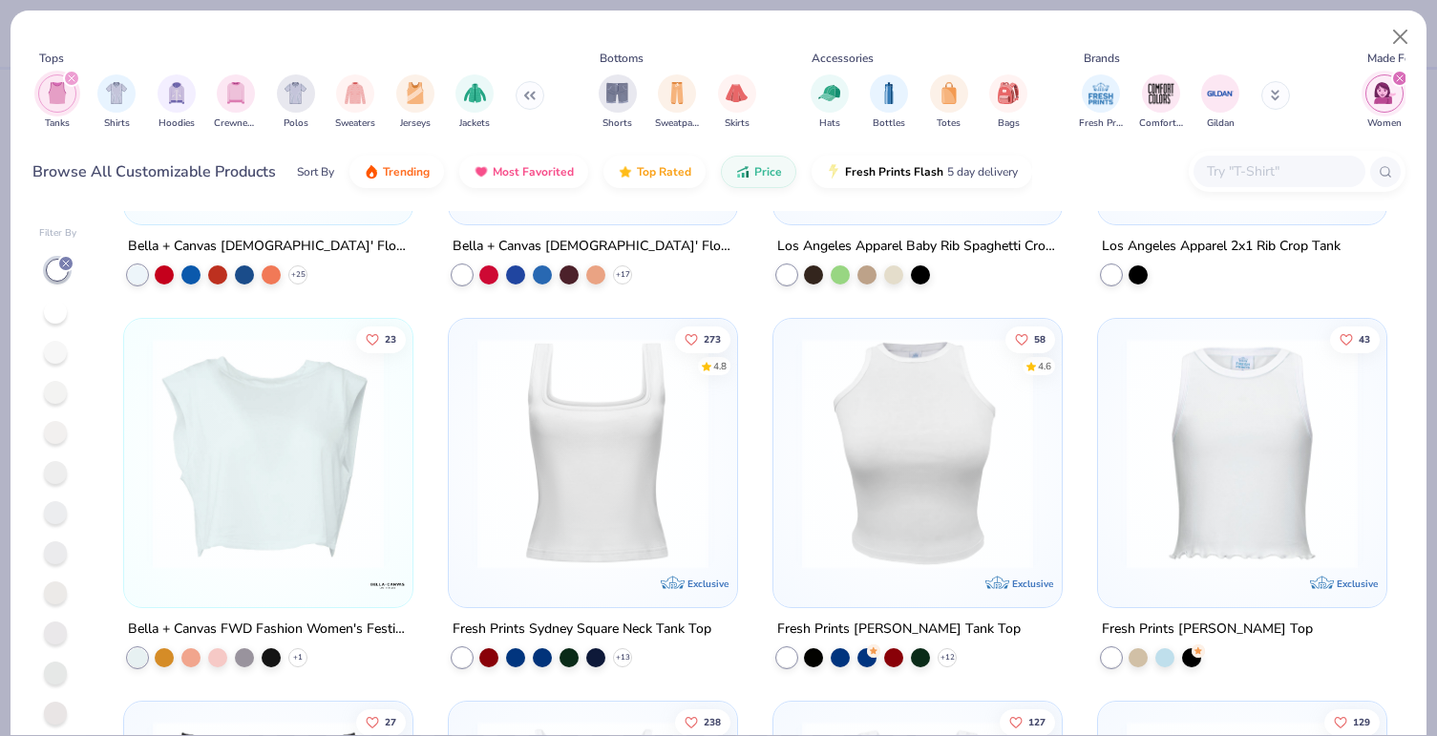
click at [577, 420] on img at bounding box center [593, 453] width 250 height 231
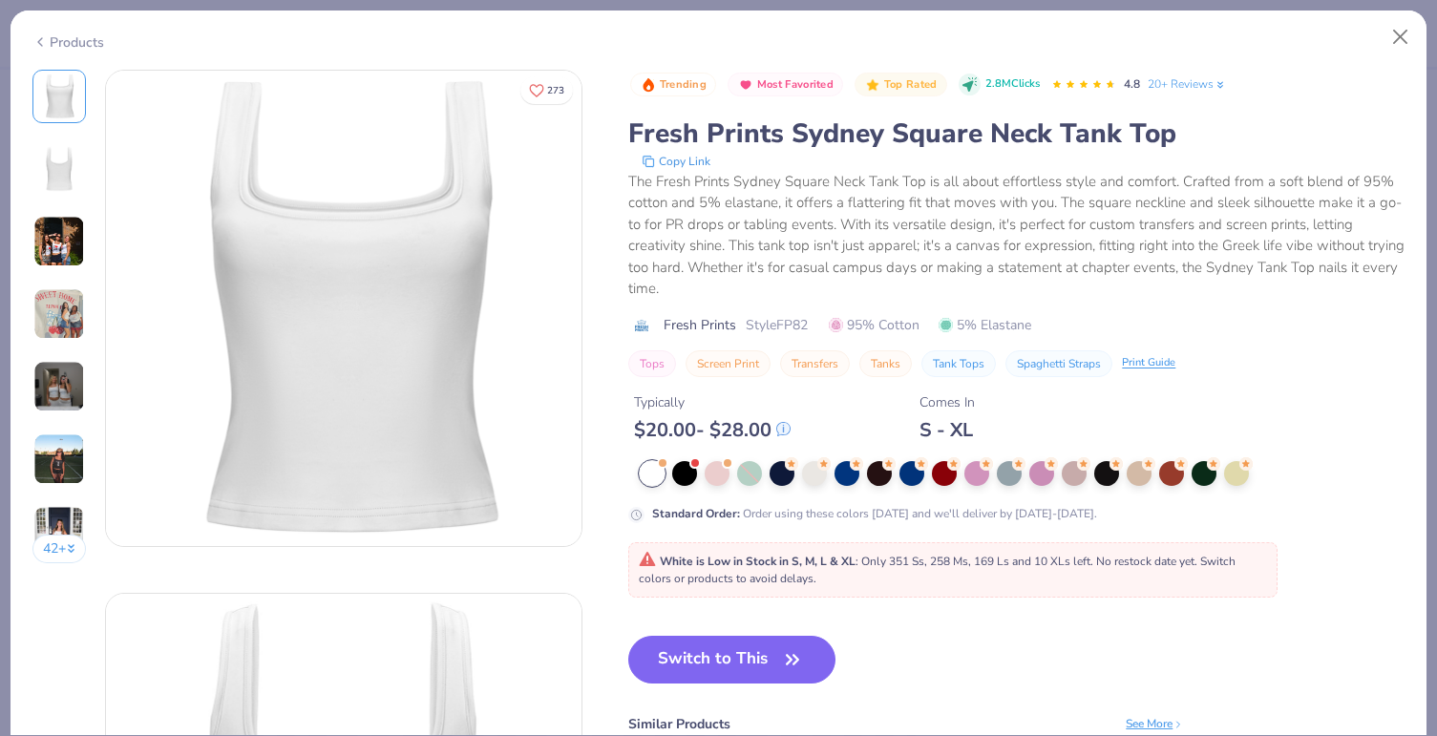
click at [82, 43] on div "Products" at bounding box center [68, 42] width 72 height 20
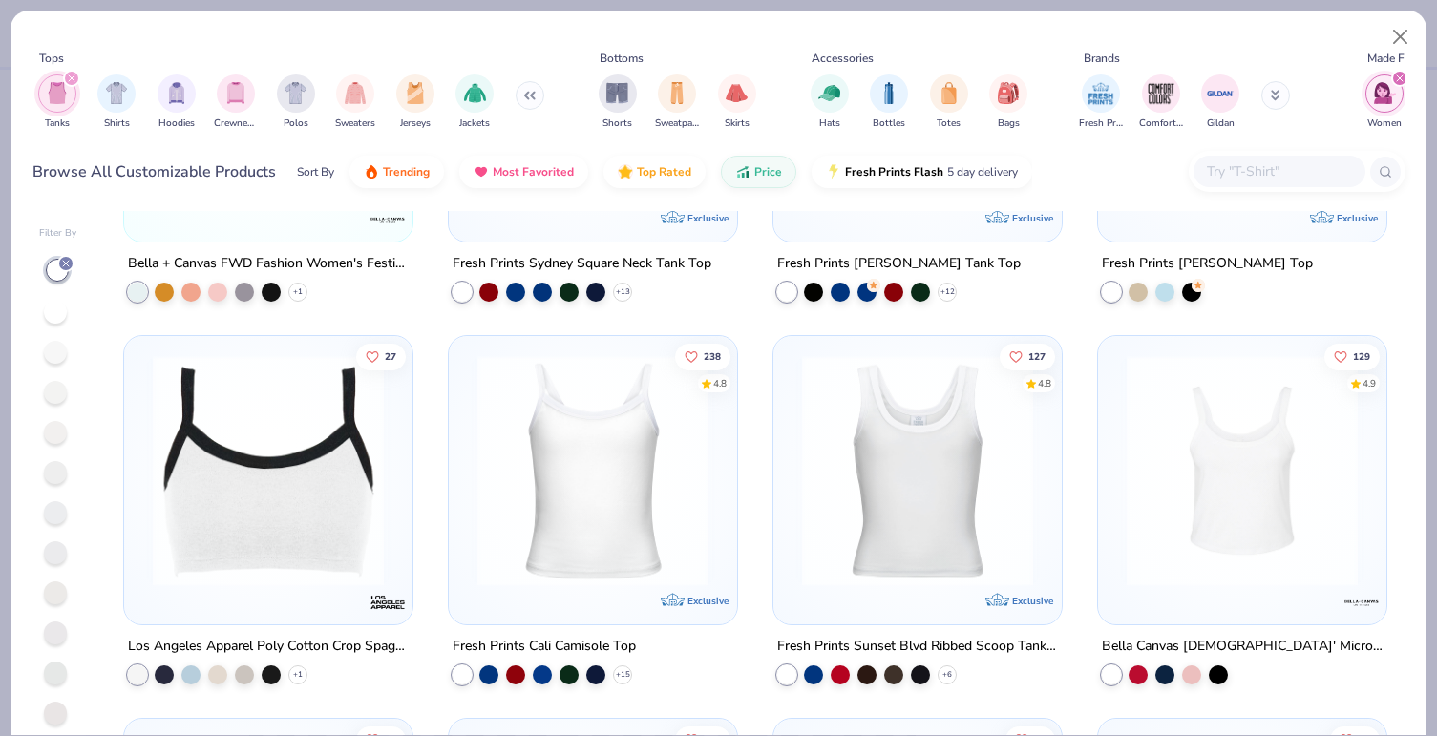
scroll to position [1418, 0]
click at [614, 489] on img at bounding box center [593, 469] width 250 height 231
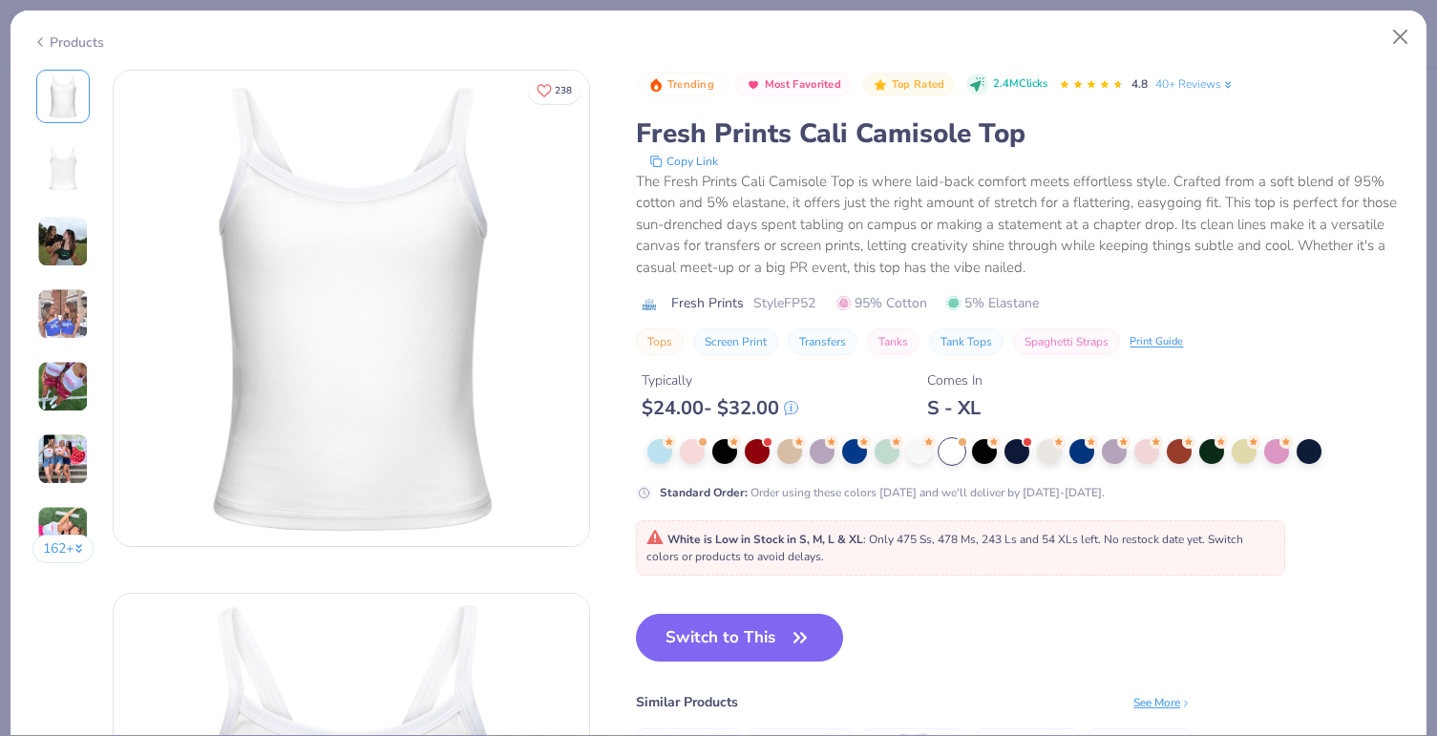
click at [51, 39] on div "Products" at bounding box center [68, 42] width 72 height 20
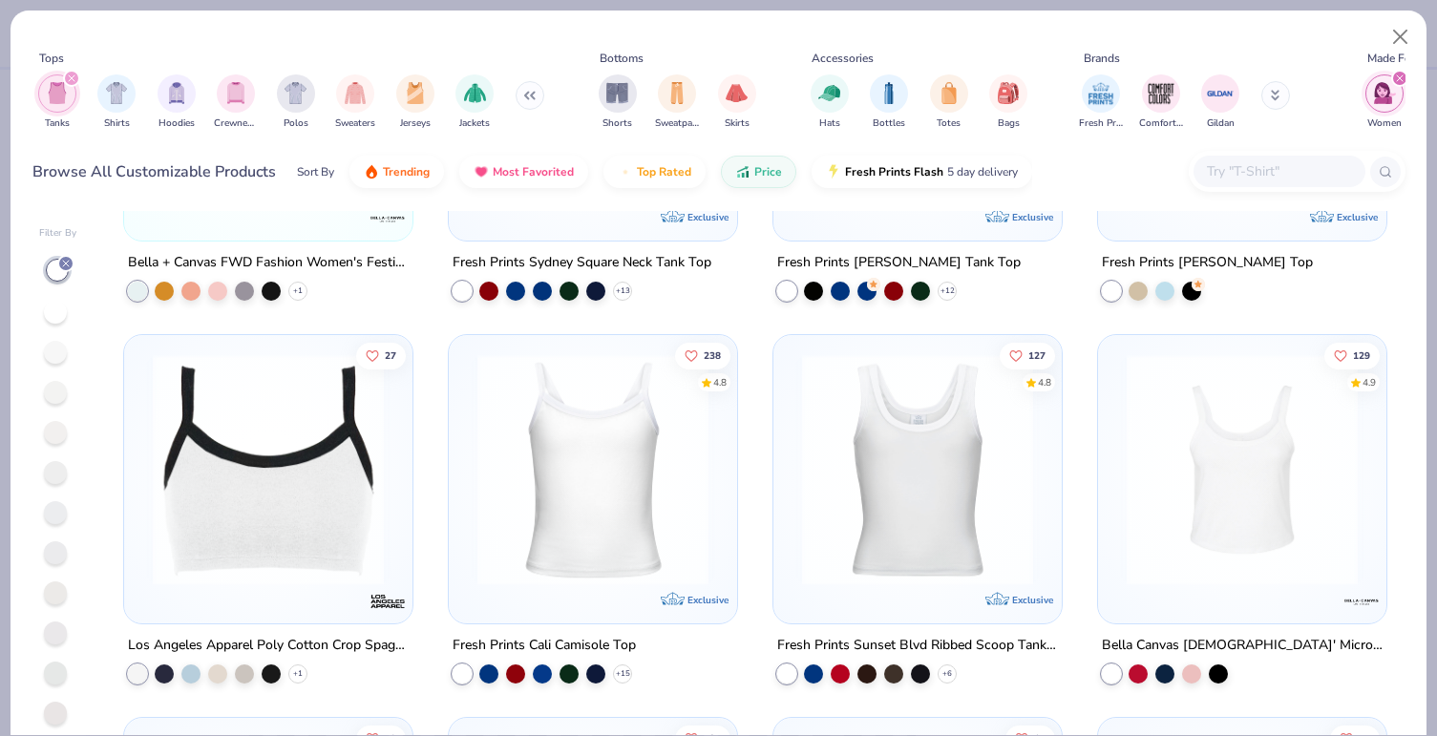
click at [885, 503] on img at bounding box center [917, 469] width 250 height 231
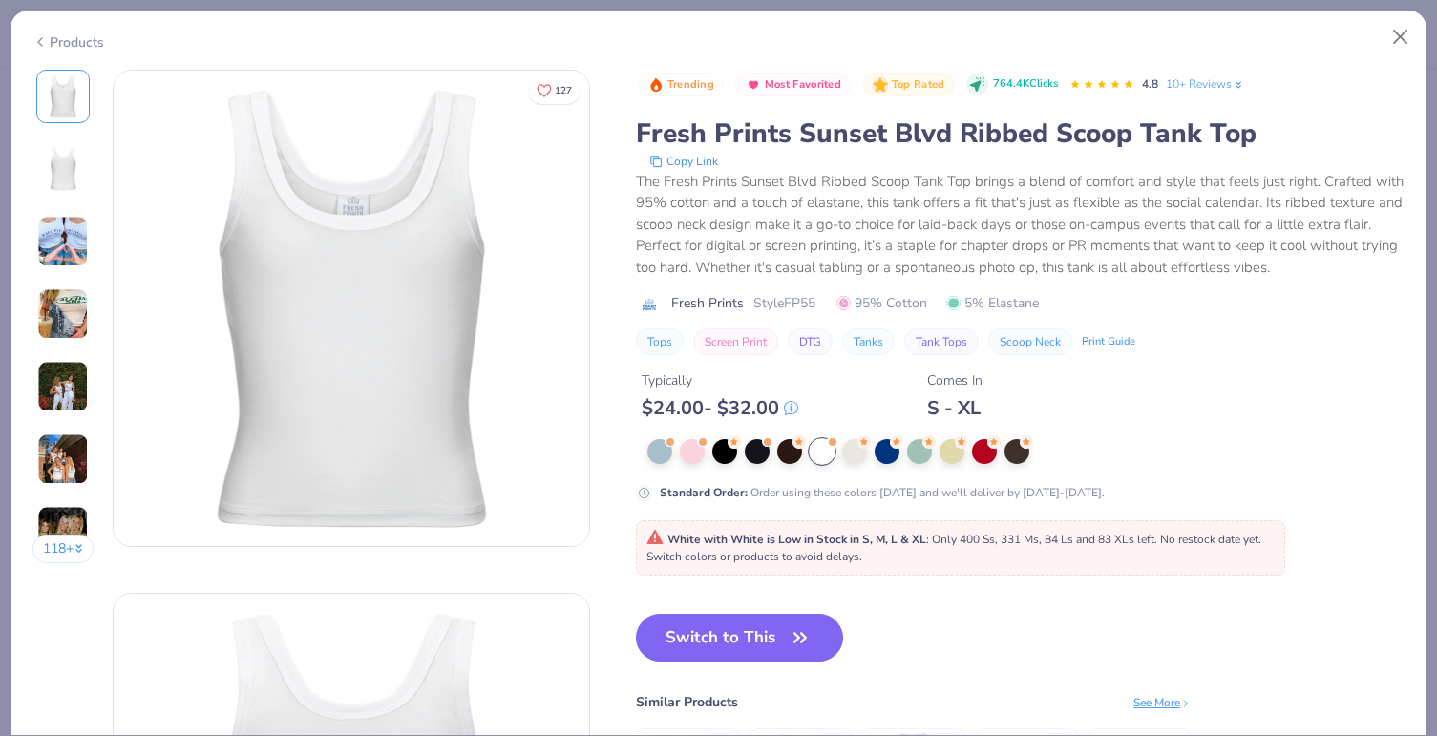
click at [33, 35] on icon at bounding box center [39, 42] width 15 height 23
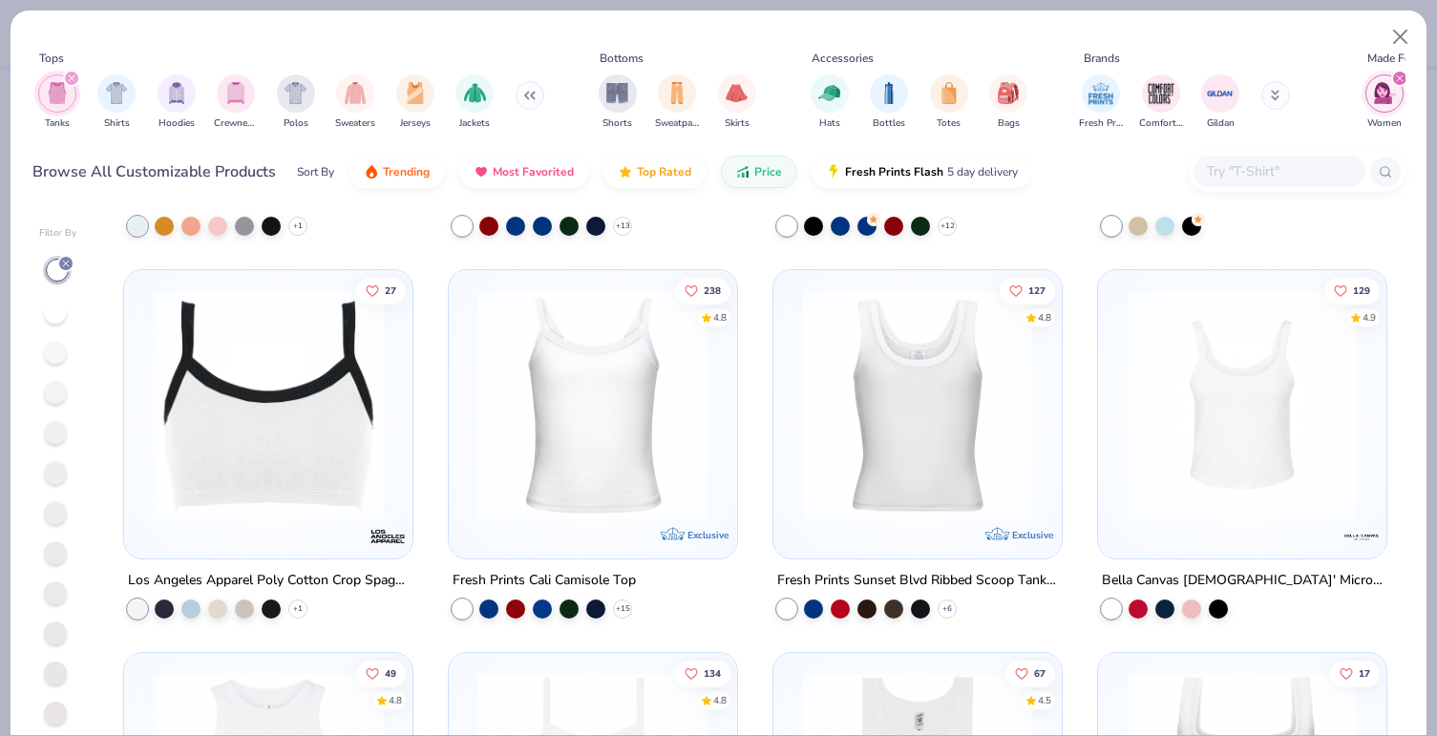
scroll to position [1491, 0]
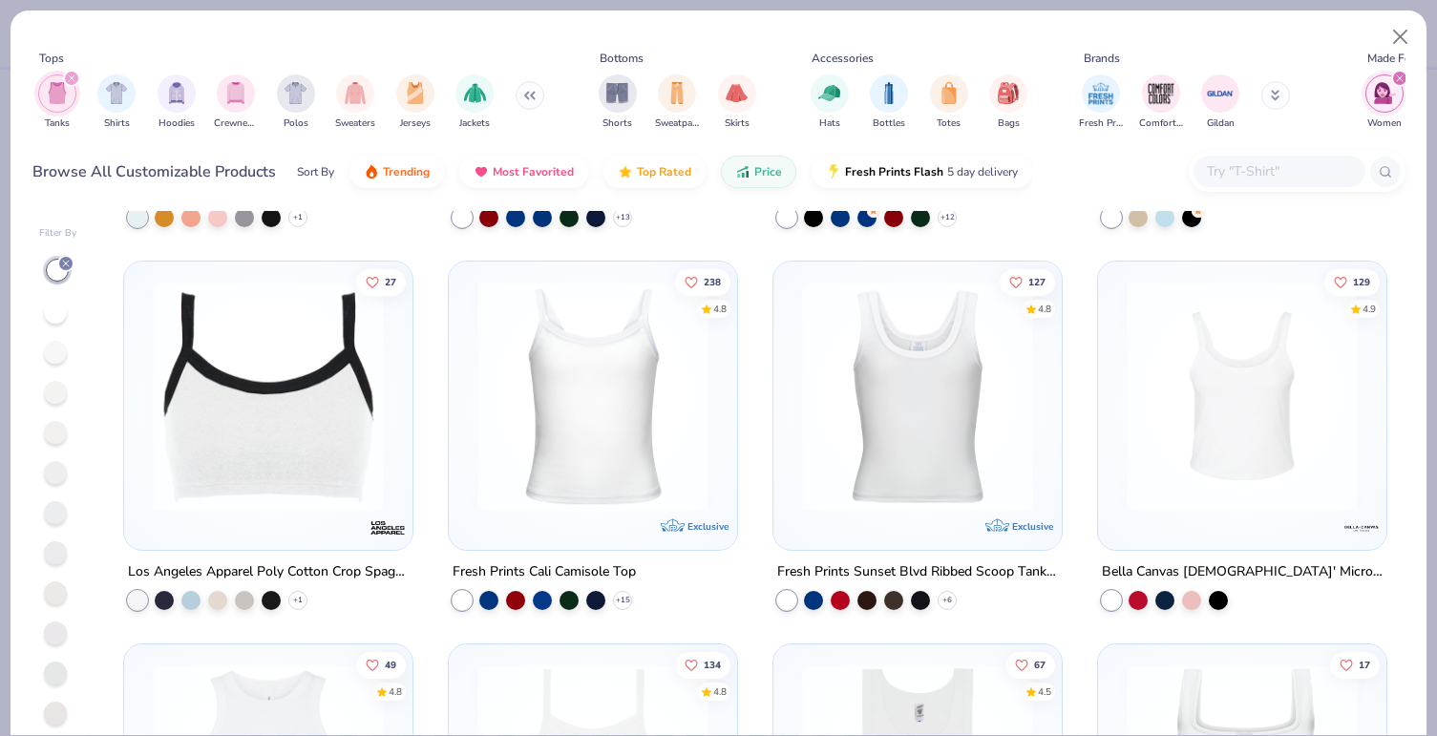
click at [1221, 422] on img at bounding box center [1242, 396] width 250 height 231
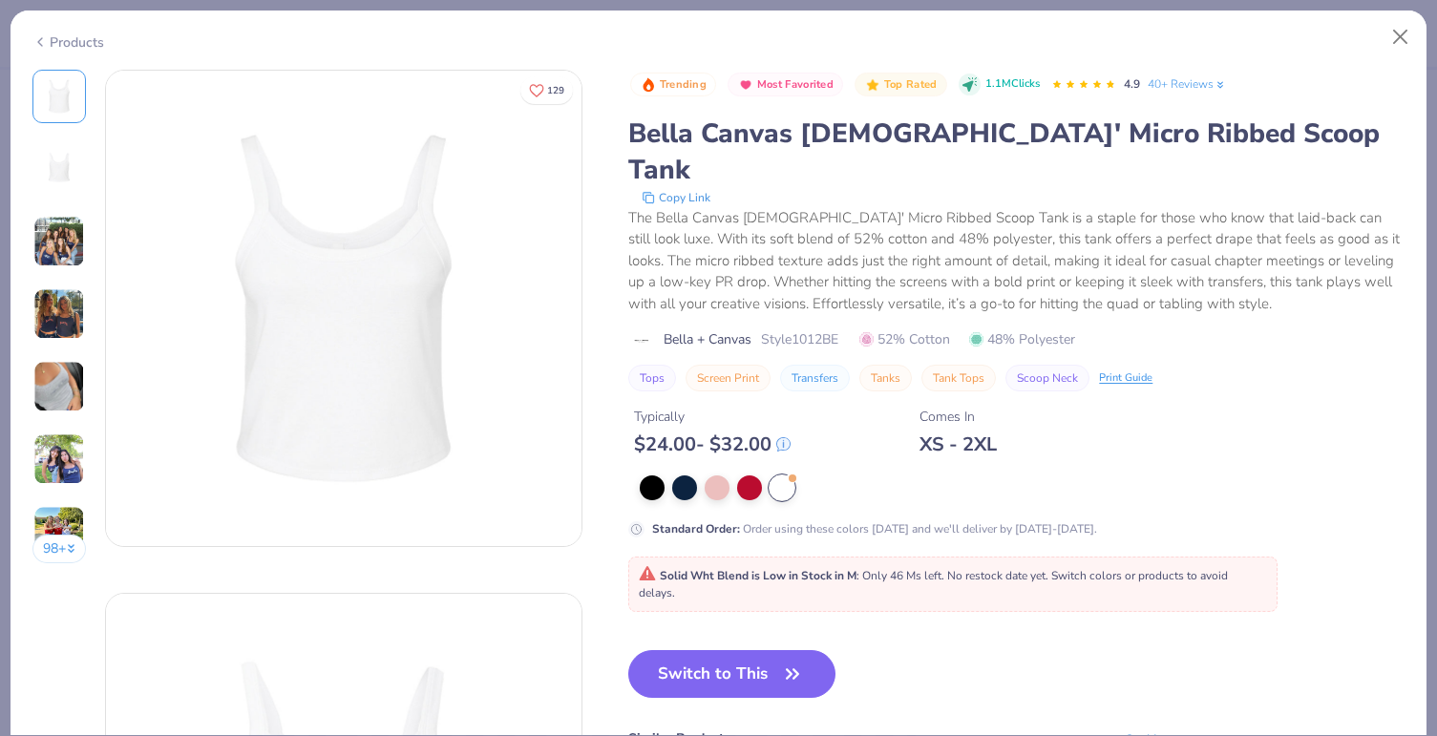
click at [65, 48] on div "Products" at bounding box center [719, 36] width 1416 height 50
click at [87, 37] on div "Products" at bounding box center [68, 42] width 72 height 20
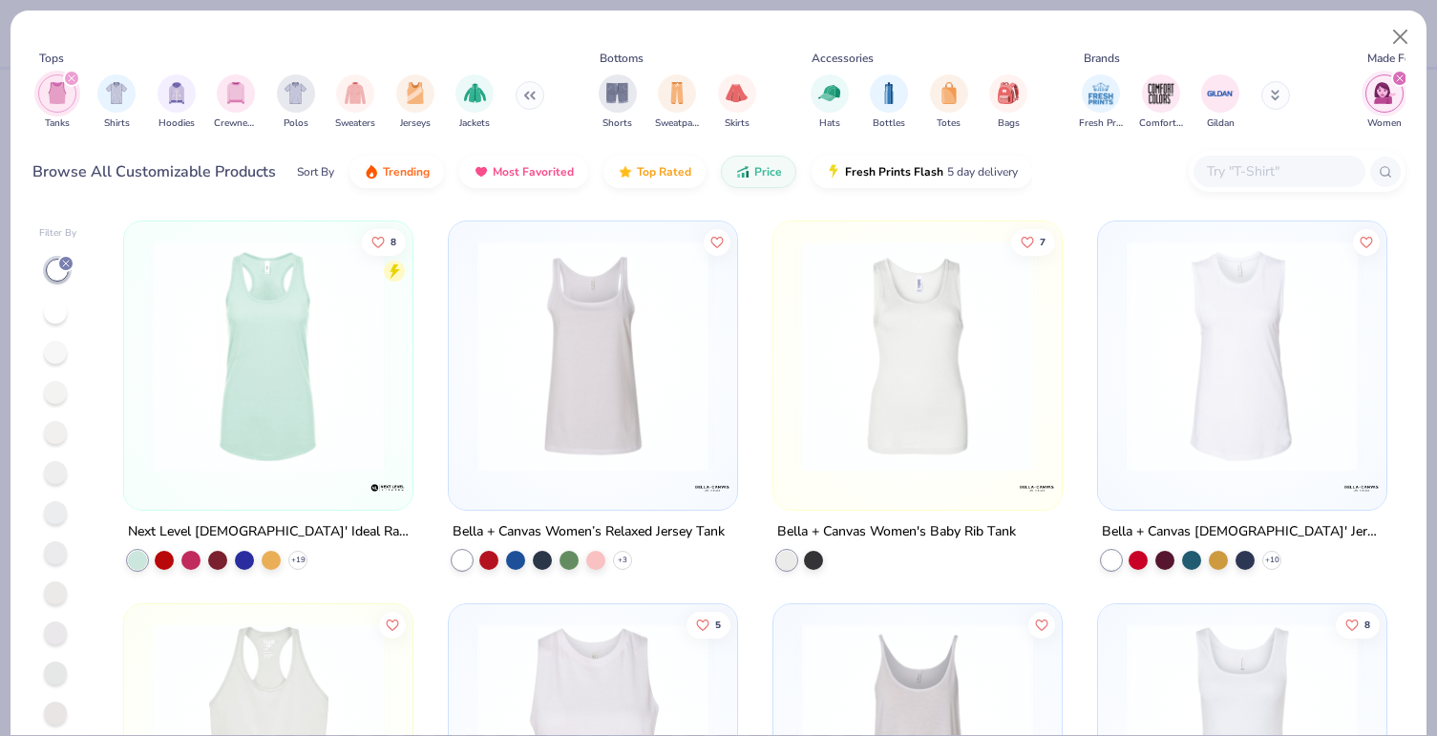
click at [965, 377] on img at bounding box center [917, 356] width 250 height 231
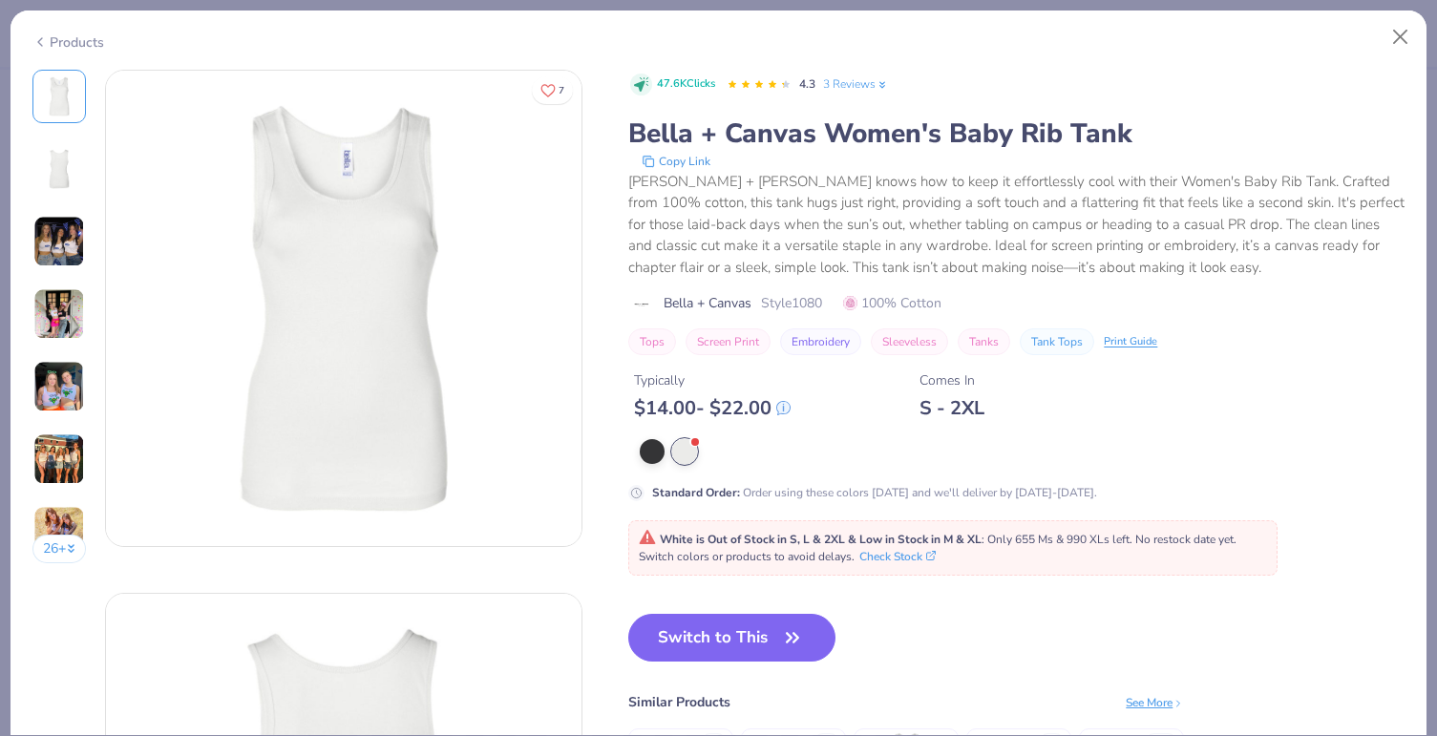
click at [68, 43] on div "Products" at bounding box center [68, 42] width 72 height 20
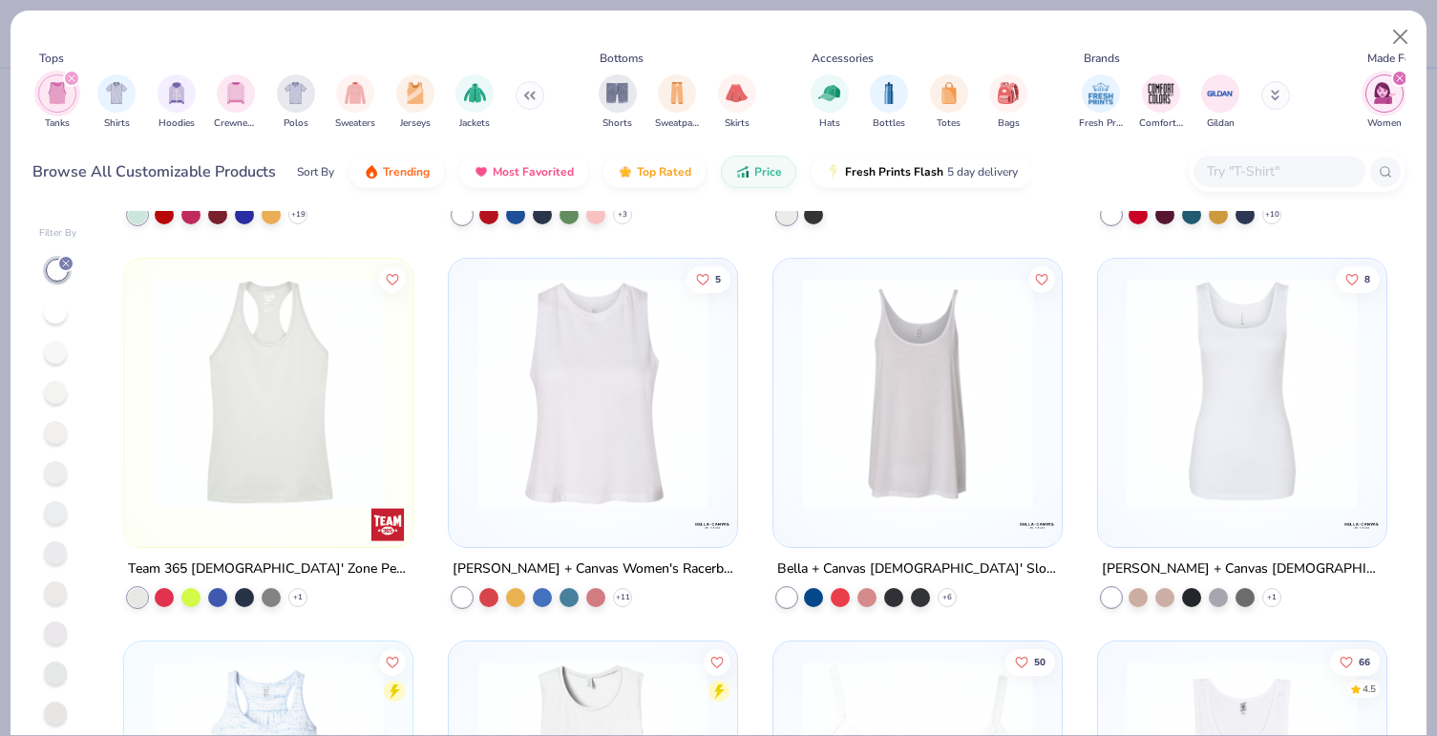
scroll to position [374, 0]
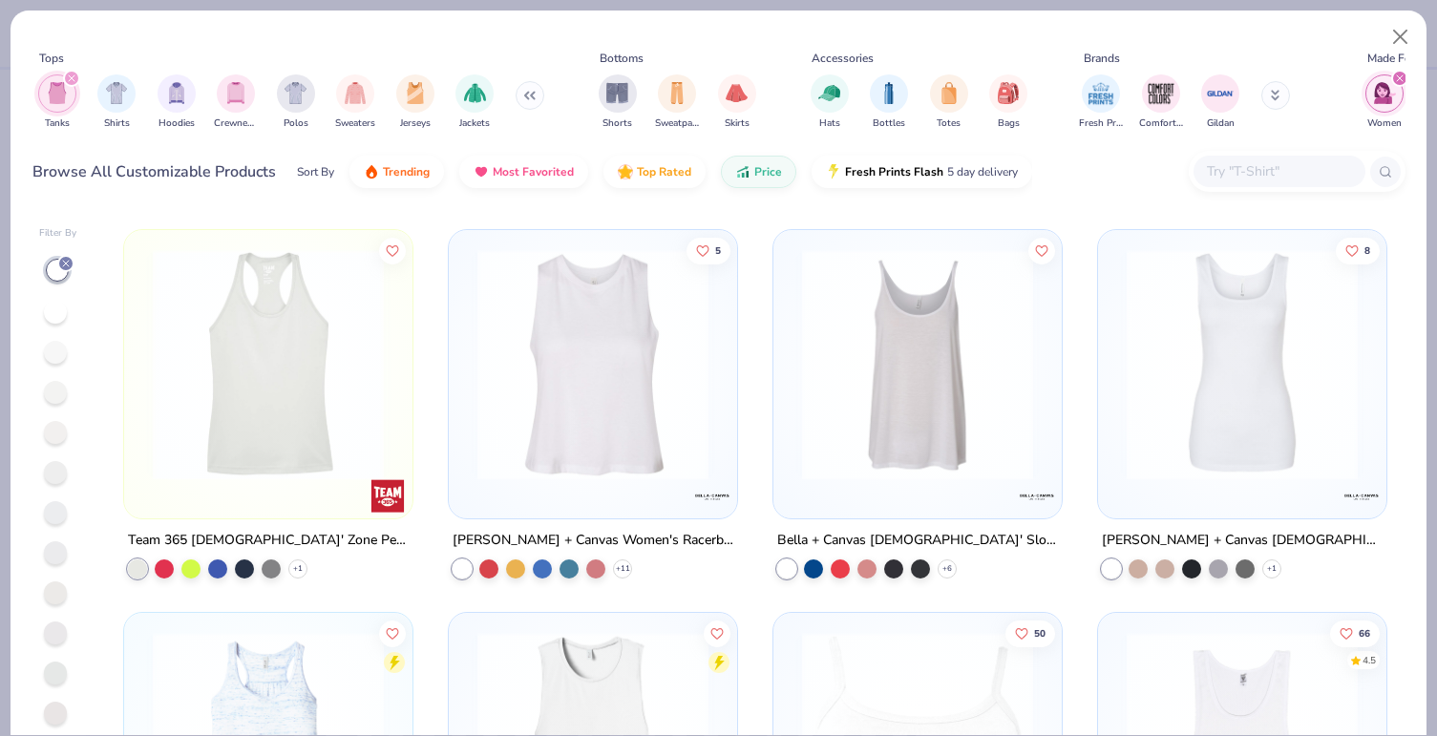
click at [1188, 374] on img at bounding box center [1242, 364] width 250 height 231
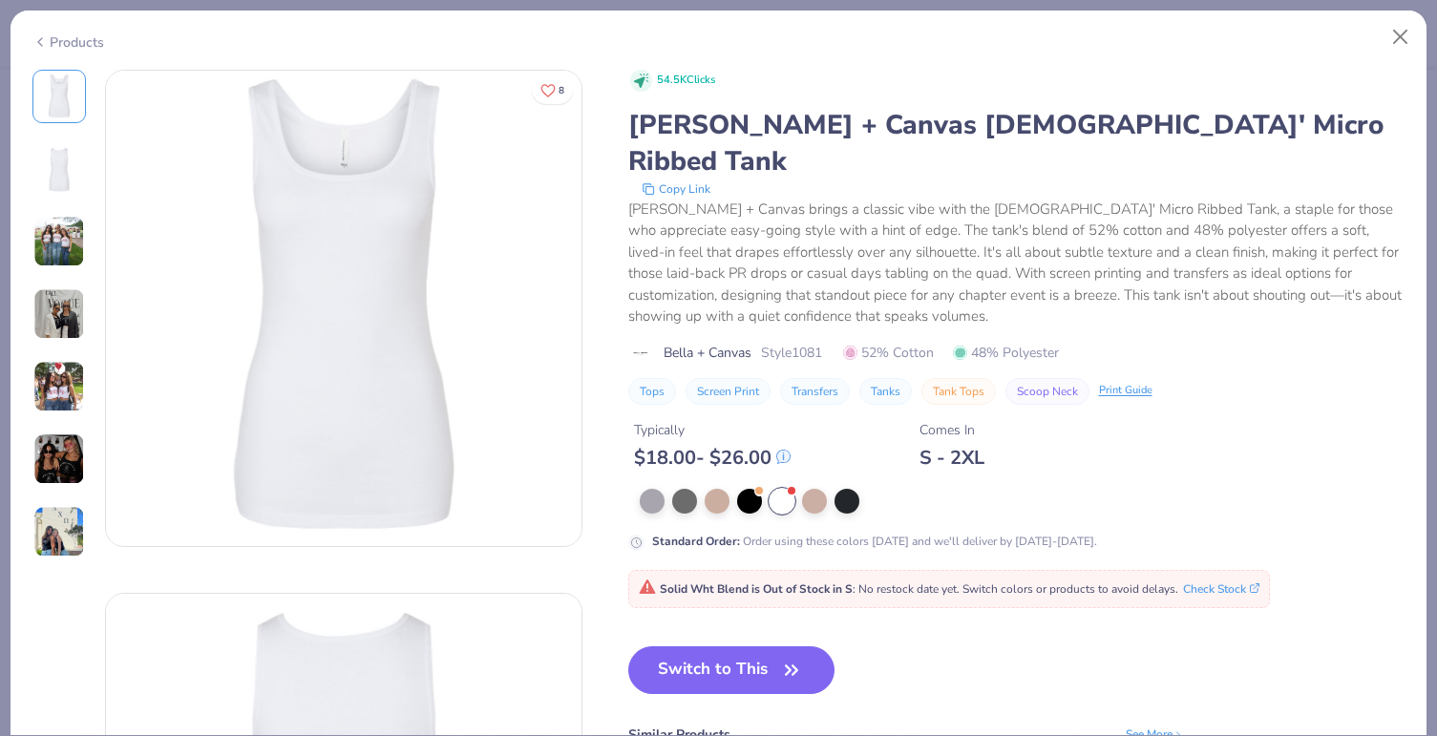
click at [75, 42] on div "Products" at bounding box center [68, 42] width 72 height 20
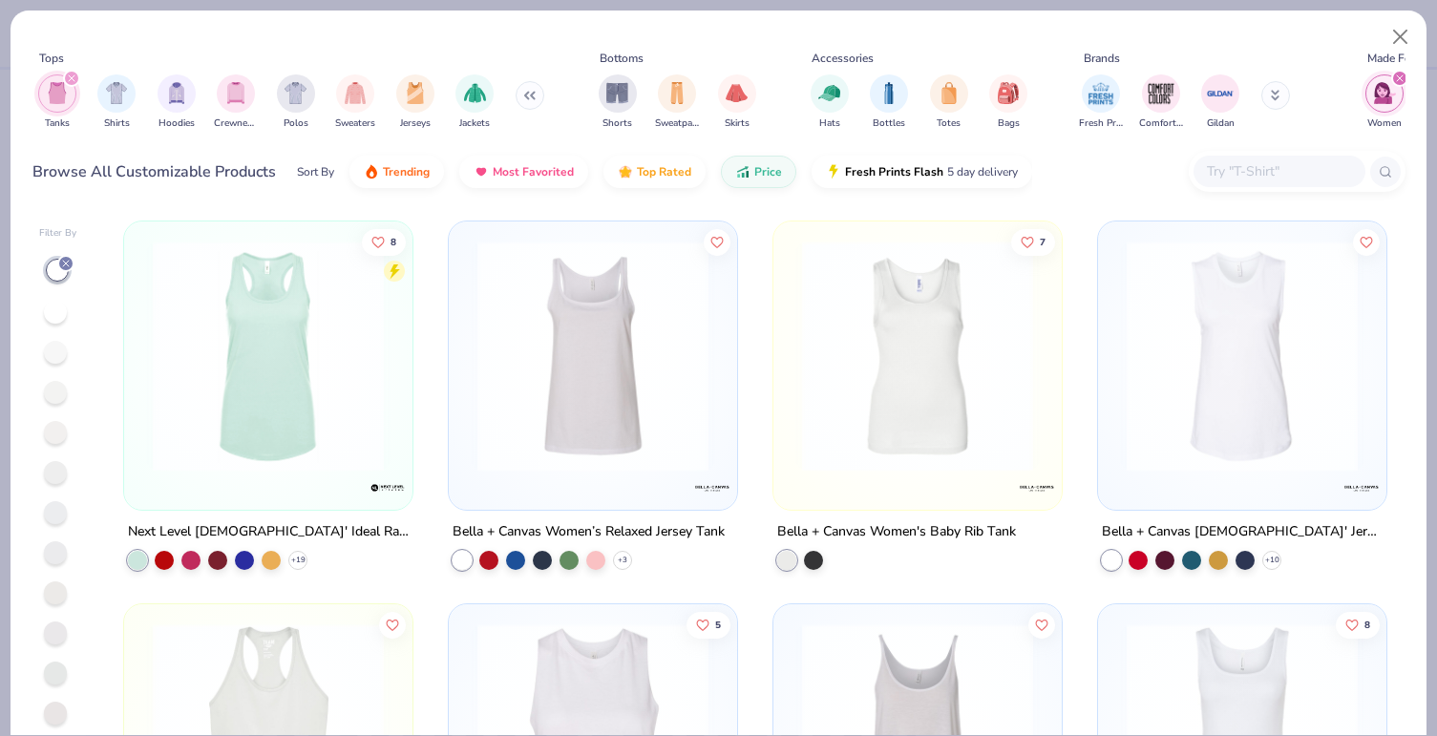
click at [72, 76] on icon "filter for Tanks" at bounding box center [72, 78] width 8 height 8
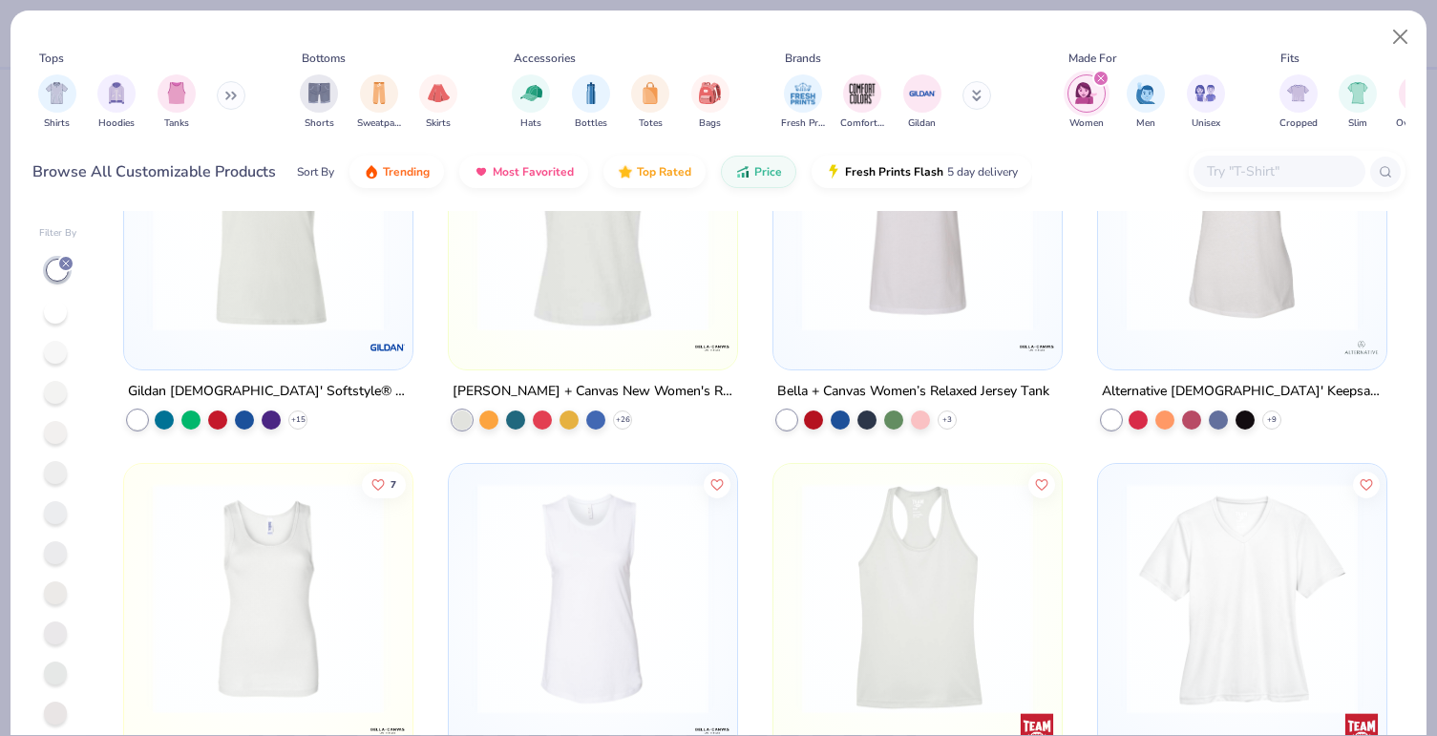
scroll to position [297, 0]
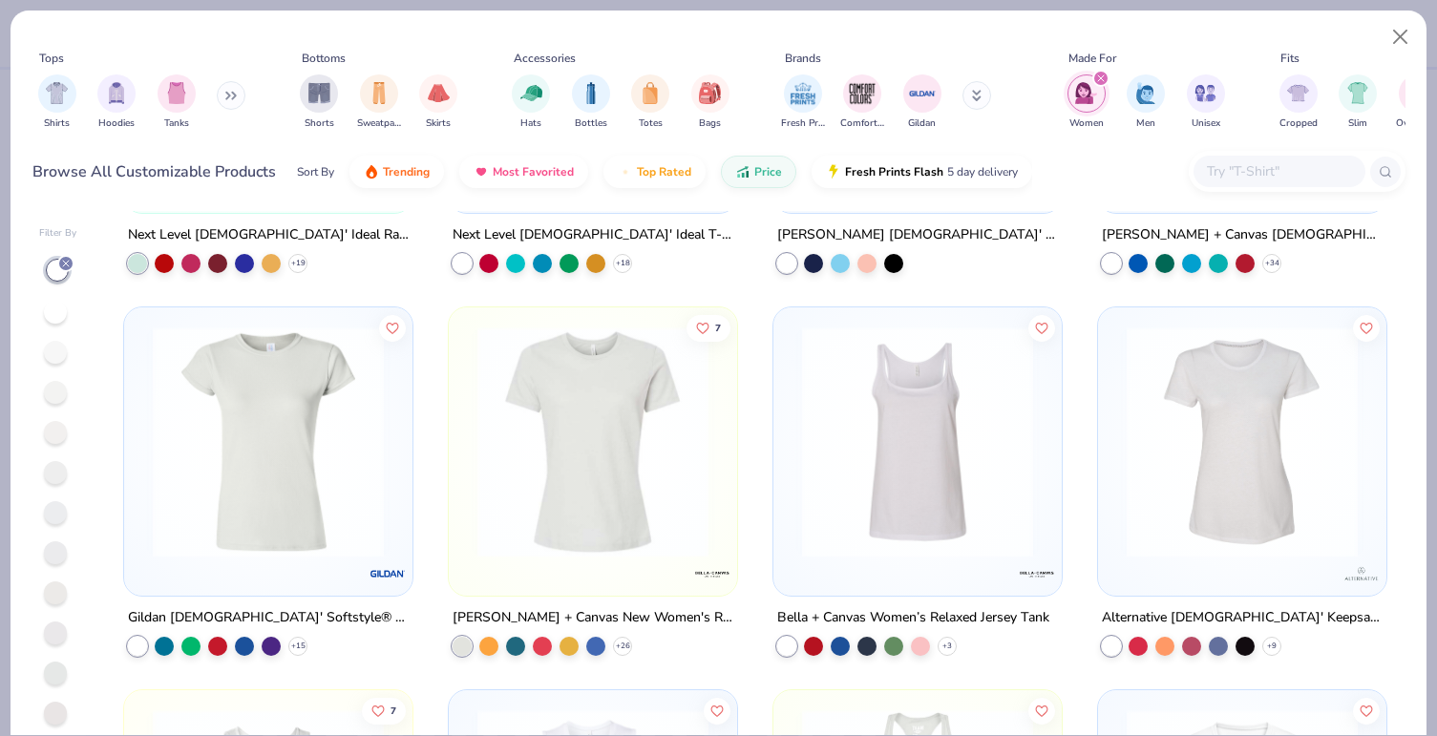
click at [226, 430] on img at bounding box center [268, 442] width 250 height 231
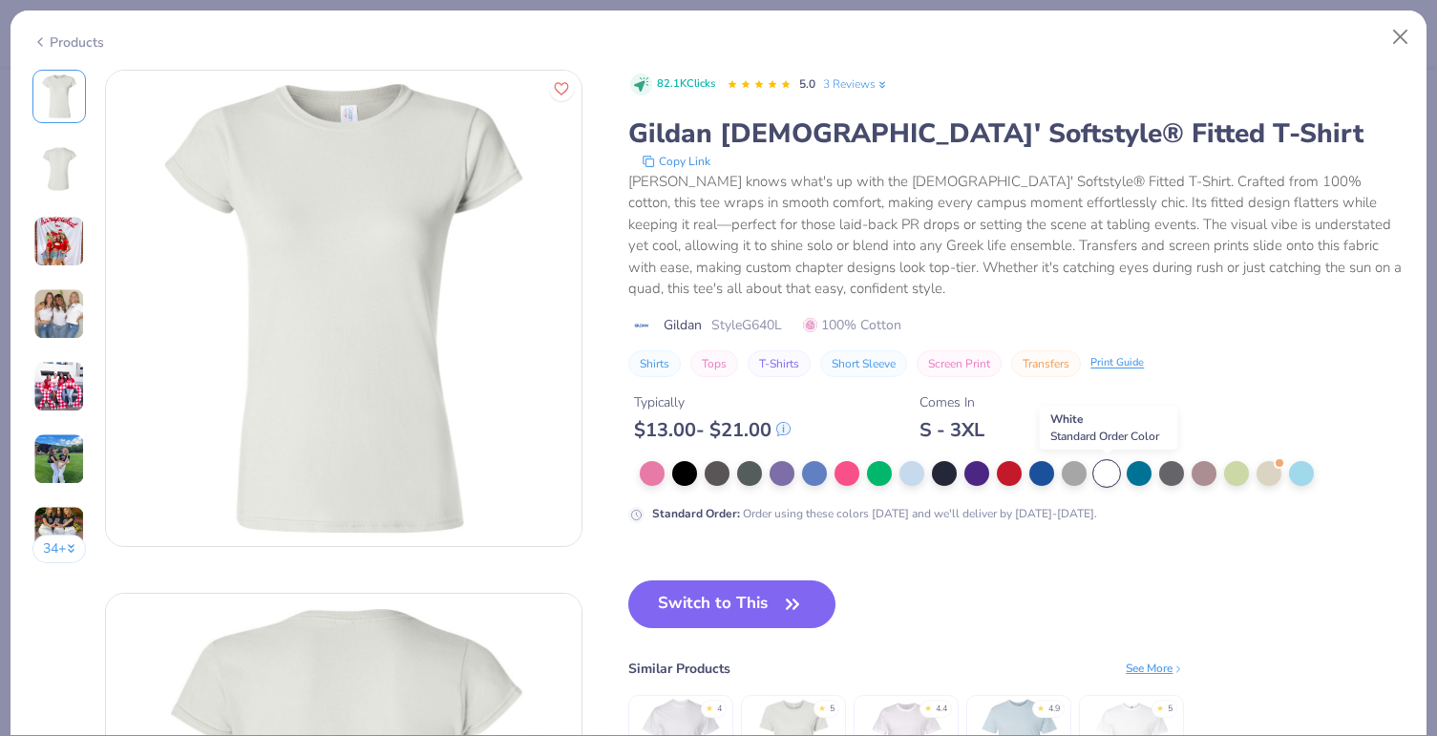
click at [1109, 470] on div at bounding box center [1106, 473] width 25 height 25
click at [62, 318] on img at bounding box center [59, 314] width 52 height 52
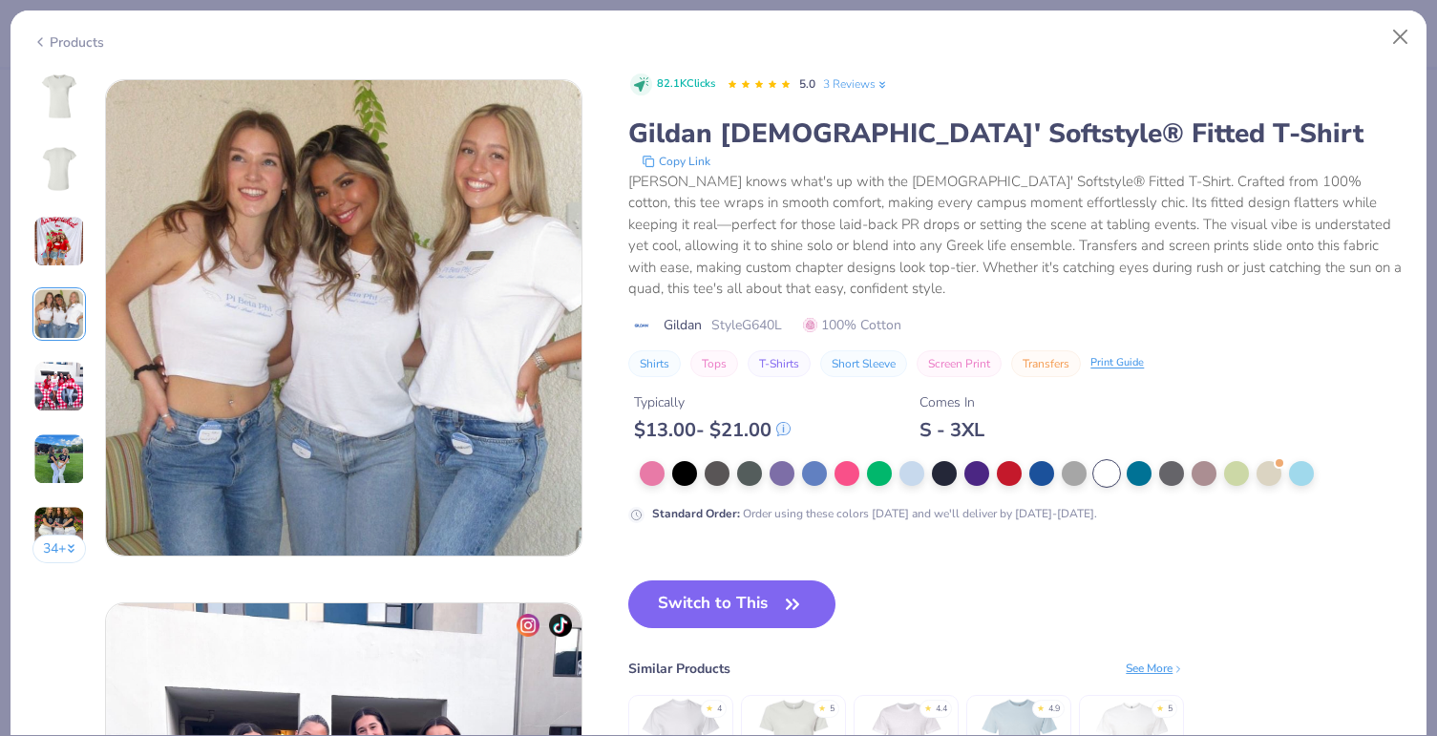
scroll to position [1570, 0]
